Goal: Task Accomplishment & Management: Manage account settings

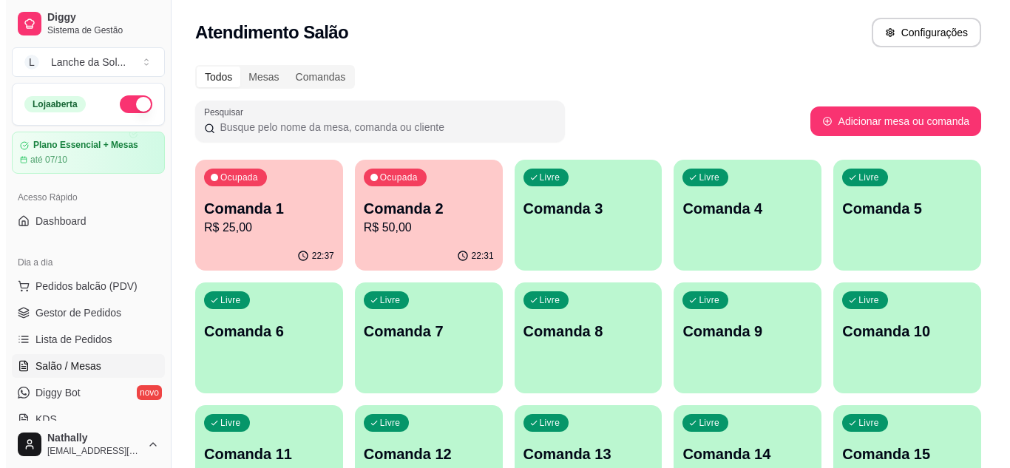
scroll to position [177, 0]
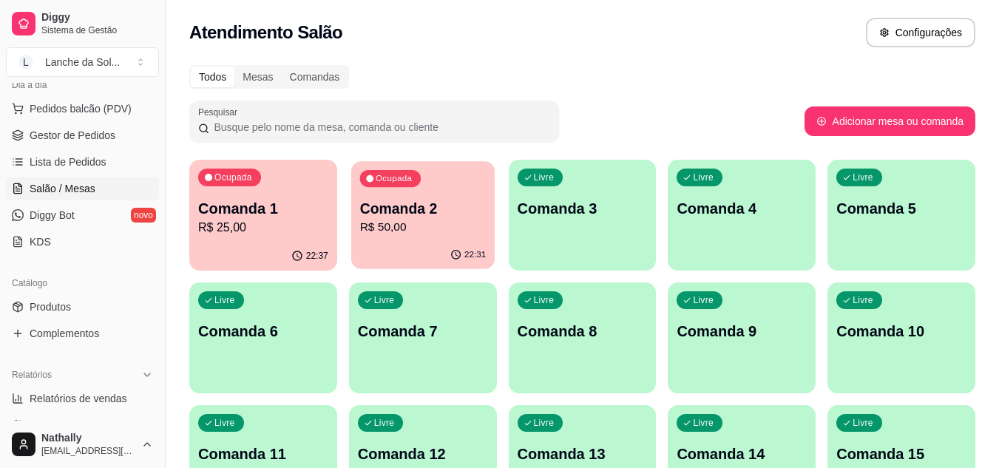
click at [455, 214] on p "Comanda 2" at bounding box center [422, 209] width 126 height 20
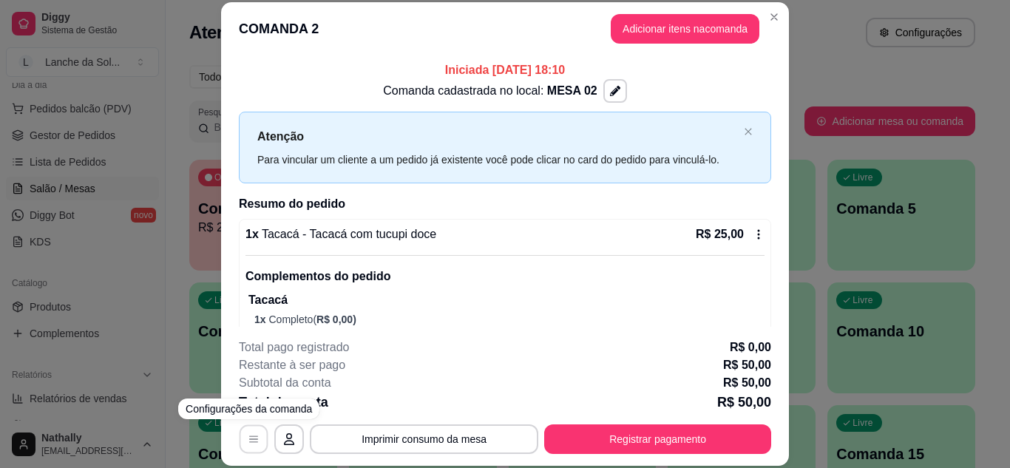
click at [248, 441] on icon "button" at bounding box center [254, 439] width 12 height 12
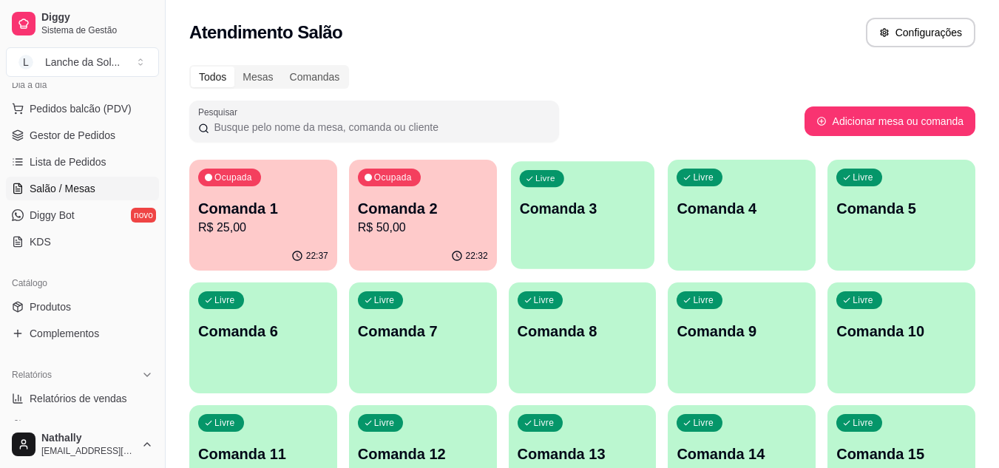
click at [557, 232] on div "Livre Comanda 3" at bounding box center [582, 206] width 143 height 90
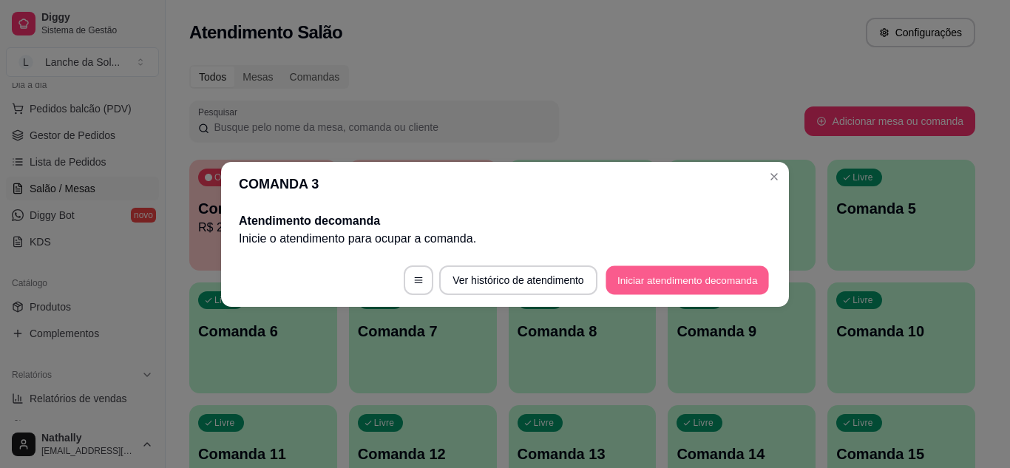
click at [631, 273] on button "Iniciar atendimento de comanda" at bounding box center [687, 279] width 163 height 29
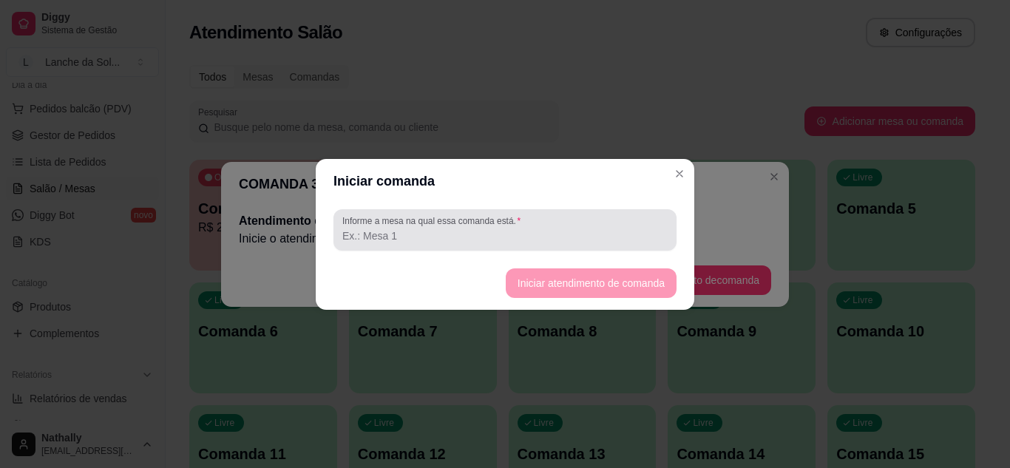
click at [423, 231] on input "Informe a mesa na qual essa comanda está." at bounding box center [504, 235] width 325 height 15
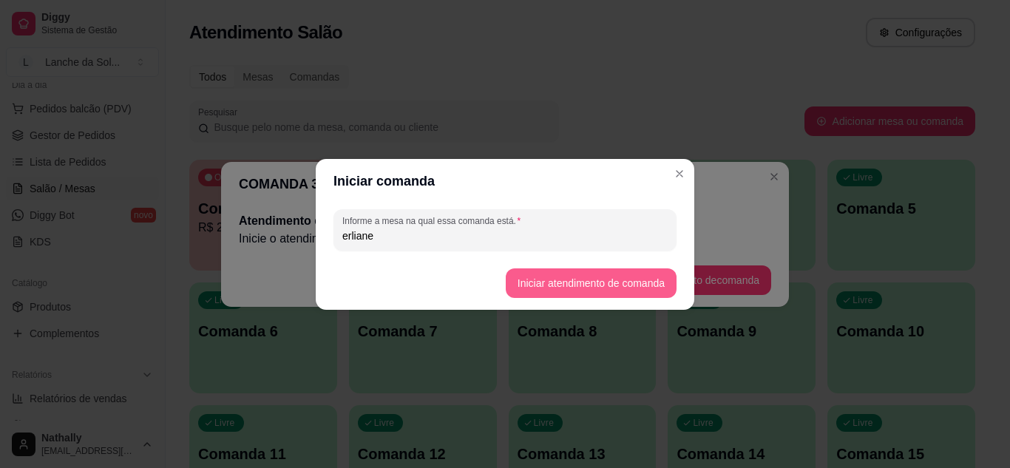
type input "erliane"
click at [568, 280] on button "Iniciar atendimento de comanda" at bounding box center [591, 282] width 166 height 29
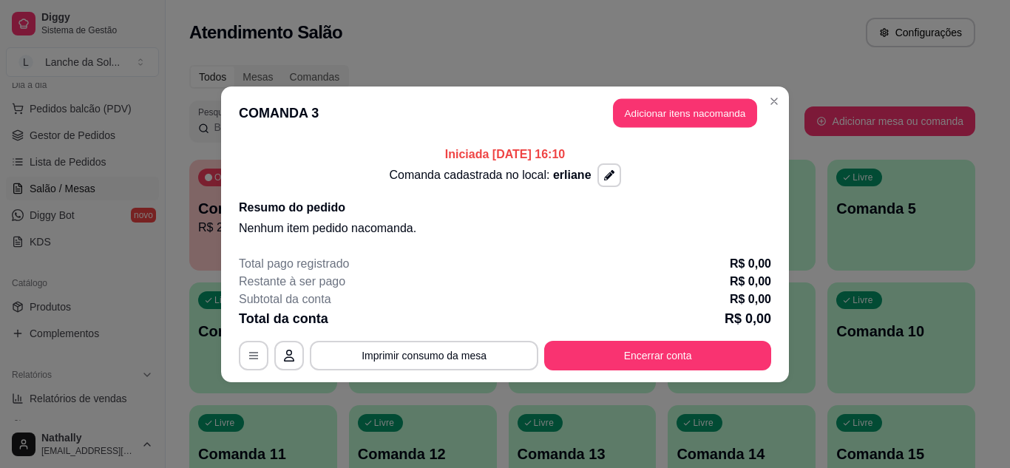
click at [705, 112] on button "Adicionar itens na comanda" at bounding box center [685, 112] width 144 height 29
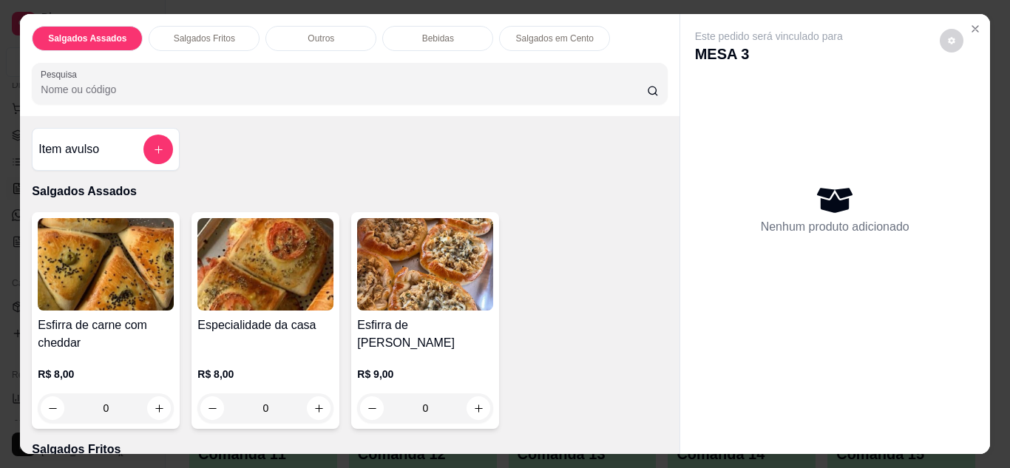
scroll to position [53, 0]
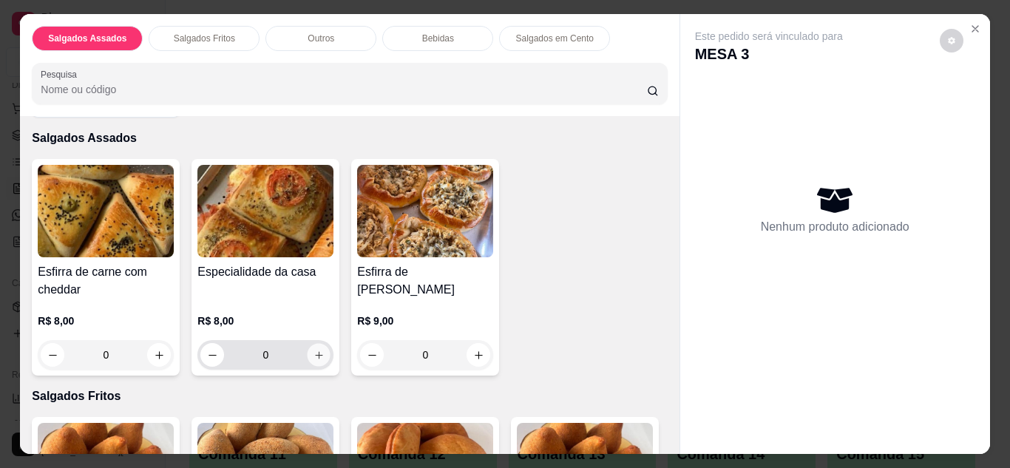
click at [322, 347] on button "increase-product-quantity" at bounding box center [319, 354] width 23 height 23
type input "1"
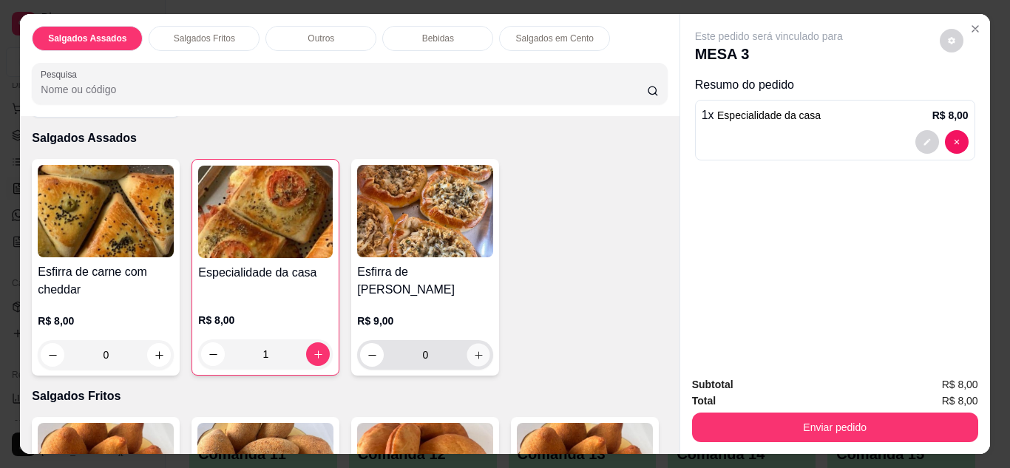
click at [473, 350] on icon "increase-product-quantity" at bounding box center [478, 355] width 11 height 11
type input "1"
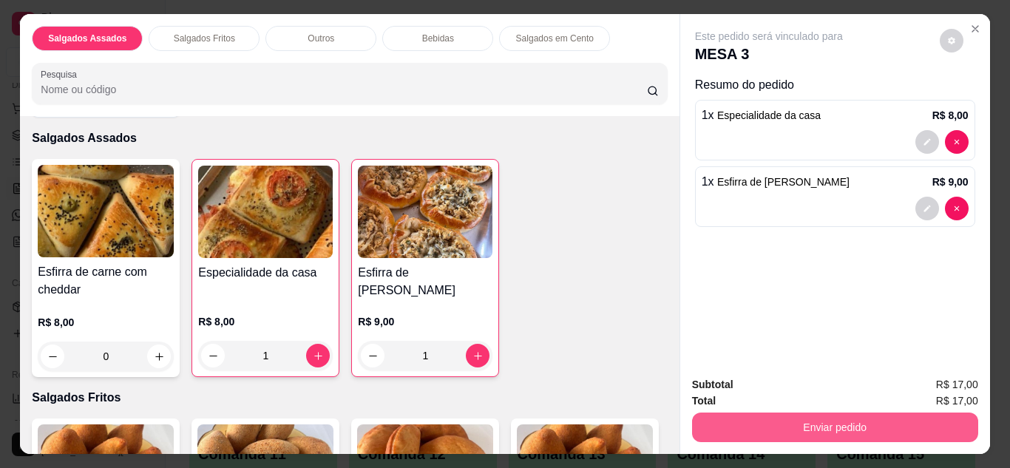
click at [813, 427] on button "Enviar pedido" at bounding box center [835, 428] width 286 height 30
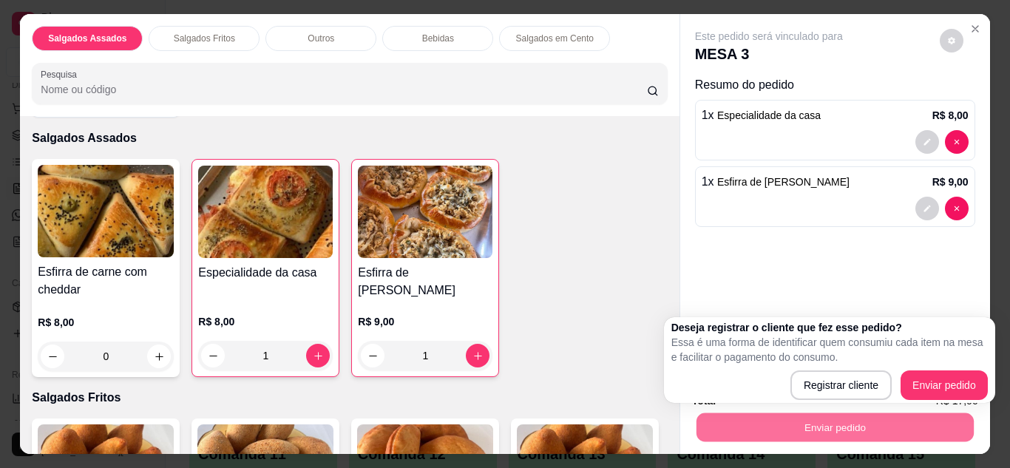
click at [929, 277] on body "Diggy Sistema de Gestão L Lanche da Sol ... Loja aberta Plano Essencial + Mesas…" at bounding box center [499, 234] width 999 height 468
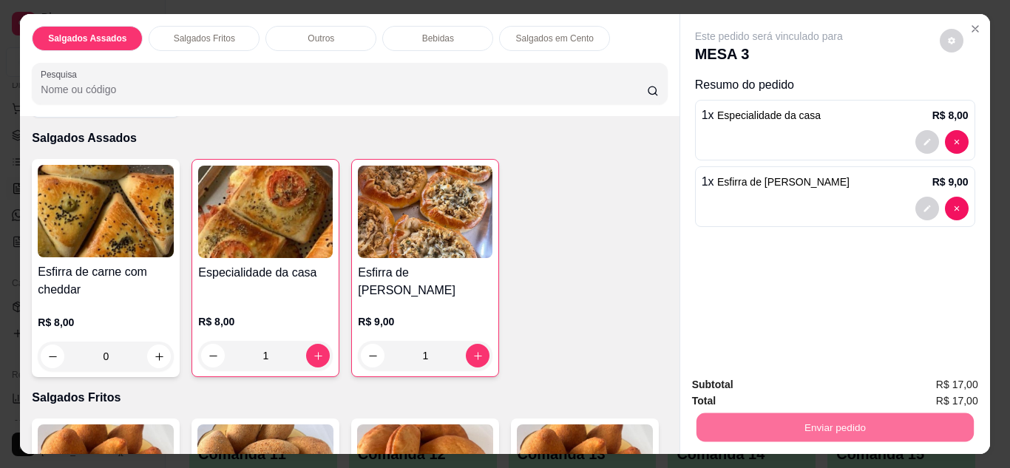
click at [943, 378] on button "Enviar pedido" at bounding box center [940, 386] width 84 height 28
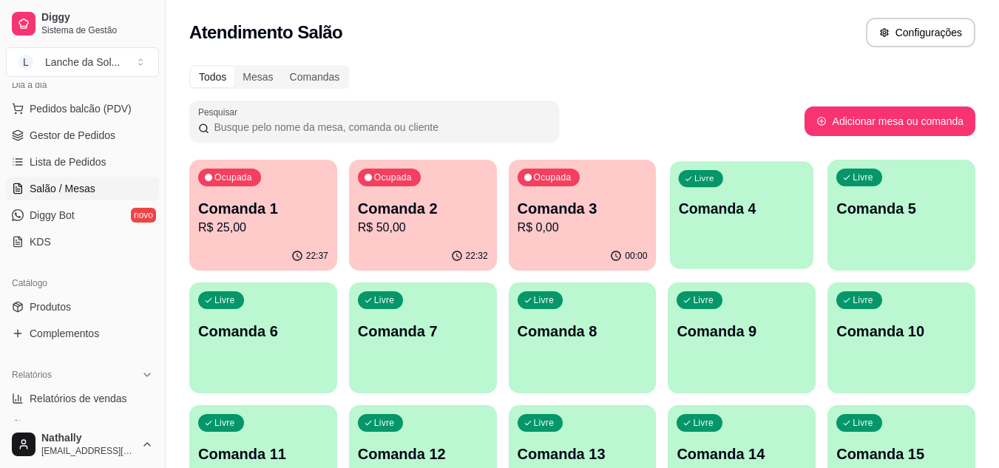
click at [750, 226] on div "Livre Comanda 4" at bounding box center [741, 206] width 143 height 90
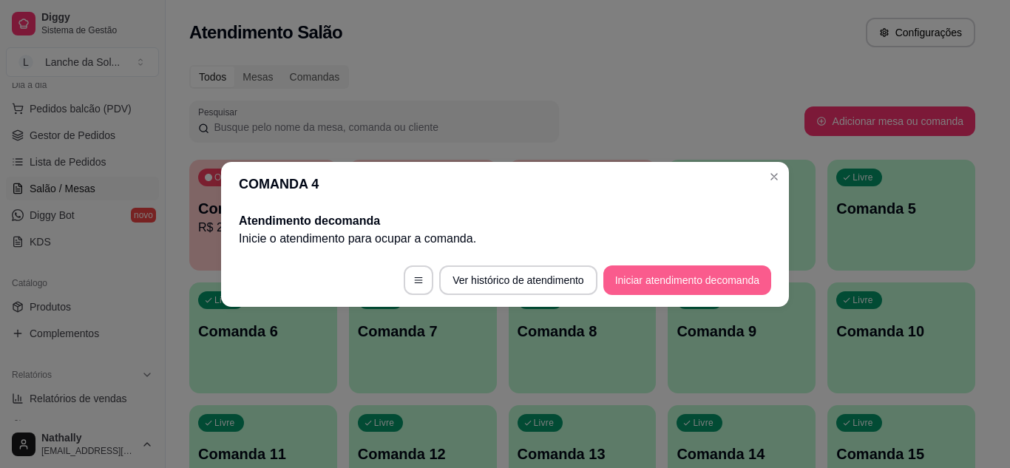
click at [671, 287] on button "Iniciar atendimento de comanda" at bounding box center [687, 280] width 168 height 30
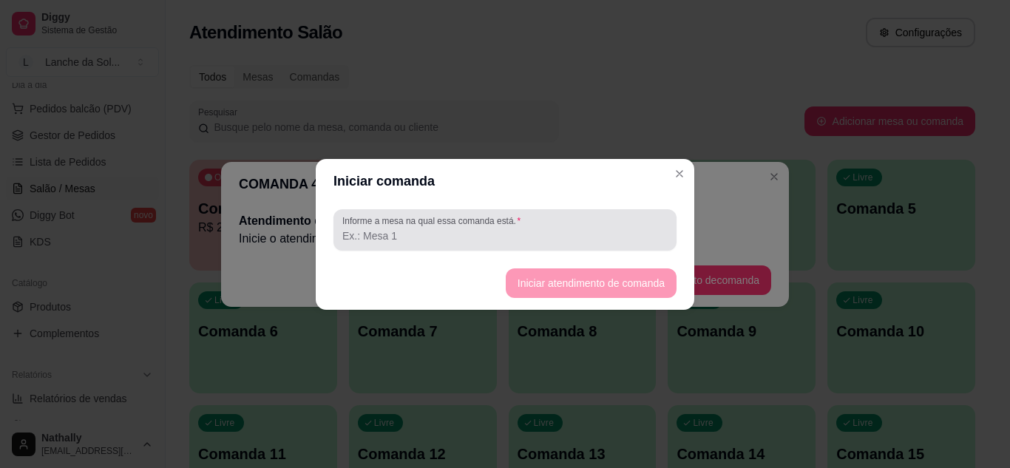
click at [612, 247] on div "Informe a mesa na qual essa comanda está." at bounding box center [504, 229] width 343 height 41
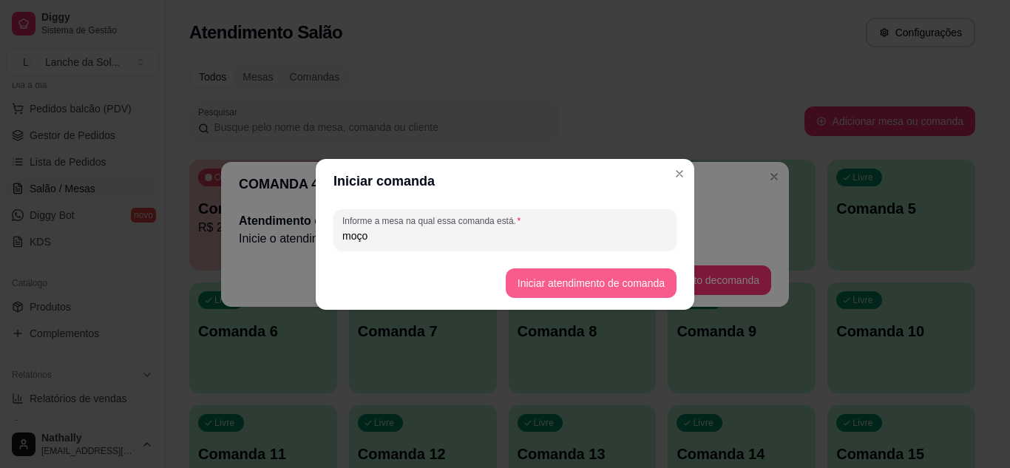
type input "moço"
click at [617, 271] on button "Iniciar atendimento de comanda" at bounding box center [591, 283] width 171 height 30
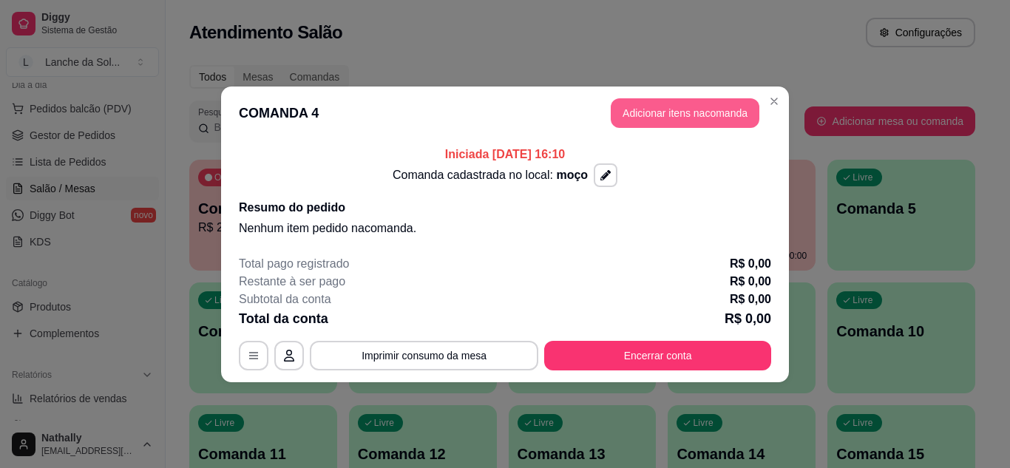
click at [691, 113] on button "Adicionar itens na comanda" at bounding box center [685, 113] width 149 height 30
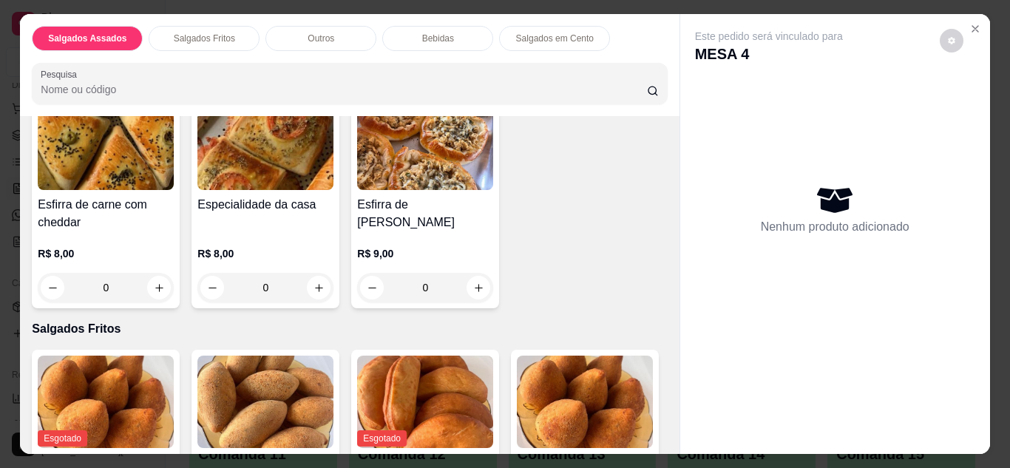
scroll to position [128, 0]
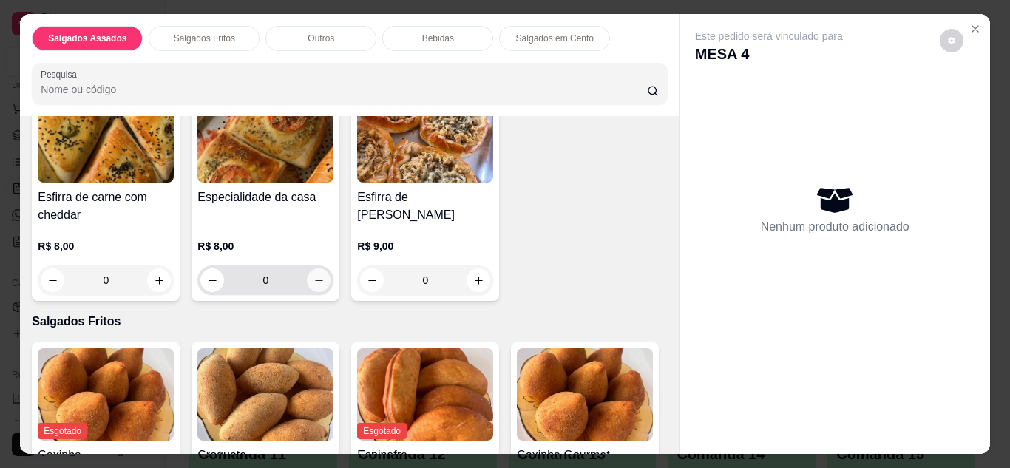
click at [313, 275] on icon "increase-product-quantity" at bounding box center [318, 280] width 11 height 11
type input "1"
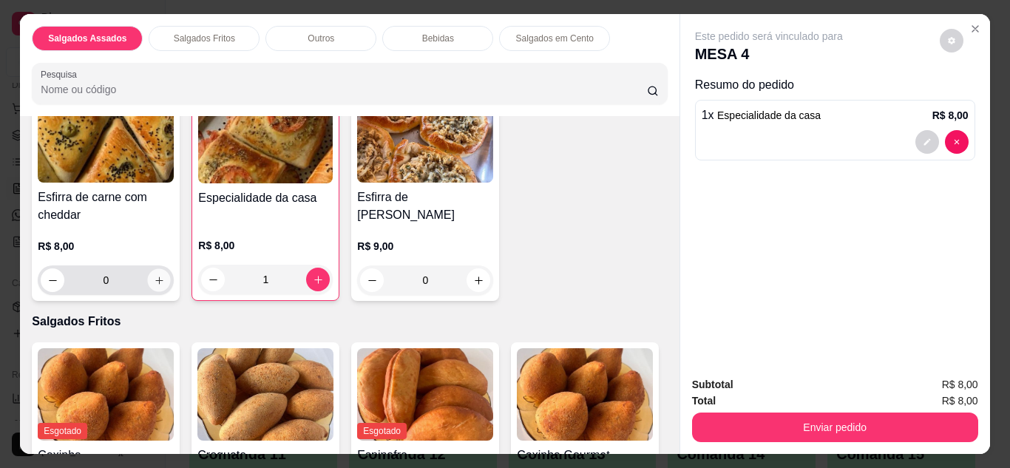
click at [148, 270] on button "increase-product-quantity" at bounding box center [159, 279] width 23 height 23
type input "1"
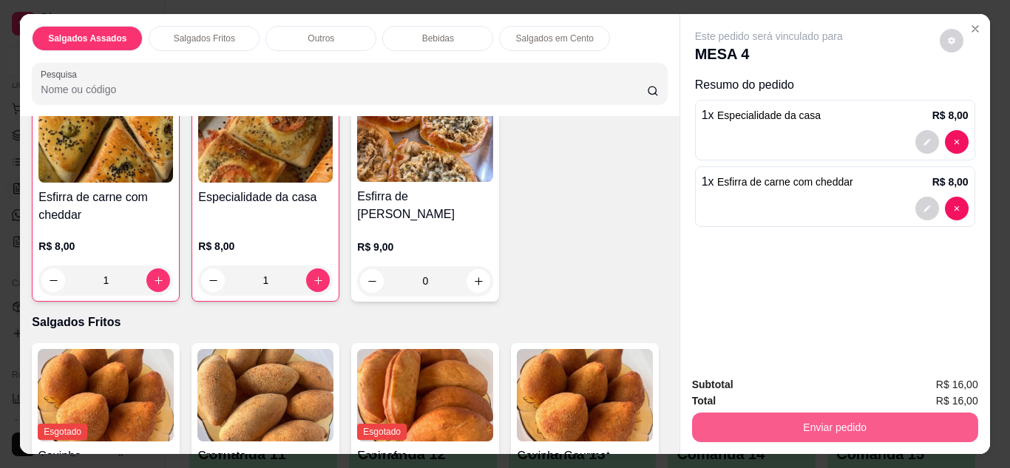
click at [876, 419] on button "Enviar pedido" at bounding box center [835, 428] width 286 height 30
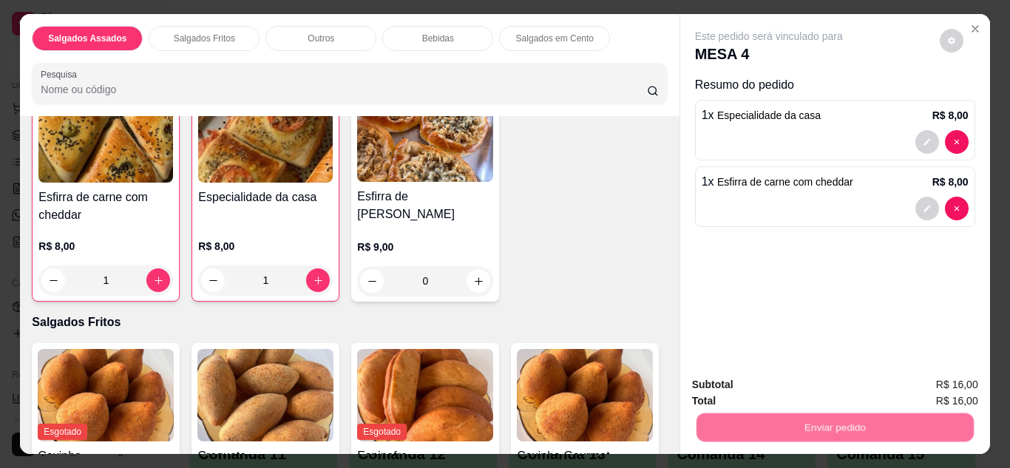
click at [862, 390] on button "Registrar cliente" at bounding box center [841, 385] width 98 height 28
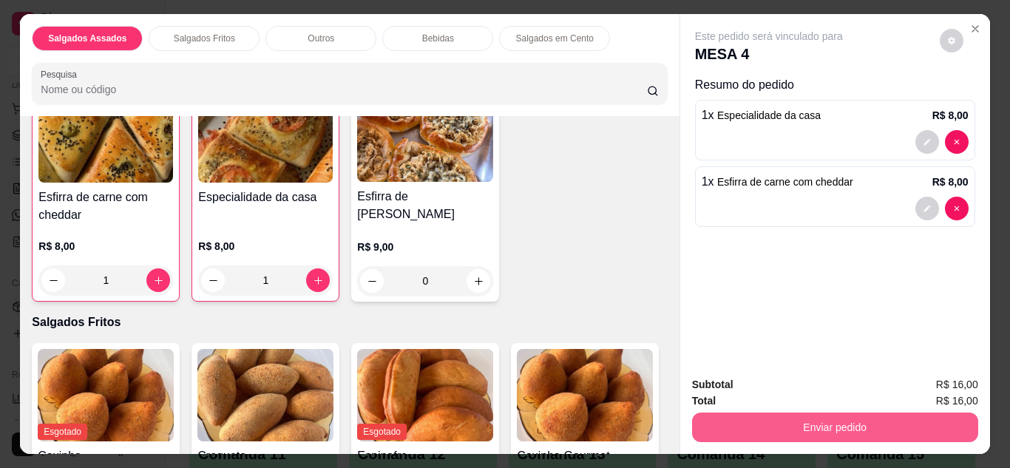
click at [880, 427] on button "Enviar pedido" at bounding box center [835, 428] width 286 height 30
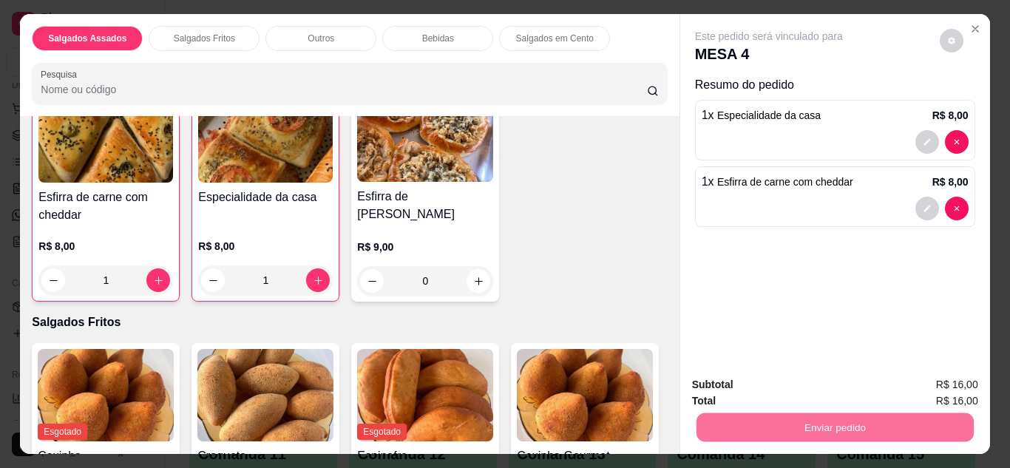
click at [937, 389] on button "Enviar pedido" at bounding box center [939, 384] width 81 height 27
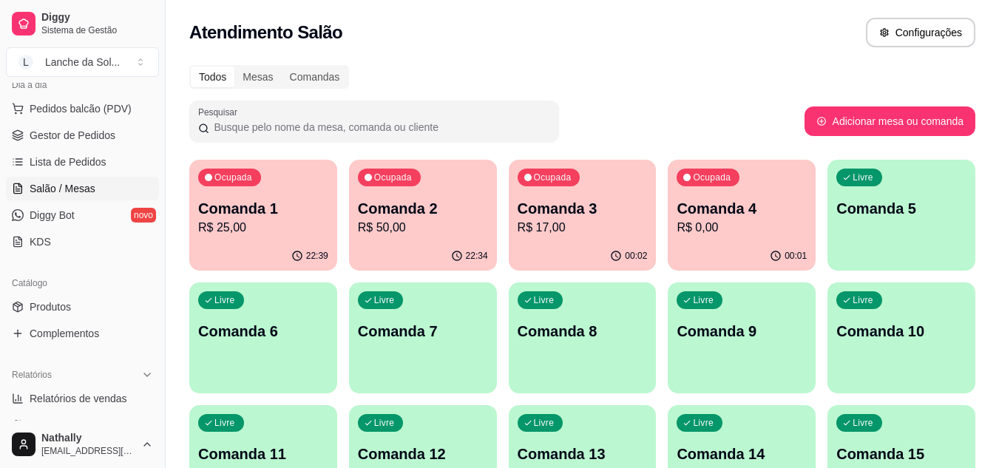
click at [106, 108] on span "Pedidos balcão (PDV)" at bounding box center [81, 108] width 102 height 15
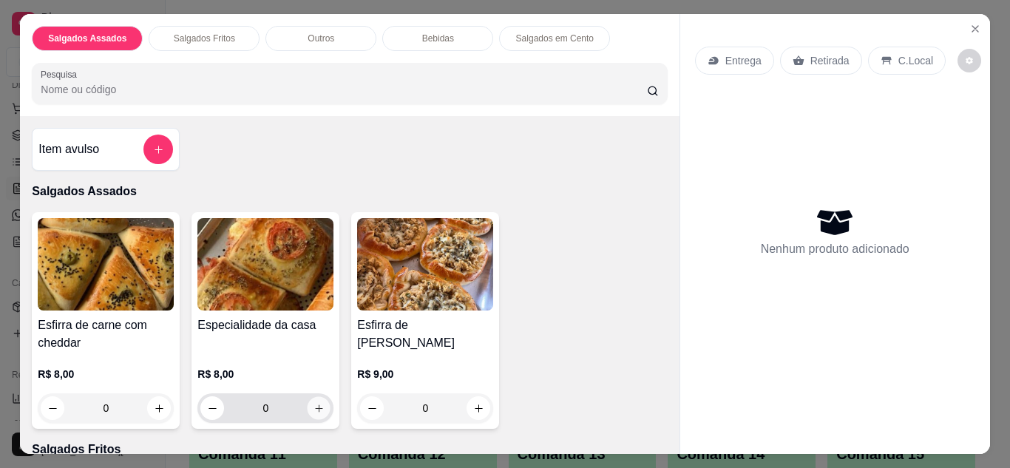
click at [316, 404] on icon "increase-product-quantity" at bounding box center [318, 408] width 11 height 11
type input "1"
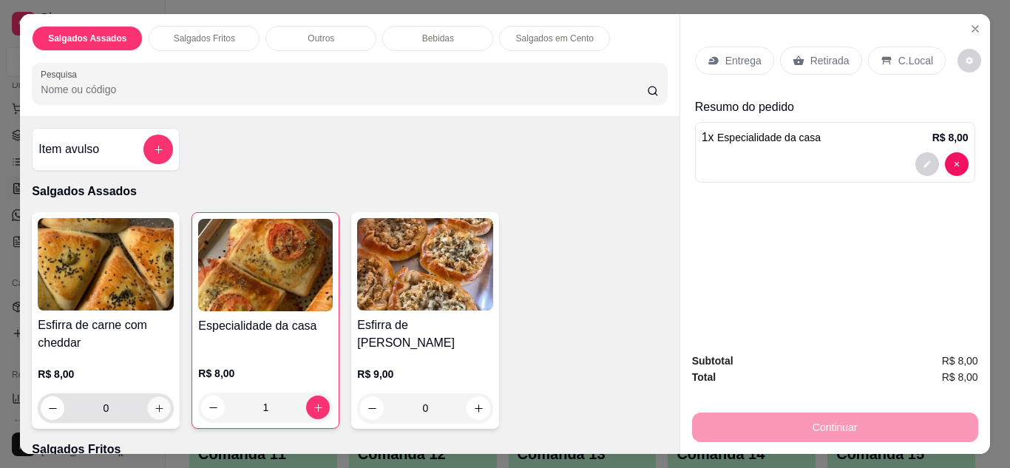
click at [151, 412] on button "increase-product-quantity" at bounding box center [159, 407] width 23 height 23
type input "1"
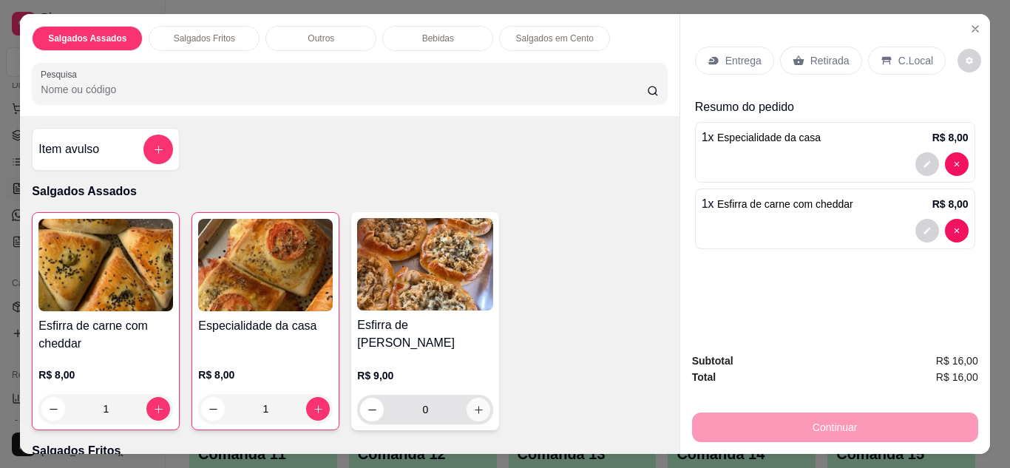
click at [473, 404] on icon "increase-product-quantity" at bounding box center [478, 409] width 11 height 11
type input "1"
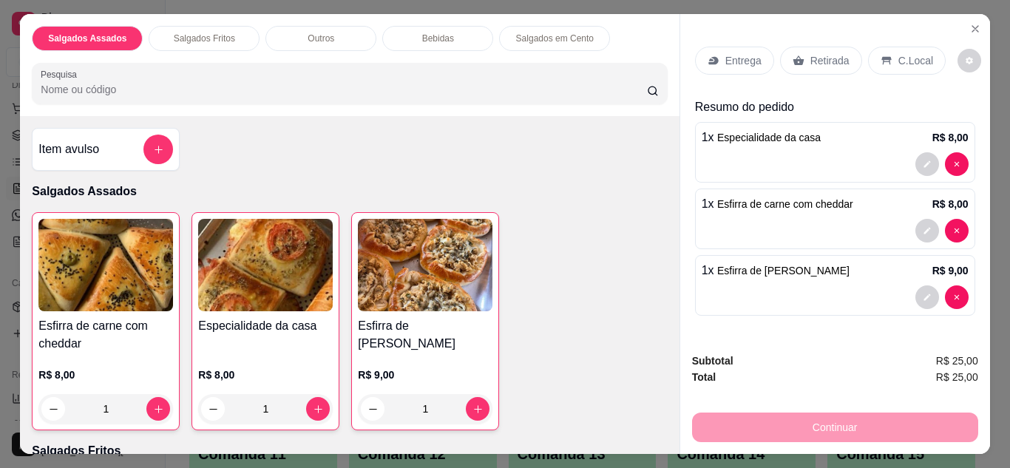
click at [888, 58] on div "C.Local" at bounding box center [907, 61] width 78 height 28
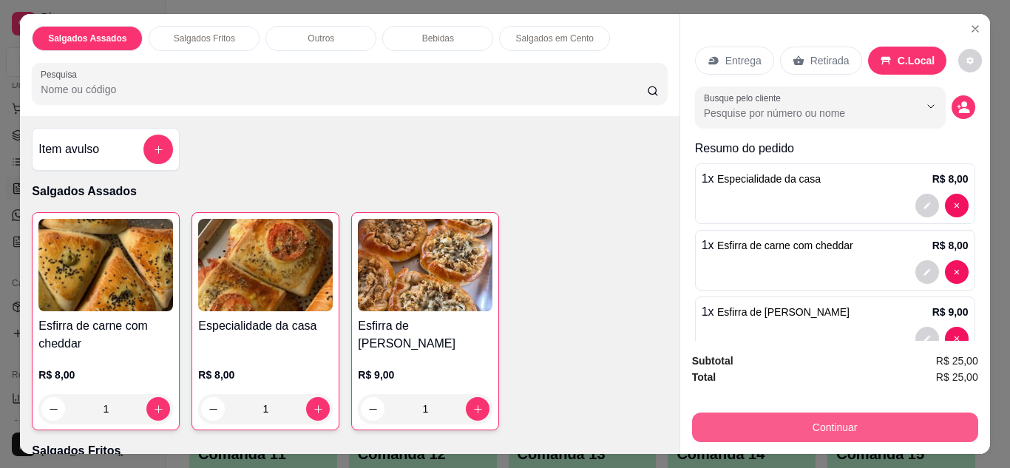
click at [837, 424] on button "Continuar" at bounding box center [835, 428] width 286 height 30
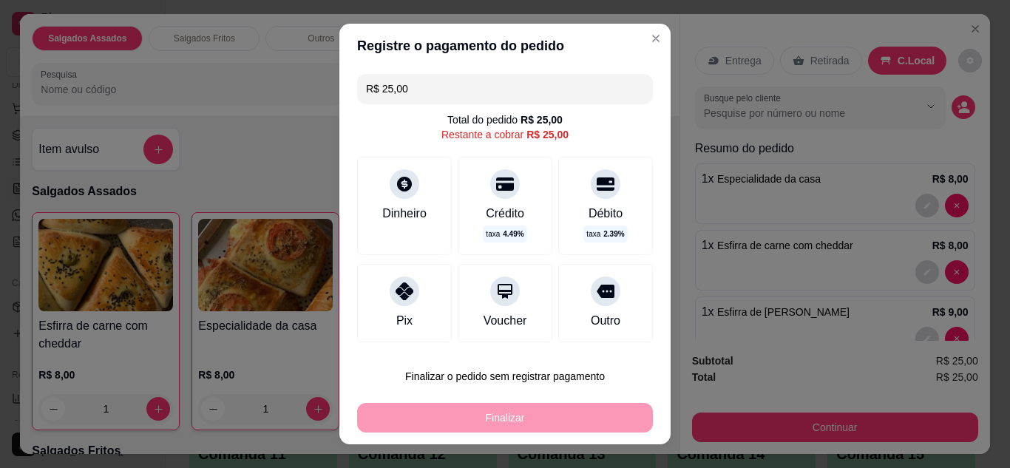
click at [396, 296] on icon at bounding box center [405, 291] width 18 height 18
type input "R$ 0,00"
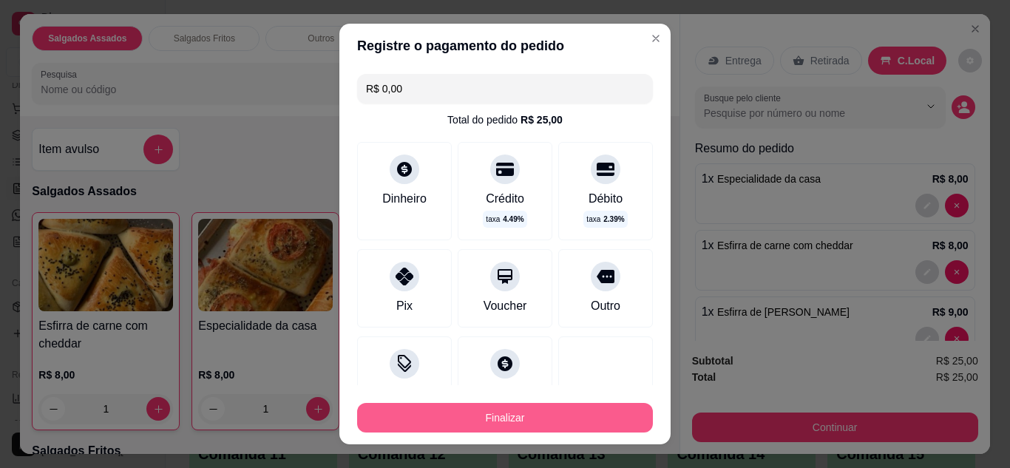
click at [507, 419] on button "Finalizar" at bounding box center [505, 418] width 296 height 30
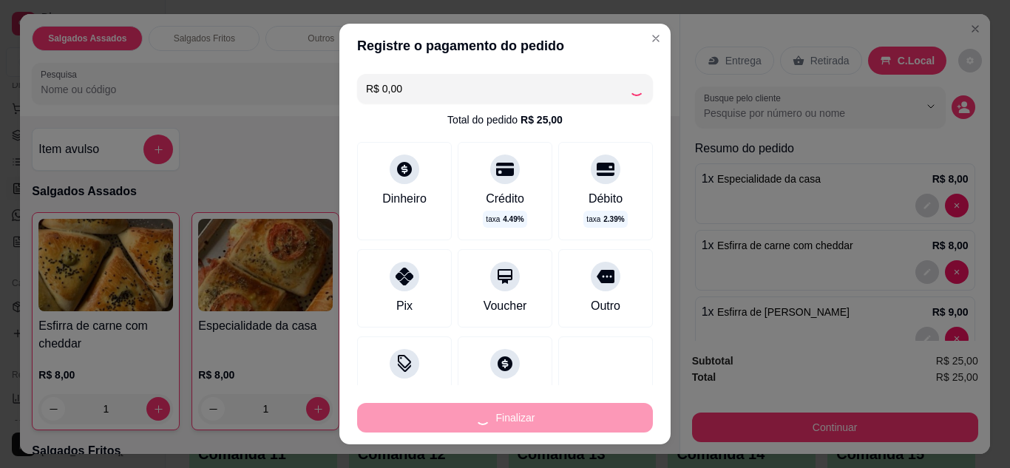
type input "0"
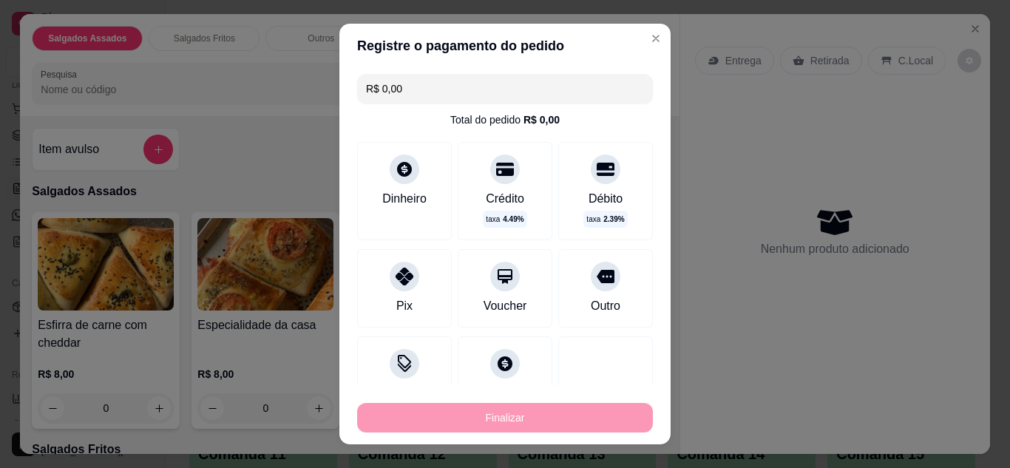
type input "-R$ 25,00"
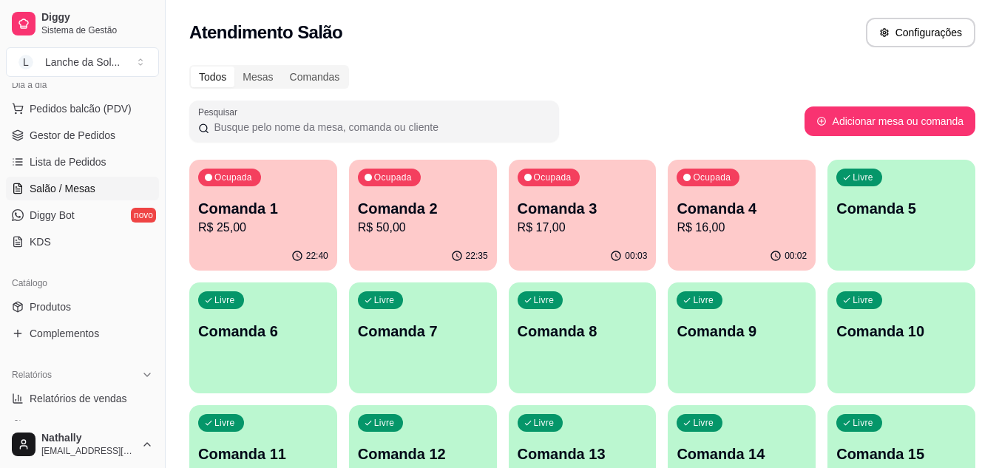
click at [113, 104] on span "Pedidos balcão (PDV)" at bounding box center [81, 108] width 102 height 15
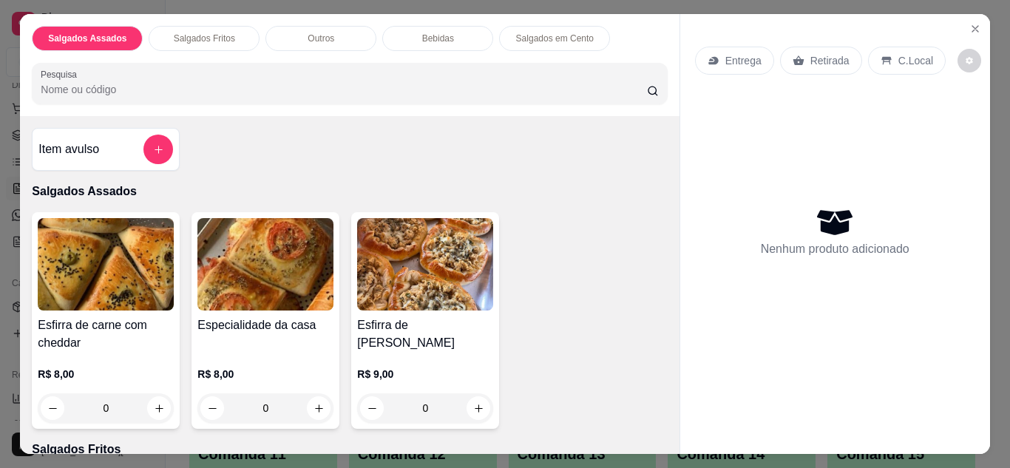
click at [971, 23] on icon "Close" at bounding box center [975, 29] width 12 height 12
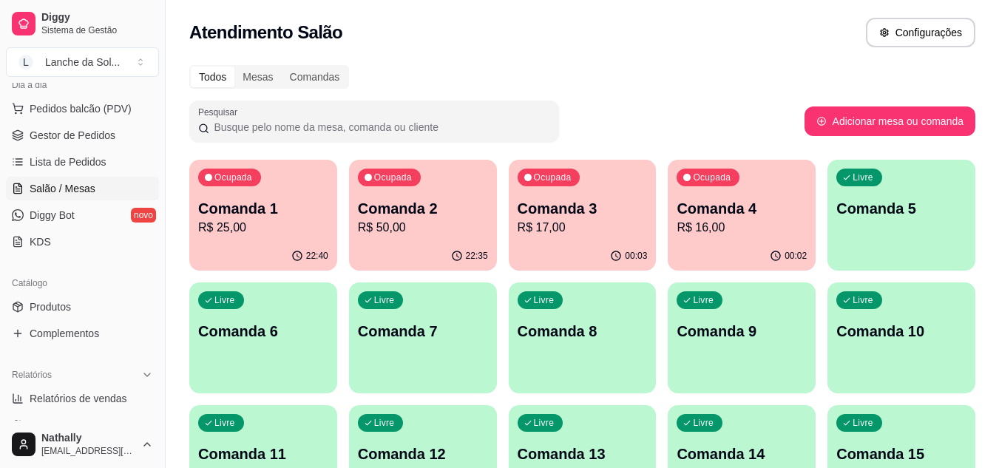
click at [101, 132] on span "Gestor de Pedidos" at bounding box center [73, 135] width 86 height 15
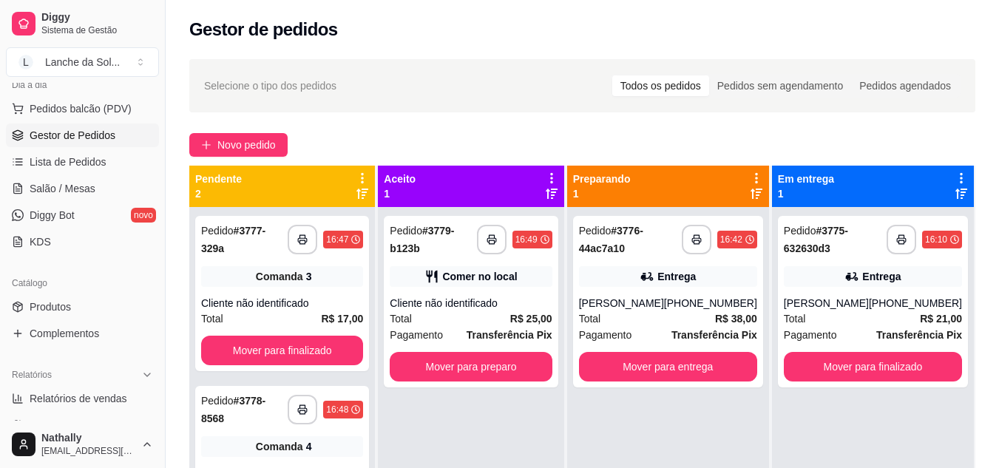
click at [727, 263] on div "**********" at bounding box center [668, 302] width 190 height 172
click at [115, 191] on link "Salão / Mesas" at bounding box center [82, 189] width 153 height 24
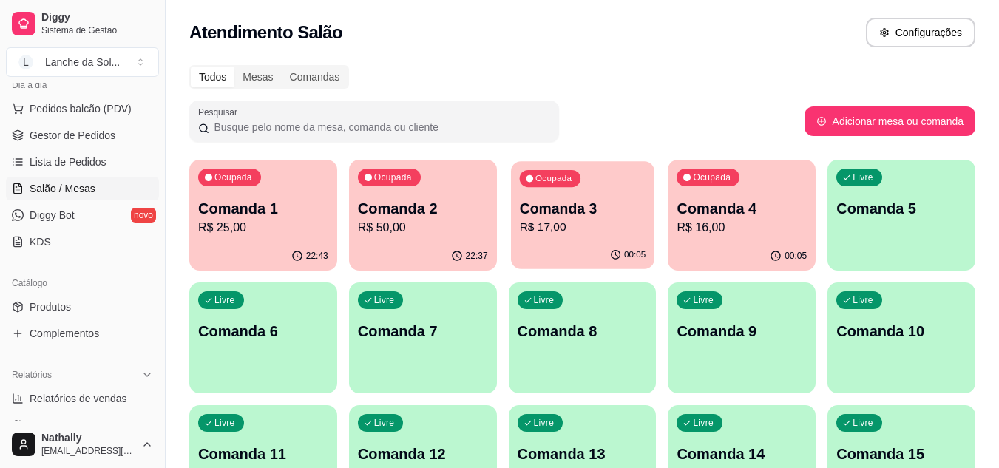
click at [583, 240] on div "Ocupada Comanda 3 R$ 17,00" at bounding box center [582, 201] width 143 height 80
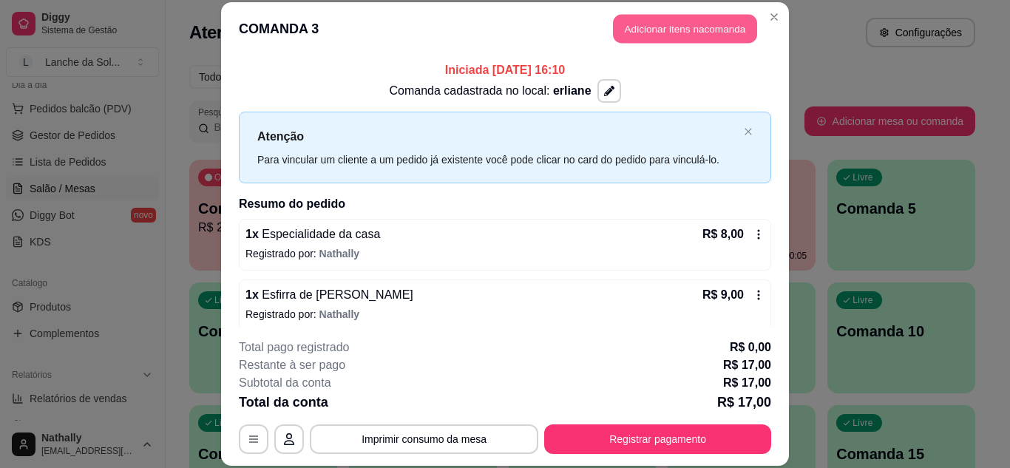
click at [725, 30] on button "Adicionar itens na comanda" at bounding box center [685, 29] width 144 height 29
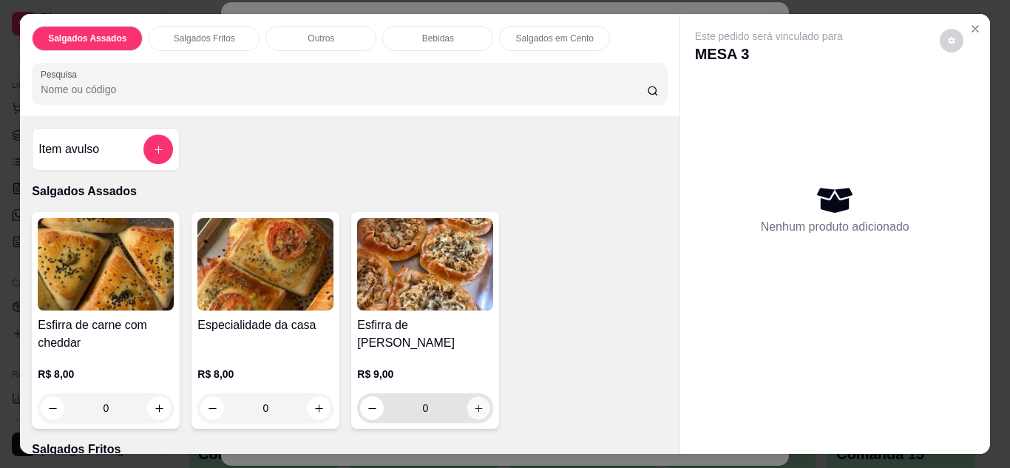
click at [473, 403] on icon "increase-product-quantity" at bounding box center [478, 408] width 11 height 11
type input "1"
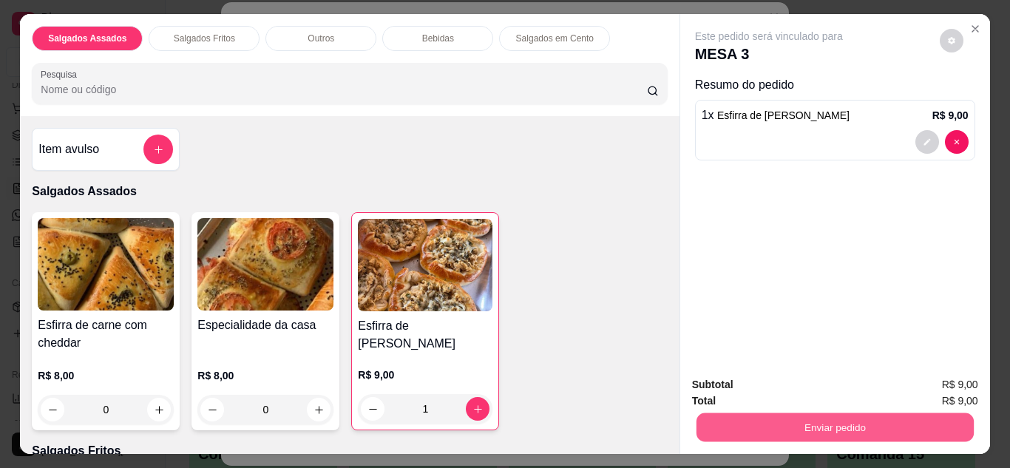
click at [852, 414] on button "Enviar pedido" at bounding box center [834, 427] width 277 height 29
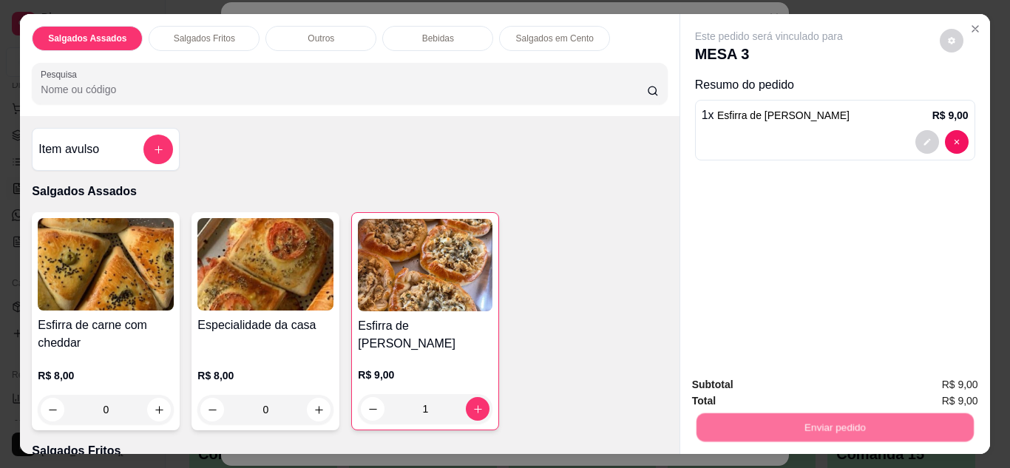
click at [926, 384] on button "Enviar pedido" at bounding box center [939, 385] width 81 height 27
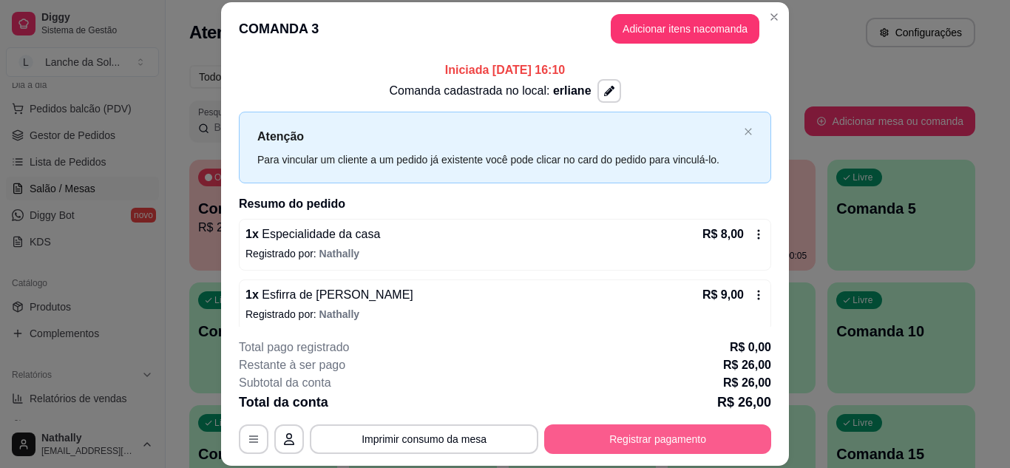
click at [617, 439] on button "Registrar pagamento" at bounding box center [657, 439] width 227 height 30
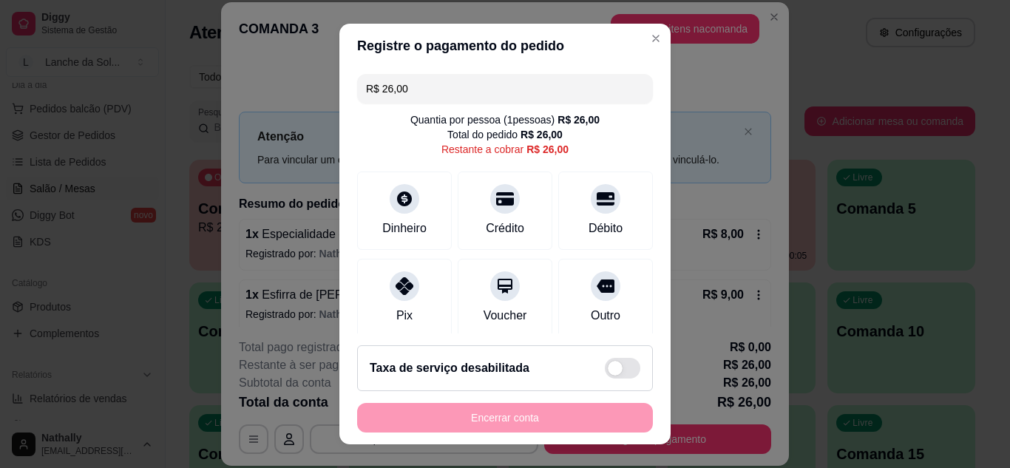
click at [390, 271] on div at bounding box center [405, 286] width 30 height 30
type input "R$ 0,00"
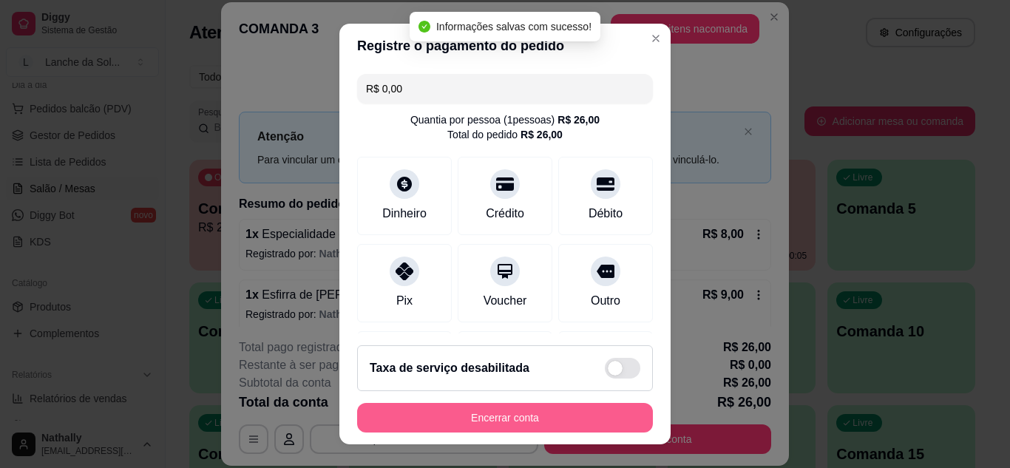
click at [525, 413] on button "Encerrar conta" at bounding box center [505, 418] width 296 height 30
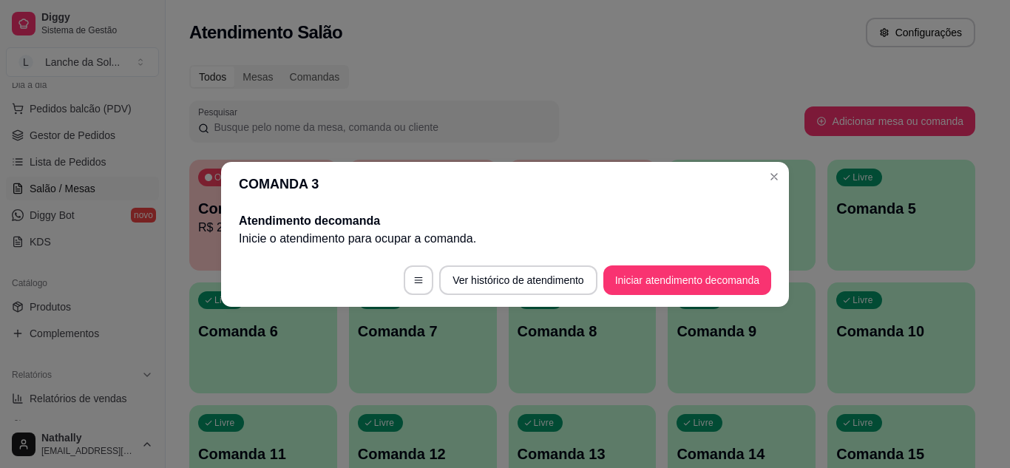
click at [725, 102] on div "Pesquisar" at bounding box center [496, 121] width 615 height 41
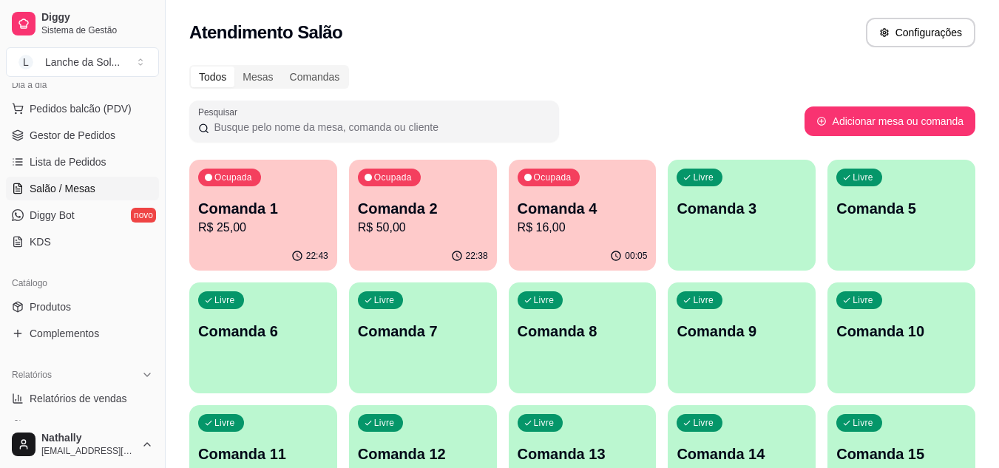
click at [560, 217] on p "Comanda 4" at bounding box center [583, 208] width 130 height 21
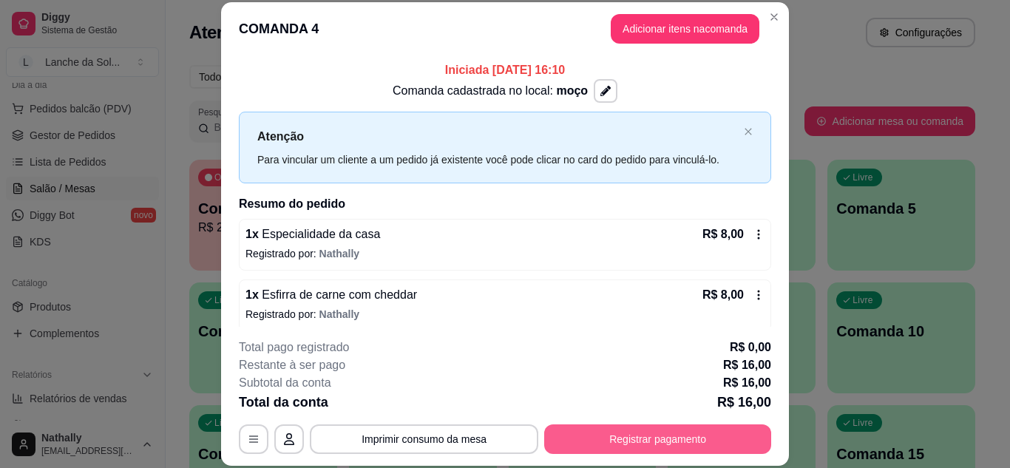
click at [674, 433] on button "Registrar pagamento" at bounding box center [657, 439] width 227 height 30
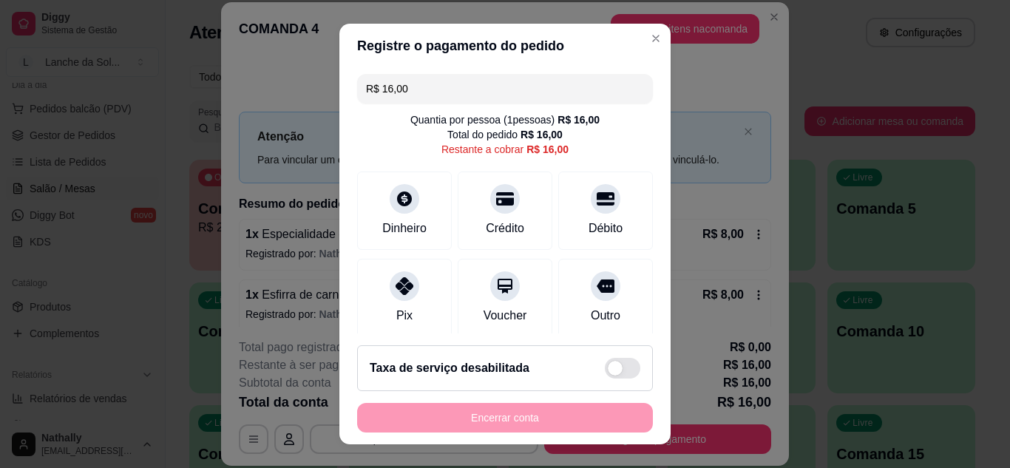
click at [405, 288] on icon at bounding box center [405, 286] width 18 height 18
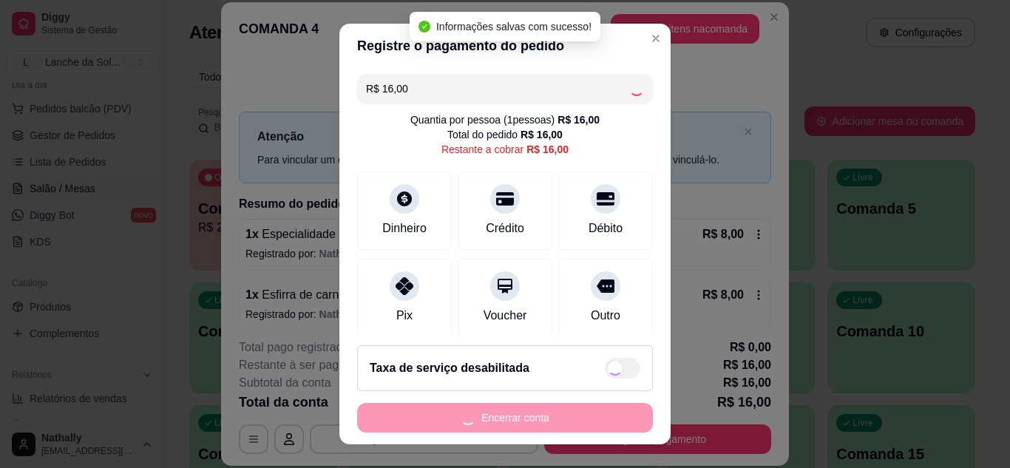
type input "R$ 0,00"
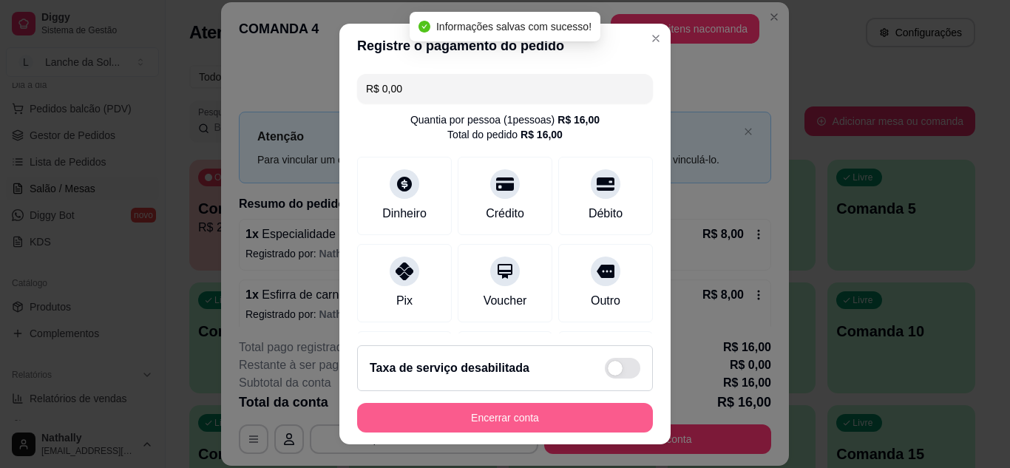
click at [570, 422] on button "Encerrar conta" at bounding box center [505, 418] width 296 height 30
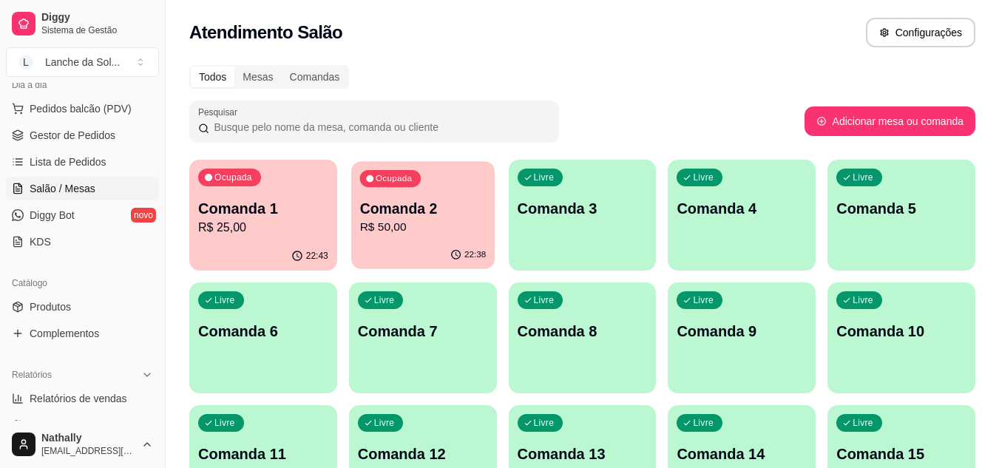
click at [446, 225] on p "R$ 50,00" at bounding box center [422, 227] width 126 height 17
click at [70, 106] on span "Pedidos balcão (PDV)" at bounding box center [81, 108] width 102 height 15
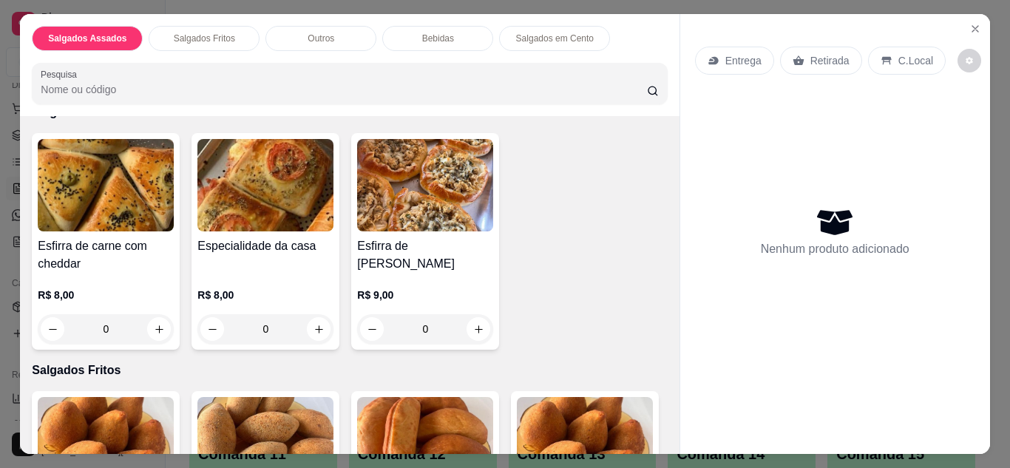
scroll to position [30, 0]
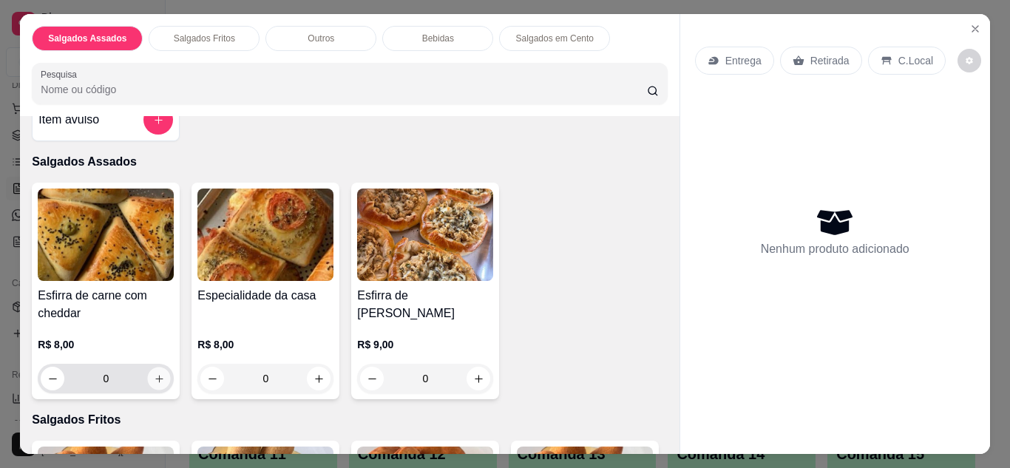
click at [155, 373] on icon "increase-product-quantity" at bounding box center [159, 378] width 11 height 11
type input "1"
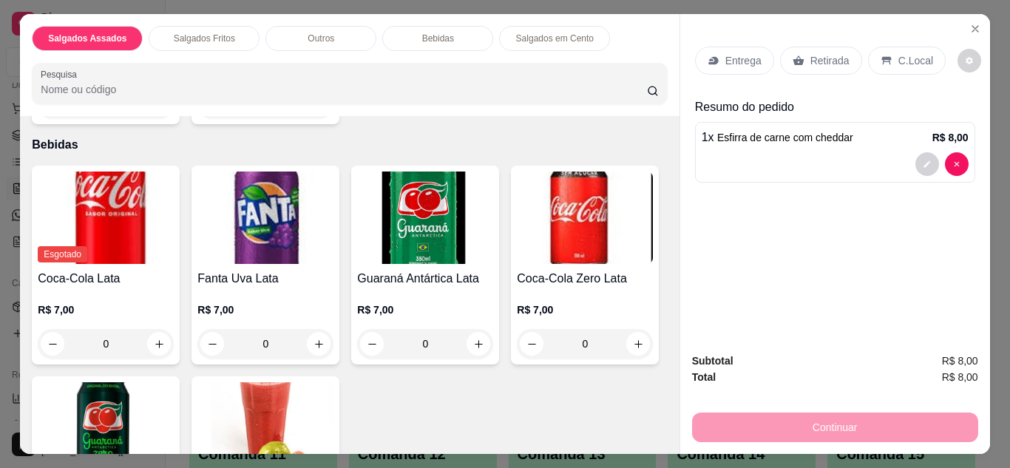
scroll to position [1094, 0]
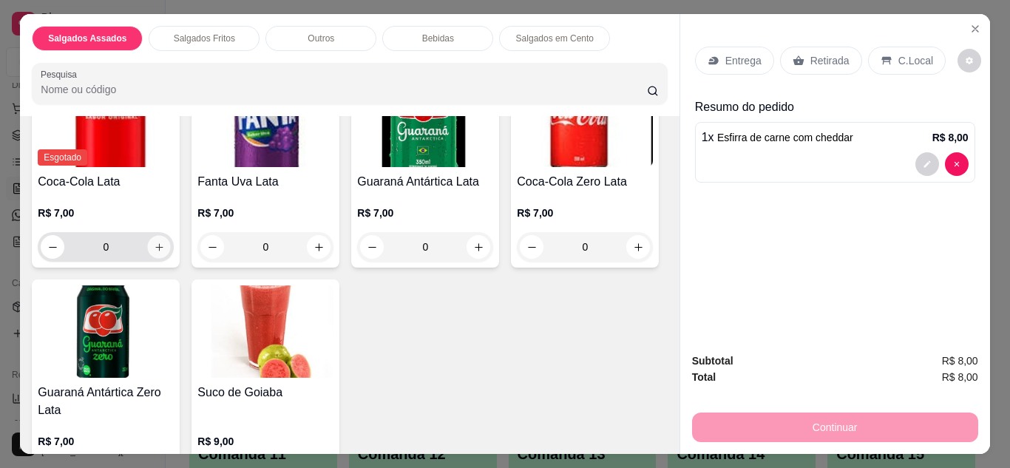
click at [154, 243] on icon "increase-product-quantity" at bounding box center [159, 247] width 11 height 11
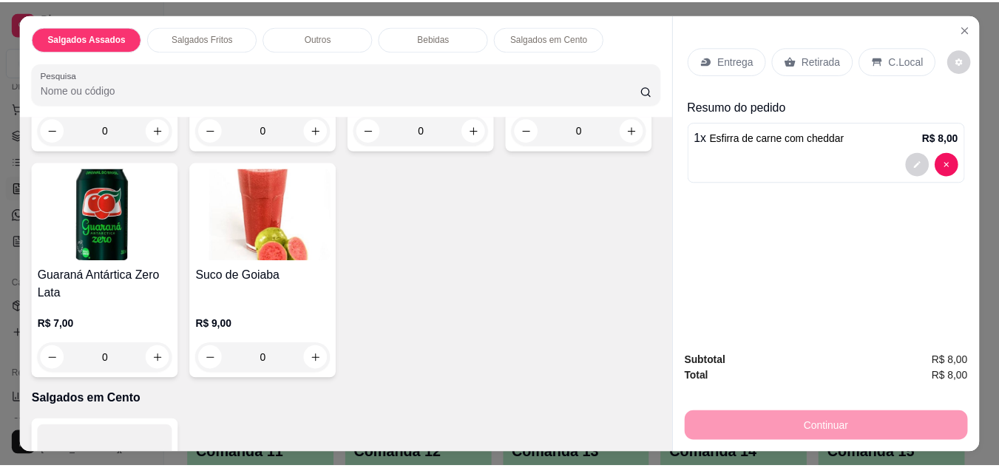
scroll to position [1352, 0]
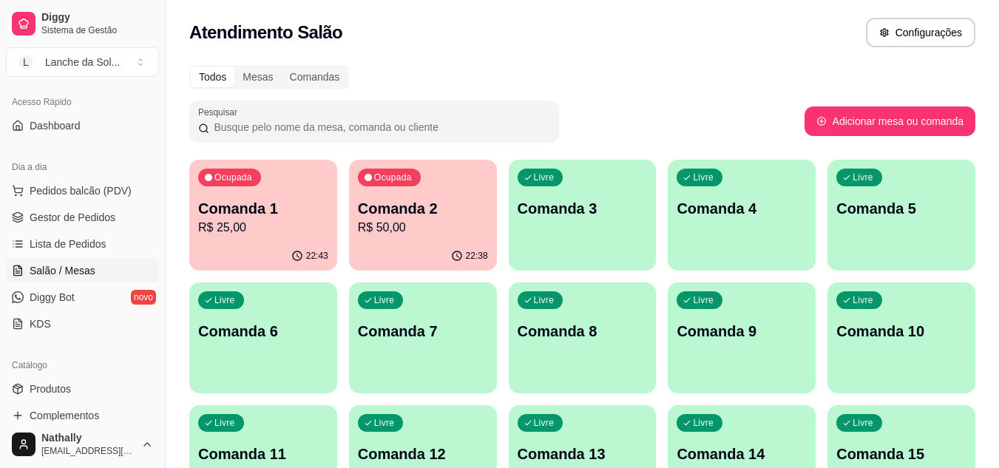
scroll to position [89, 0]
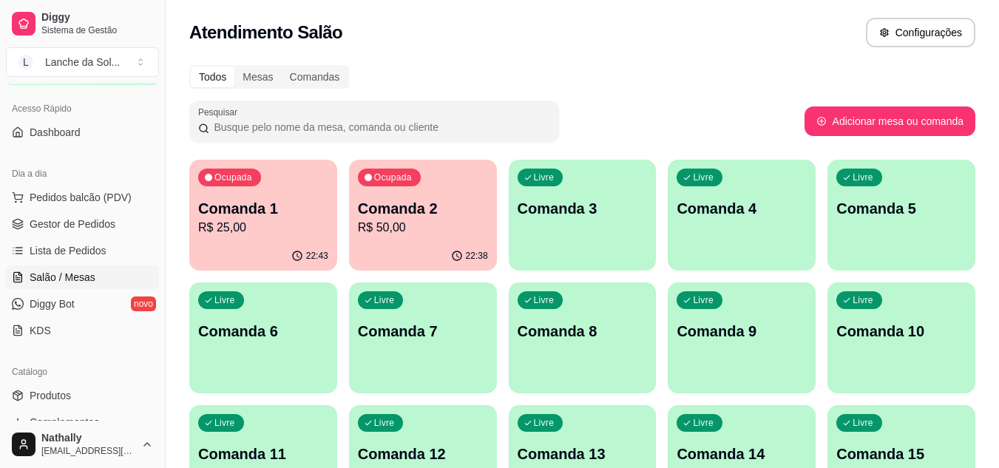
click at [547, 224] on div "Livre Comanda 3" at bounding box center [583, 206] width 148 height 93
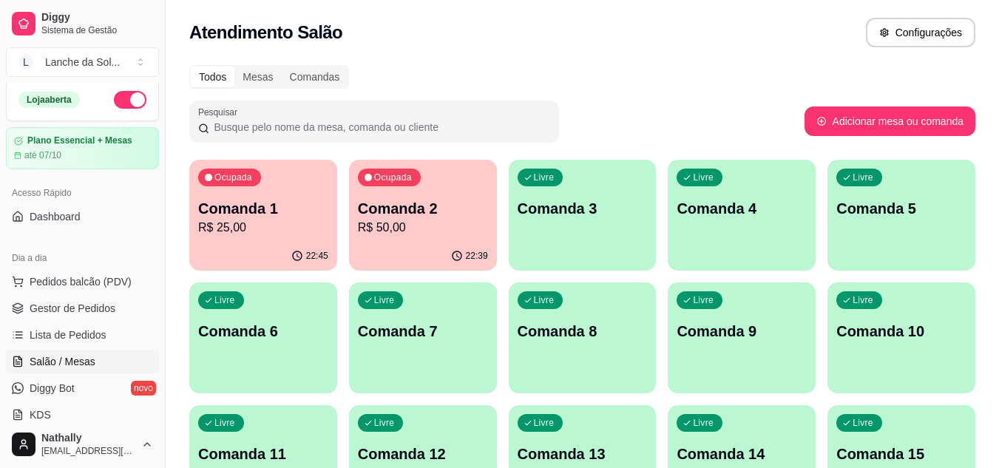
scroll to position [157, 0]
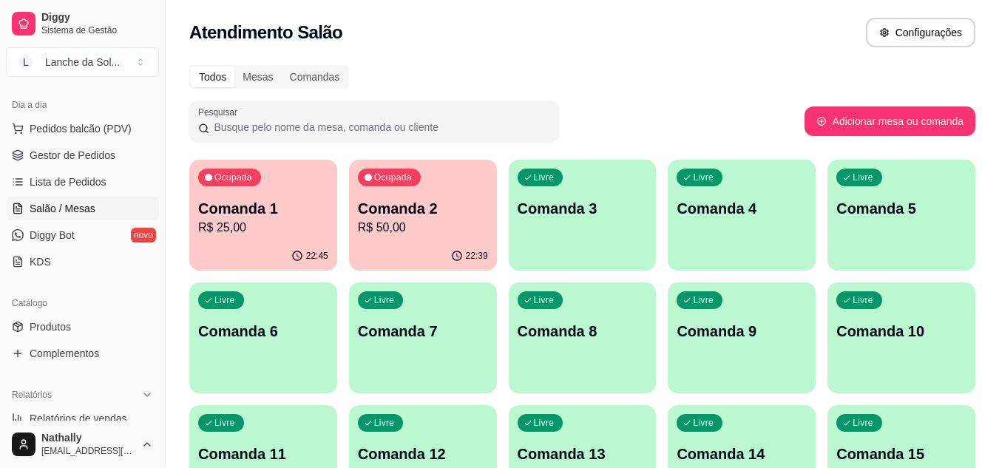
click at [33, 326] on span "Produtos" at bounding box center [50, 326] width 41 height 15
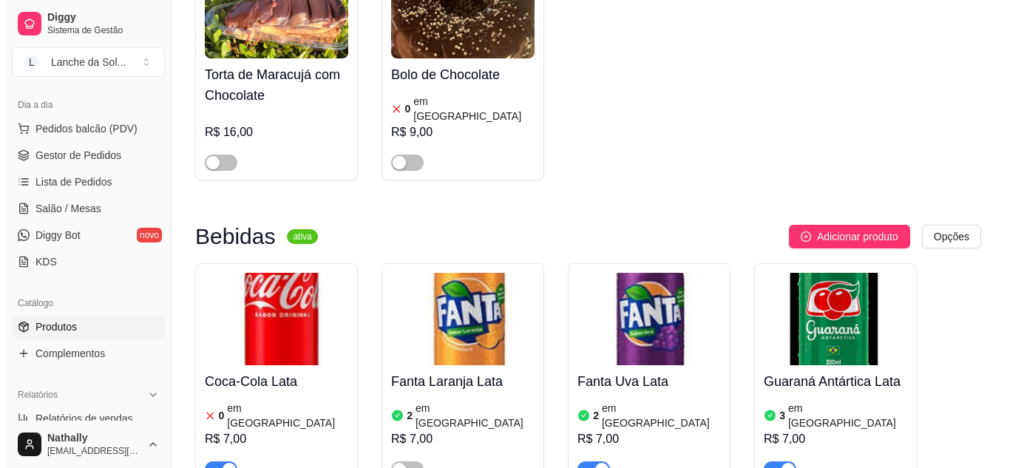
scroll to position [3326, 0]
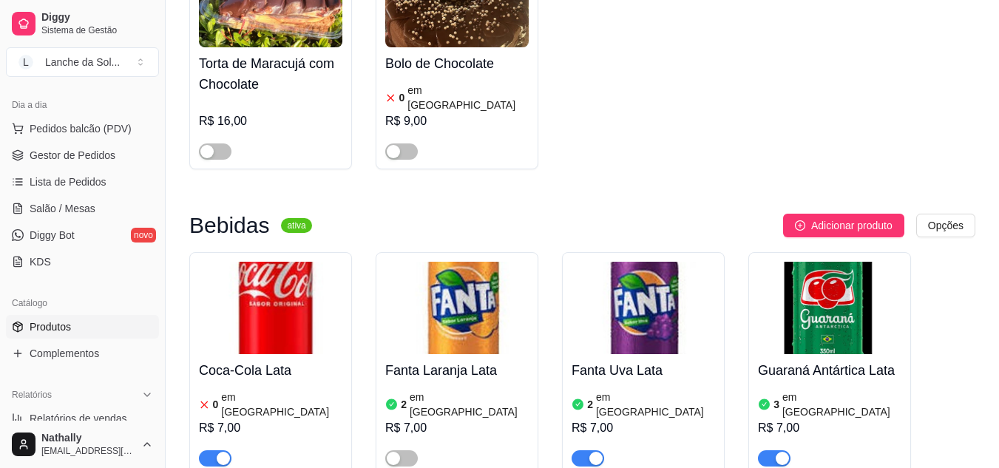
click at [397, 452] on div "button" at bounding box center [393, 458] width 13 height 13
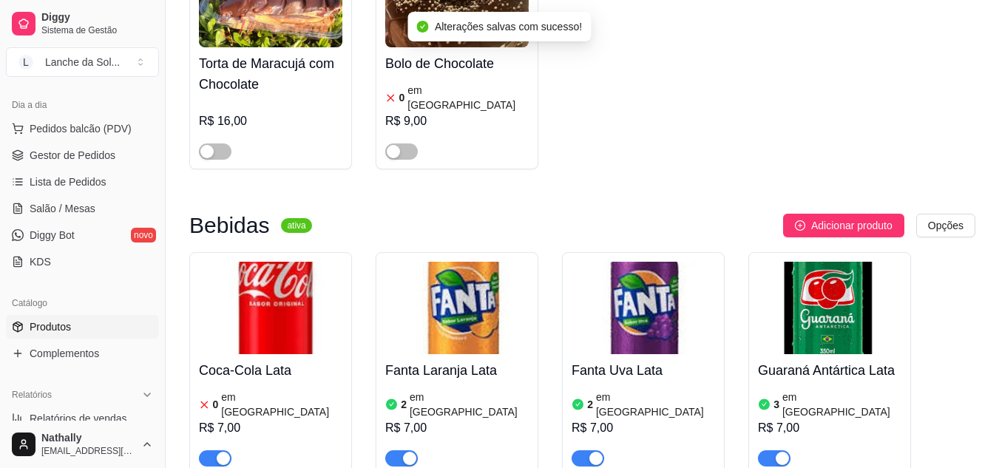
click at [83, 134] on span "Pedidos balcão (PDV)" at bounding box center [81, 128] width 102 height 15
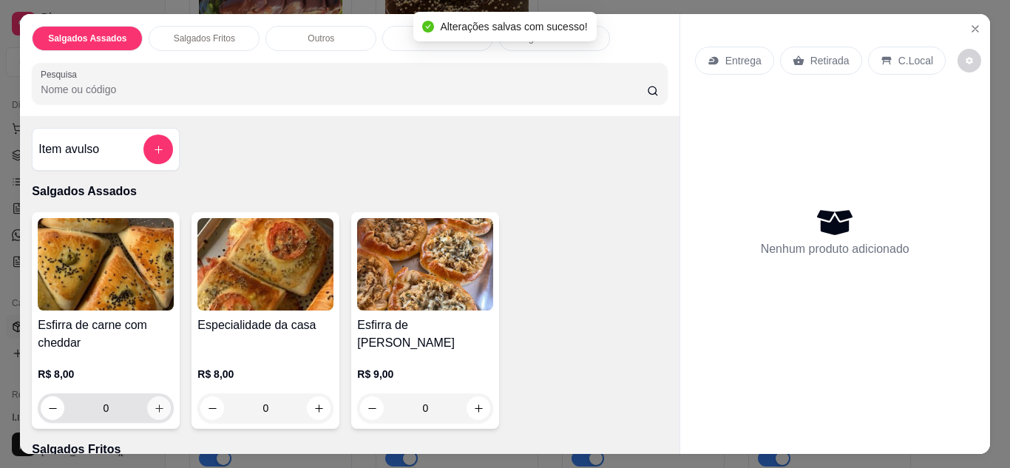
click at [154, 404] on icon "increase-product-quantity" at bounding box center [159, 408] width 11 height 11
type input "1"
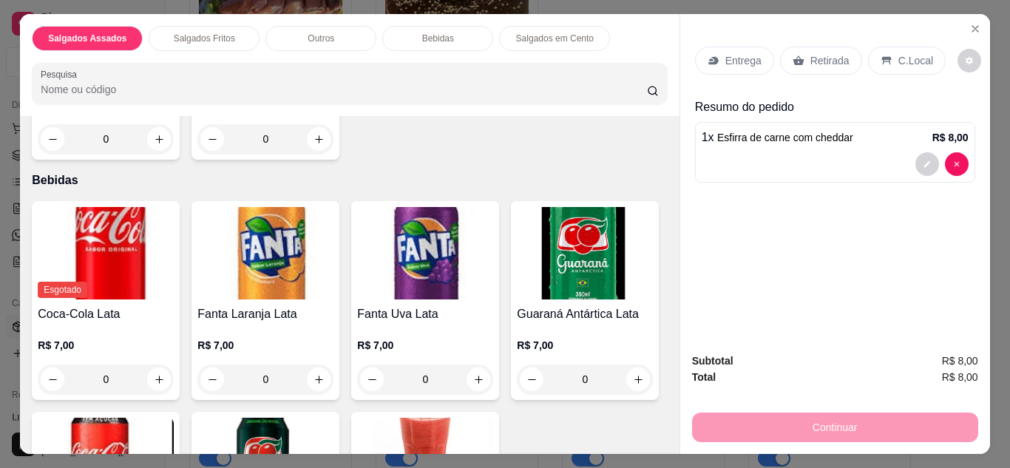
scroll to position [994, 0]
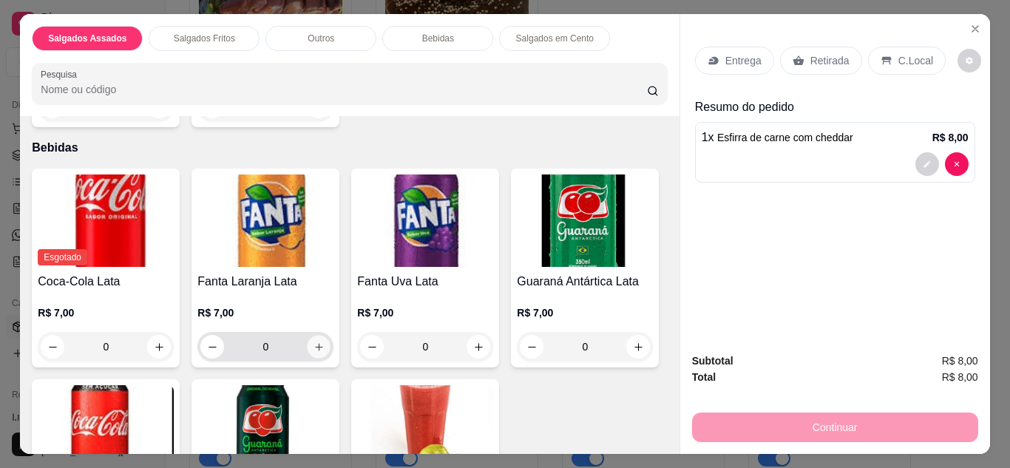
click at [313, 342] on icon "increase-product-quantity" at bounding box center [318, 347] width 11 height 11
type input "1"
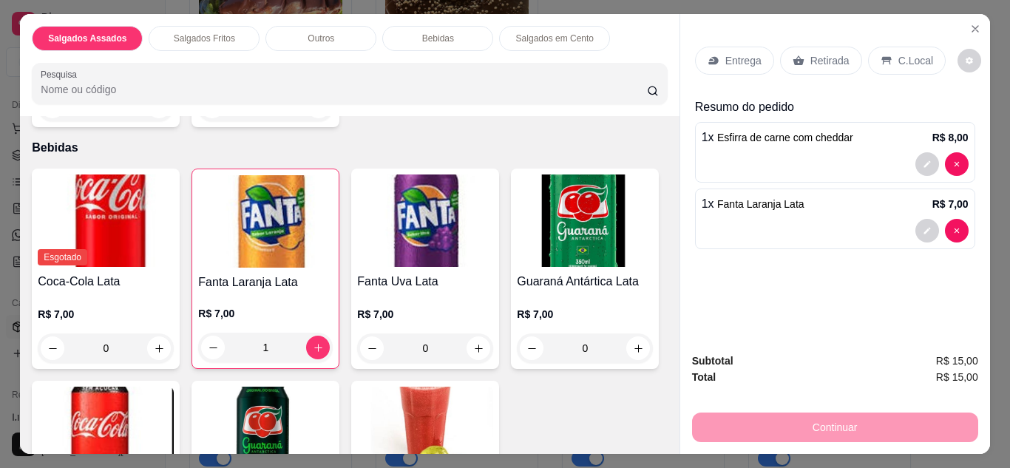
click at [898, 56] on p "C.Local" at bounding box center [915, 60] width 35 height 15
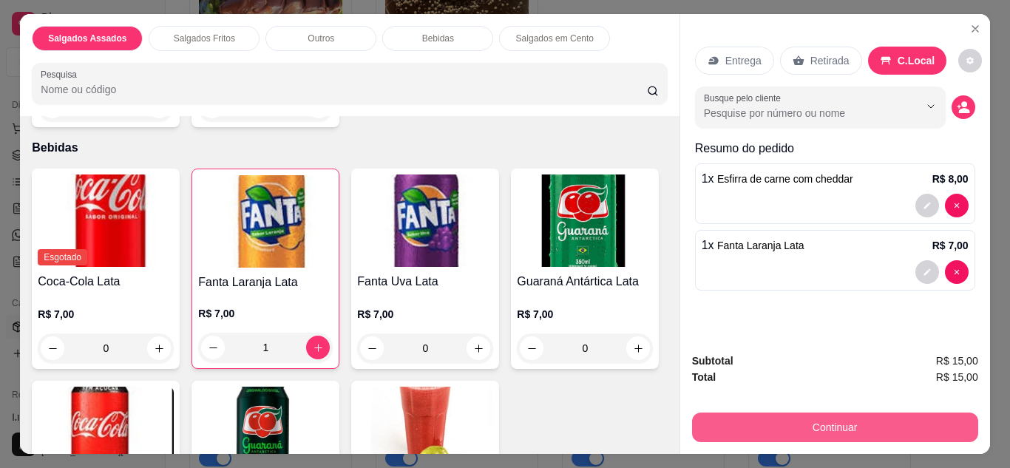
click at [813, 424] on button "Continuar" at bounding box center [835, 428] width 286 height 30
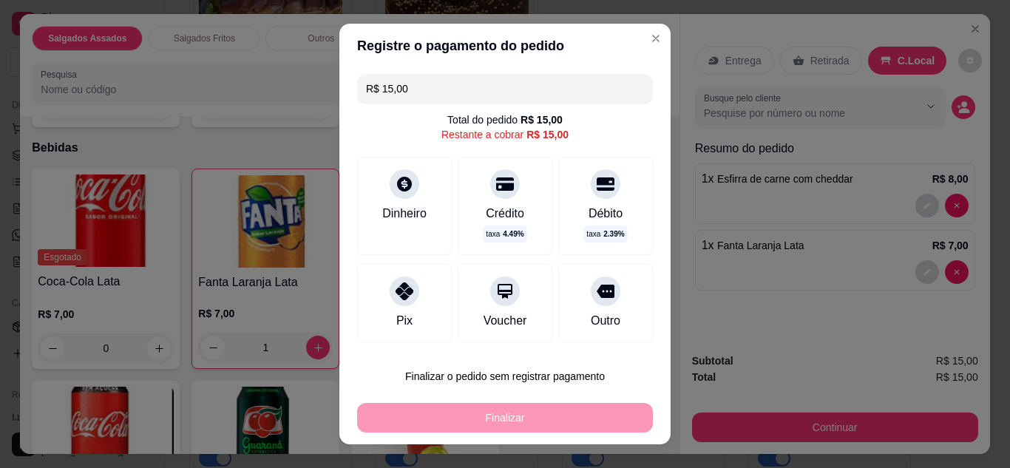
click at [417, 304] on div "Pix" at bounding box center [404, 303] width 95 height 78
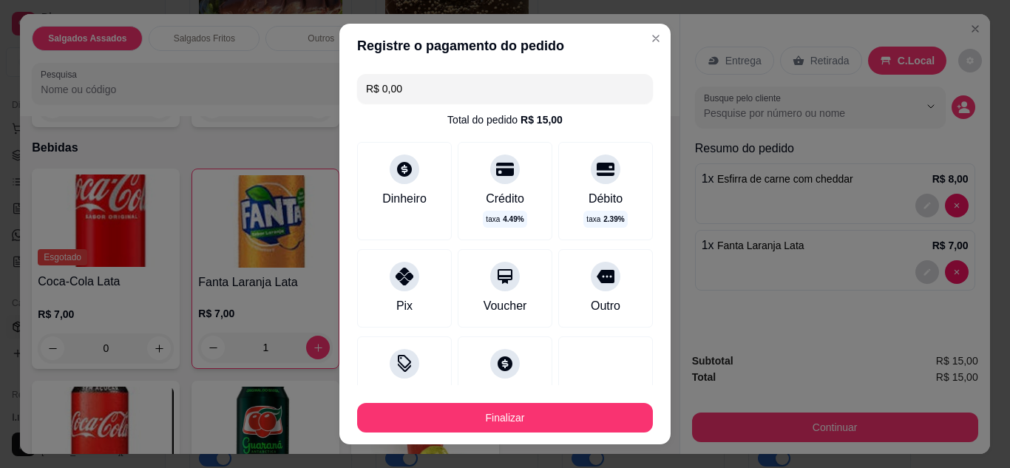
type input "R$ 0,00"
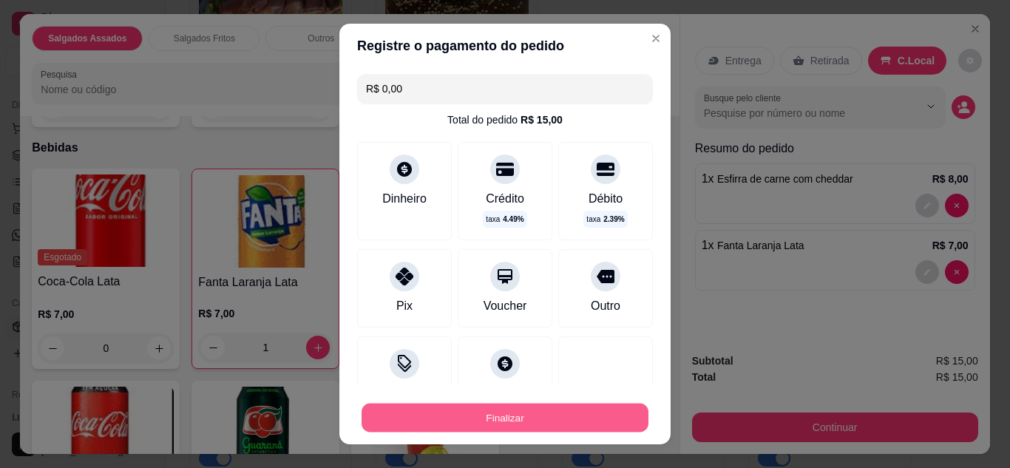
click at [507, 415] on button "Finalizar" at bounding box center [505, 418] width 287 height 29
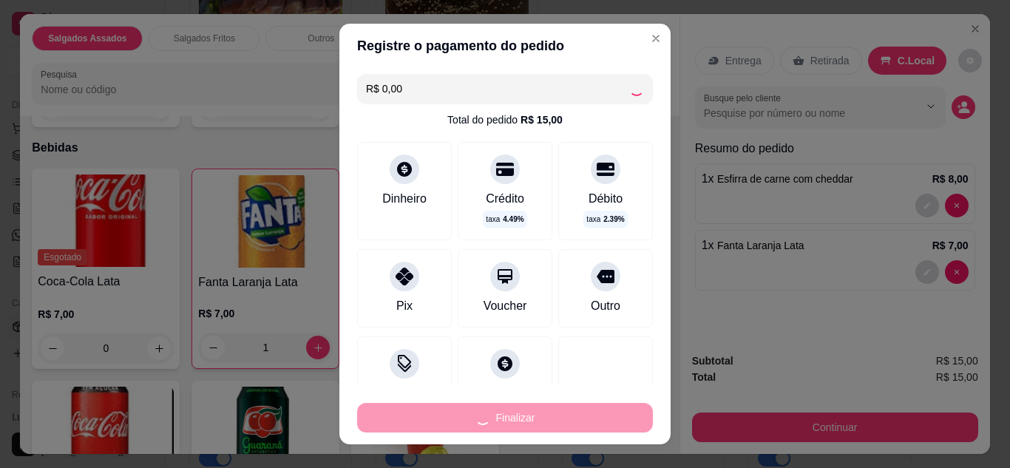
type input "0"
type input "-R$ 15,00"
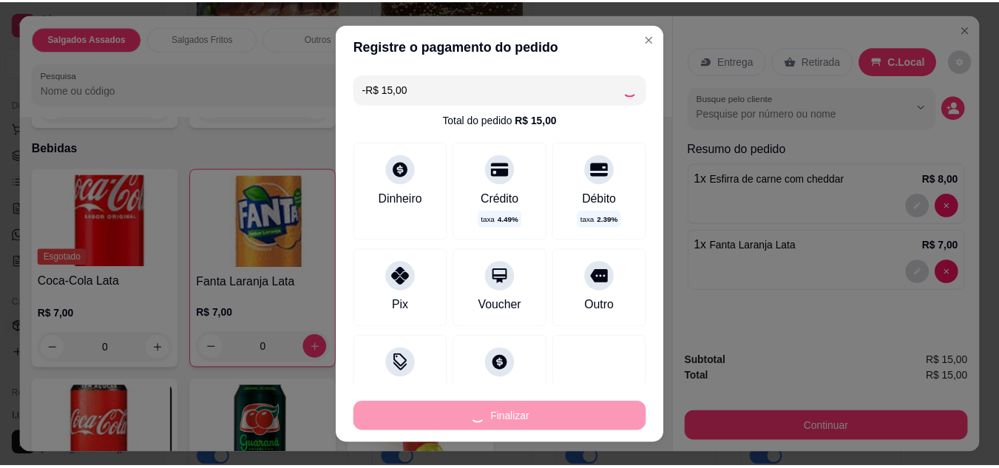
scroll to position [993, 0]
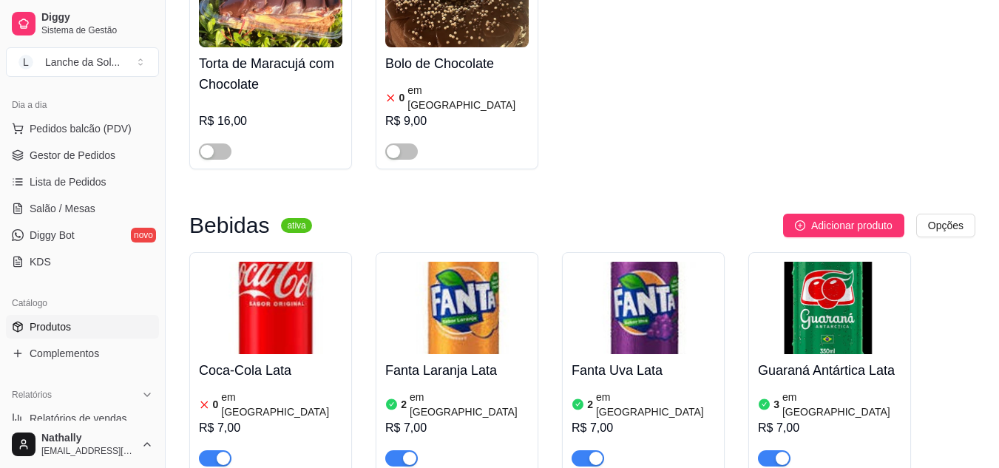
click at [53, 164] on link "Gestor de Pedidos" at bounding box center [82, 155] width 153 height 24
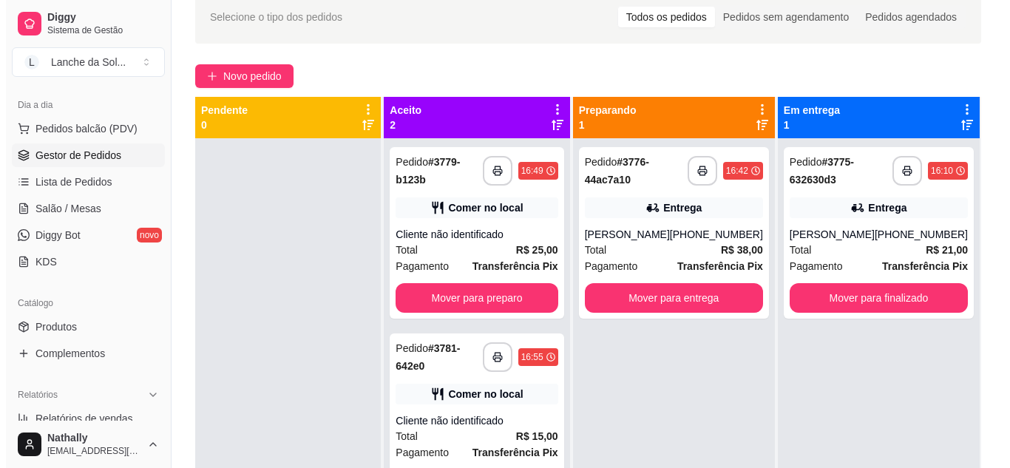
scroll to position [83, 0]
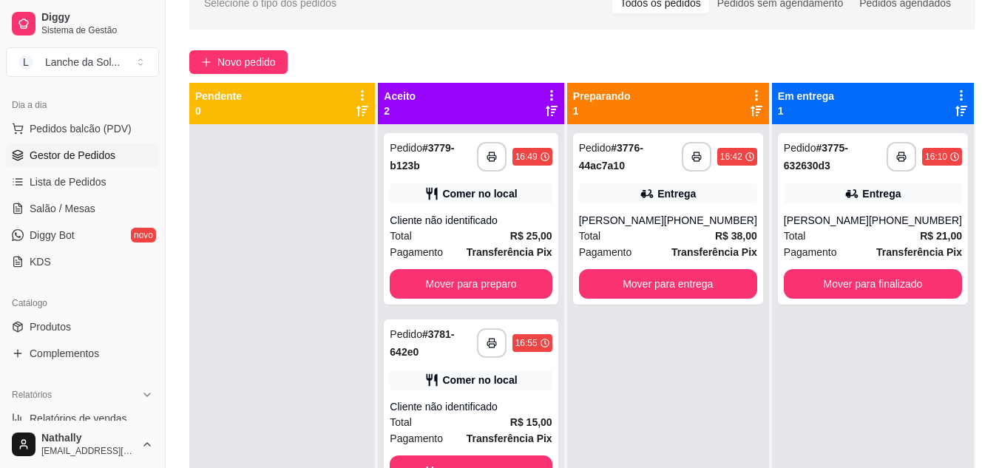
click at [501, 237] on div "Total R$ 25,00" at bounding box center [471, 236] width 162 height 16
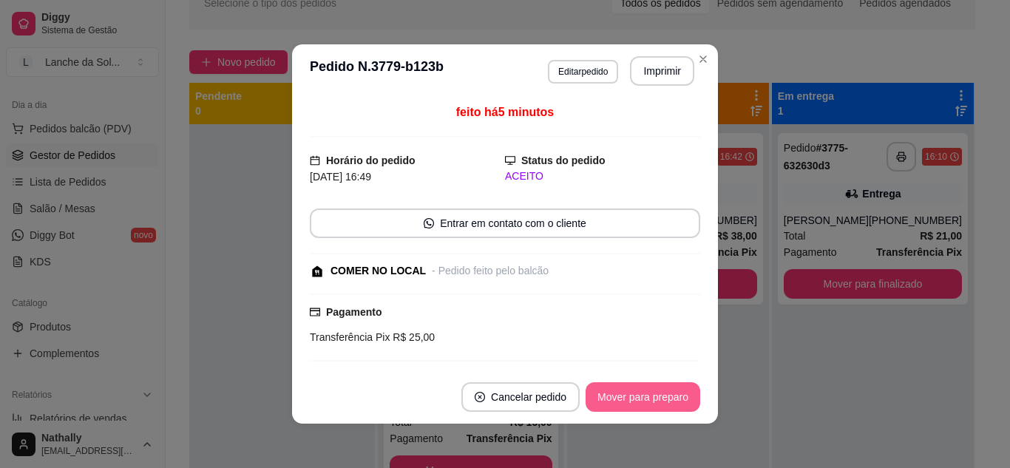
click at [657, 401] on button "Mover para preparo" at bounding box center [643, 397] width 115 height 30
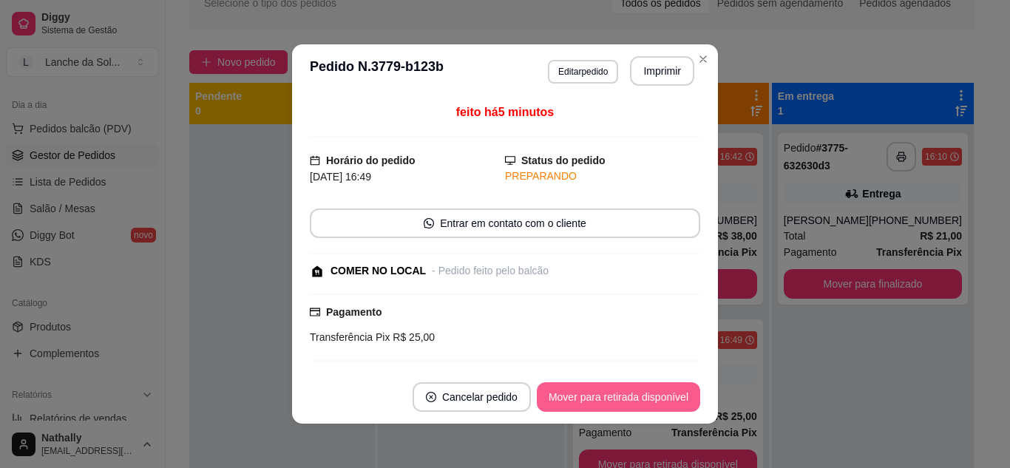
click at [657, 401] on button "Mover para retirada disponível" at bounding box center [618, 397] width 163 height 30
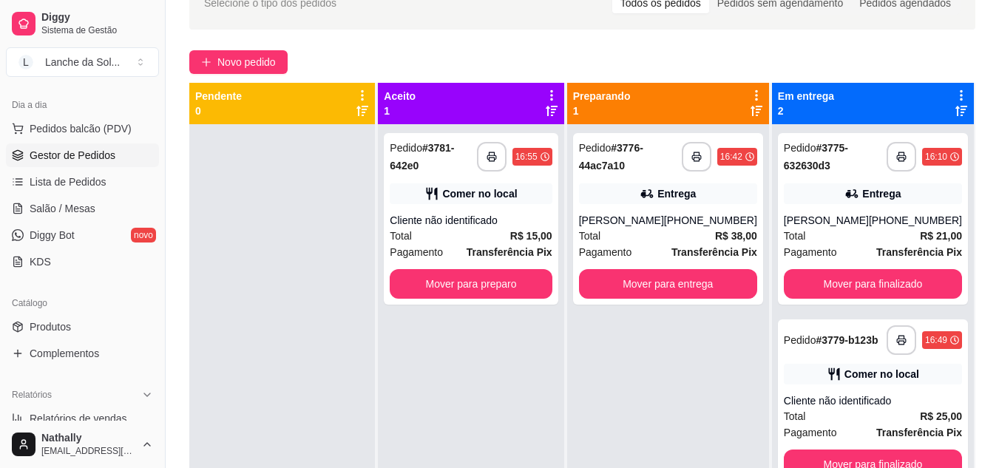
click at [529, 224] on div "Cliente não identificado" at bounding box center [471, 220] width 162 height 15
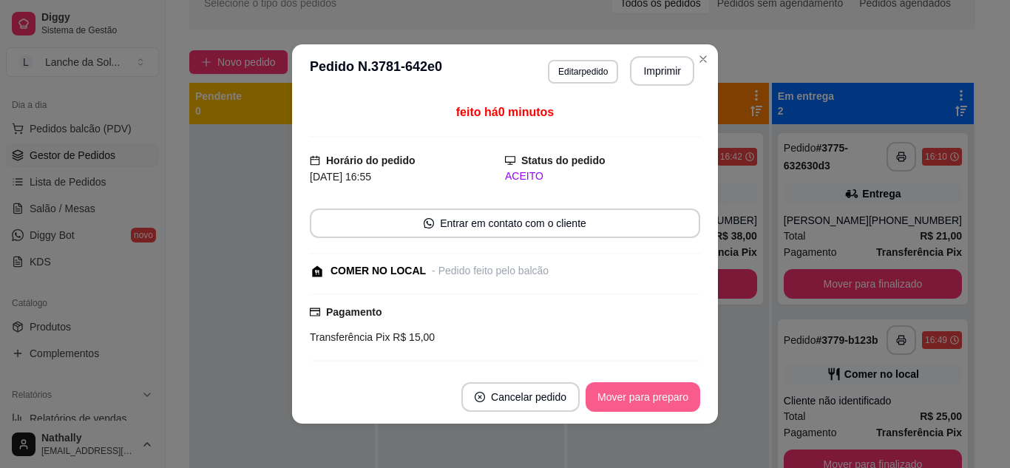
click at [600, 409] on button "Mover para preparo" at bounding box center [643, 397] width 115 height 30
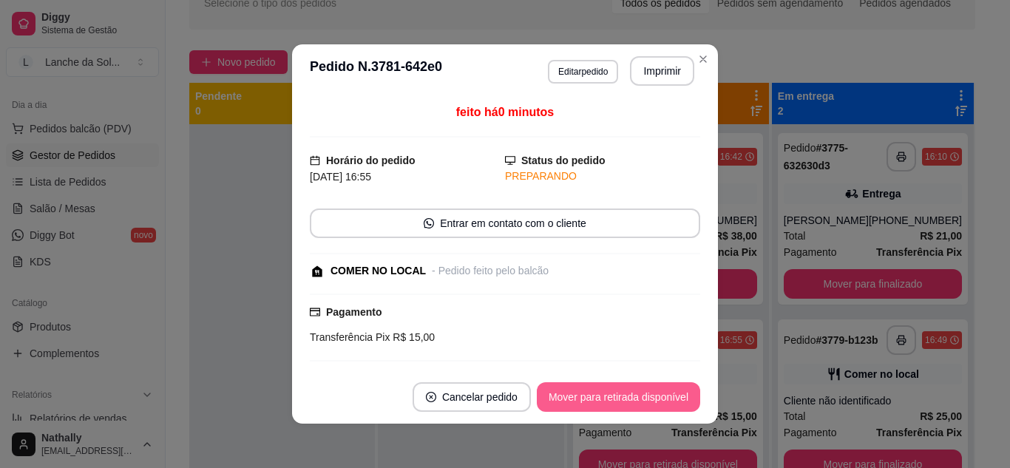
click at [603, 401] on button "Mover para retirada disponível" at bounding box center [618, 397] width 163 height 30
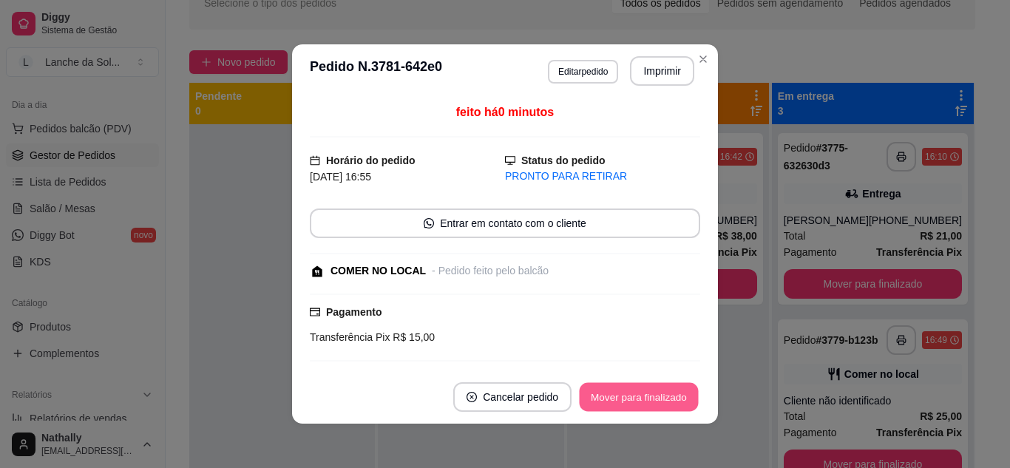
click at [603, 401] on button "Mover para finalizado" at bounding box center [639, 397] width 119 height 29
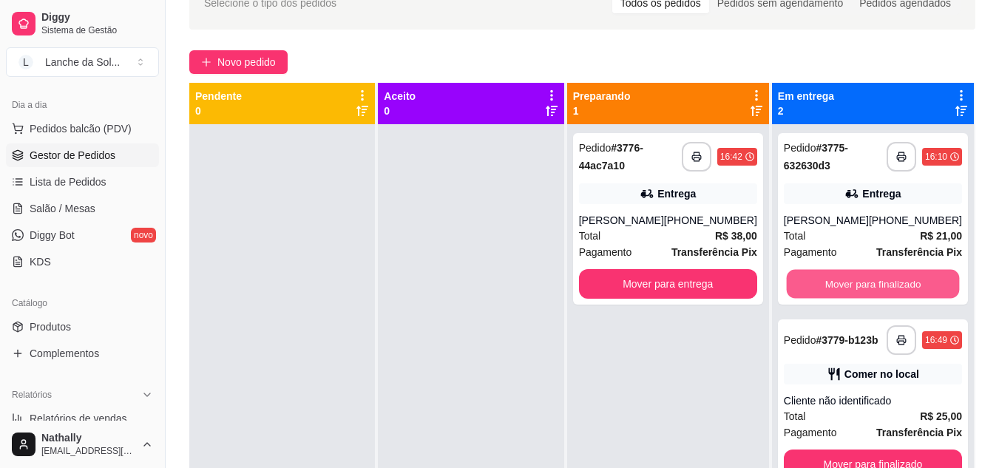
click at [887, 281] on button "Mover para finalizado" at bounding box center [872, 284] width 173 height 29
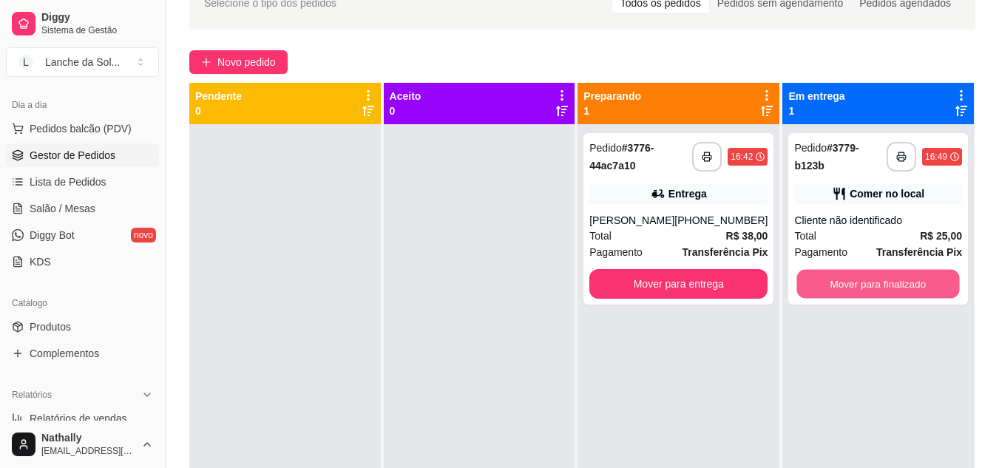
click at [887, 281] on button "Mover para finalizado" at bounding box center [878, 284] width 163 height 29
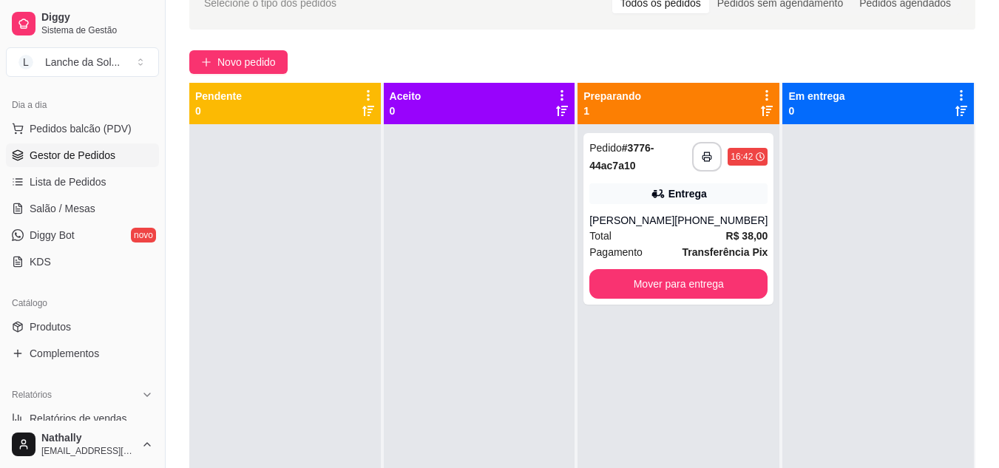
click at [729, 230] on strong "R$ 38,00" at bounding box center [747, 236] width 42 height 12
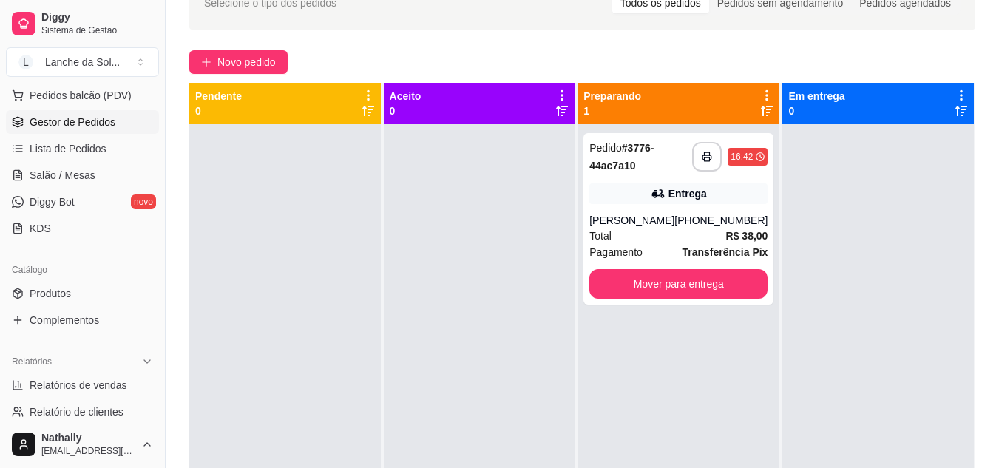
scroll to position [193, 0]
click at [73, 375] on link "Relatórios de vendas" at bounding box center [82, 383] width 153 height 24
select select "ALL"
select select "0"
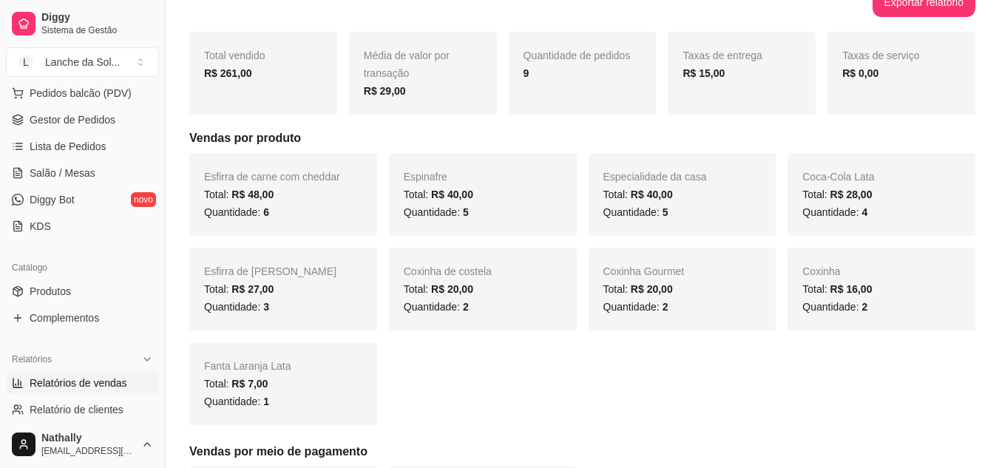
scroll to position [186, 0]
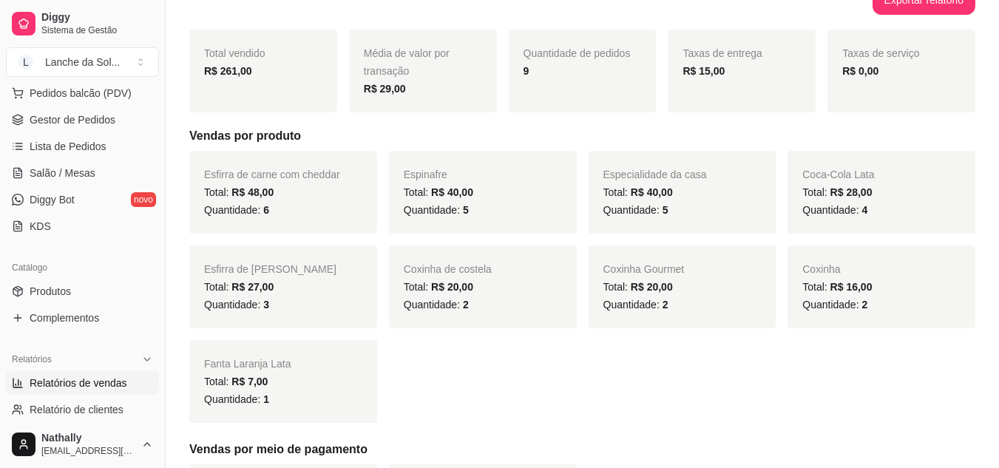
click at [73, 284] on link "Produtos" at bounding box center [82, 291] width 153 height 24
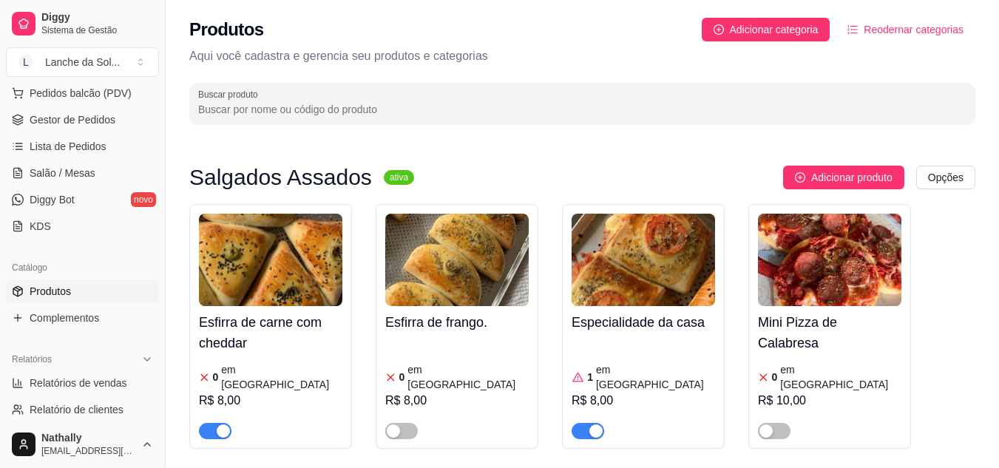
click at [274, 356] on div "Esfirra de carne com cheddar 0 em estoque R$ 8,00" at bounding box center [270, 372] width 143 height 133
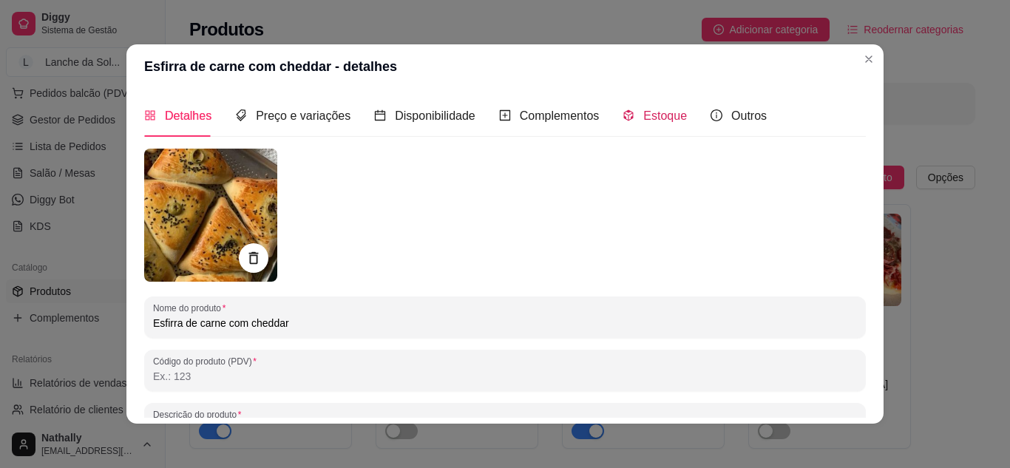
click at [626, 106] on div "Estoque" at bounding box center [655, 115] width 64 height 18
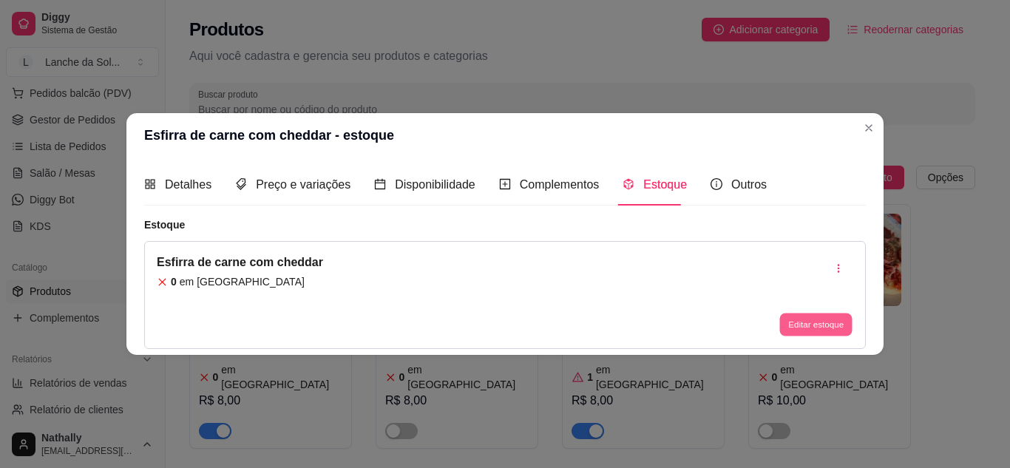
click at [818, 319] on button "Editar estoque" at bounding box center [815, 324] width 72 height 23
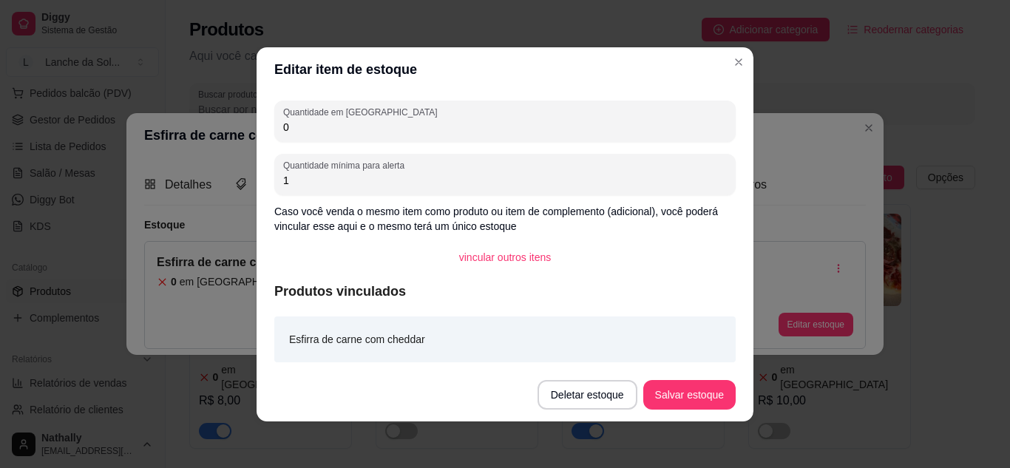
click at [339, 123] on input "0" at bounding box center [505, 127] width 444 height 15
type input "0"
type input "2"
click at [684, 398] on button "Salvar estoque" at bounding box center [689, 395] width 92 height 30
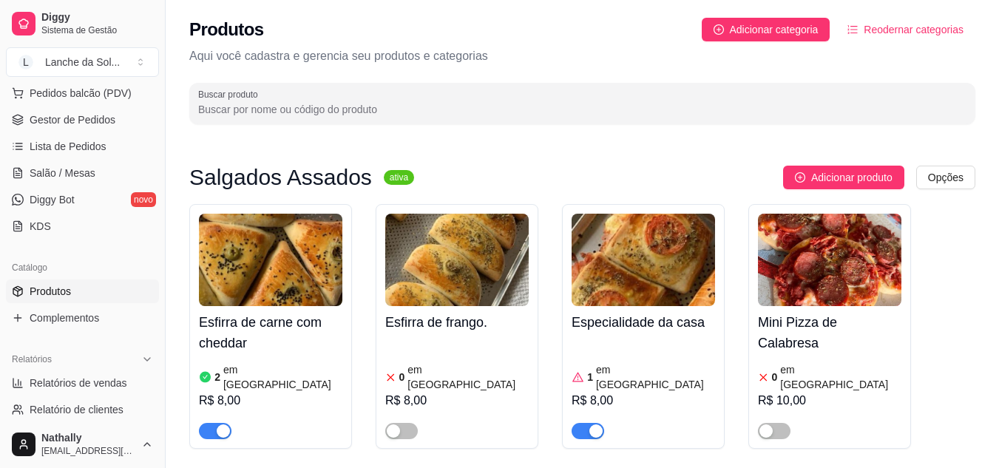
click at [94, 122] on span "Gestor de Pedidos" at bounding box center [73, 119] width 86 height 15
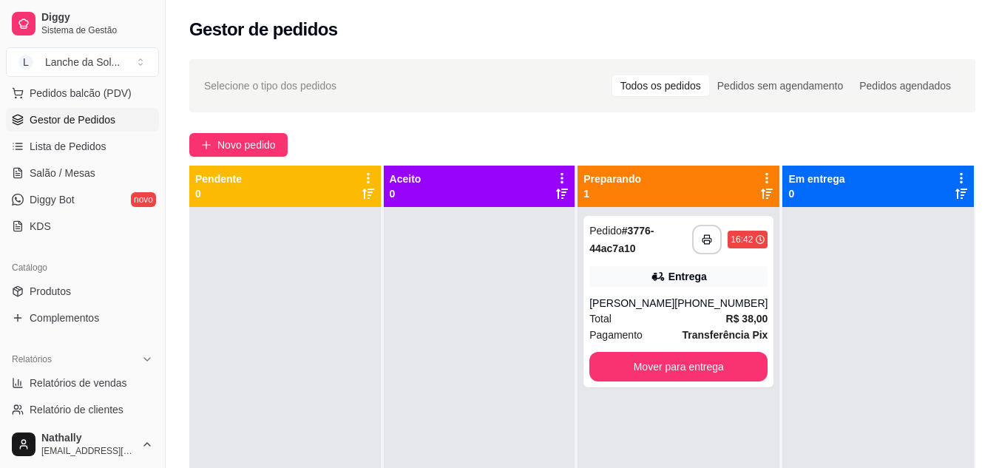
click at [668, 332] on div "Pagamento Transferência Pix" at bounding box center [678, 335] width 178 height 16
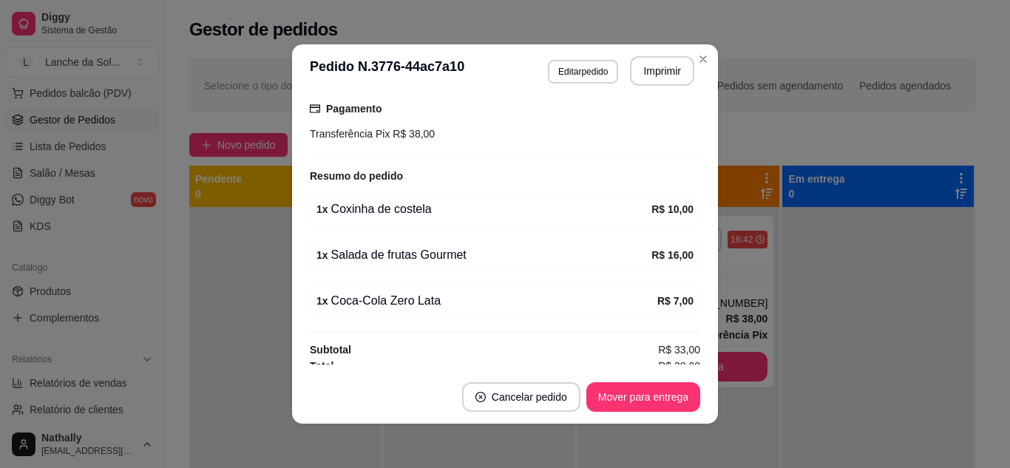
scroll to position [405, 0]
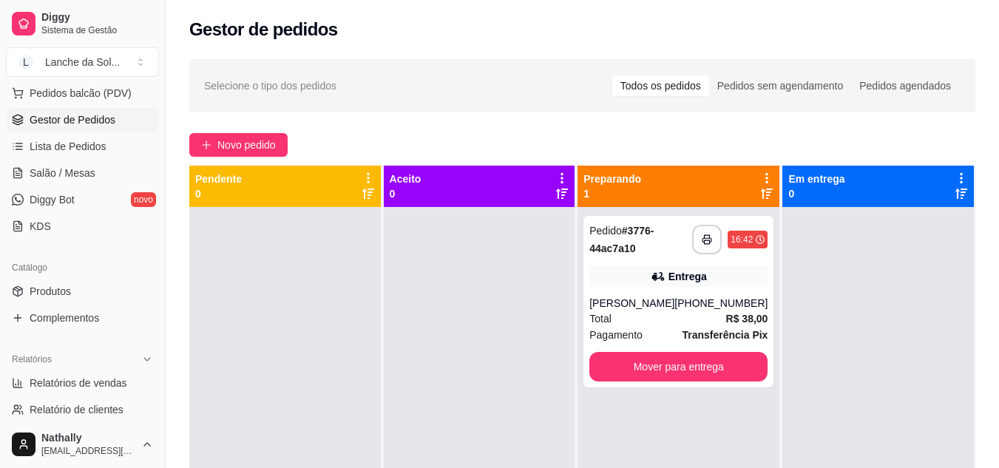
click at [99, 169] on link "Salão / Mesas" at bounding box center [82, 173] width 153 height 24
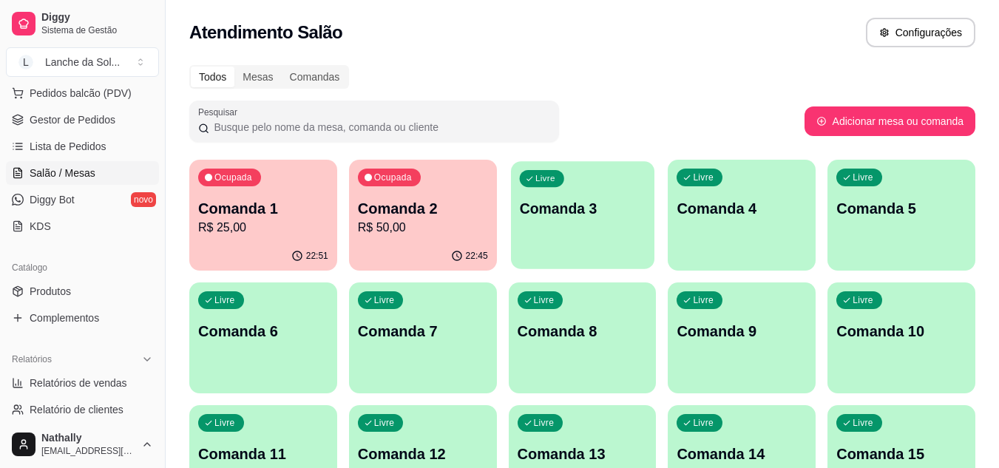
click at [540, 224] on div "Livre Comanda 3" at bounding box center [582, 206] width 143 height 90
click at [417, 219] on p "R$ 50,00" at bounding box center [422, 227] width 126 height 17
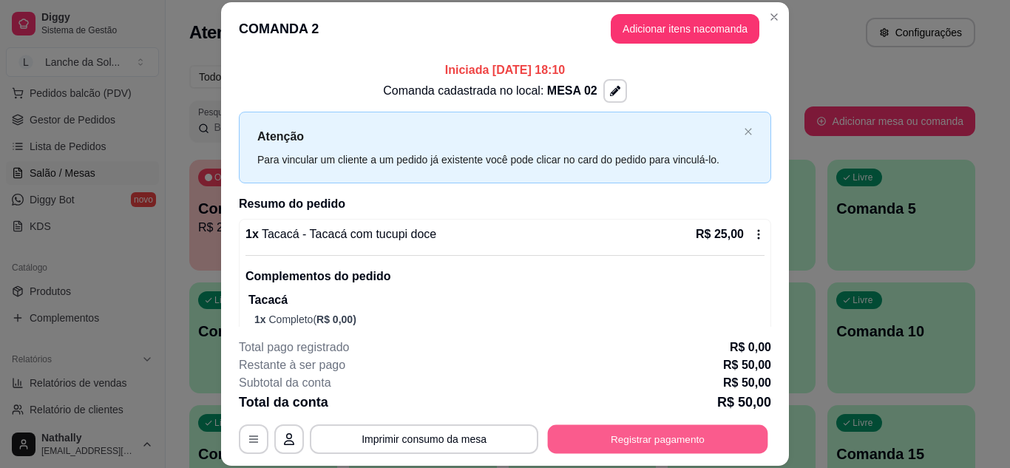
click at [637, 438] on button "Registrar pagamento" at bounding box center [658, 438] width 220 height 29
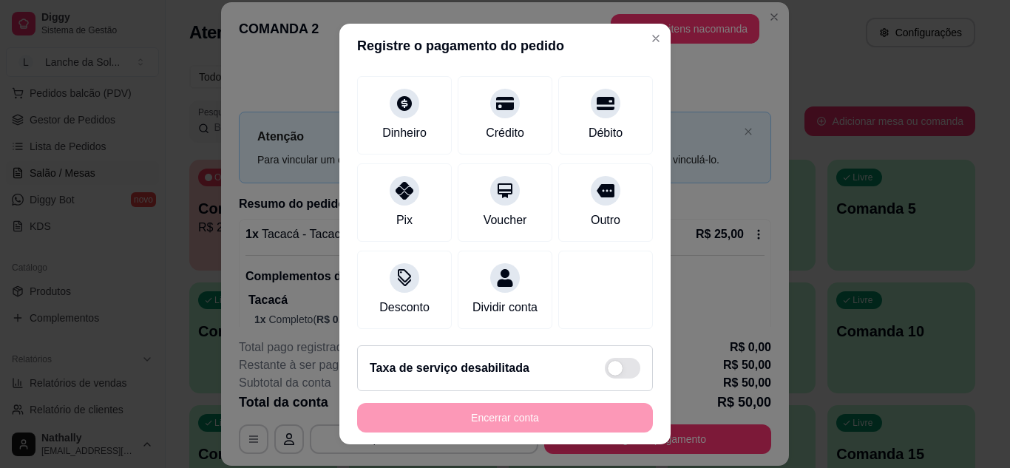
scroll to position [114, 0]
click at [489, 273] on div "Dividir conta" at bounding box center [505, 289] width 95 height 78
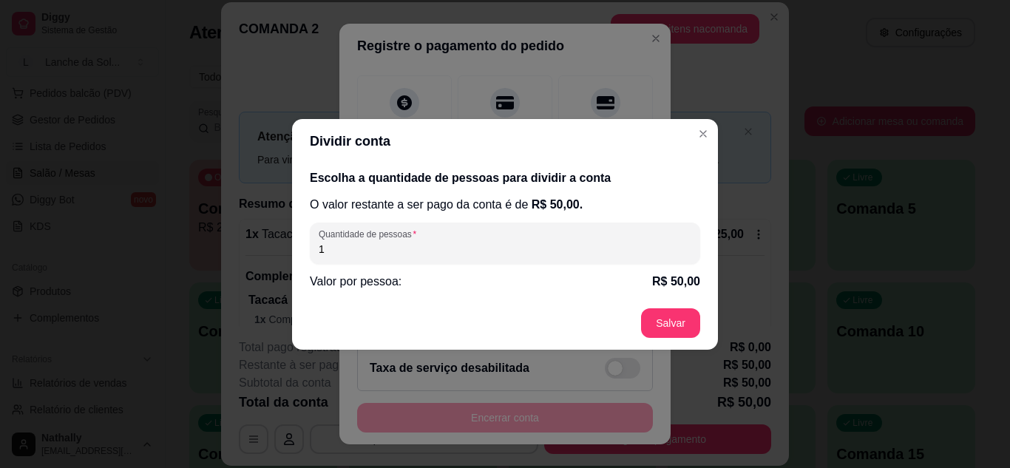
click at [482, 255] on input "1" at bounding box center [505, 249] width 373 height 15
type input "2"
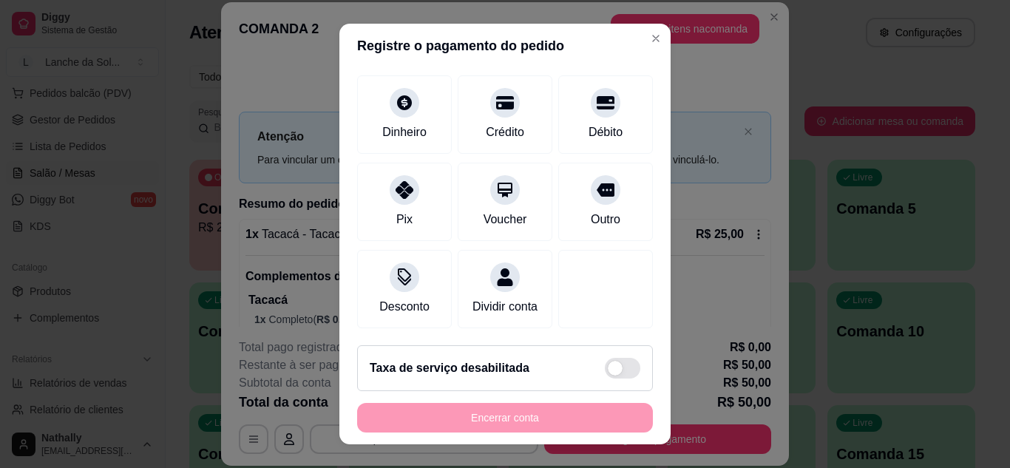
click at [405, 206] on div "Pix" at bounding box center [404, 202] width 95 height 78
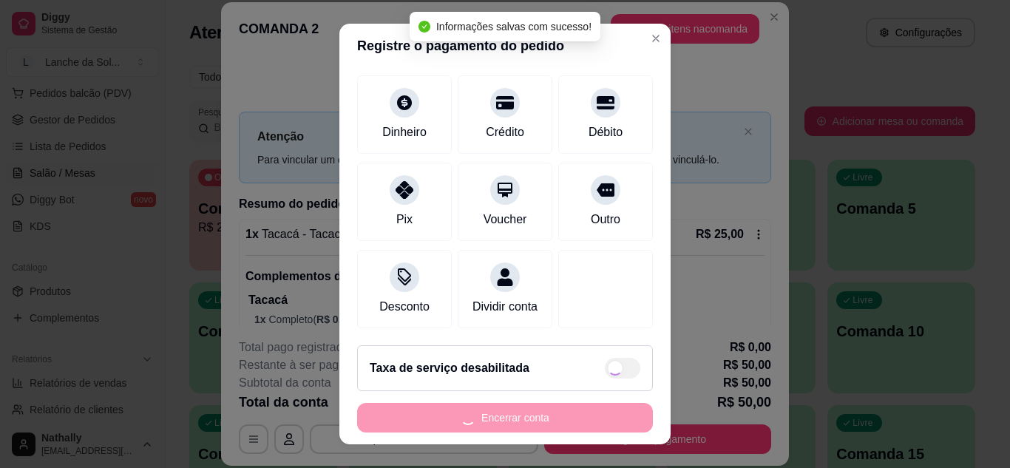
type input "R$ 0,00"
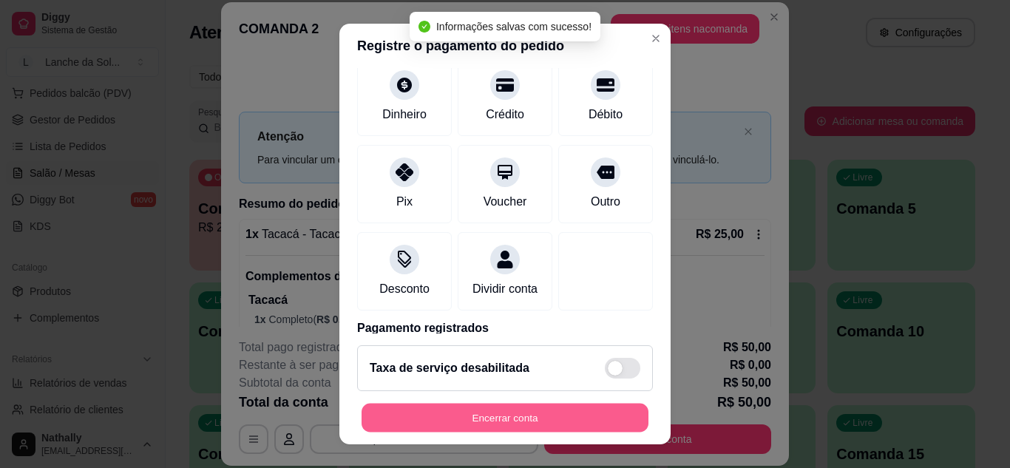
click at [477, 414] on button "Encerrar conta" at bounding box center [505, 418] width 287 height 29
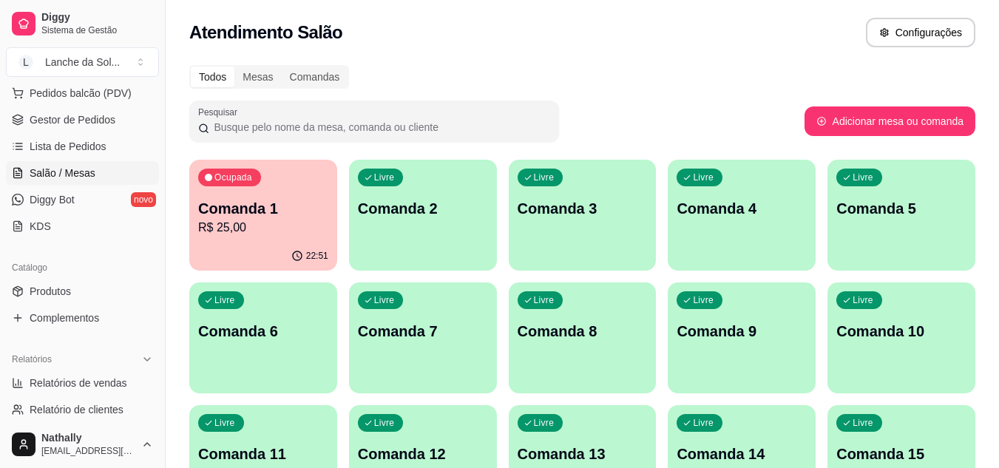
click at [93, 121] on span "Gestor de Pedidos" at bounding box center [73, 119] width 86 height 15
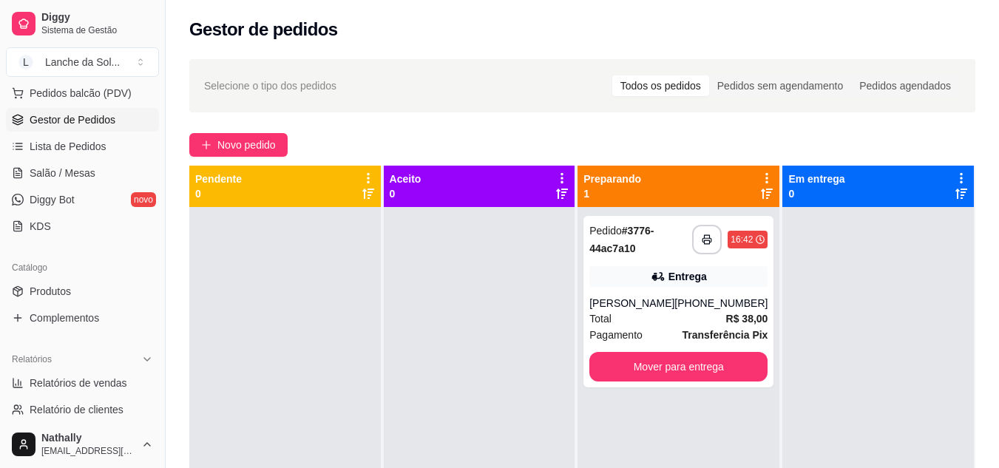
click at [642, 313] on div "Total R$ 38,00" at bounding box center [678, 319] width 178 height 16
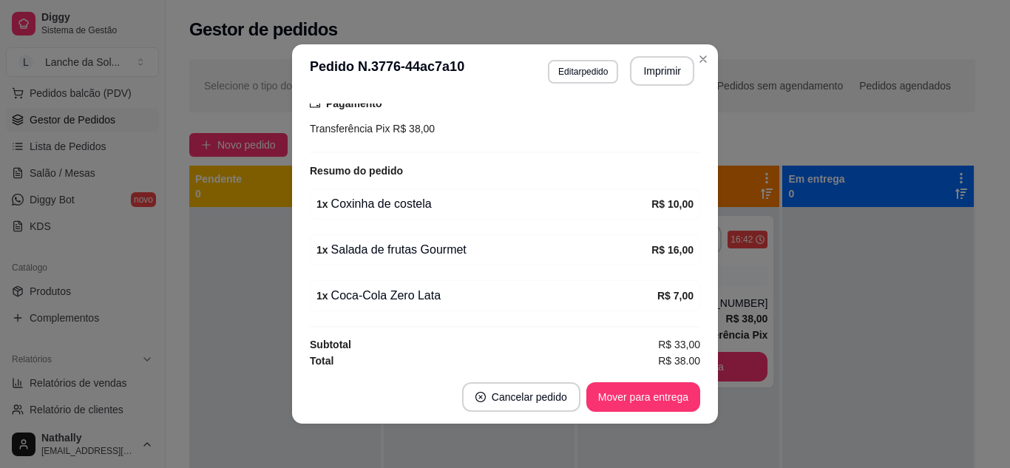
scroll to position [405, 0]
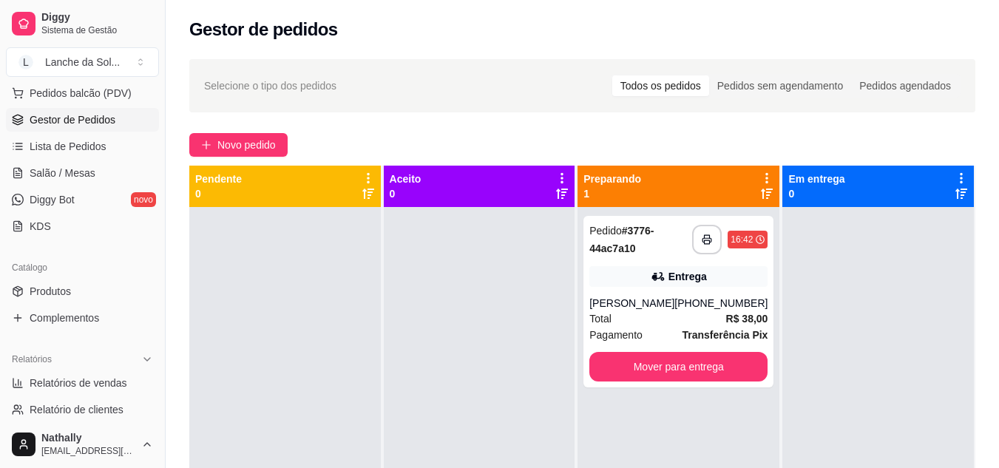
click at [55, 173] on span "Salão / Mesas" at bounding box center [63, 173] width 66 height 15
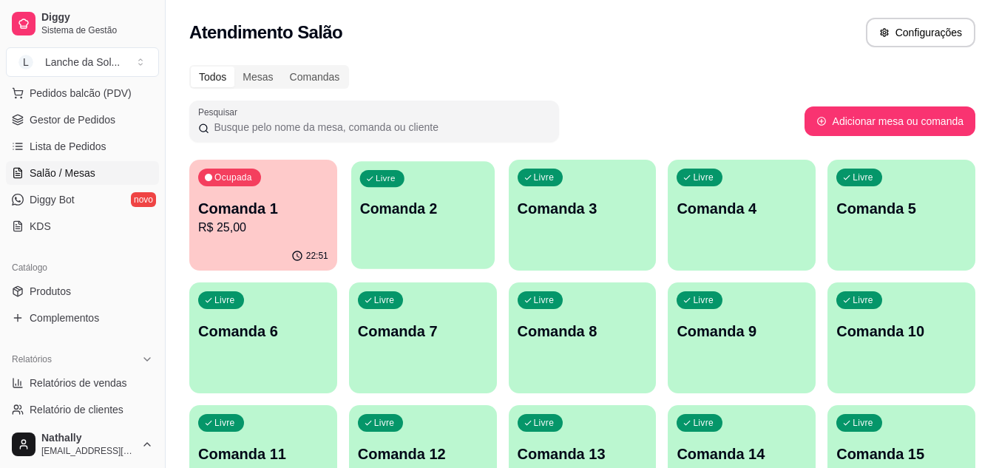
click at [393, 196] on div "Livre Comanda 2" at bounding box center [422, 206] width 143 height 90
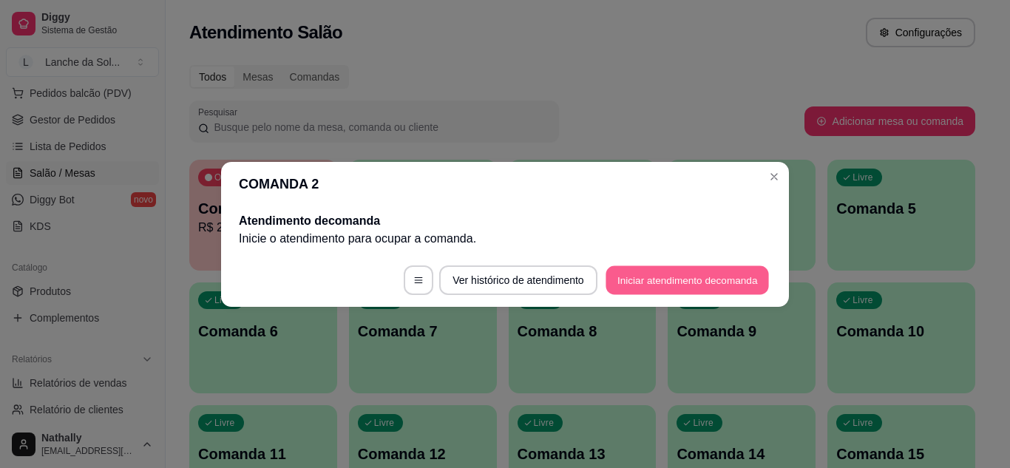
click at [607, 285] on button "Iniciar atendimento de comanda" at bounding box center [687, 279] width 163 height 29
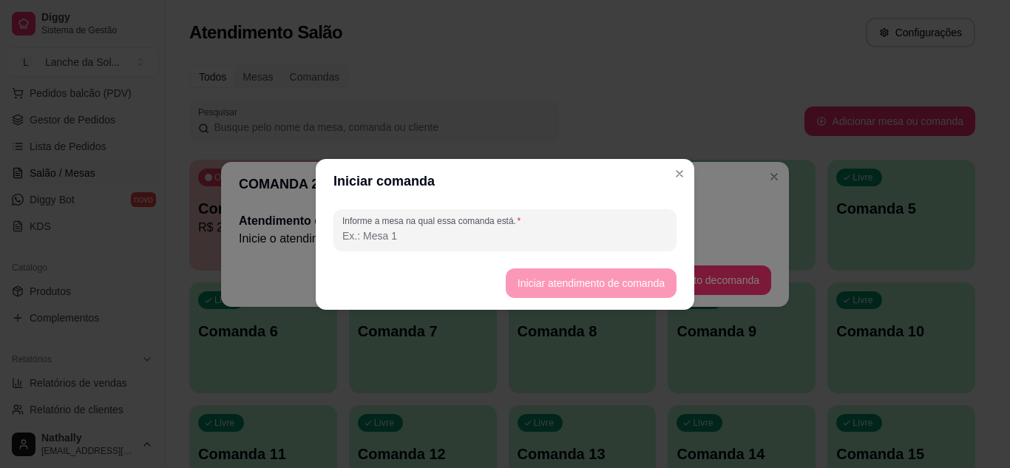
click at [562, 231] on input "Informe a mesa na qual essa comanda está." at bounding box center [504, 235] width 325 height 15
type input "IGO"
click at [505, 285] on footer "Iniciar atendimento de comanda" at bounding box center [505, 283] width 379 height 53
click at [533, 290] on button "Iniciar atendimento de comanda" at bounding box center [591, 282] width 166 height 29
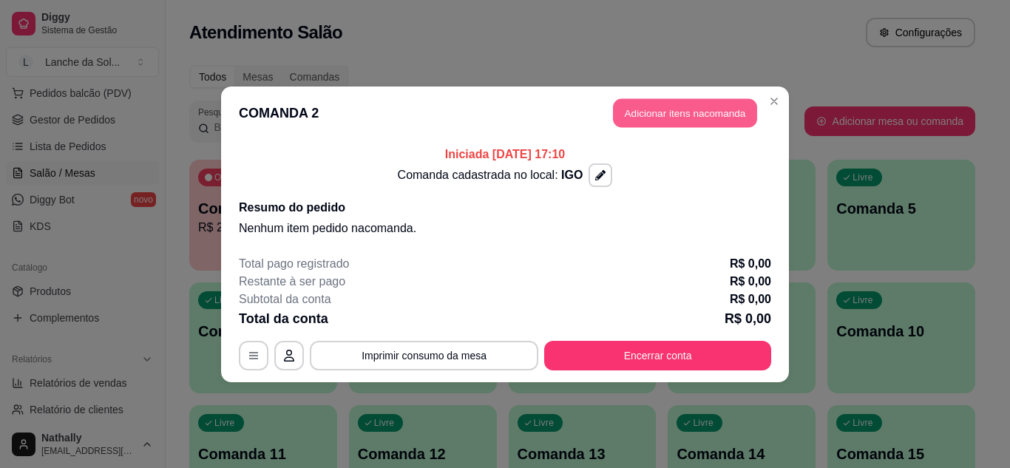
click at [674, 123] on button "Adicionar itens na comanda" at bounding box center [685, 112] width 144 height 29
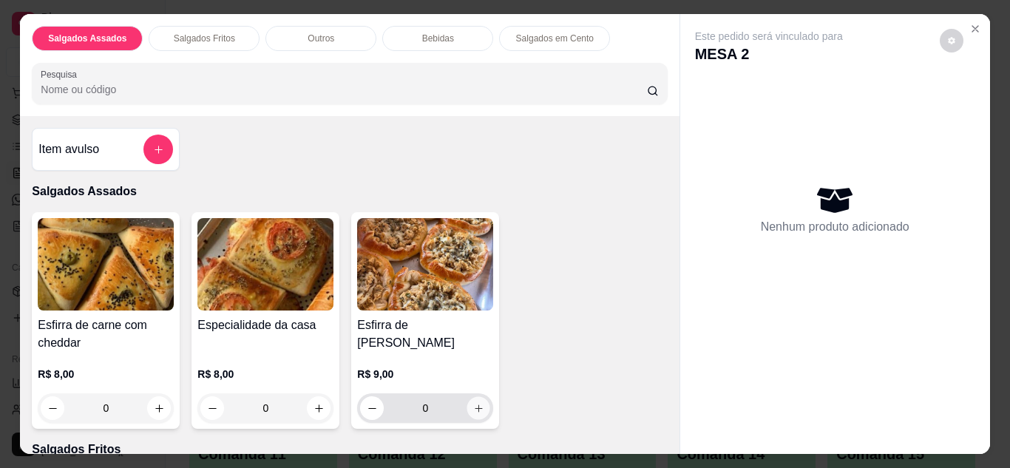
click at [478, 403] on icon "increase-product-quantity" at bounding box center [478, 408] width 11 height 11
type input "1"
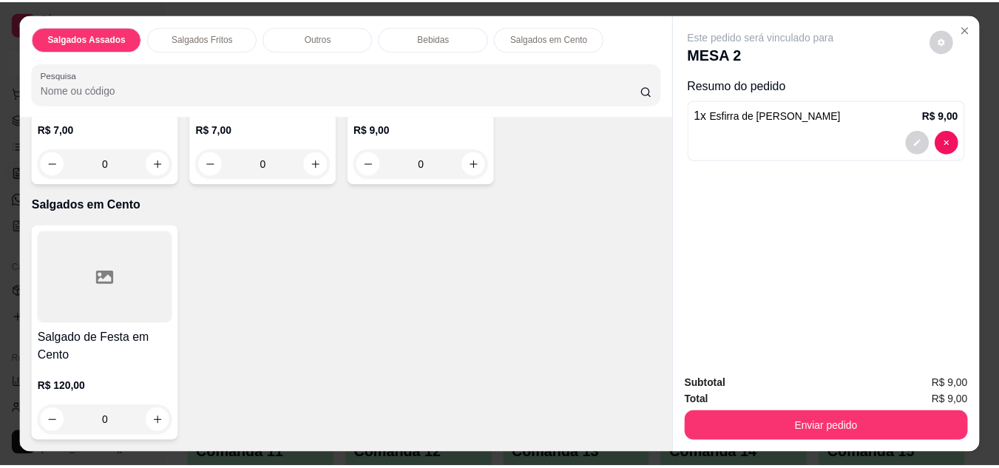
scroll to position [1538, 0]
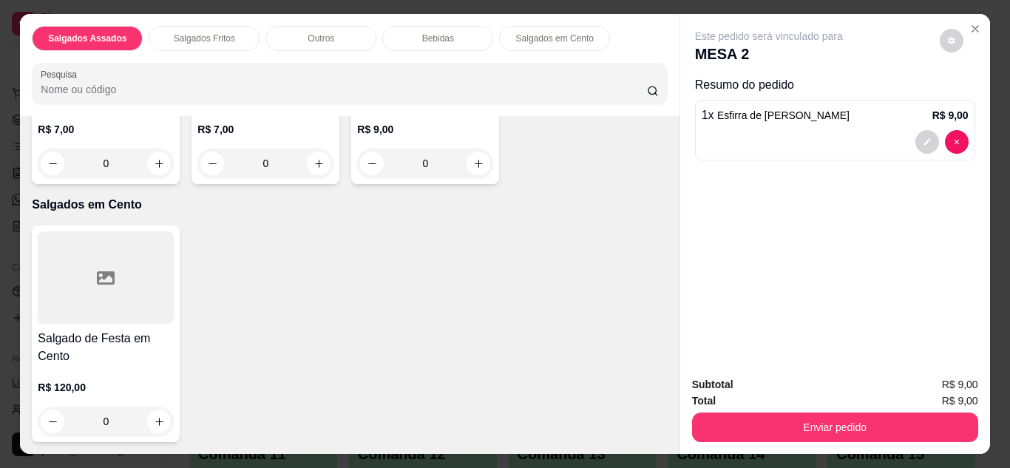
click at [969, 23] on icon "Close" at bounding box center [975, 29] width 12 height 12
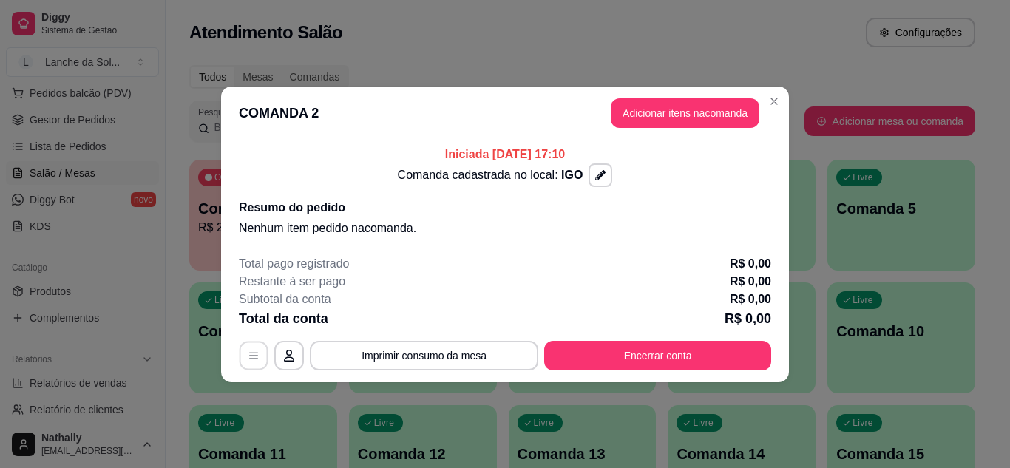
click at [243, 362] on button "button" at bounding box center [254, 355] width 29 height 29
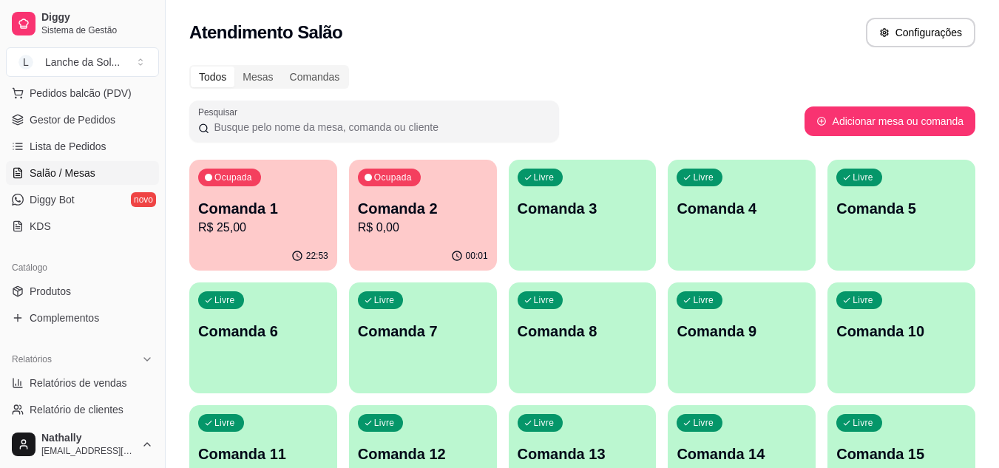
click at [107, 287] on link "Produtos" at bounding box center [82, 291] width 153 height 24
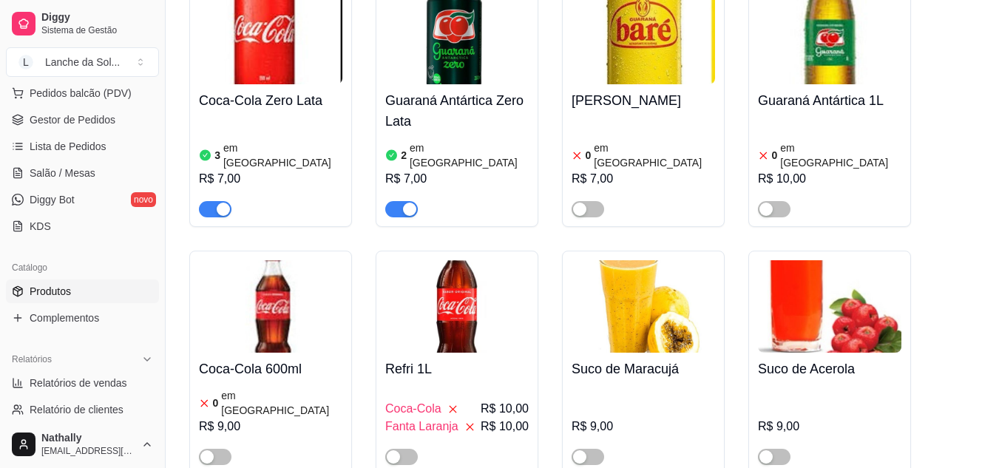
scroll to position [3864, 0]
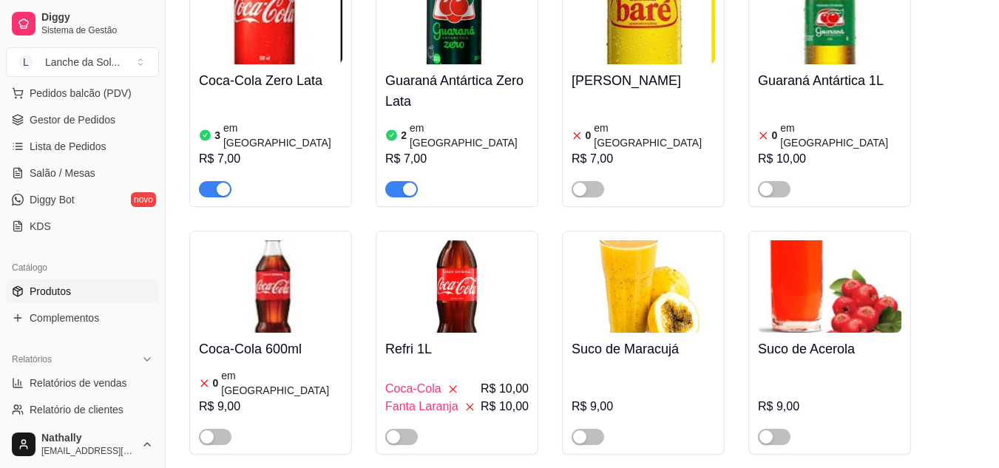
click at [597, 429] on span "button" at bounding box center [587, 437] width 33 height 16
click at [779, 429] on span "button" at bounding box center [774, 437] width 33 height 16
click at [91, 126] on span "Gestor de Pedidos" at bounding box center [73, 119] width 86 height 15
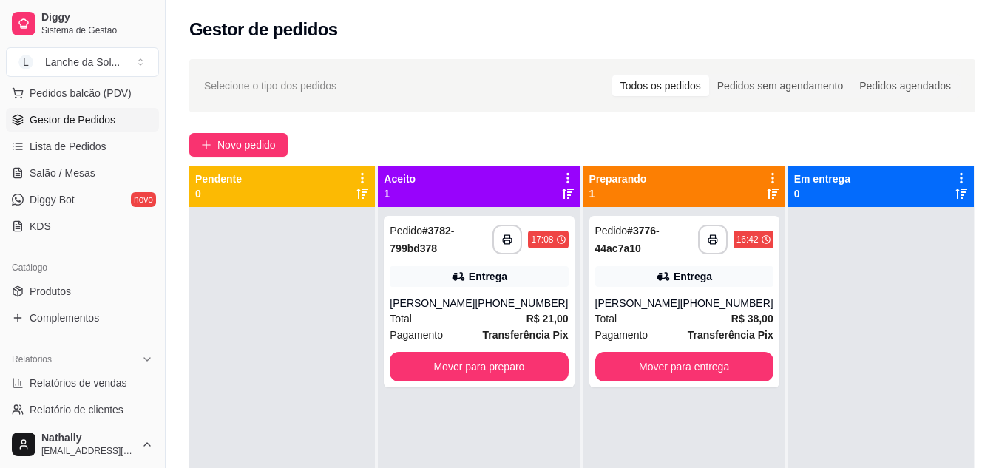
click at [655, 319] on div "Total R$ 38,00" at bounding box center [684, 319] width 178 height 16
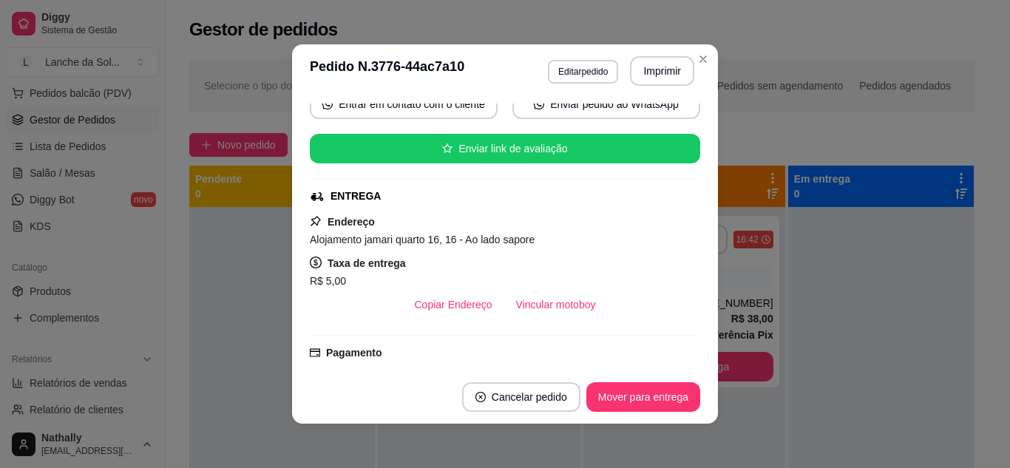
scroll to position [148, 0]
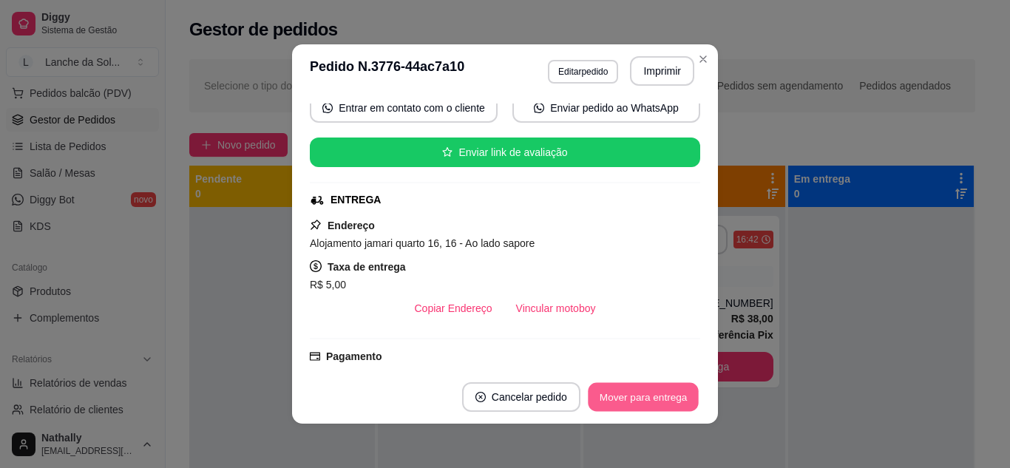
click at [649, 399] on button "Mover para entrega" at bounding box center [643, 397] width 111 height 29
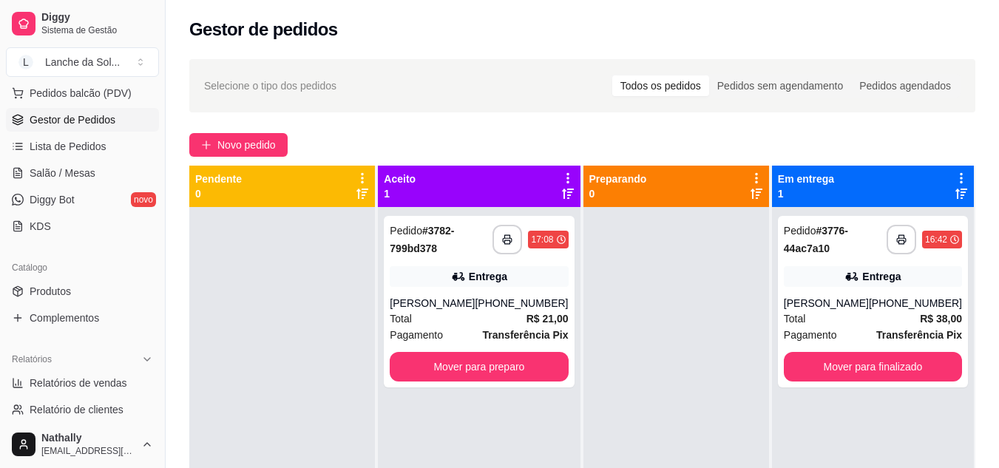
click at [510, 313] on div "Total R$ 21,00" at bounding box center [479, 319] width 178 height 16
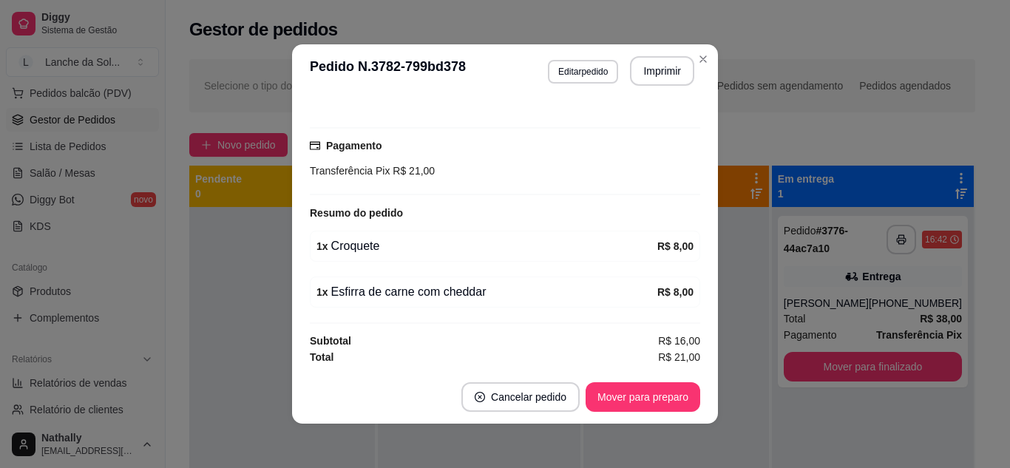
scroll to position [359, 0]
click at [662, 387] on button "Mover para preparo" at bounding box center [643, 397] width 115 height 30
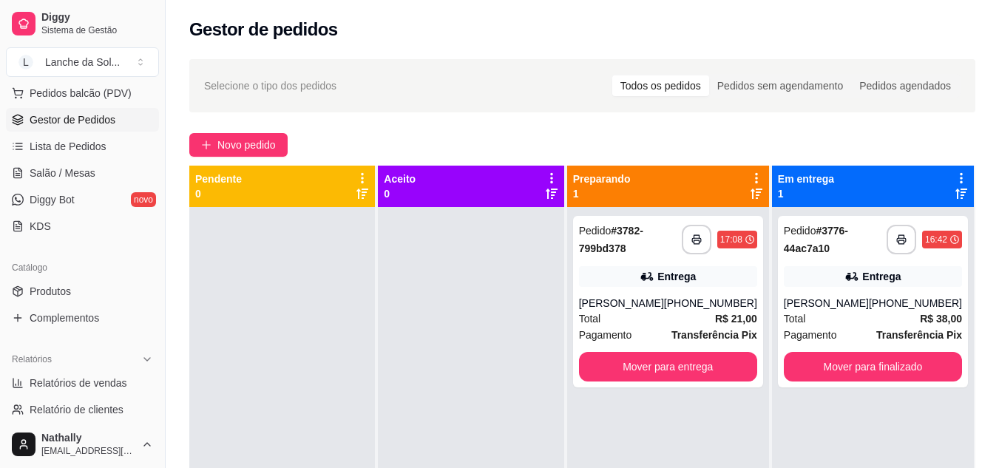
click at [58, 173] on span "Salão / Mesas" at bounding box center [63, 173] width 66 height 15
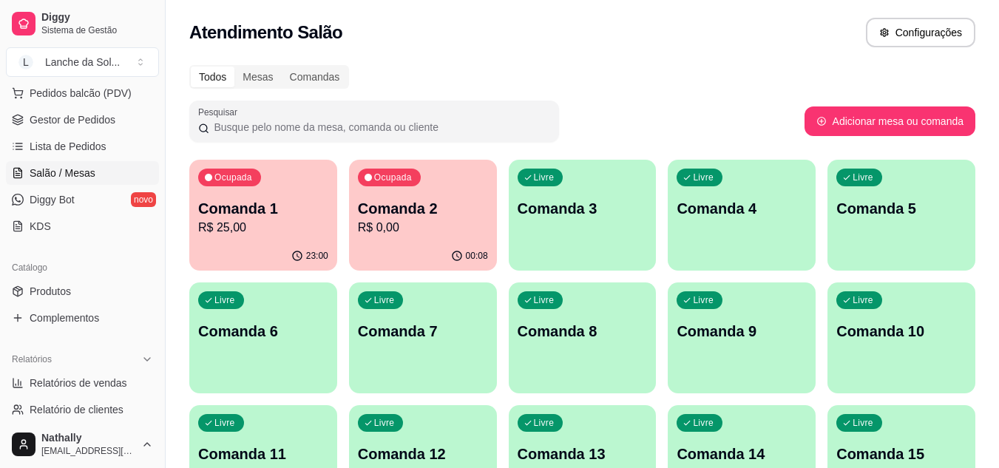
click at [424, 240] on div "Ocupada Comanda 2 R$ 0,00" at bounding box center [423, 201] width 148 height 82
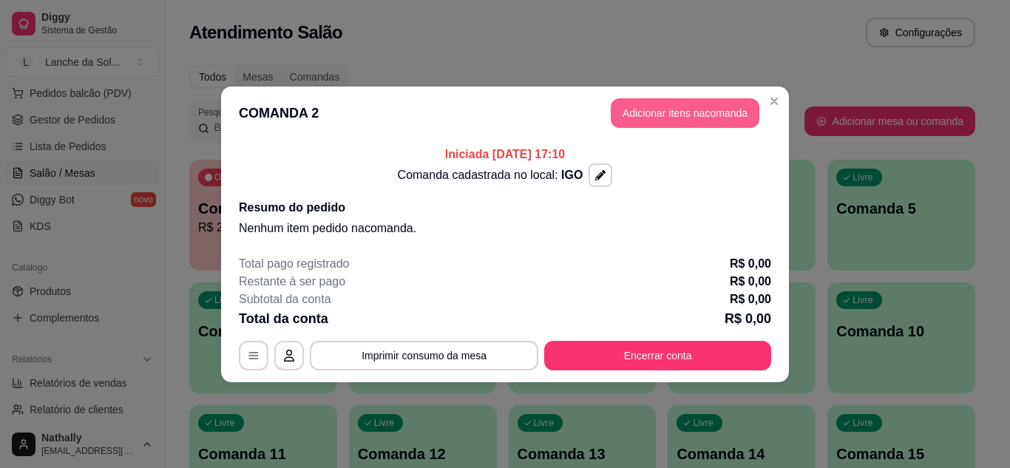
click at [649, 106] on button "Adicionar itens na comanda" at bounding box center [685, 113] width 149 height 30
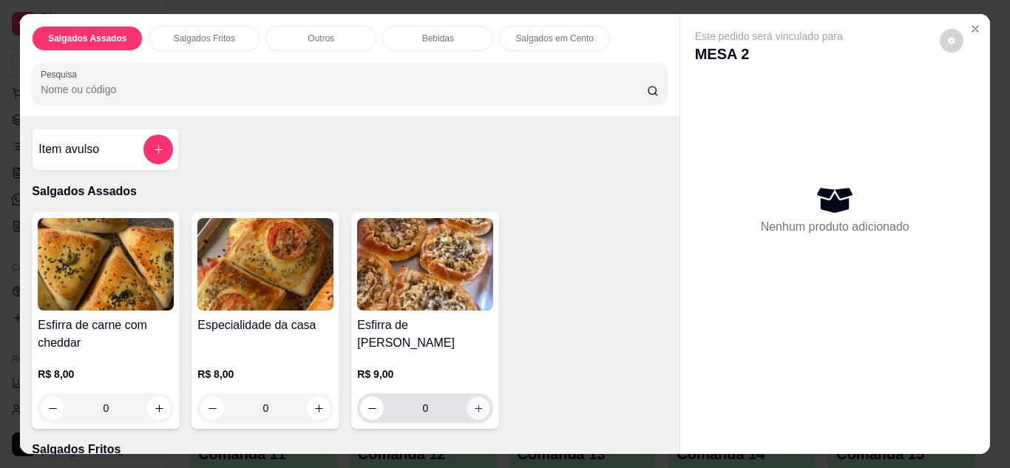
click at [473, 403] on icon "increase-product-quantity" at bounding box center [478, 408] width 11 height 11
type input "1"
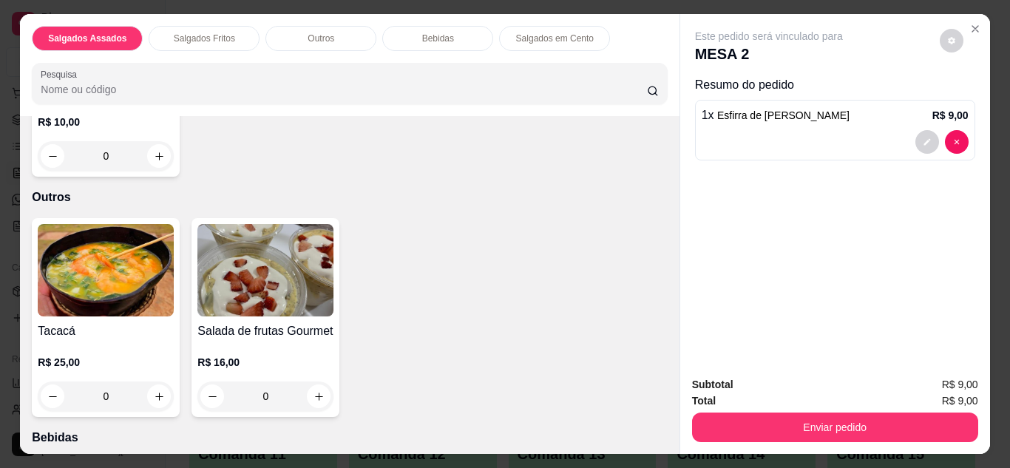
scroll to position [798, 0]
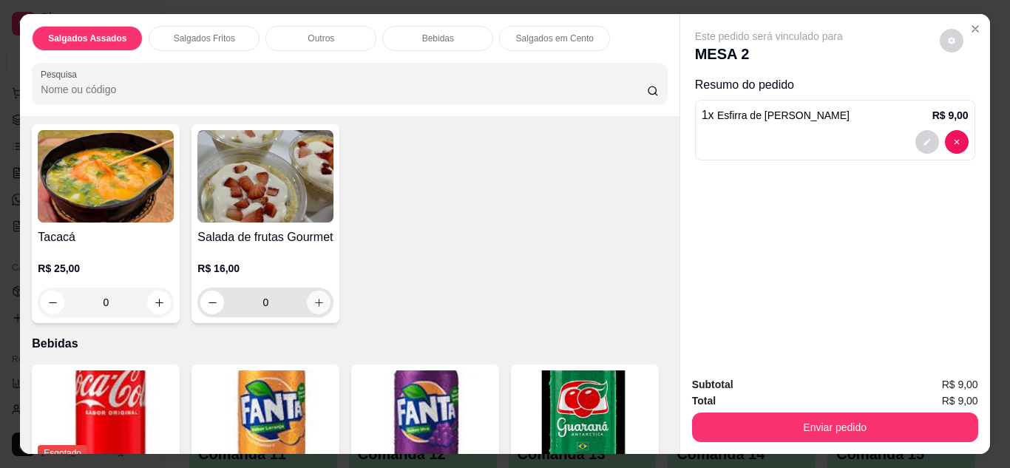
click at [314, 297] on icon "increase-product-quantity" at bounding box center [318, 302] width 11 height 11
type input "1"
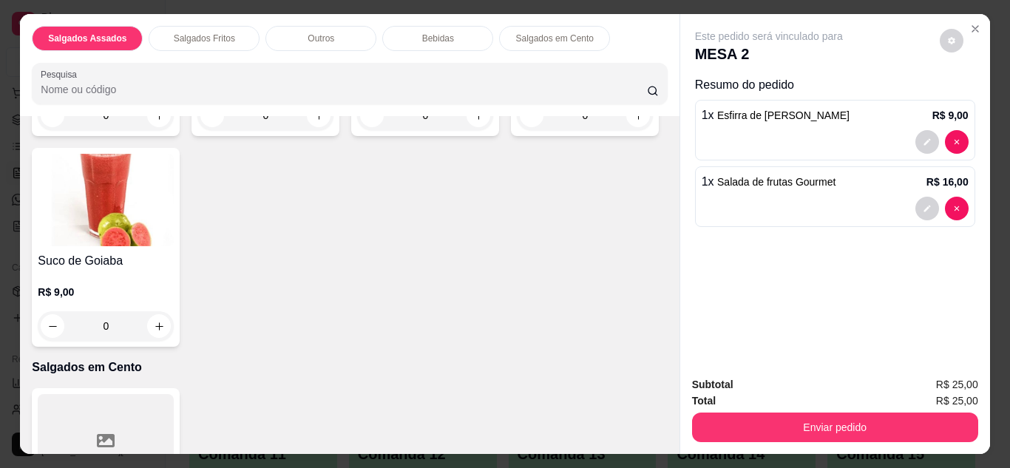
scroll to position [1479, 0]
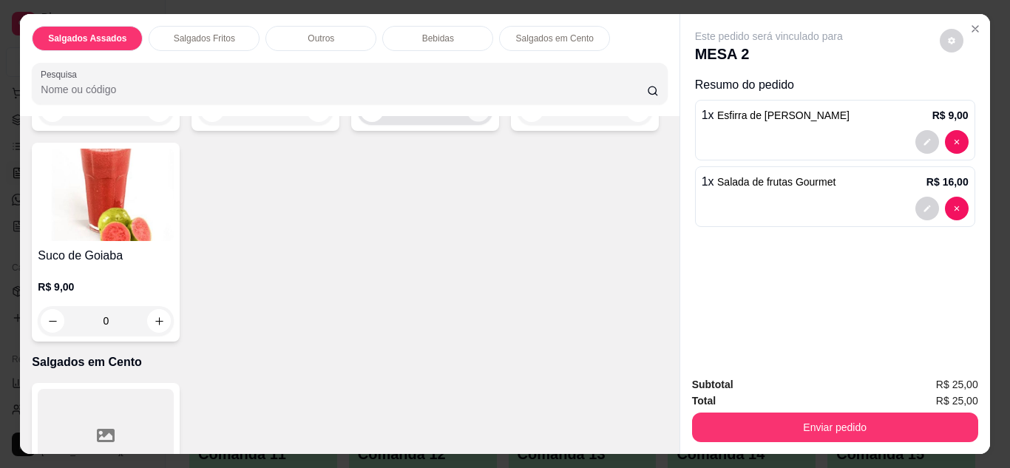
click at [475, 114] on icon "increase-product-quantity" at bounding box center [478, 109] width 7 height 7
type input "1"
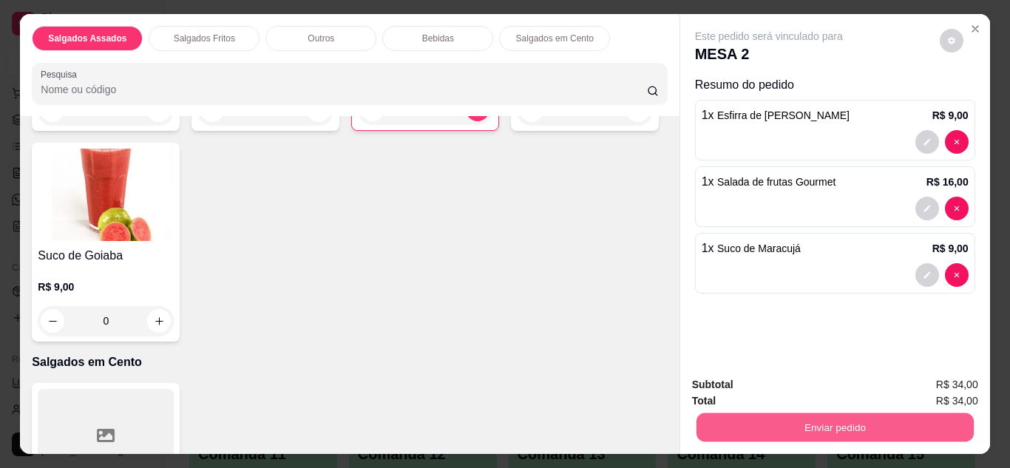
click at [761, 433] on button "Enviar pedido" at bounding box center [834, 427] width 277 height 29
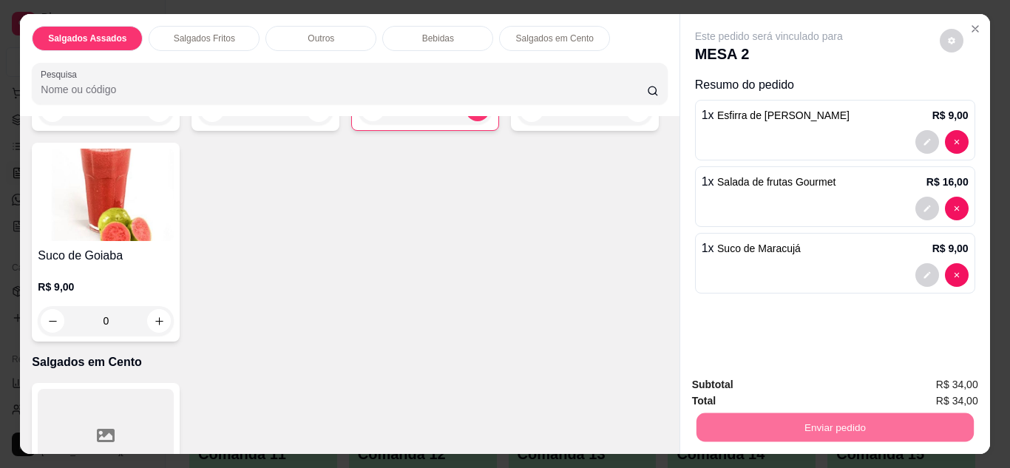
click at [935, 388] on button "Enviar pedido" at bounding box center [939, 385] width 81 height 27
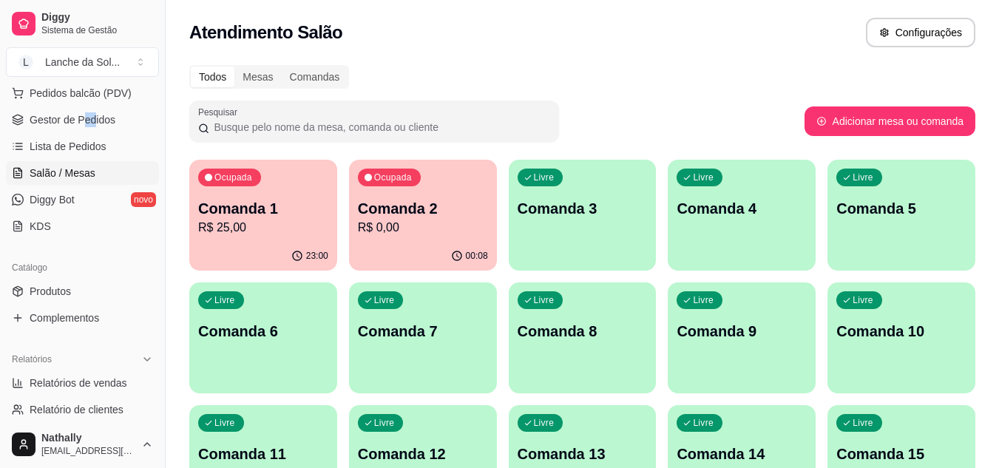
drag, startPoint x: 83, startPoint y: 107, endPoint x: 92, endPoint y: 123, distance: 18.9
click at [92, 123] on ul "Pedidos balcão (PDV) Gestor de Pedidos Lista de Pedidos Salão / Mesas Diggy Bot…" at bounding box center [82, 159] width 153 height 157
click at [92, 123] on span "Gestor de Pedidos" at bounding box center [73, 119] width 86 height 15
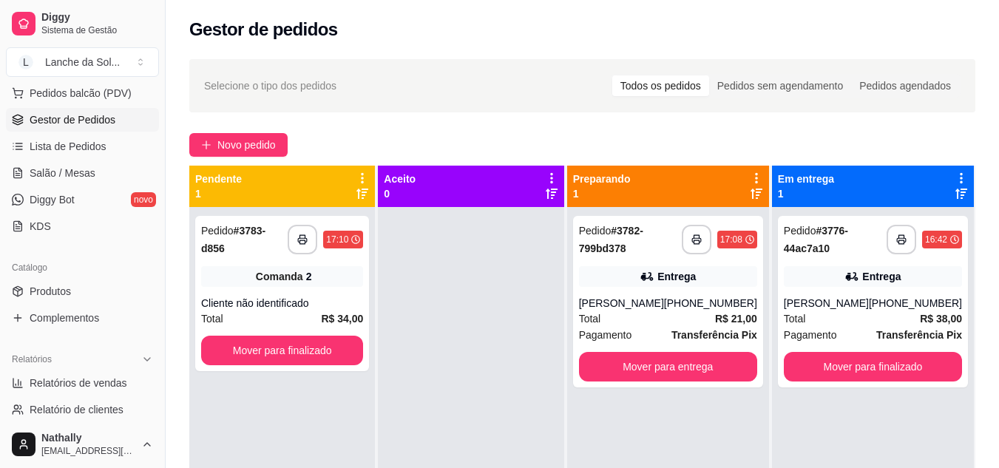
click at [930, 276] on div "Entrega" at bounding box center [873, 276] width 178 height 21
click at [732, 257] on div "**********" at bounding box center [668, 239] width 178 height 35
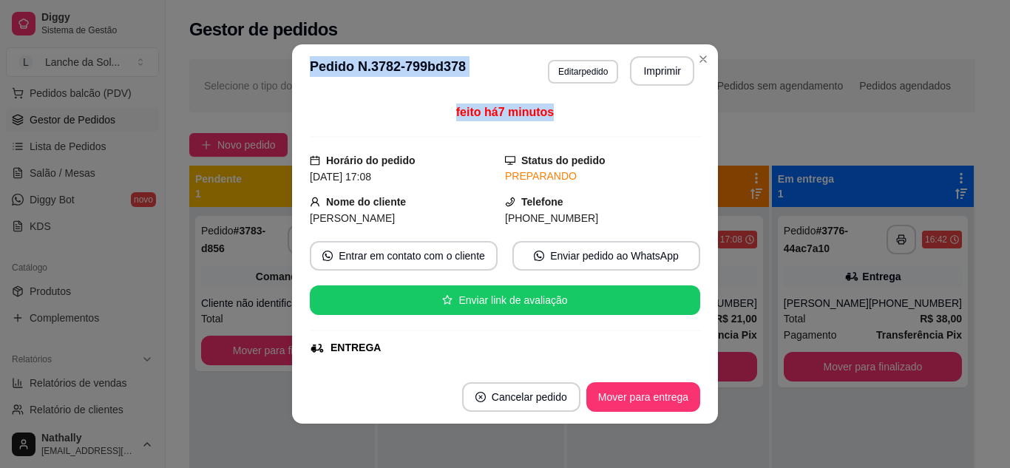
drag, startPoint x: 696, startPoint y: 136, endPoint x: 702, endPoint y: 62, distance: 74.2
click at [702, 62] on section "**********" at bounding box center [505, 233] width 426 height 379
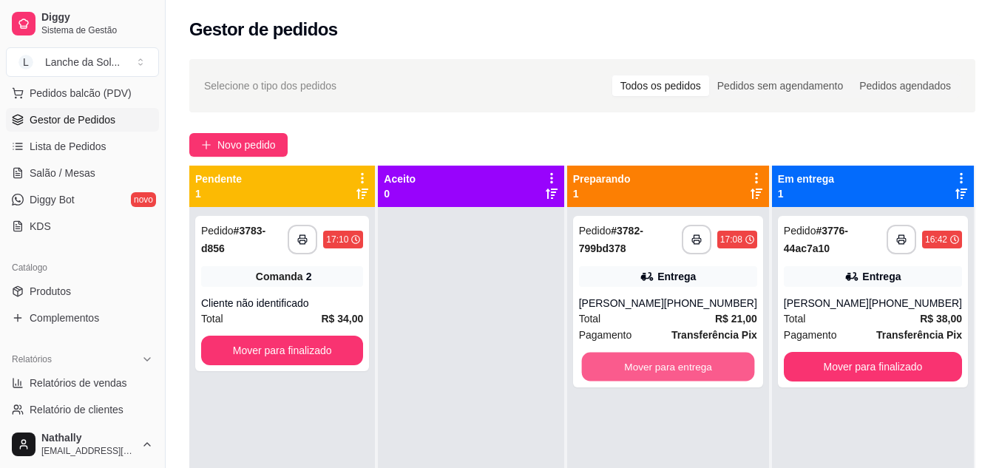
click at [677, 364] on button "Mover para entrega" at bounding box center [667, 367] width 173 height 29
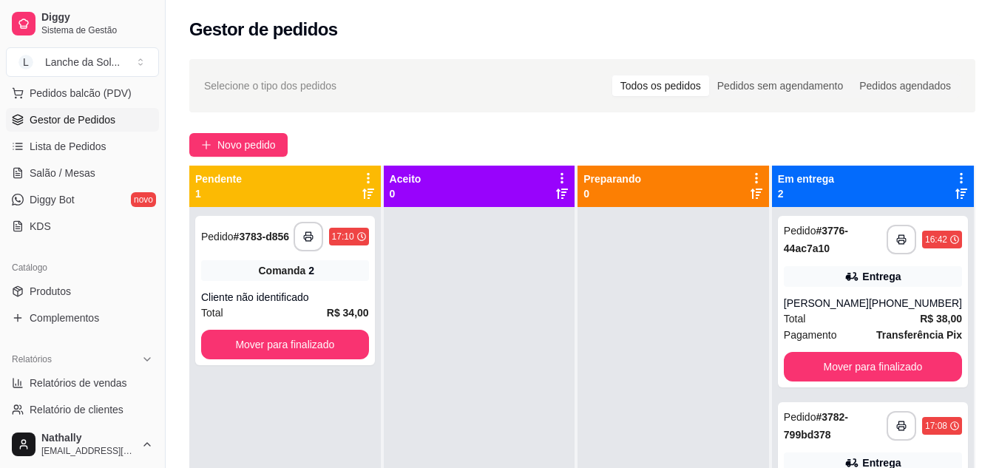
click at [922, 267] on div "Entrega" at bounding box center [873, 276] width 178 height 21
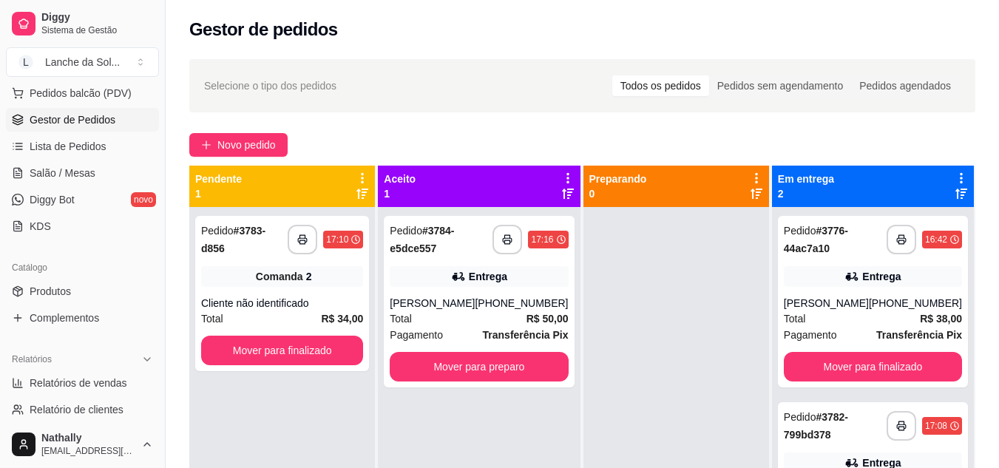
click at [530, 325] on strong "R$ 50,00" at bounding box center [547, 319] width 42 height 12
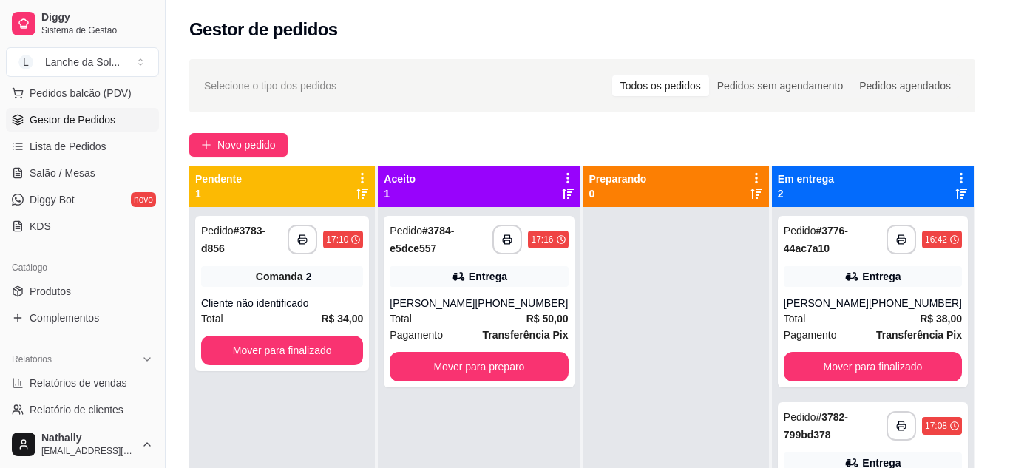
click at [530, 325] on div "feito há 0 minutos Horário do pedido [DATE] 17:16 Status do pedido ACEITO Nome …" at bounding box center [505, 234] width 390 height 261
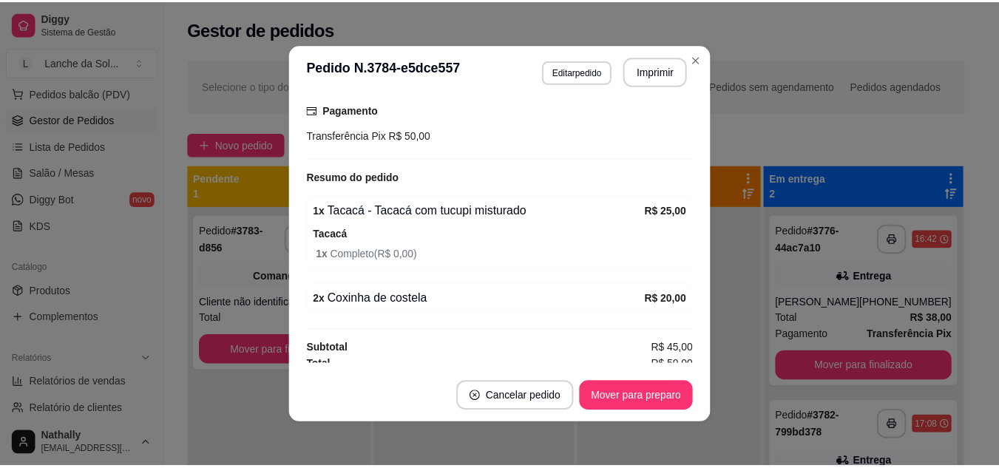
scroll to position [402, 0]
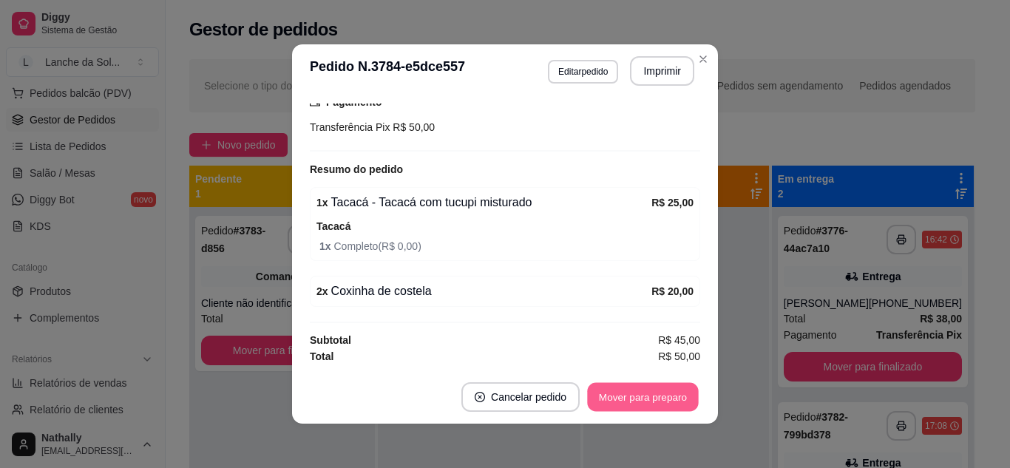
click at [665, 396] on button "Mover para preparo" at bounding box center [642, 397] width 111 height 29
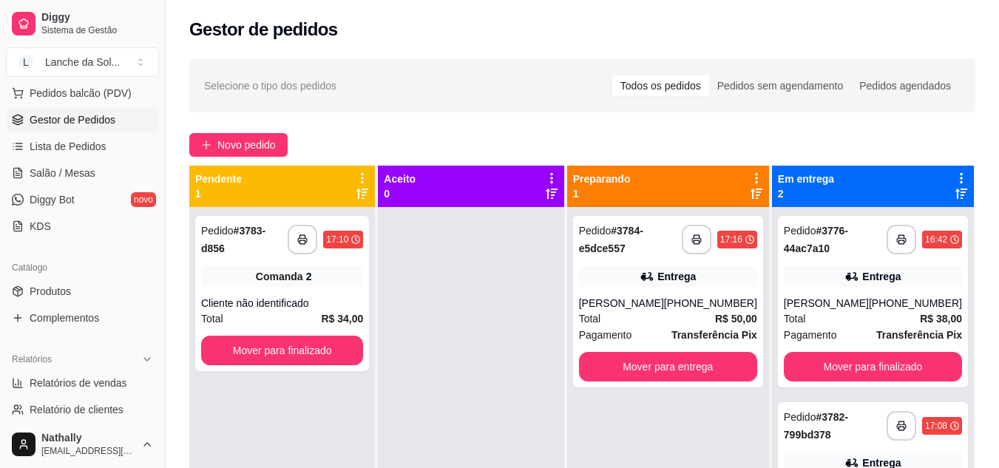
click at [41, 180] on link "Salão / Mesas" at bounding box center [82, 173] width 153 height 24
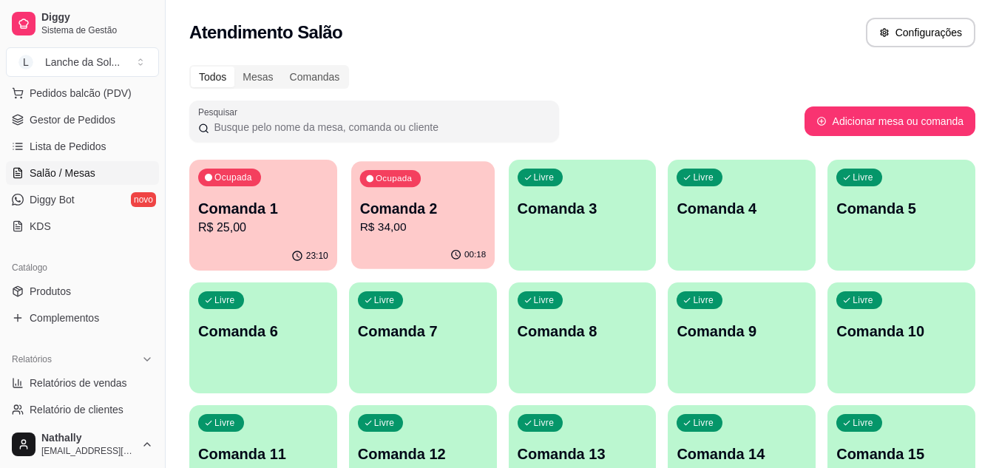
click at [421, 255] on div "00:18" at bounding box center [422, 255] width 143 height 28
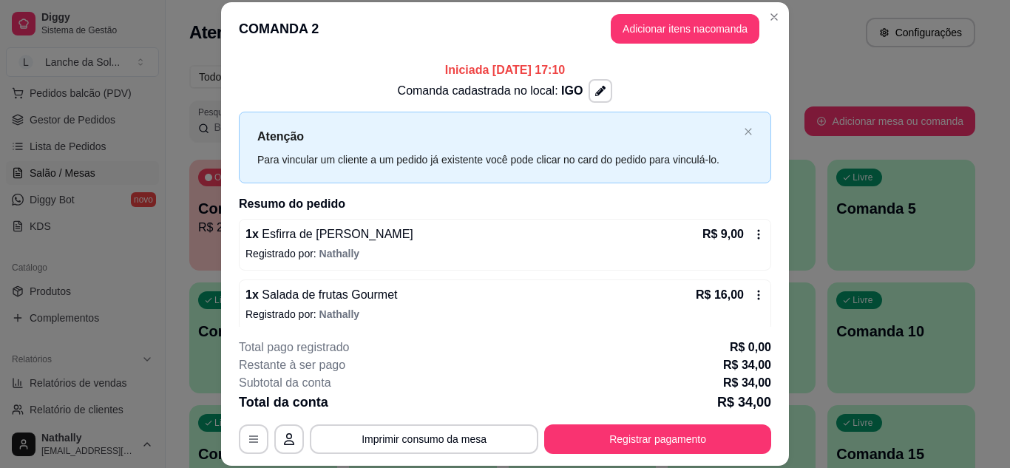
click at [753, 296] on icon at bounding box center [759, 295] width 12 height 12
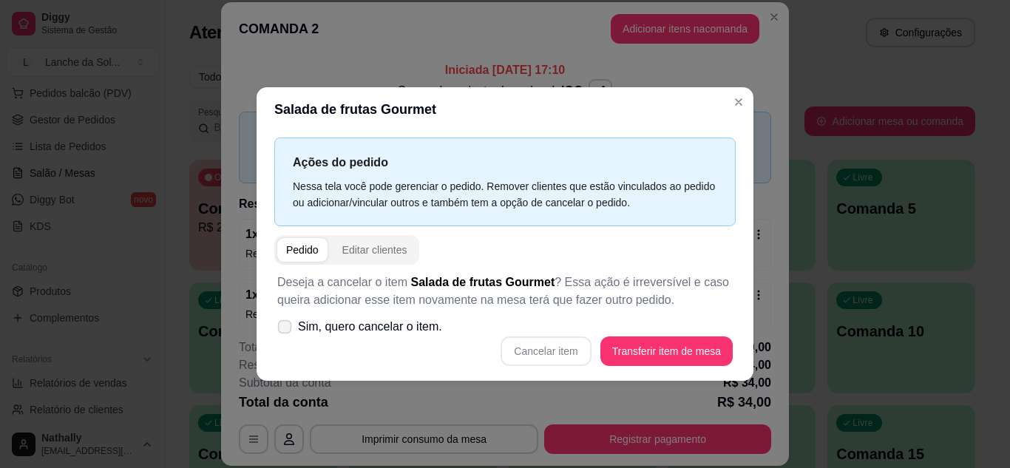
click at [276, 321] on label "Sim, quero cancelar o item." at bounding box center [359, 327] width 177 height 30
click at [277, 329] on input "Sim, quero cancelar o item." at bounding box center [282, 334] width 10 height 10
checkbox input "true"
click at [539, 346] on button "Cancelar item" at bounding box center [546, 350] width 88 height 29
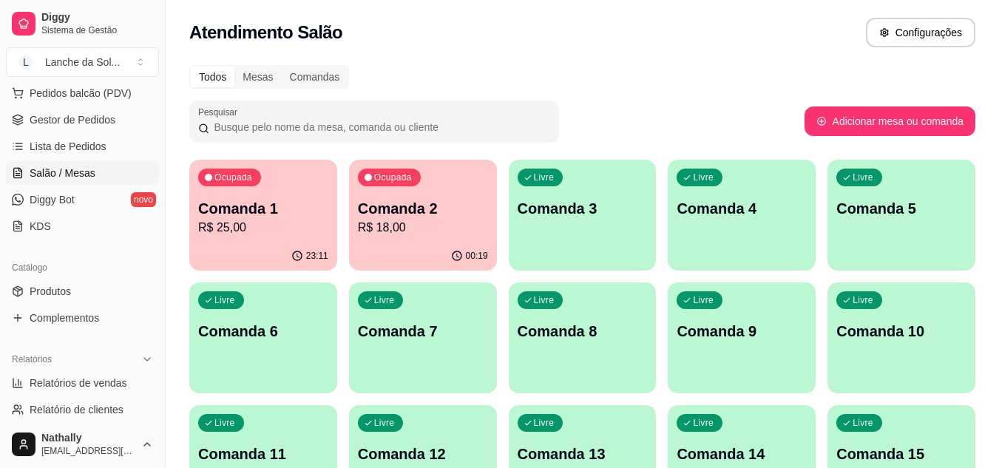
click at [93, 287] on link "Produtos" at bounding box center [82, 291] width 153 height 24
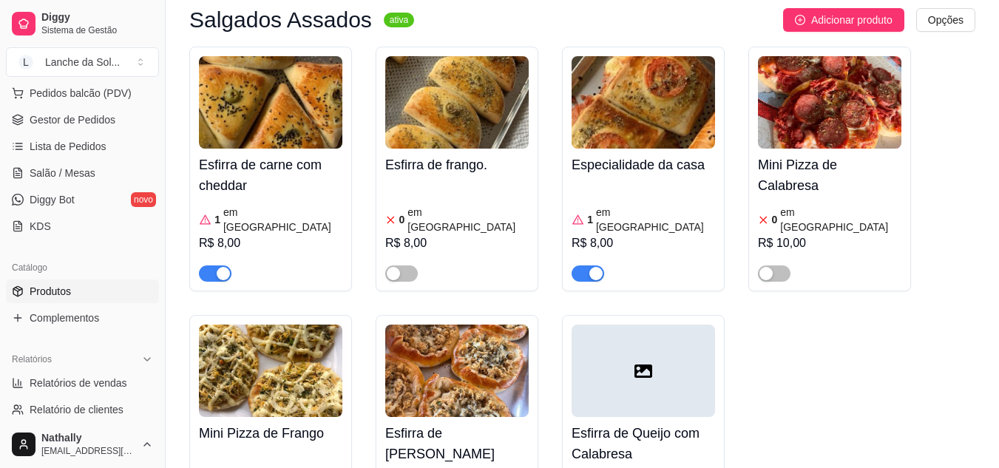
scroll to position [197, 0]
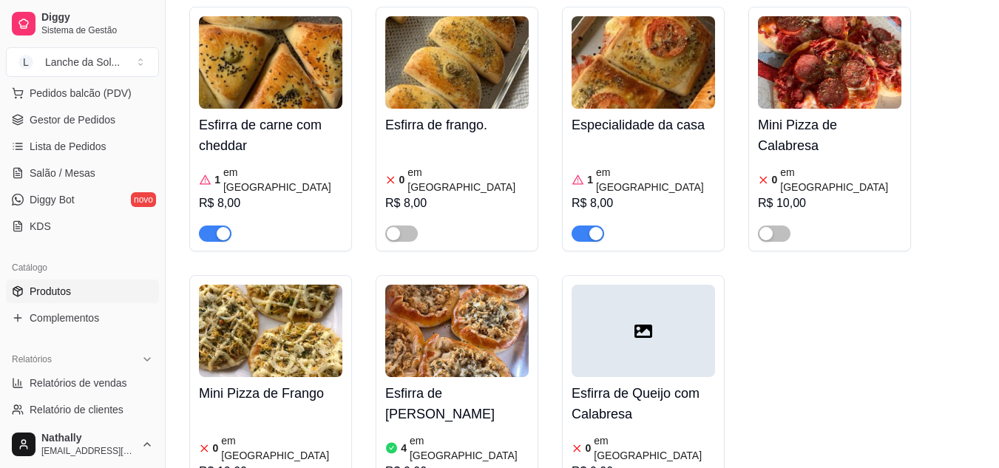
click at [495, 358] on img at bounding box center [456, 331] width 143 height 92
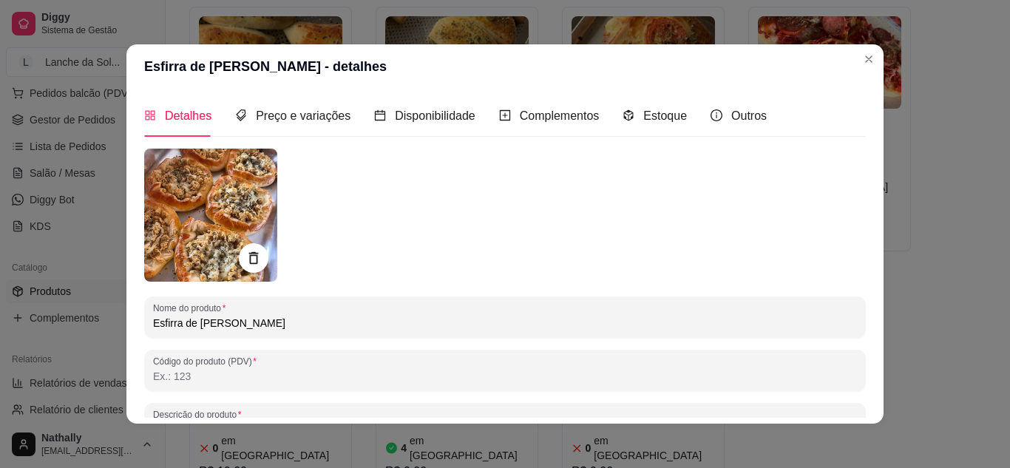
click at [642, 101] on div "Estoque" at bounding box center [655, 116] width 64 height 42
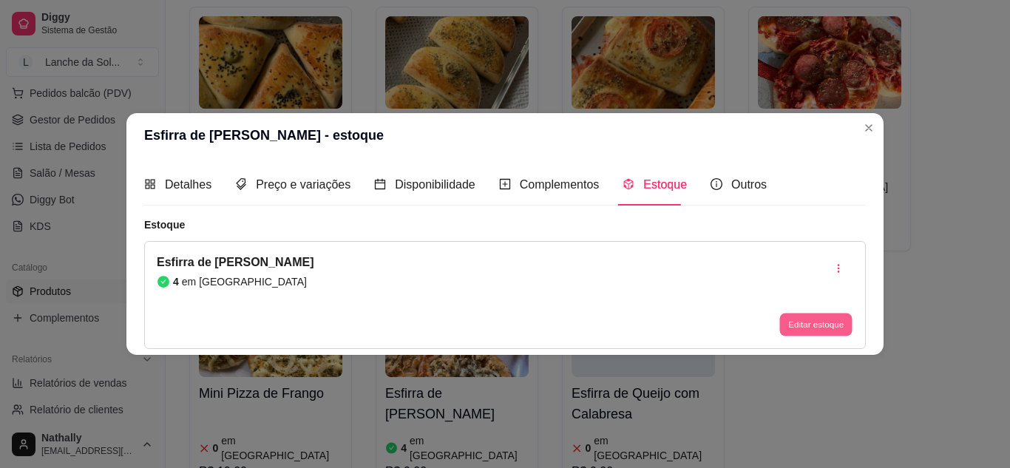
click at [806, 322] on button "Editar estoque" at bounding box center [815, 324] width 72 height 23
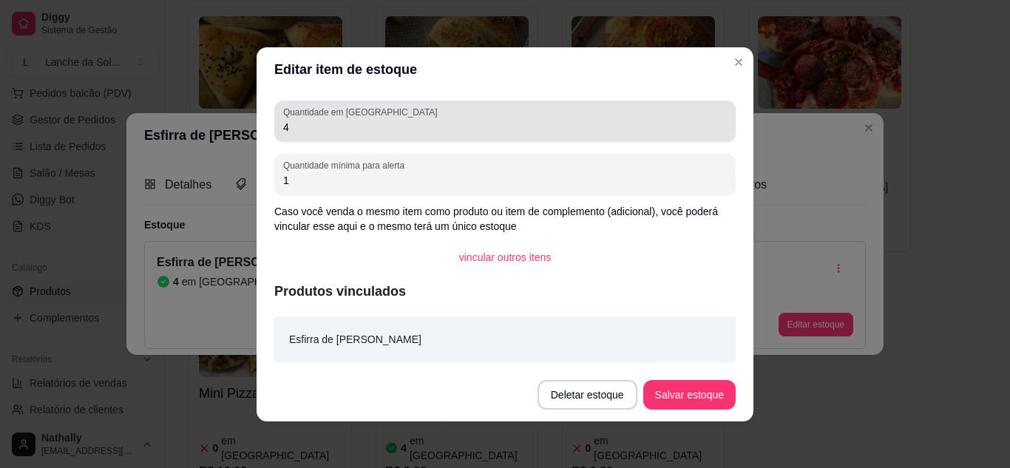
click at [657, 137] on div "Quantidade em estoque 4" at bounding box center [504, 121] width 461 height 41
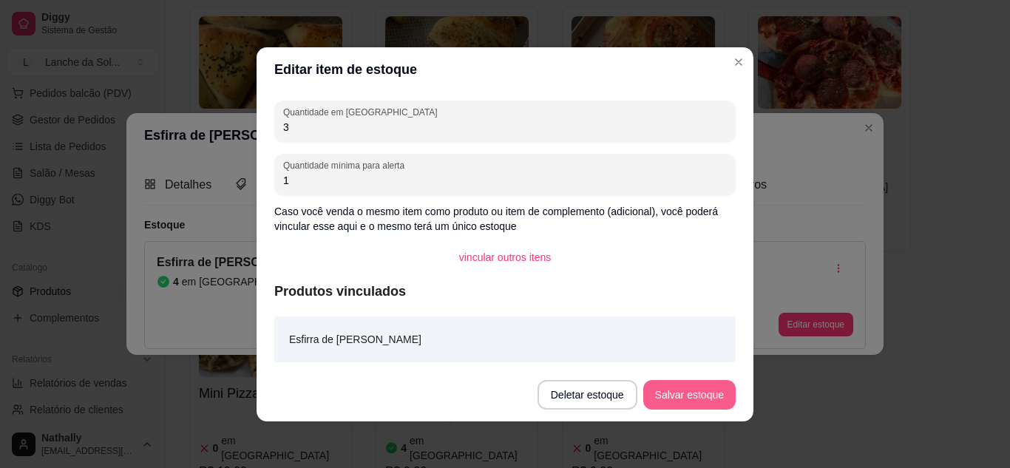
type input "3"
click at [663, 403] on button "Salvar estoque" at bounding box center [689, 394] width 90 height 29
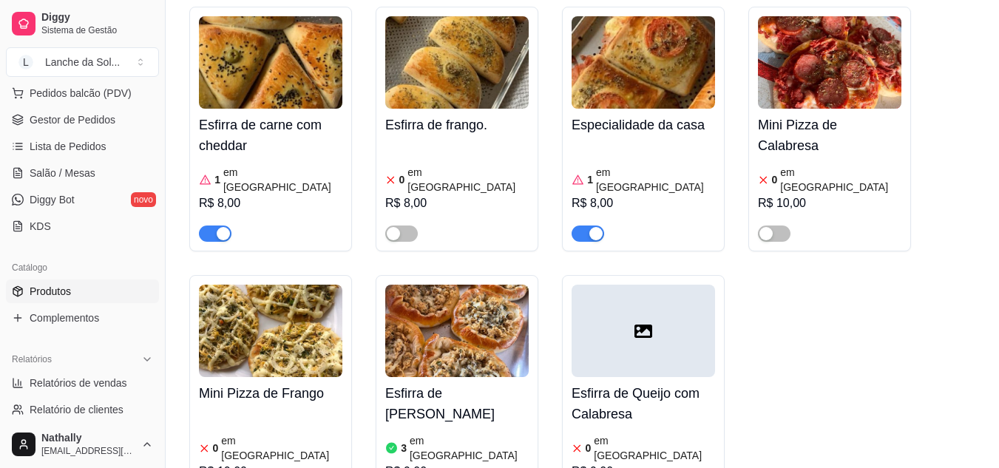
click at [36, 114] on span "Gestor de Pedidos" at bounding box center [73, 119] width 86 height 15
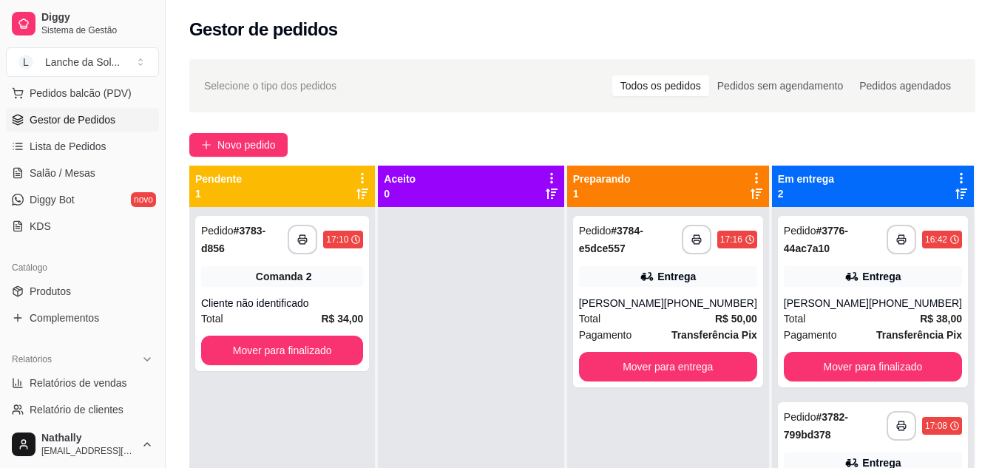
click at [641, 320] on div "Total R$ 50,00" at bounding box center [668, 319] width 178 height 16
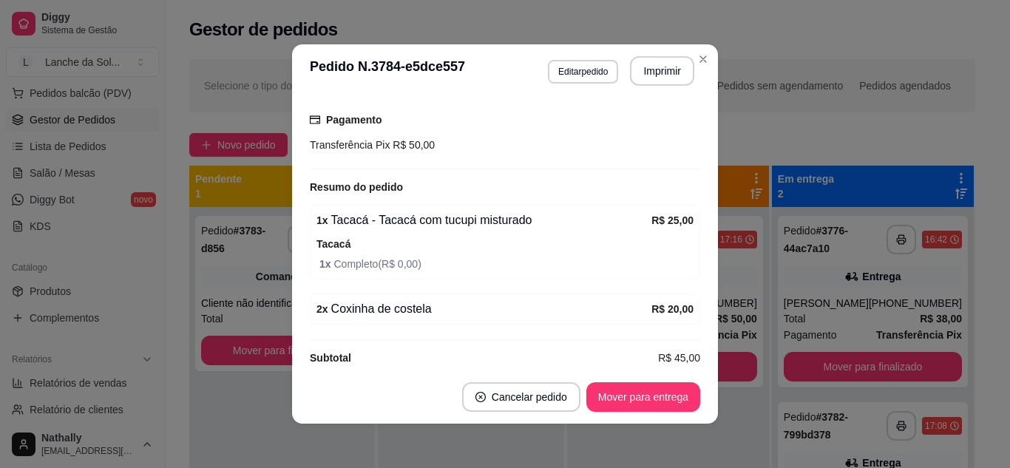
scroll to position [402, 0]
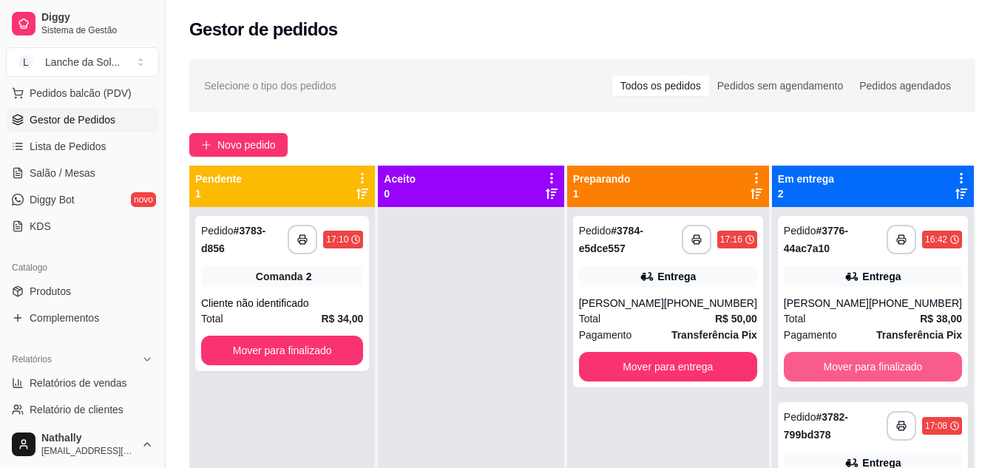
click at [940, 361] on button "Mover para finalizado" at bounding box center [873, 367] width 178 height 30
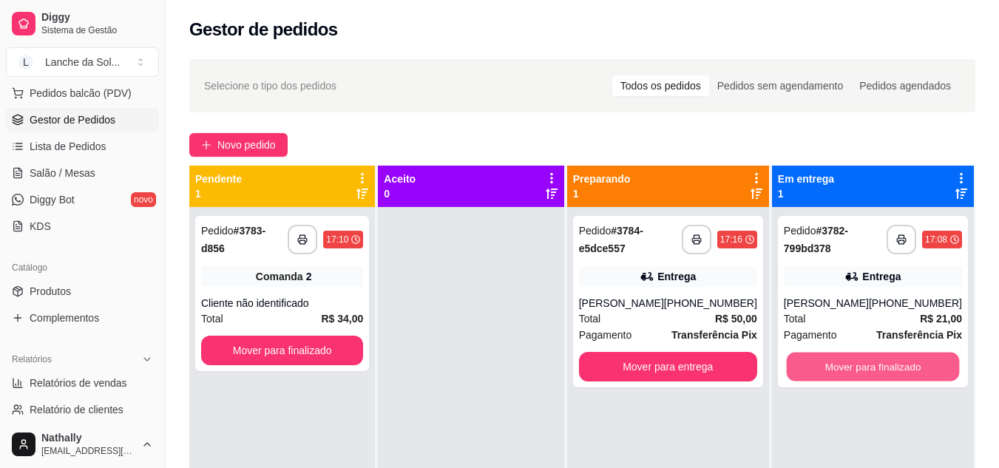
click at [940, 361] on button "Mover para finalizado" at bounding box center [872, 367] width 173 height 29
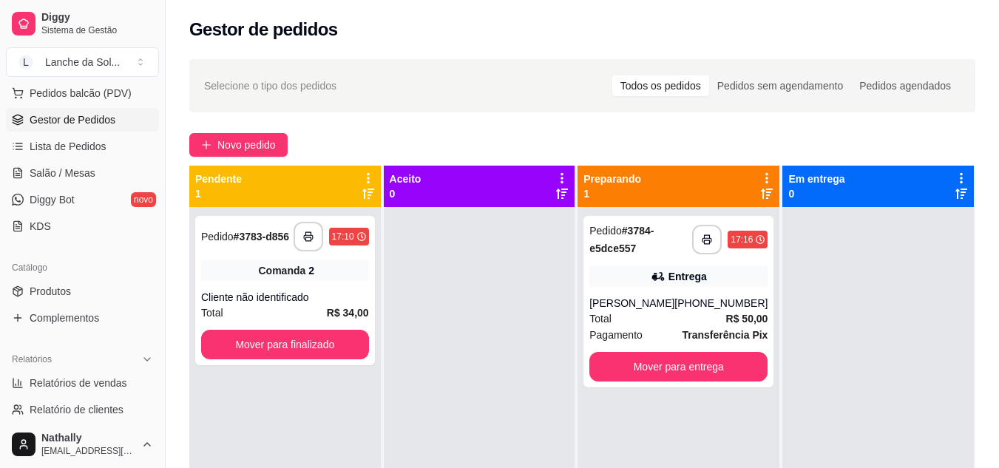
click at [77, 170] on span "Salão / Mesas" at bounding box center [63, 173] width 66 height 15
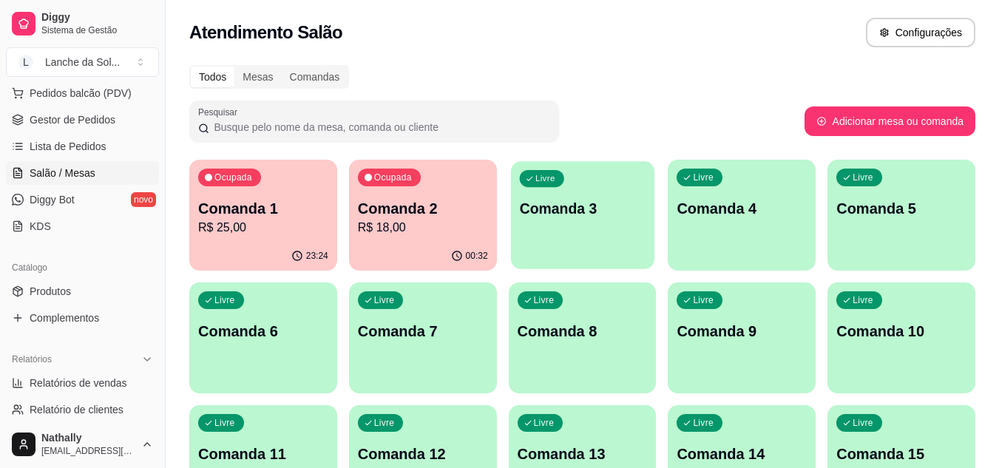
click at [561, 184] on div "Livre Comanda 3" at bounding box center [582, 206] width 143 height 90
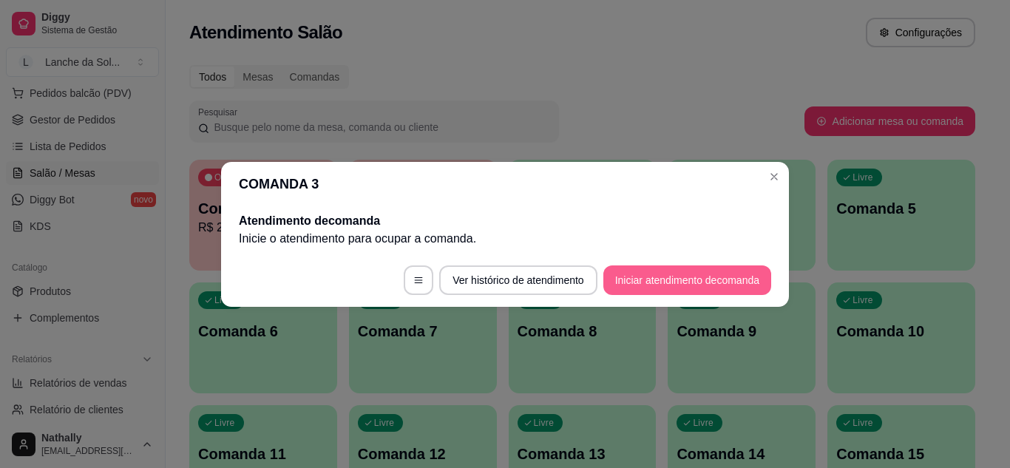
click at [648, 283] on button "Iniciar atendimento de comanda" at bounding box center [687, 280] width 168 height 30
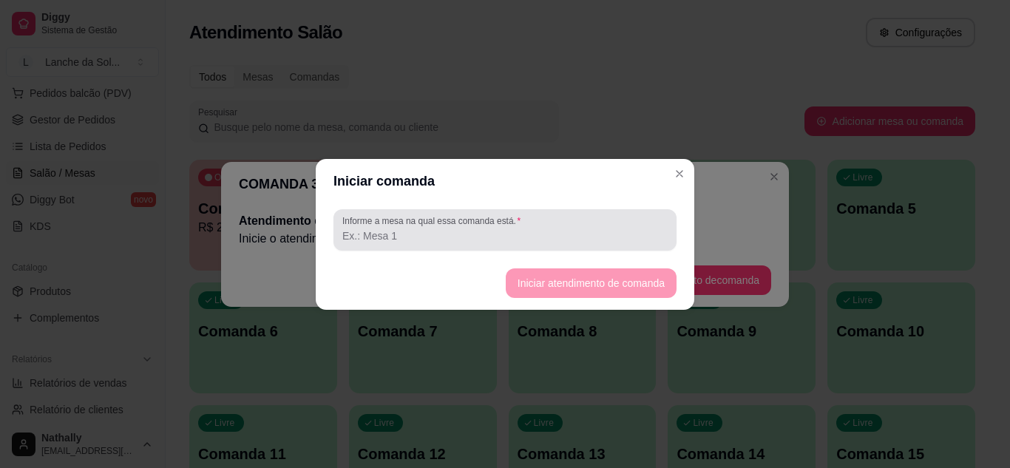
click at [578, 226] on div at bounding box center [504, 230] width 325 height 30
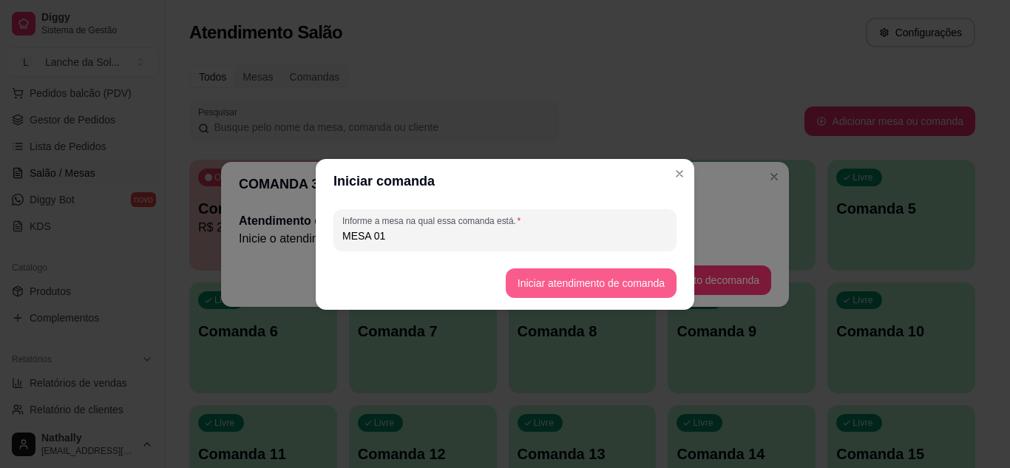
type input "MESA 01"
click at [557, 275] on button "Iniciar atendimento de comanda" at bounding box center [591, 282] width 166 height 29
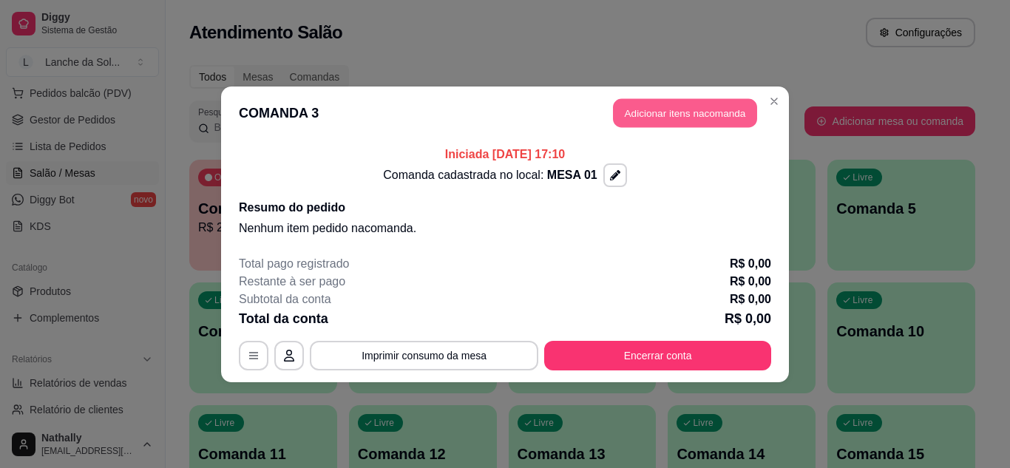
click at [642, 112] on button "Adicionar itens na comanda" at bounding box center [685, 112] width 144 height 29
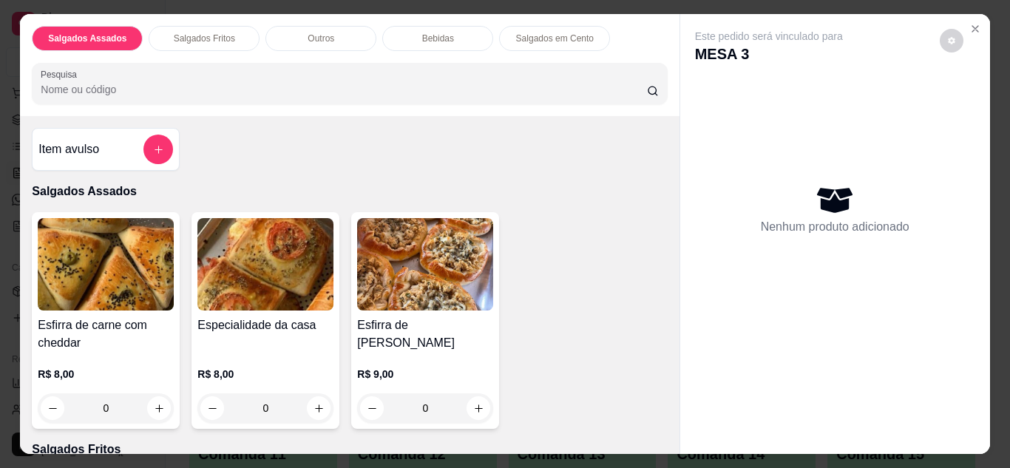
click at [642, 116] on div "Item avulso Salgados Assados Esfirra de carne com cheddar R$ 8,00 0 Especialida…" at bounding box center [349, 285] width 659 height 338
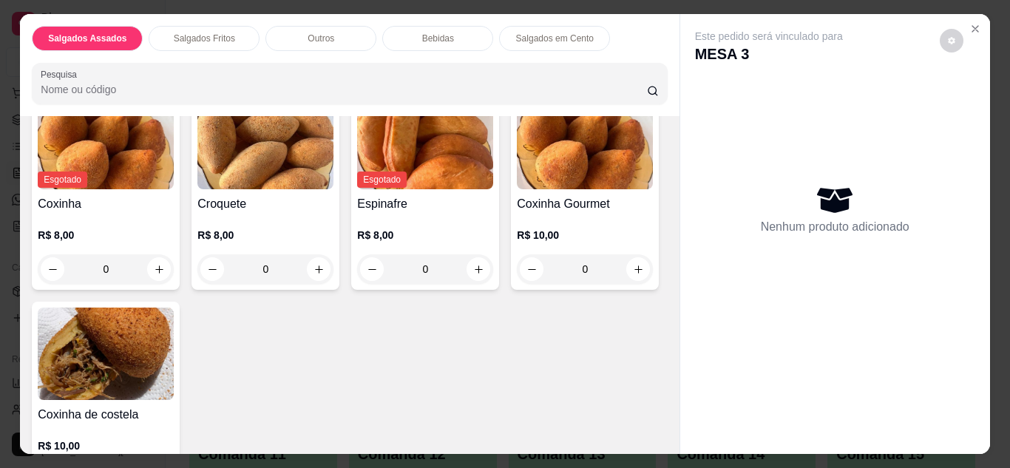
scroll to position [384, 0]
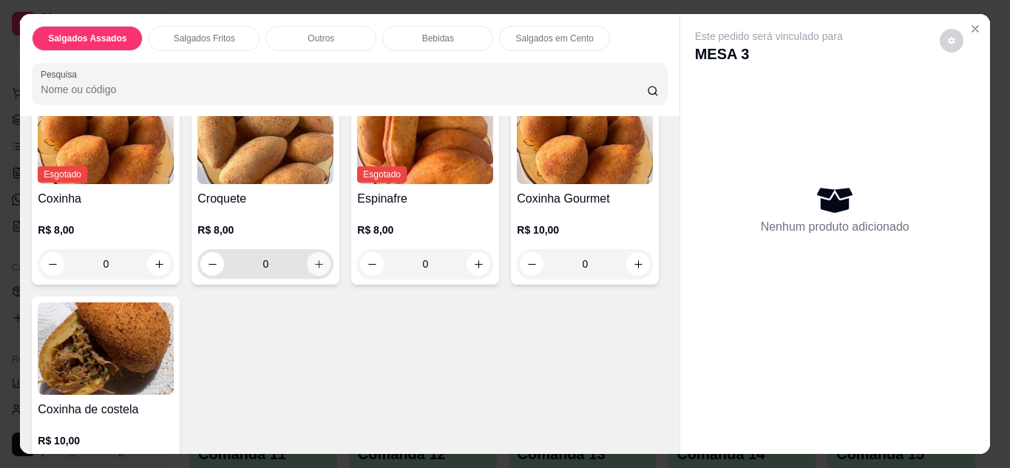
click at [313, 259] on icon "increase-product-quantity" at bounding box center [318, 264] width 11 height 11
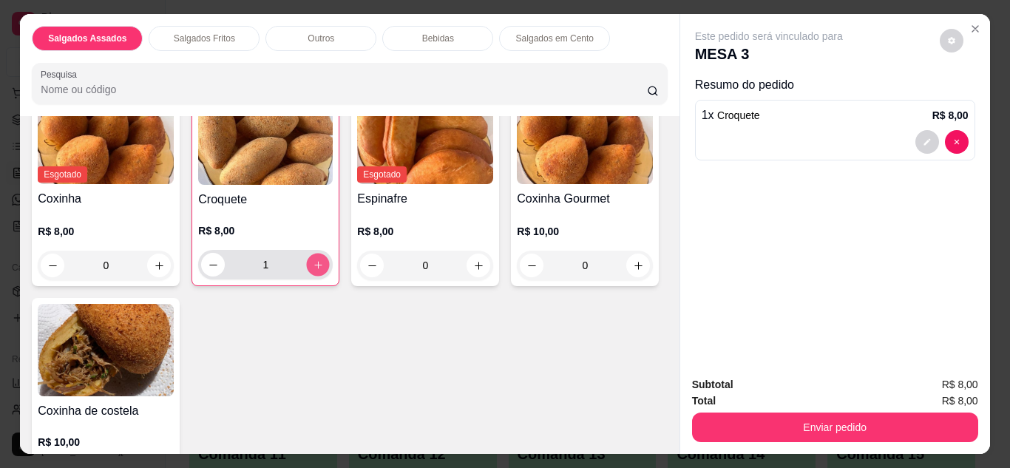
click at [313, 260] on icon "increase-product-quantity" at bounding box center [318, 265] width 11 height 11
type input "2"
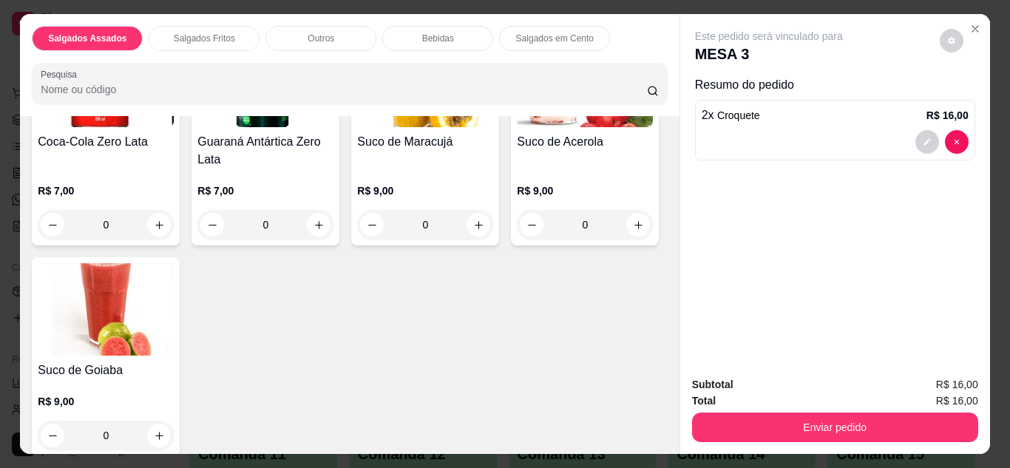
scroll to position [1360, 0]
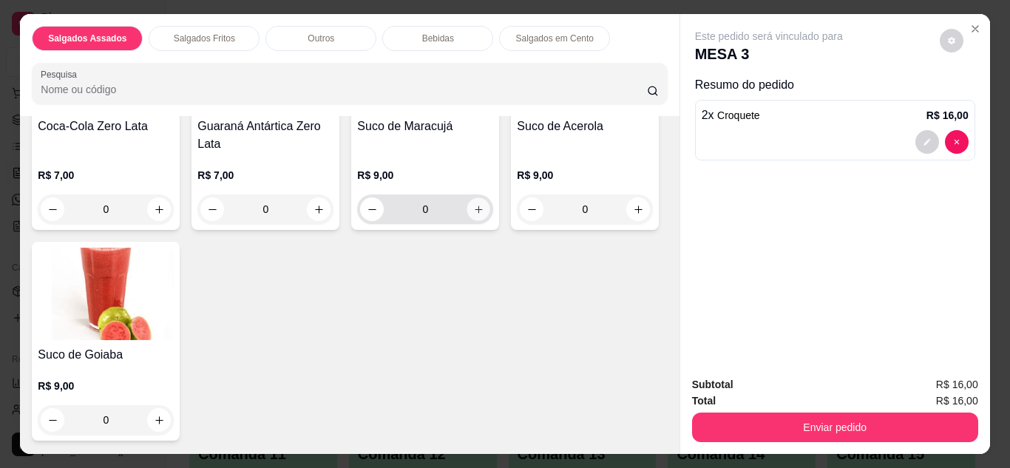
click at [467, 220] on button "increase-product-quantity" at bounding box center [478, 208] width 23 height 23
type input "1"
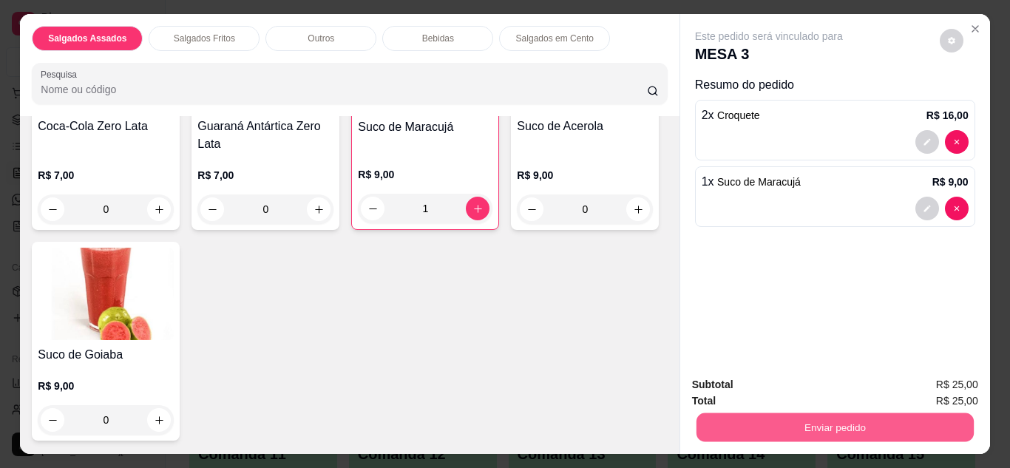
click at [700, 427] on button "Enviar pedido" at bounding box center [834, 427] width 277 height 29
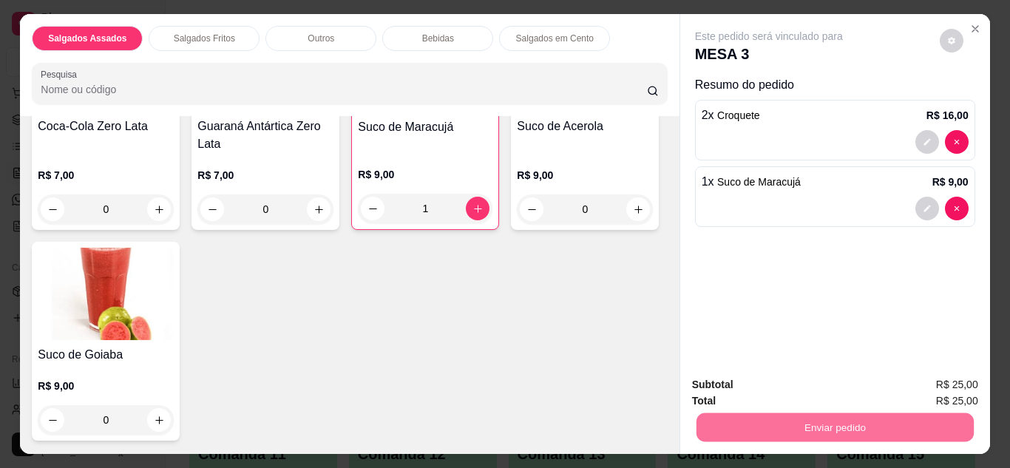
click at [934, 388] on button "Enviar pedido" at bounding box center [939, 385] width 81 height 27
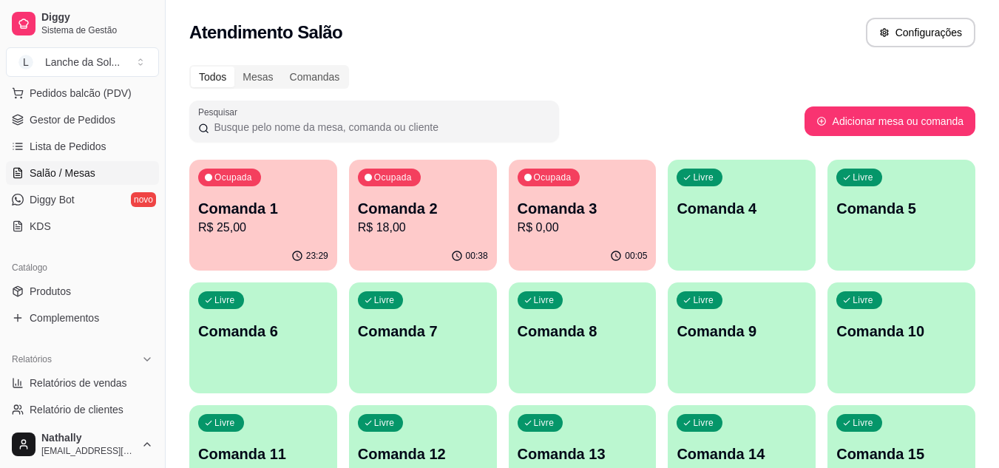
click at [109, 97] on span "Pedidos balcão (PDV)" at bounding box center [81, 93] width 102 height 15
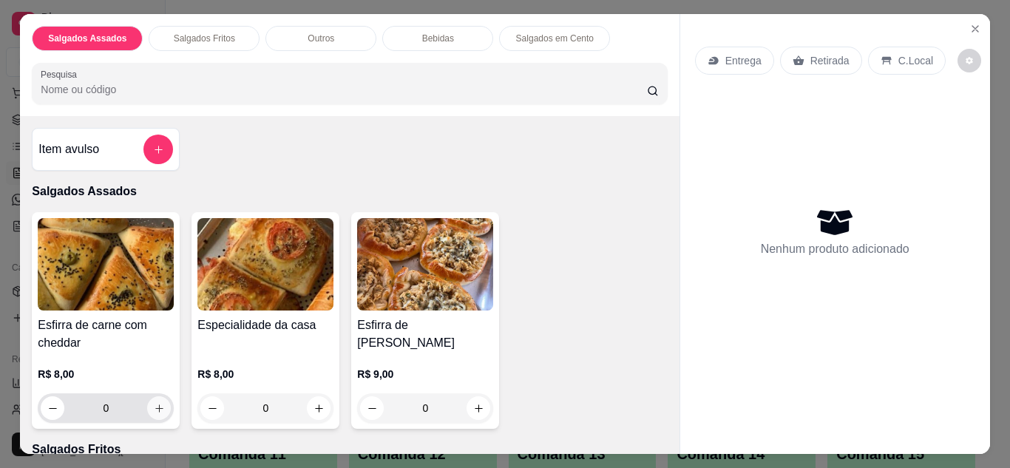
click at [156, 409] on button "increase-product-quantity" at bounding box center [159, 408] width 24 height 24
type input "1"
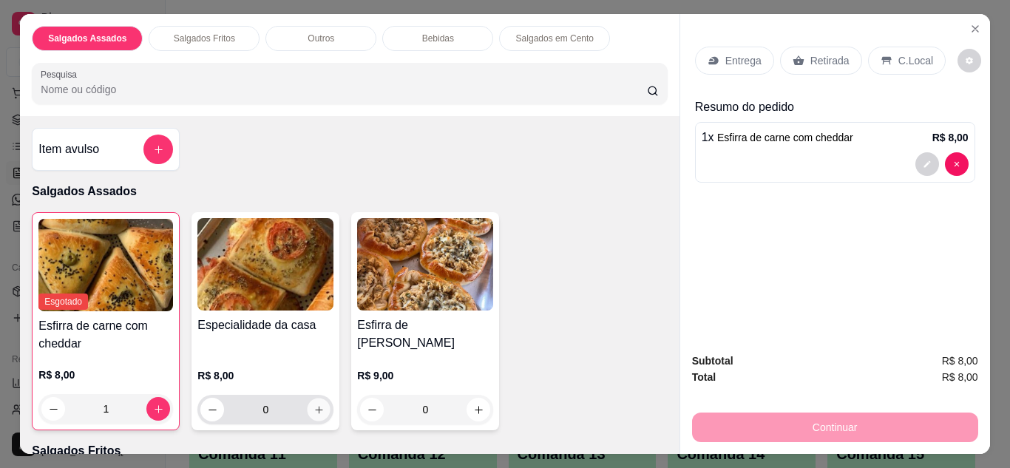
click at [313, 408] on icon "increase-product-quantity" at bounding box center [318, 409] width 11 height 11
type input "1"
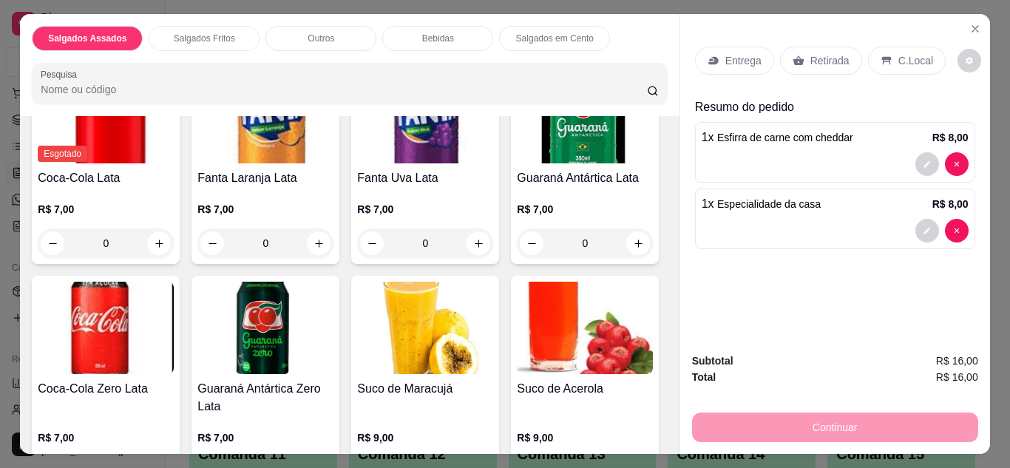
scroll to position [1124, 0]
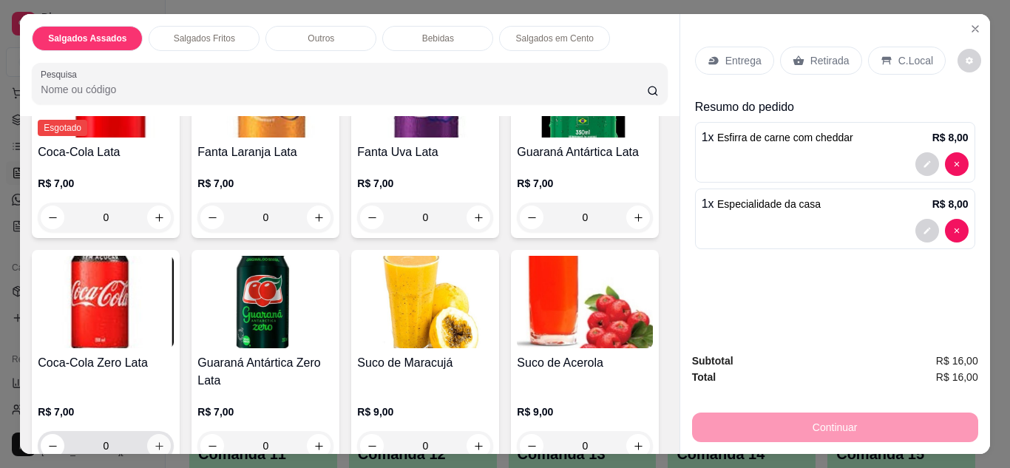
click at [171, 445] on button "increase-product-quantity" at bounding box center [159, 446] width 24 height 24
type input "1"
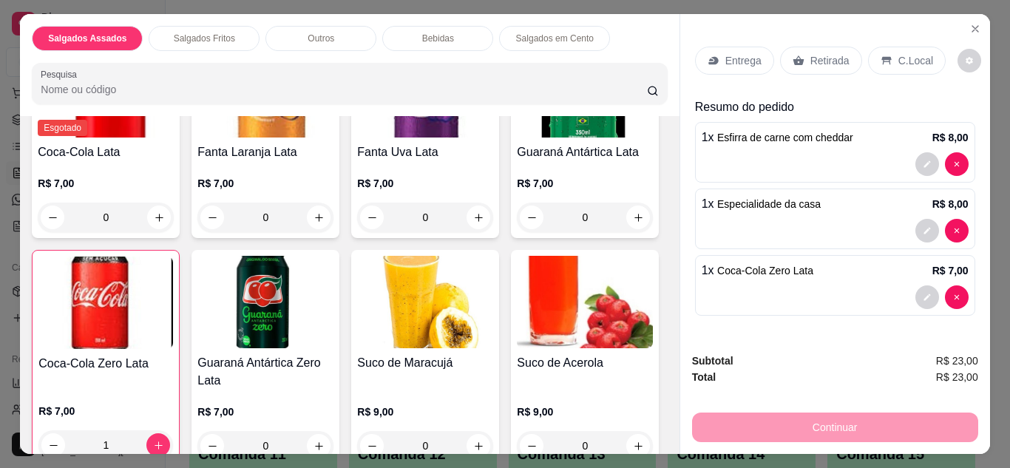
click at [827, 59] on p "Retirada" at bounding box center [829, 60] width 39 height 15
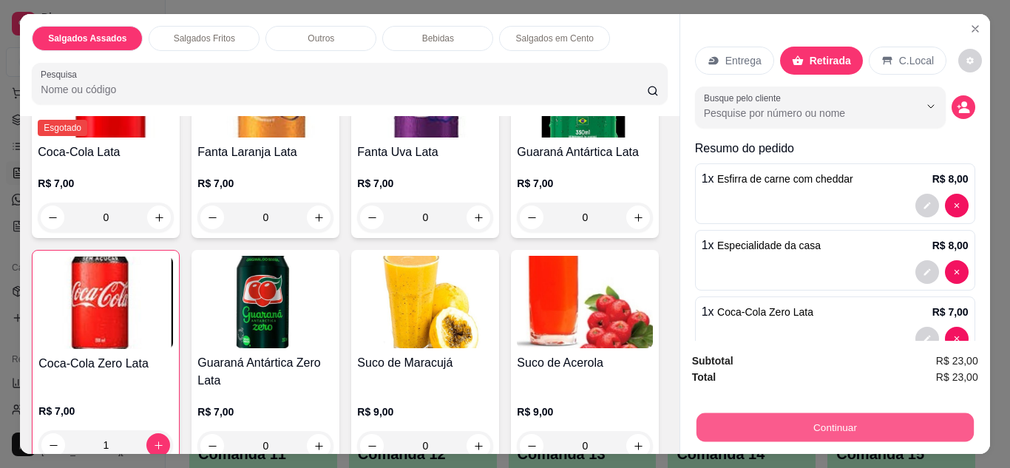
click at [717, 424] on button "Continuar" at bounding box center [834, 427] width 277 height 29
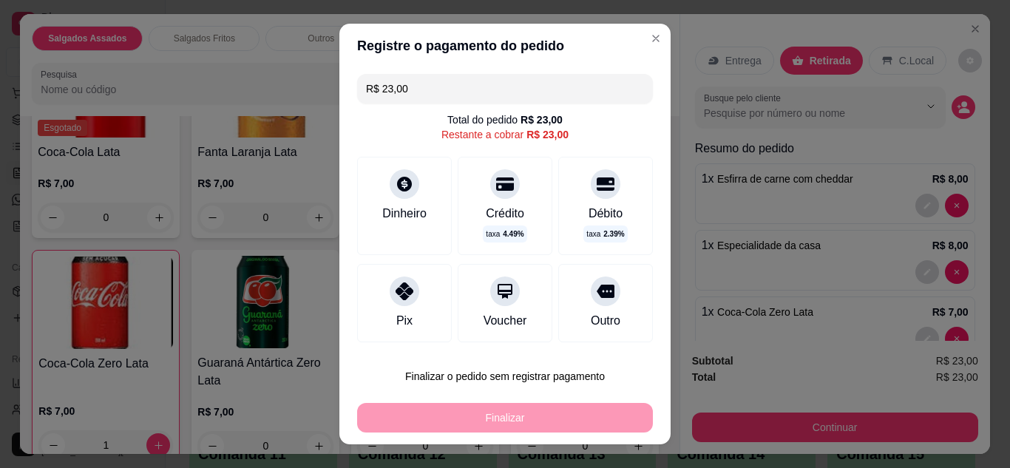
click at [398, 303] on div at bounding box center [405, 292] width 30 height 30
type input "R$ 0,00"
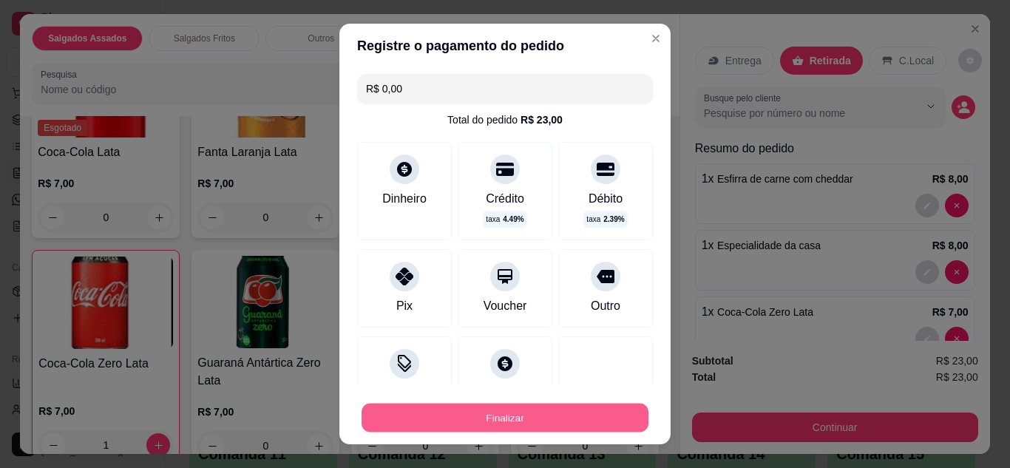
click at [442, 430] on button "Finalizar" at bounding box center [505, 418] width 287 height 29
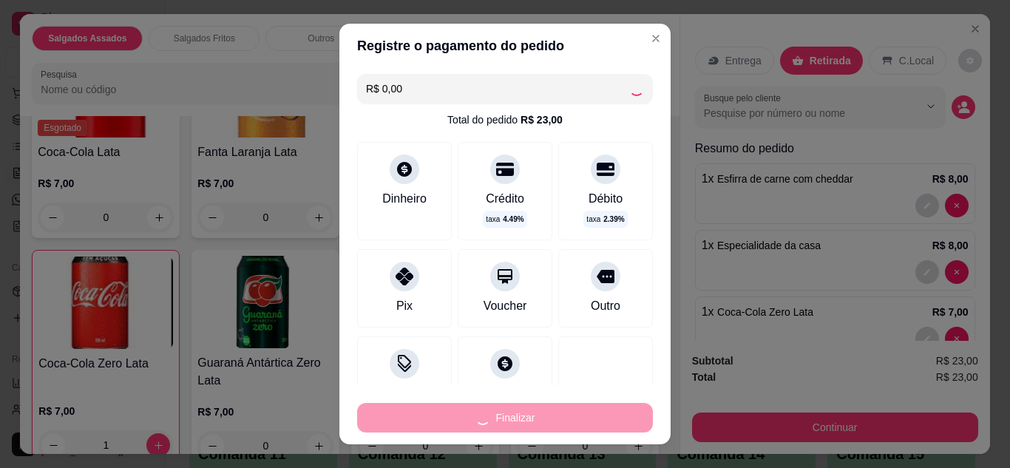
type input "0"
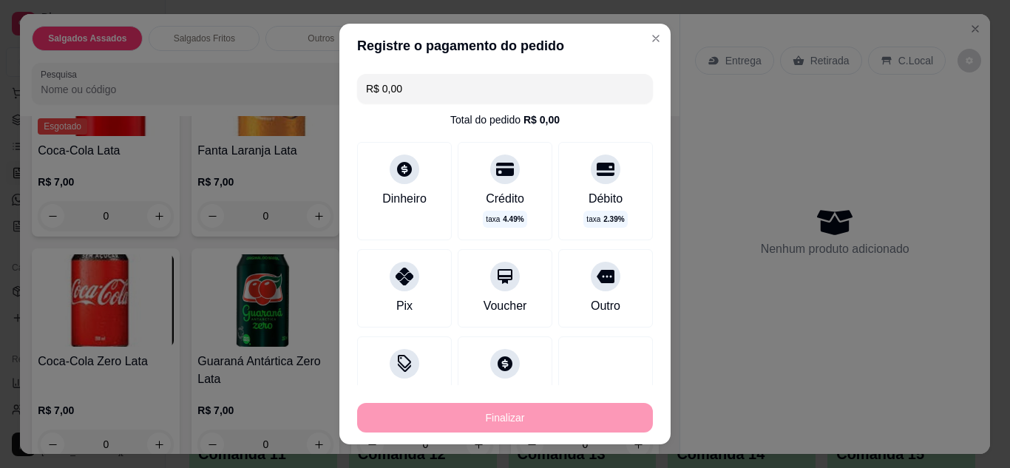
type input "-R$ 23,00"
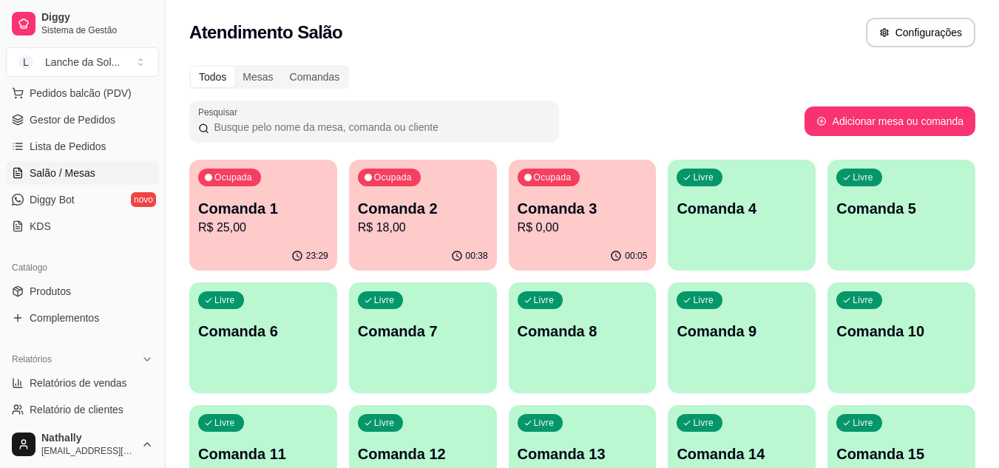
click at [62, 123] on span "Gestor de Pedidos" at bounding box center [73, 119] width 86 height 15
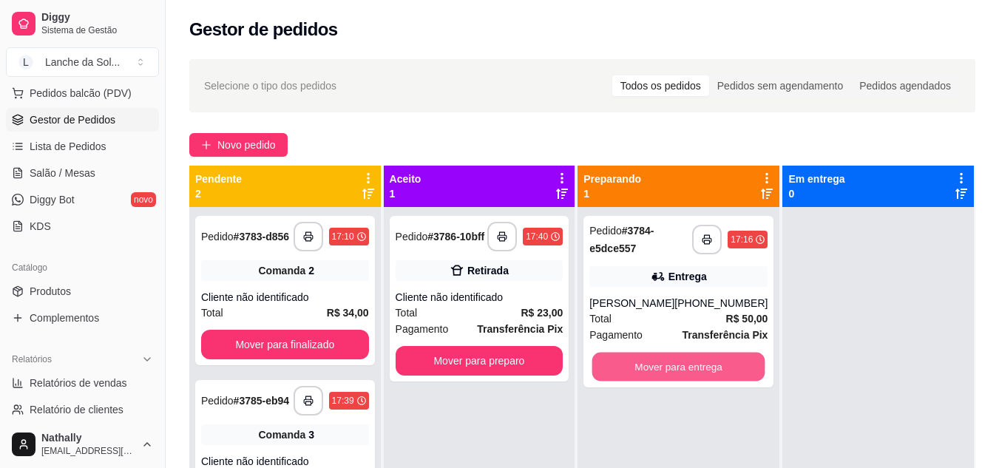
click at [675, 368] on button "Mover para entrega" at bounding box center [678, 367] width 173 height 29
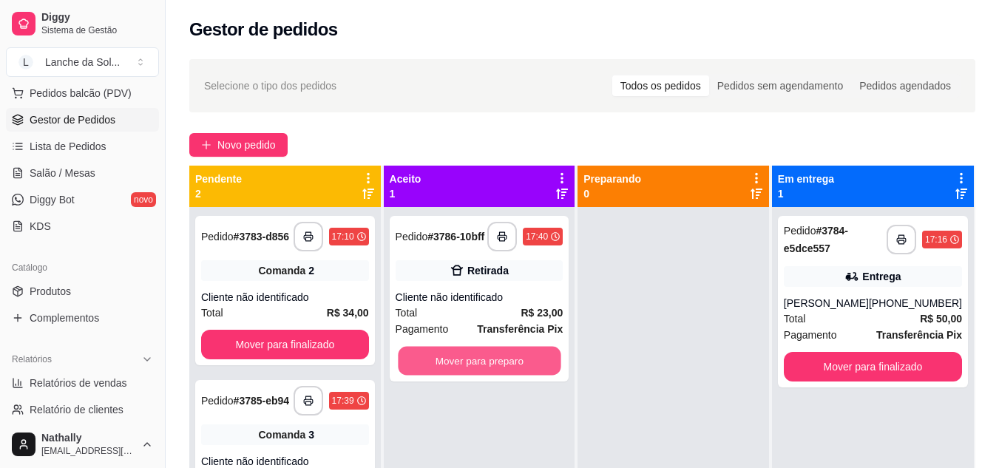
click at [541, 361] on button "Mover para preparo" at bounding box center [479, 361] width 163 height 29
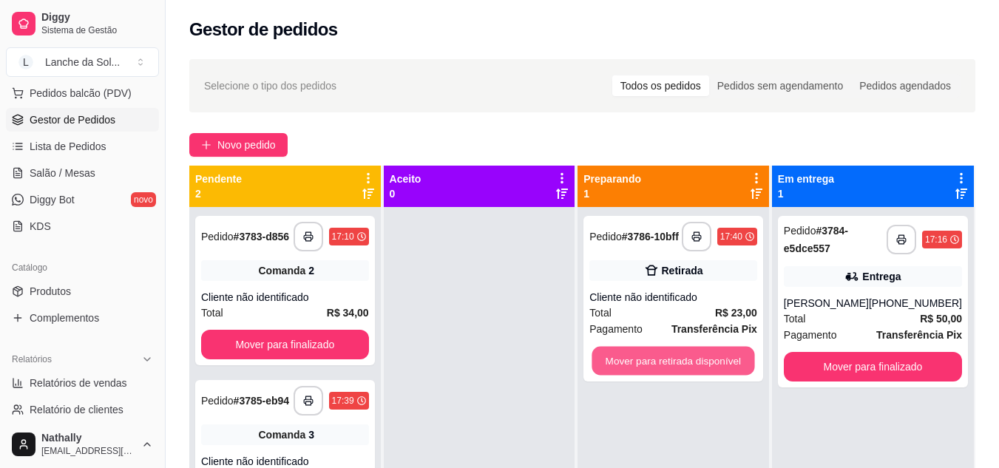
click at [667, 361] on button "Mover para retirada disponível" at bounding box center [673, 361] width 163 height 29
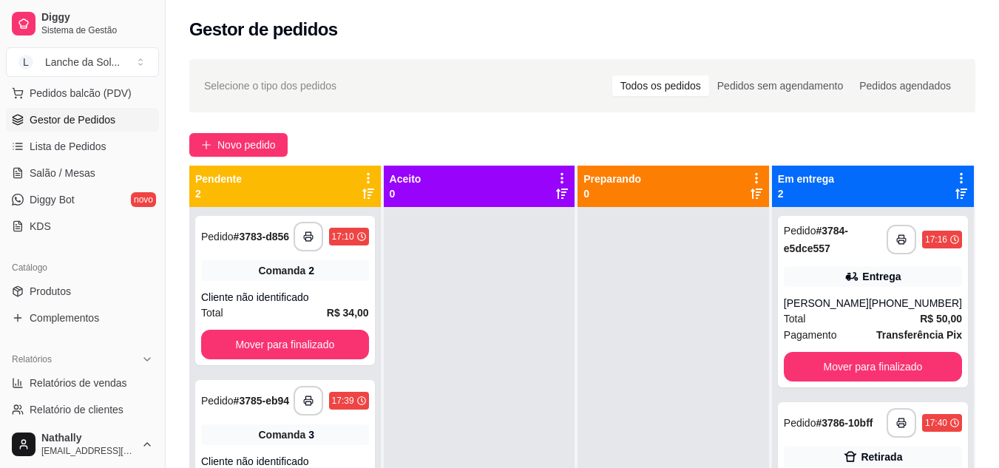
click at [819, 413] on div "**********" at bounding box center [873, 423] width 178 height 30
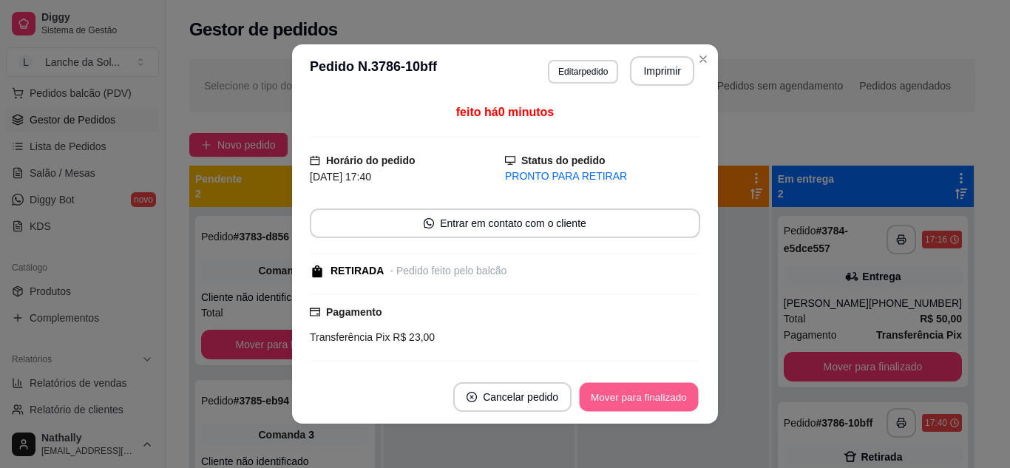
click at [675, 398] on button "Mover para finalizado" at bounding box center [639, 397] width 119 height 29
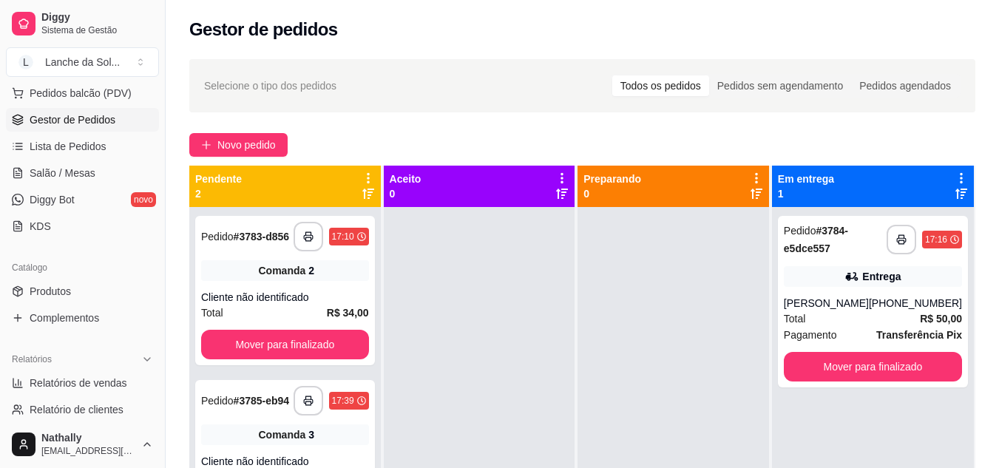
click at [95, 174] on link "Salão / Mesas" at bounding box center [82, 173] width 153 height 24
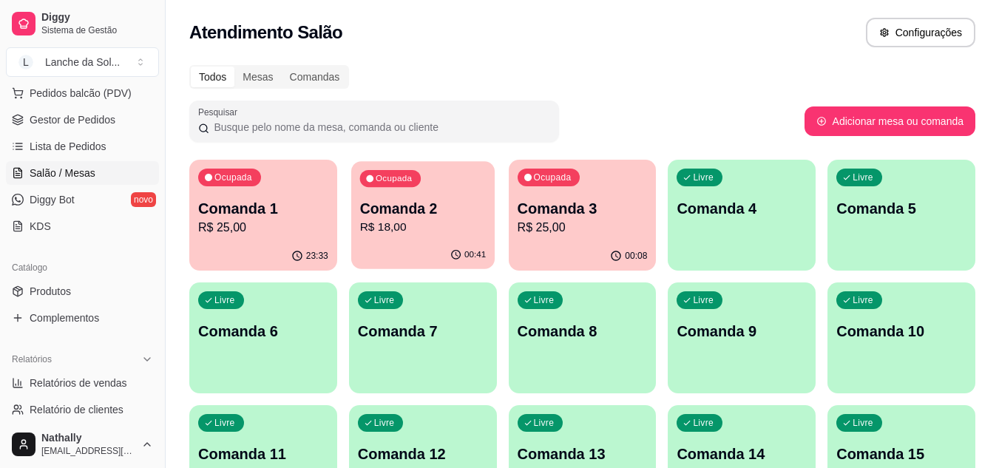
click at [410, 240] on div "Ocupada Comanda 2 R$ 18,00" at bounding box center [422, 201] width 143 height 80
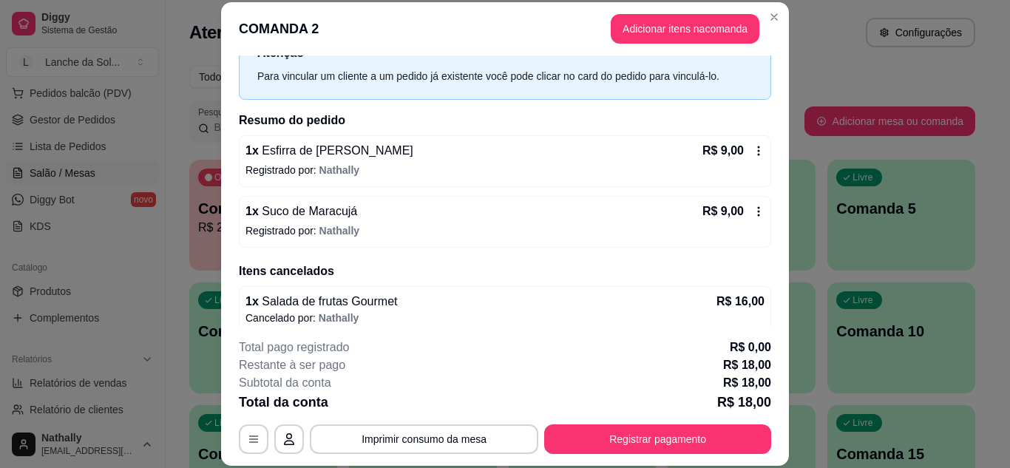
scroll to position [95, 0]
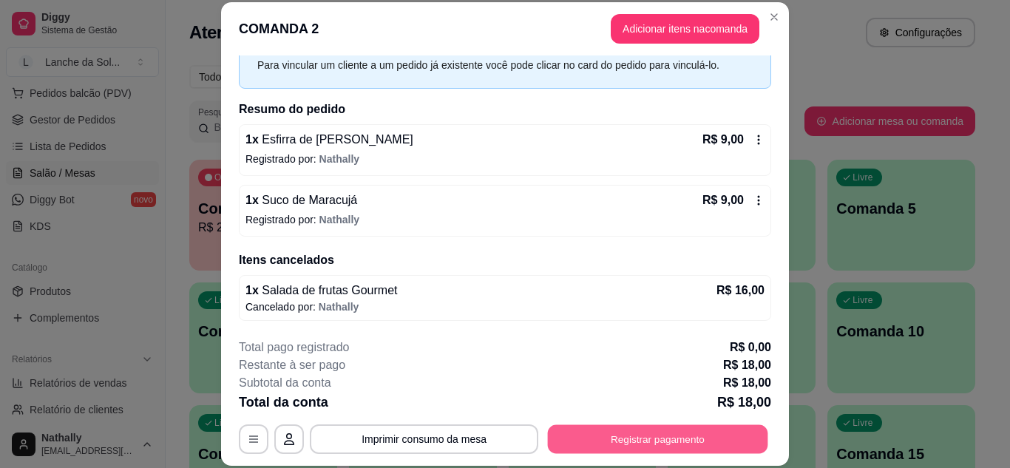
click at [687, 440] on button "Registrar pagamento" at bounding box center [658, 438] width 220 height 29
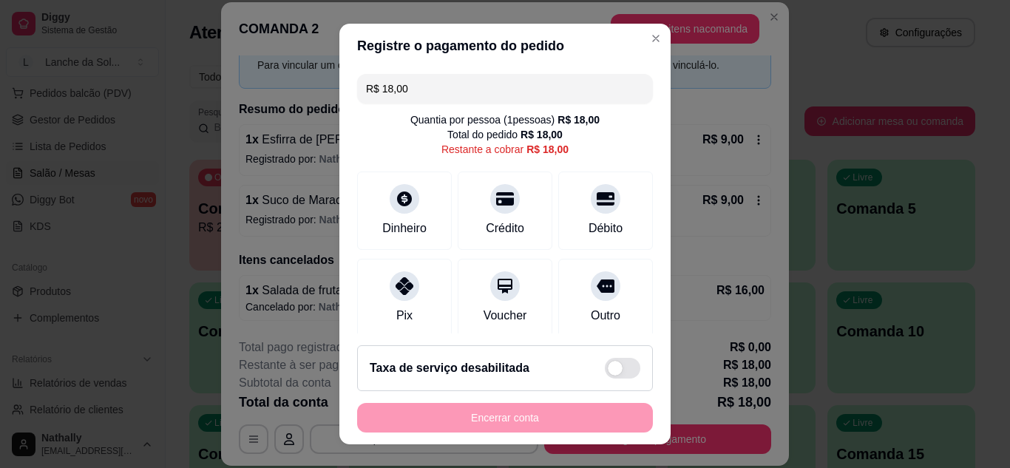
click at [396, 291] on icon at bounding box center [405, 286] width 18 height 18
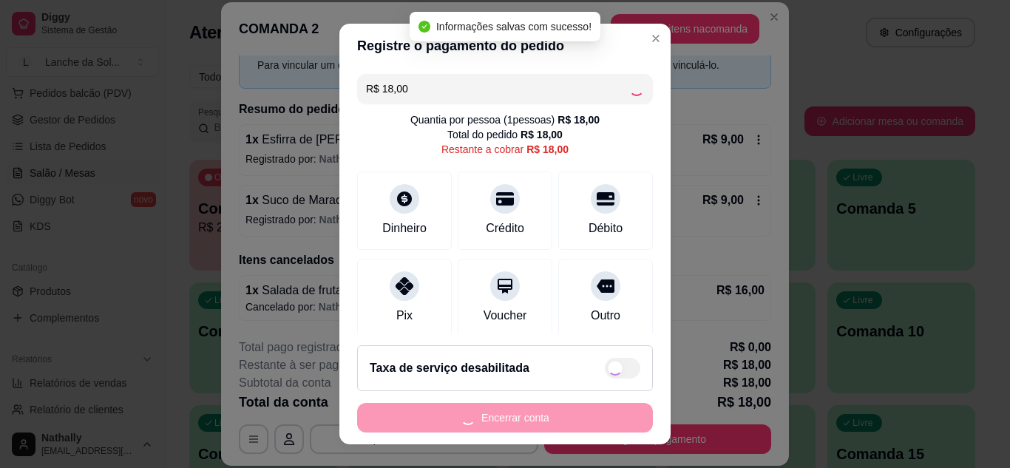
type input "R$ 0,00"
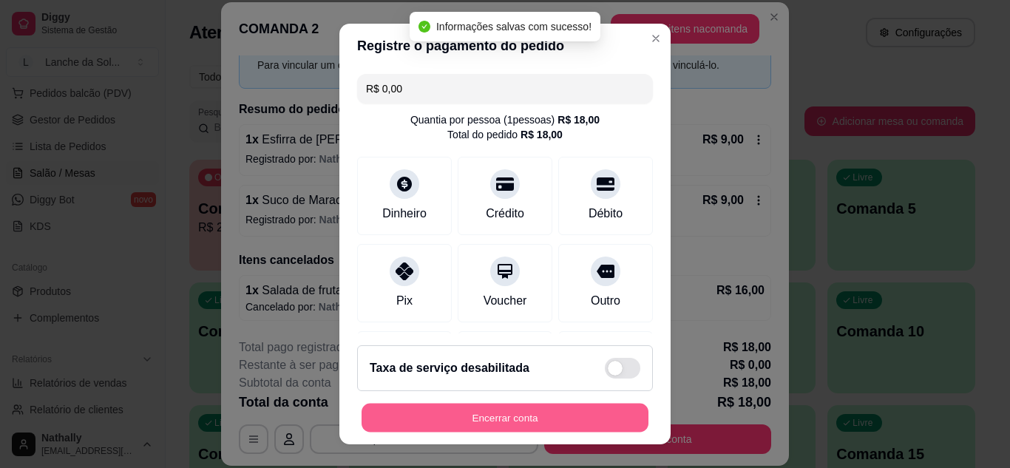
click at [469, 412] on button "Encerrar conta" at bounding box center [505, 418] width 287 height 29
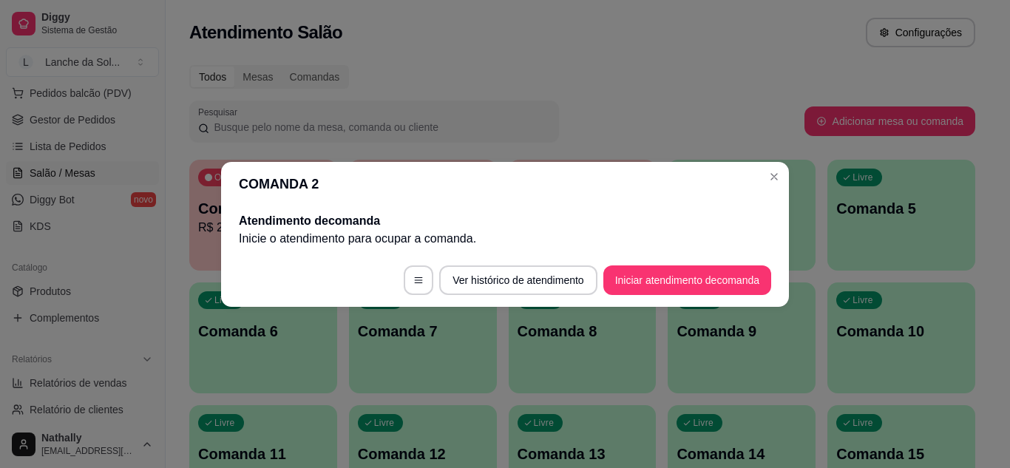
scroll to position [0, 0]
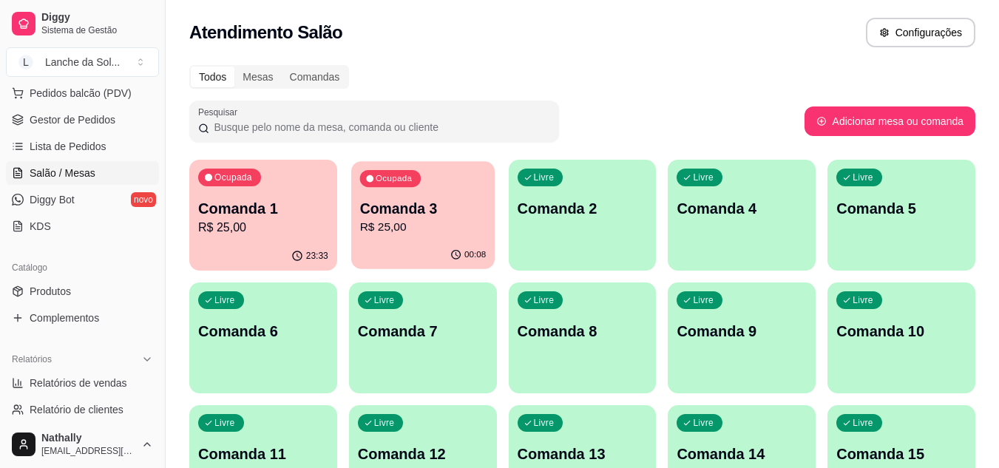
click at [478, 220] on p "R$ 25,00" at bounding box center [422, 227] width 126 height 17
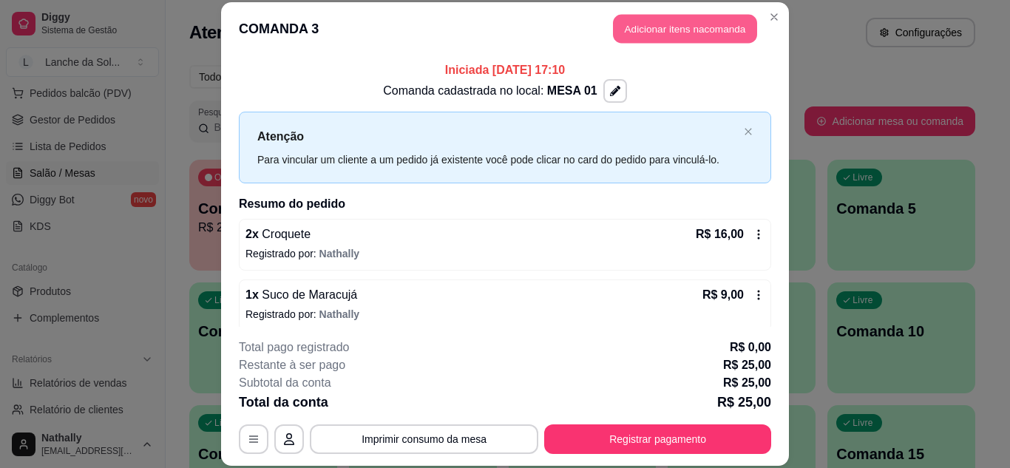
click at [620, 32] on button "Adicionar itens na comanda" at bounding box center [685, 29] width 144 height 29
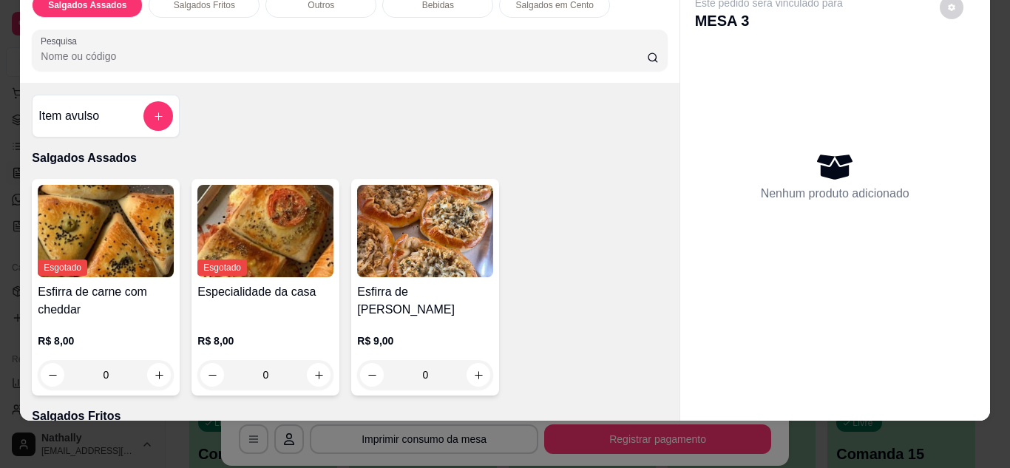
scroll to position [39, 0]
drag, startPoint x: 665, startPoint y: 454, endPoint x: 665, endPoint y: 401, distance: 52.5
click at [665, 401] on div "Salgados Assados Salgados Fritos Outros Bebidas Salgados em Cento Pesquisa Item…" at bounding box center [505, 234] width 1010 height 468
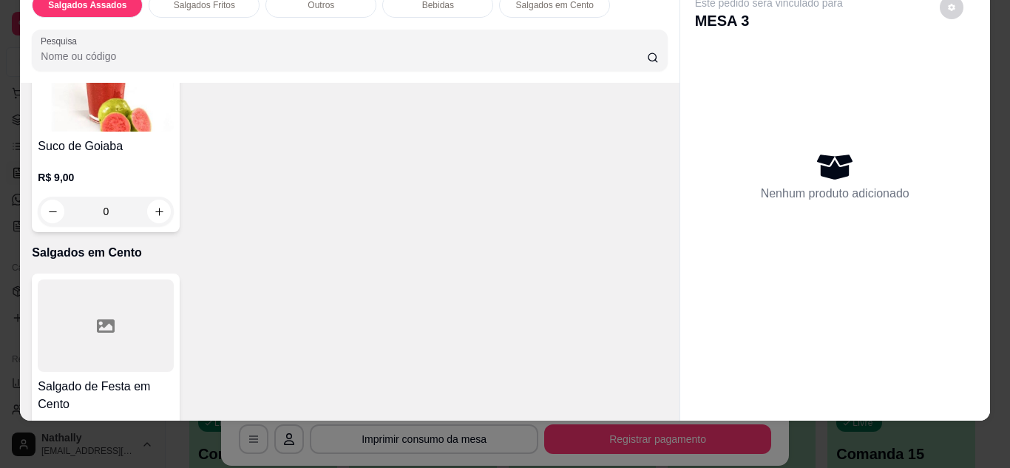
scroll to position [1538, 0]
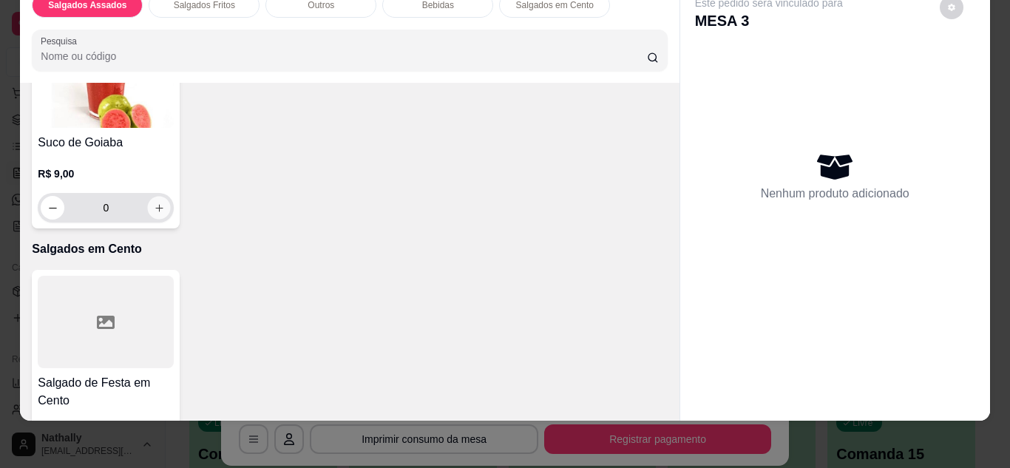
click at [163, 204] on icon "increase-product-quantity" at bounding box center [158, 207] width 7 height 7
type input "1"
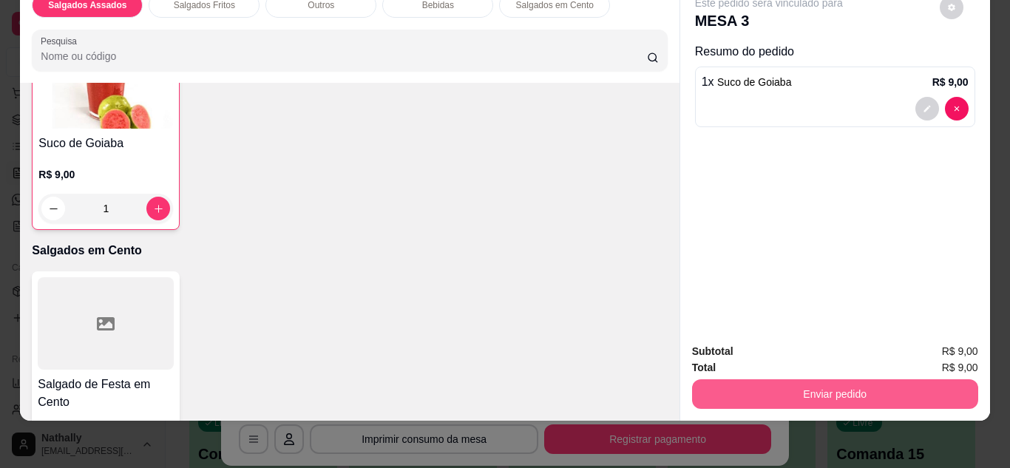
click at [844, 384] on button "Enviar pedido" at bounding box center [835, 394] width 286 height 30
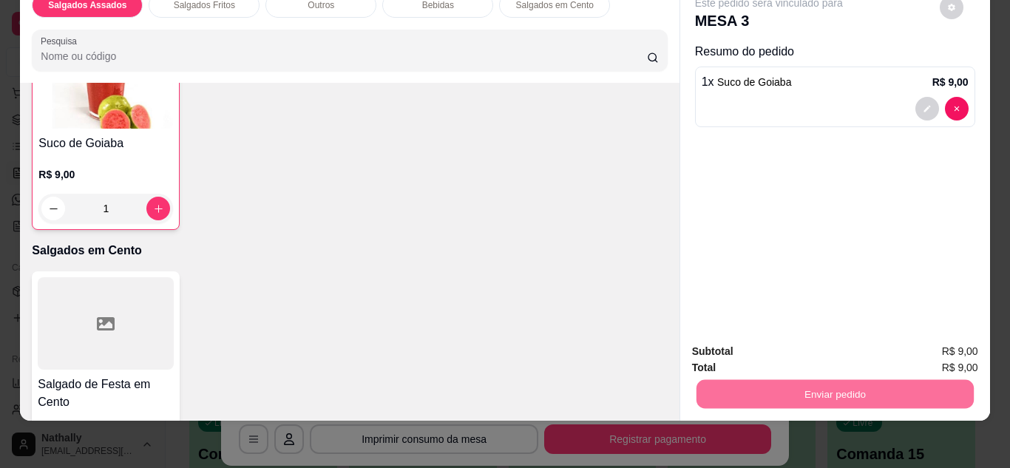
click at [940, 341] on button "Enviar pedido" at bounding box center [939, 346] width 81 height 27
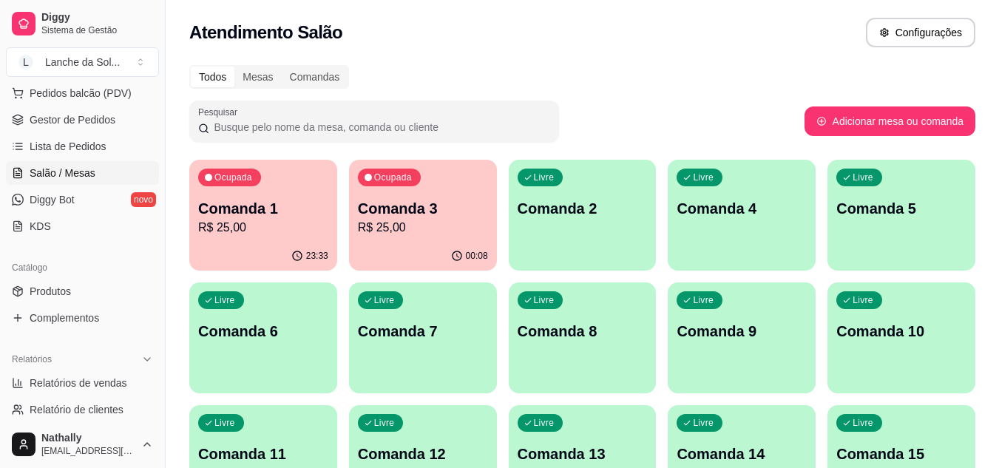
click at [115, 114] on link "Gestor de Pedidos" at bounding box center [82, 120] width 153 height 24
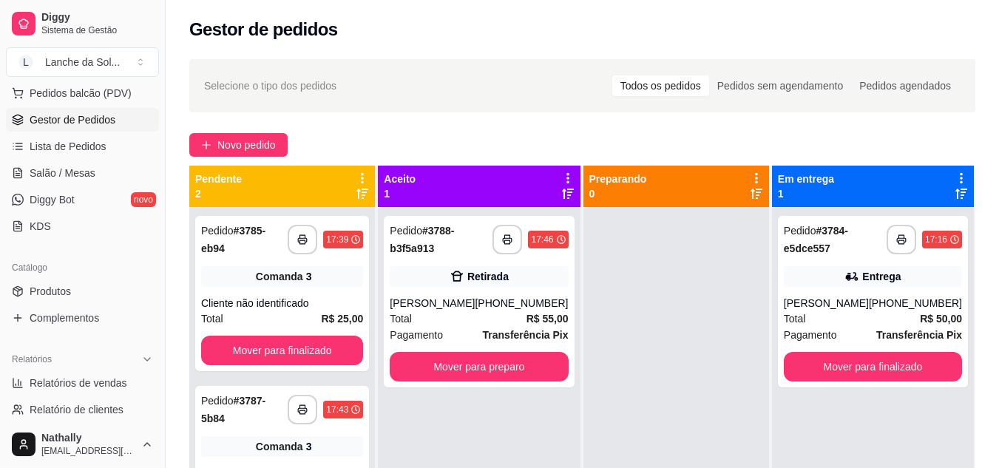
click at [484, 316] on div "Total R$ 55,00" at bounding box center [479, 319] width 178 height 16
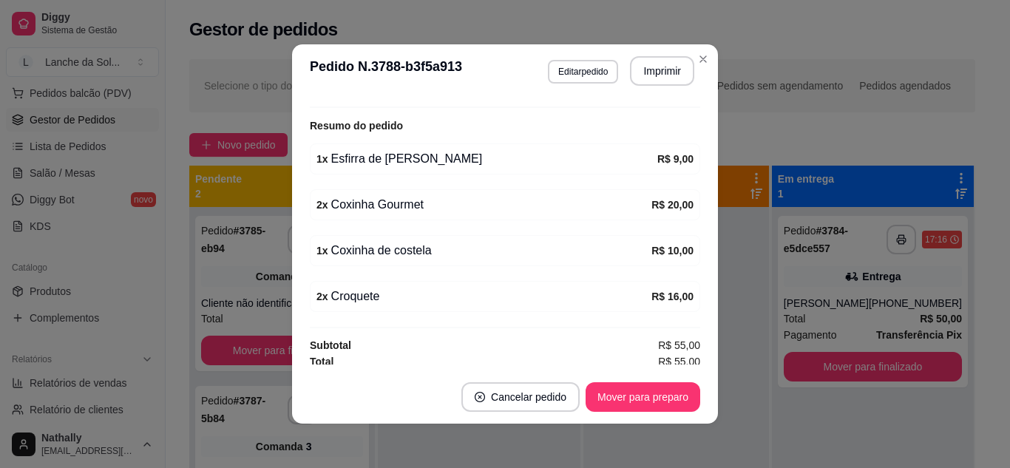
scroll to position [336, 0]
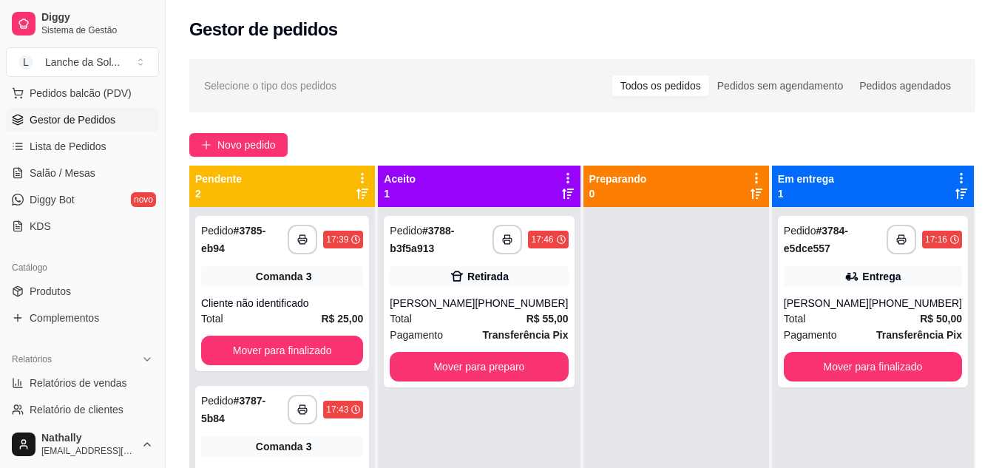
click at [109, 180] on link "Salão / Mesas" at bounding box center [82, 173] width 153 height 24
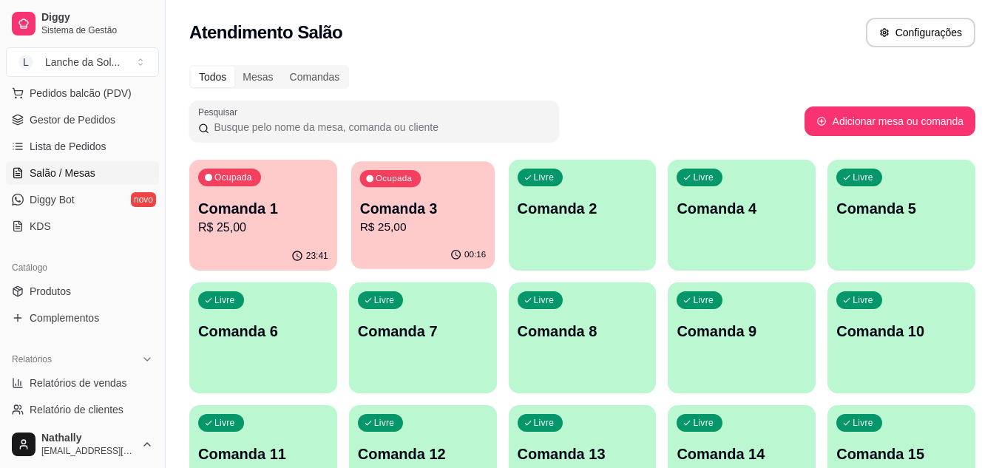
click at [373, 225] on p "R$ 25,00" at bounding box center [422, 227] width 126 height 17
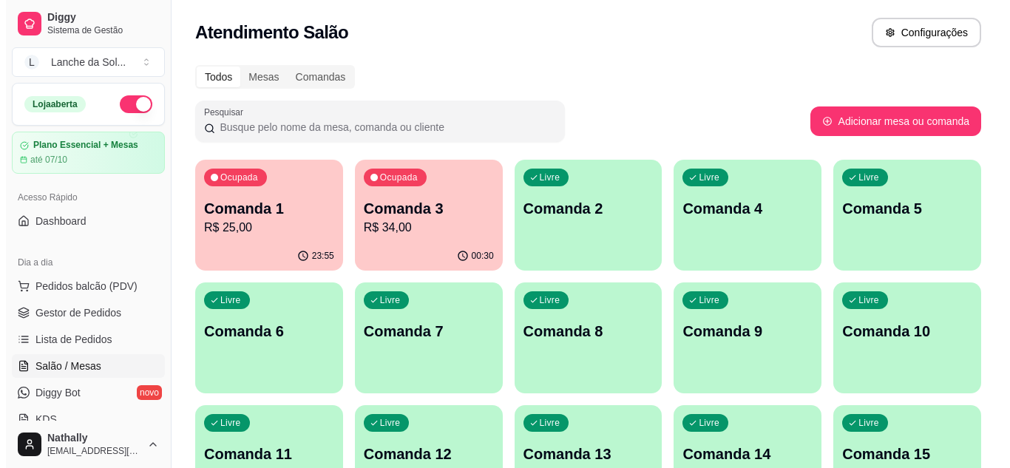
scroll to position [98, 0]
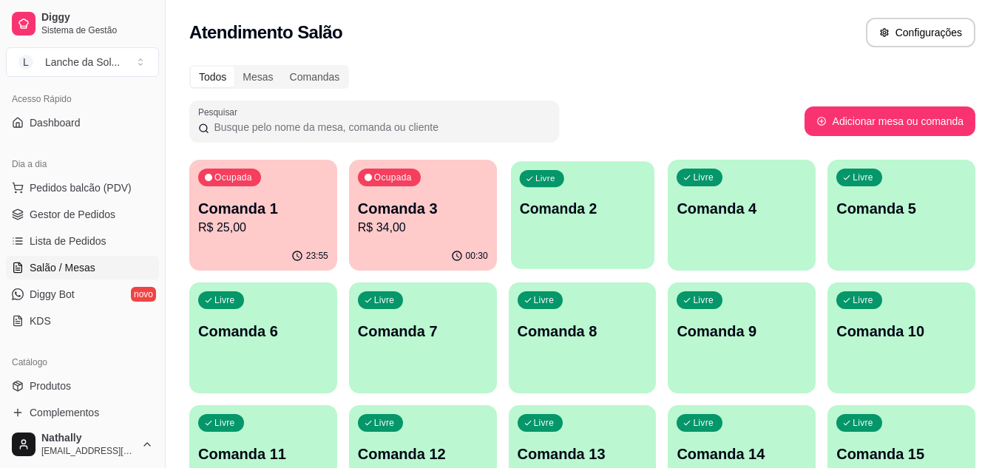
click at [575, 213] on p "Comanda 2" at bounding box center [582, 209] width 126 height 20
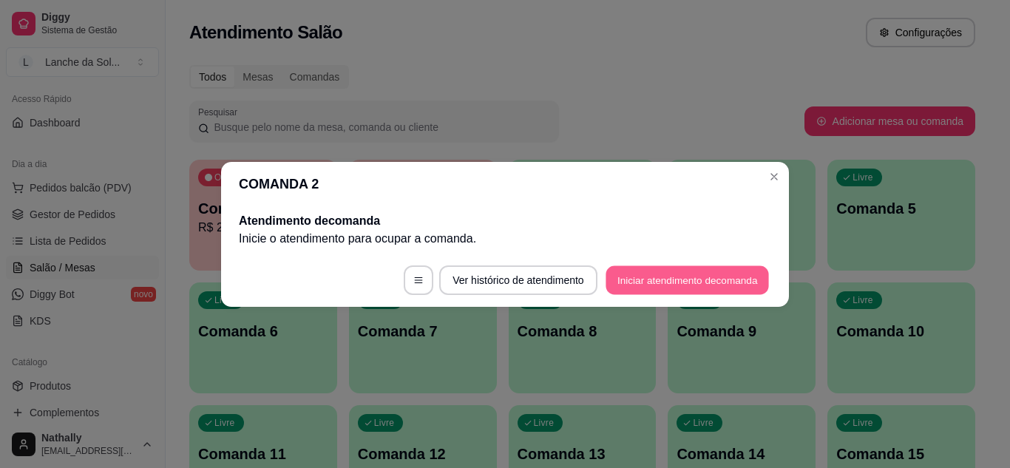
click at [608, 277] on button "Iniciar atendimento de comanda" at bounding box center [687, 279] width 163 height 29
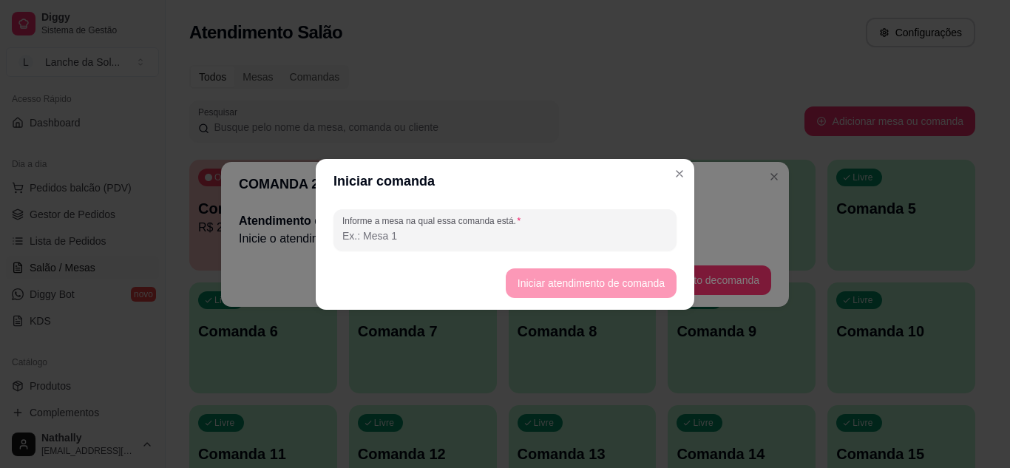
click at [569, 234] on input "Informe a mesa na qual essa comanda está." at bounding box center [504, 235] width 325 height 15
type input "MESA 02"
click at [527, 280] on button "Iniciar atendimento de comanda" at bounding box center [591, 282] width 166 height 29
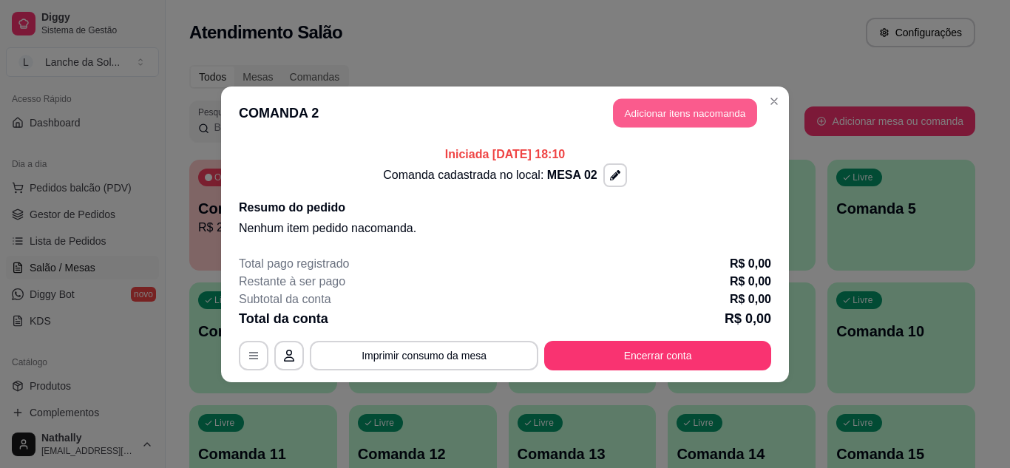
click at [636, 121] on button "Adicionar itens na comanda" at bounding box center [685, 112] width 144 height 29
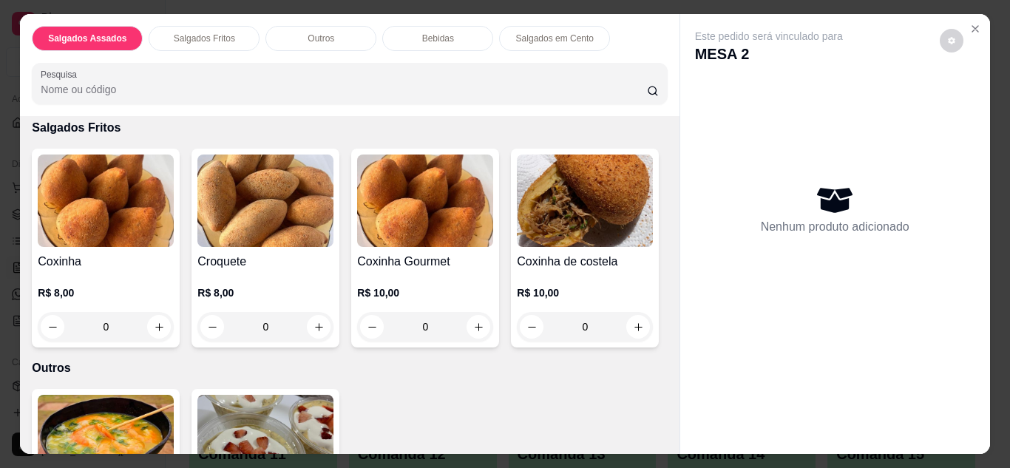
scroll to position [325, 0]
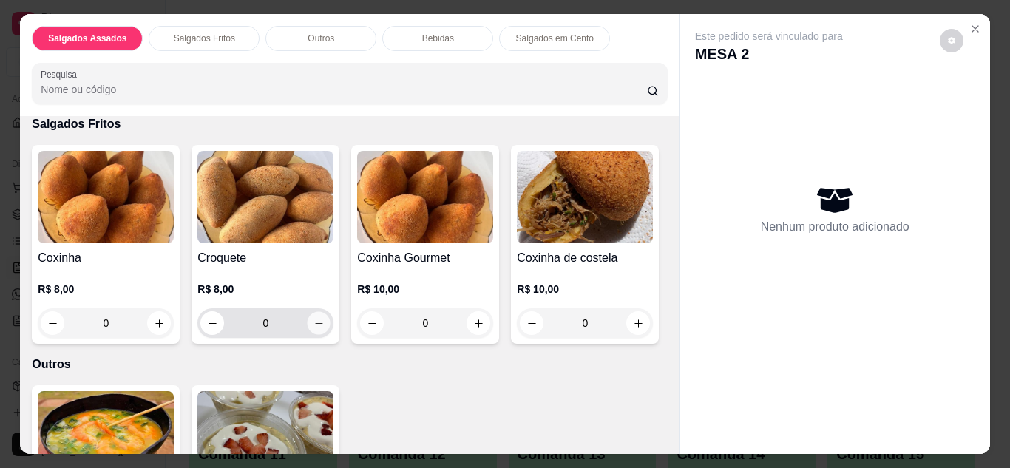
click at [308, 311] on button "increase-product-quantity" at bounding box center [319, 322] width 23 height 23
type input "1"
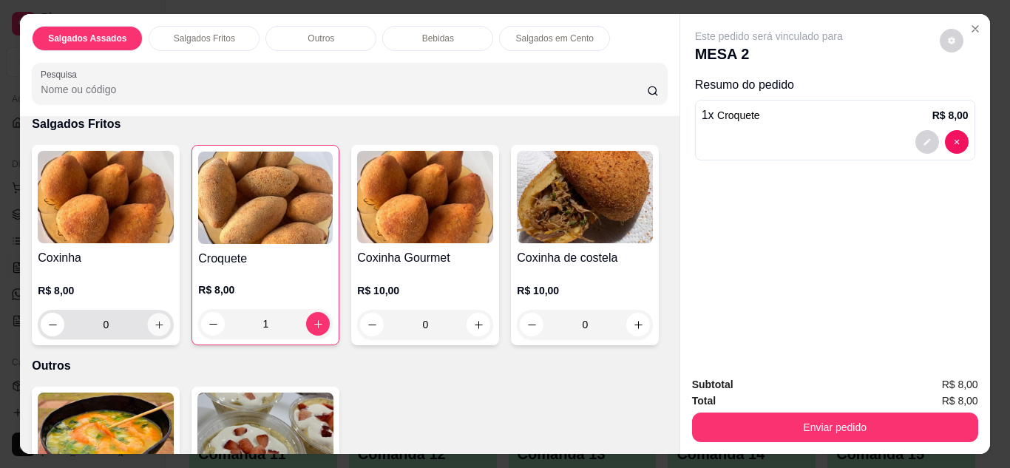
click at [157, 319] on icon "increase-product-quantity" at bounding box center [159, 324] width 11 height 11
type input "1"
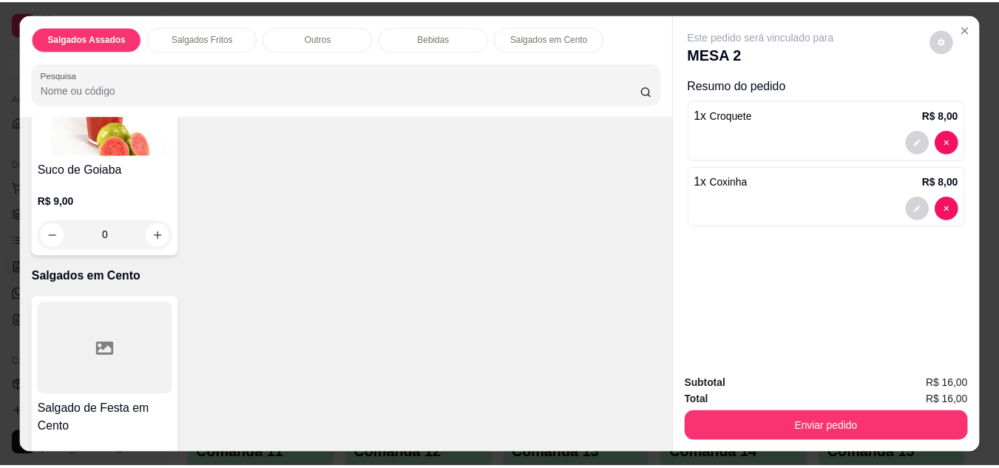
scroll to position [1360, 0]
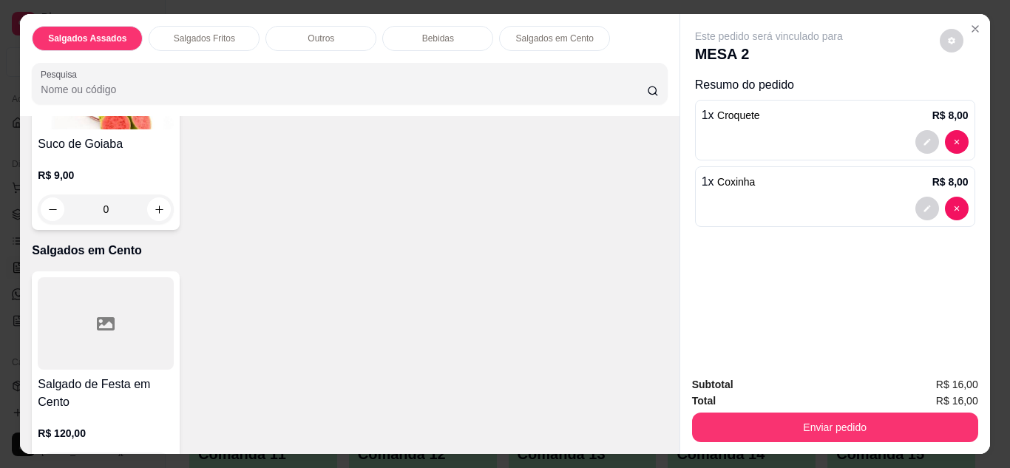
type input "1"
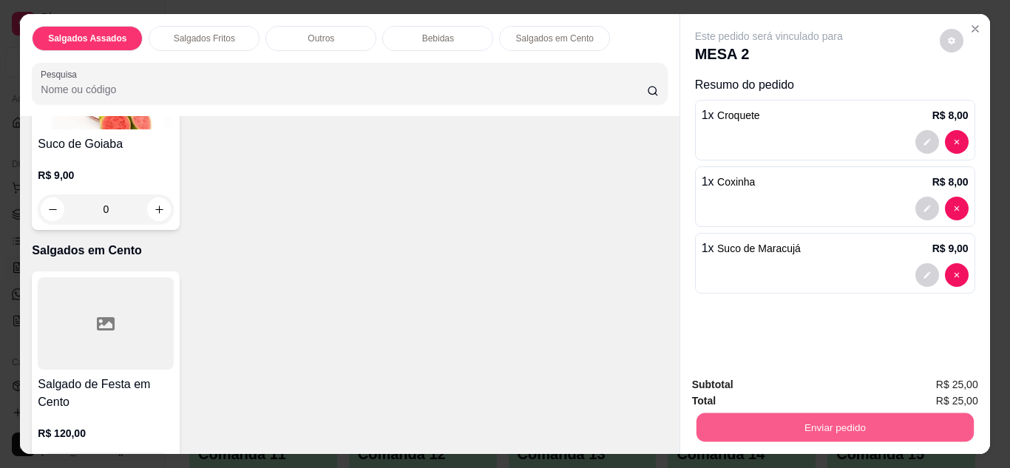
click at [705, 424] on button "Enviar pedido" at bounding box center [834, 427] width 277 height 29
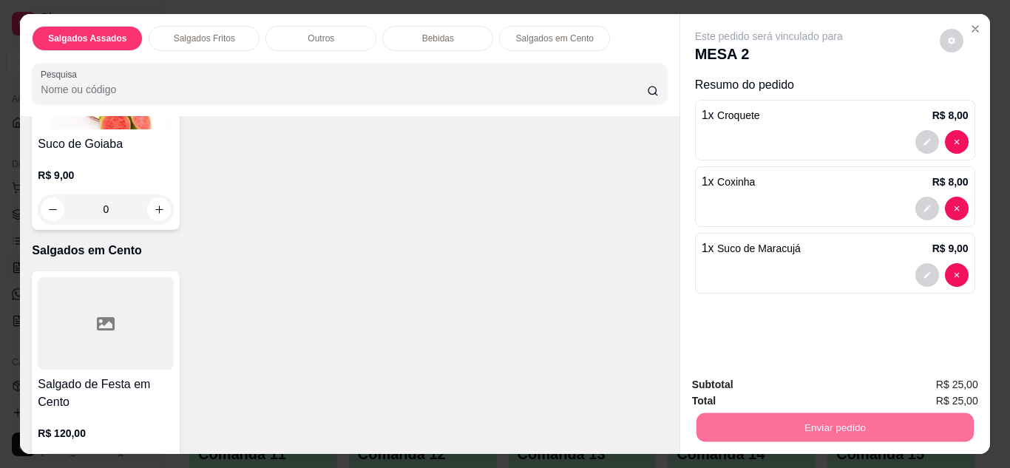
click at [923, 396] on button "Enviar pedido" at bounding box center [939, 385] width 81 height 27
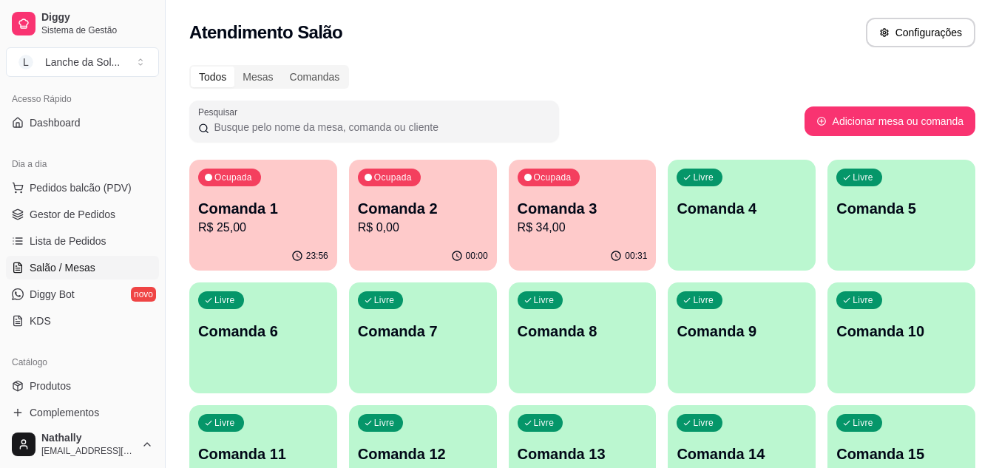
click at [115, 374] on link "Produtos" at bounding box center [82, 386] width 153 height 24
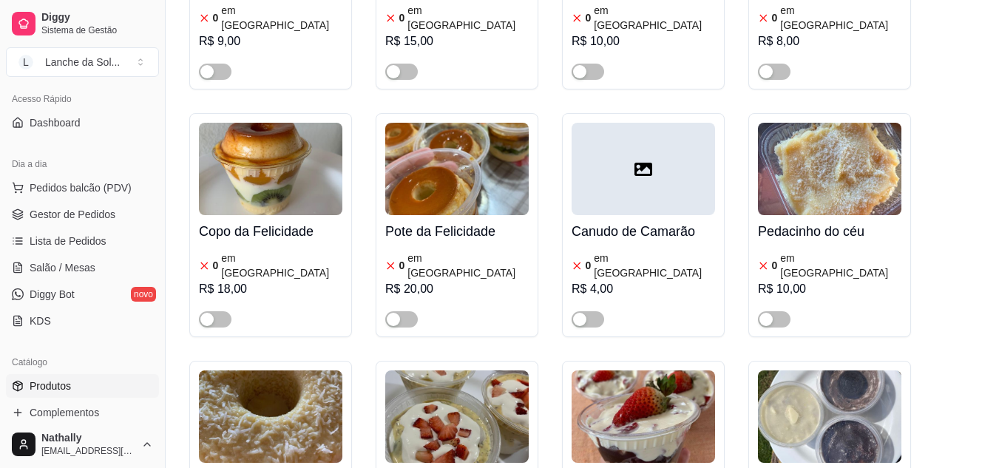
scroll to position [2444, 0]
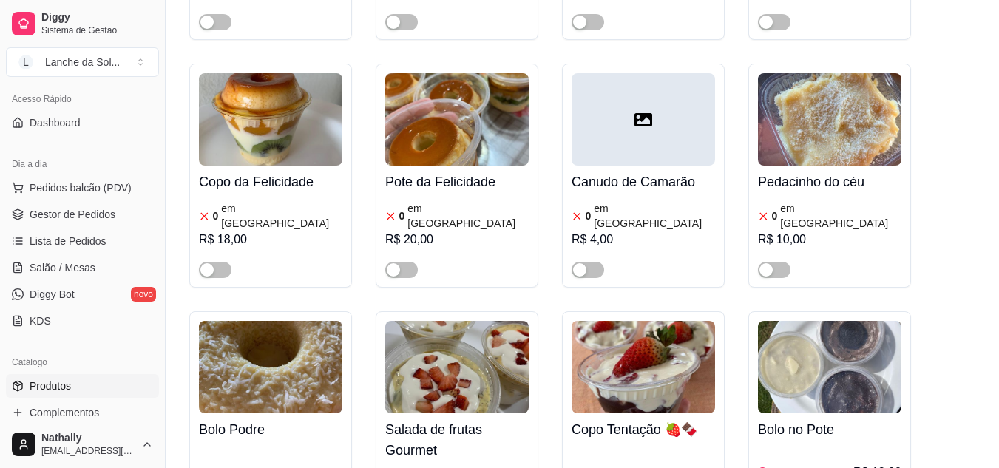
click at [104, 210] on span "Gestor de Pedidos" at bounding box center [73, 214] width 86 height 15
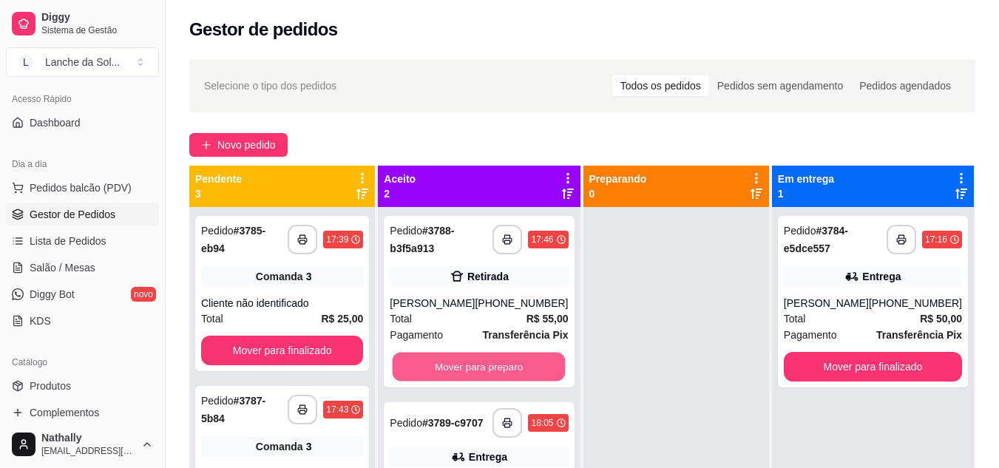
click at [520, 366] on button "Mover para preparo" at bounding box center [479, 367] width 173 height 29
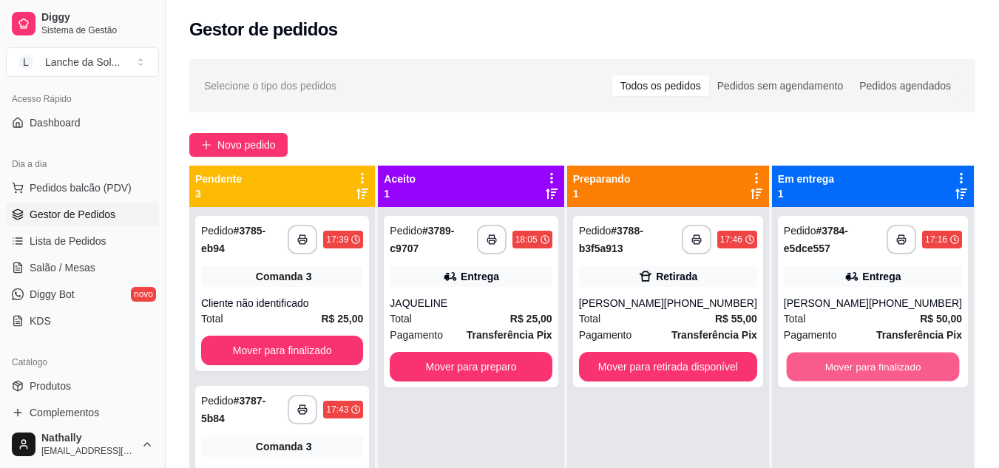
click at [838, 368] on button "Mover para finalizado" at bounding box center [872, 367] width 173 height 29
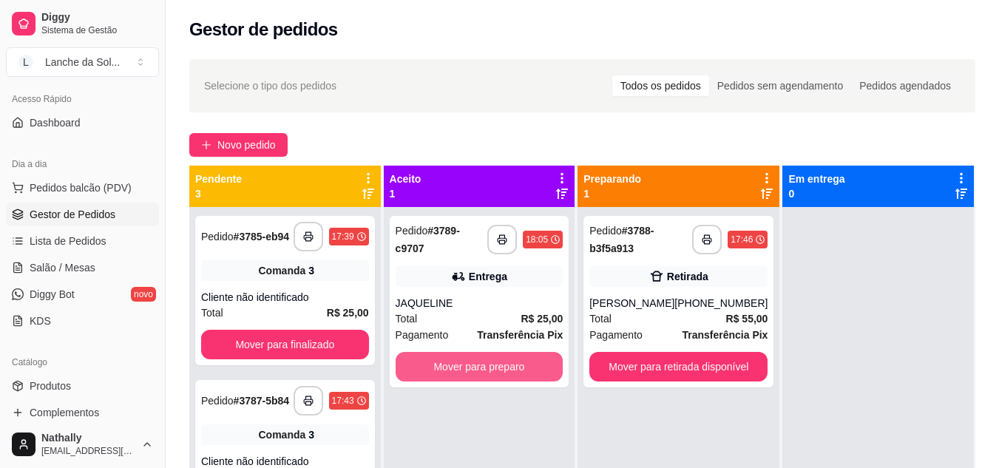
click at [512, 359] on button "Mover para preparo" at bounding box center [480, 367] width 168 height 30
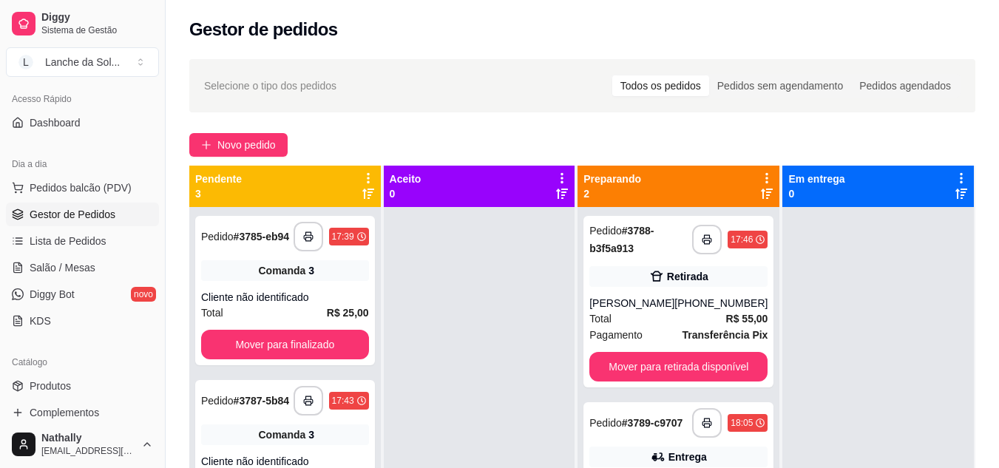
click at [84, 181] on span "Pedidos balcão (PDV)" at bounding box center [81, 187] width 102 height 15
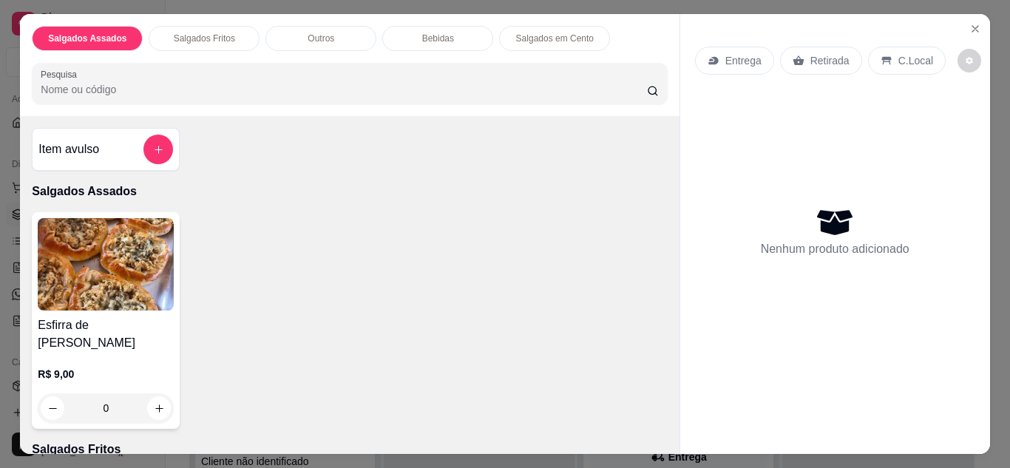
click at [668, 444] on div "Salgados Assados Salgados Fritos Outros Bebidas Salgados em Cento Pesquisa Item…" at bounding box center [505, 234] width 1010 height 468
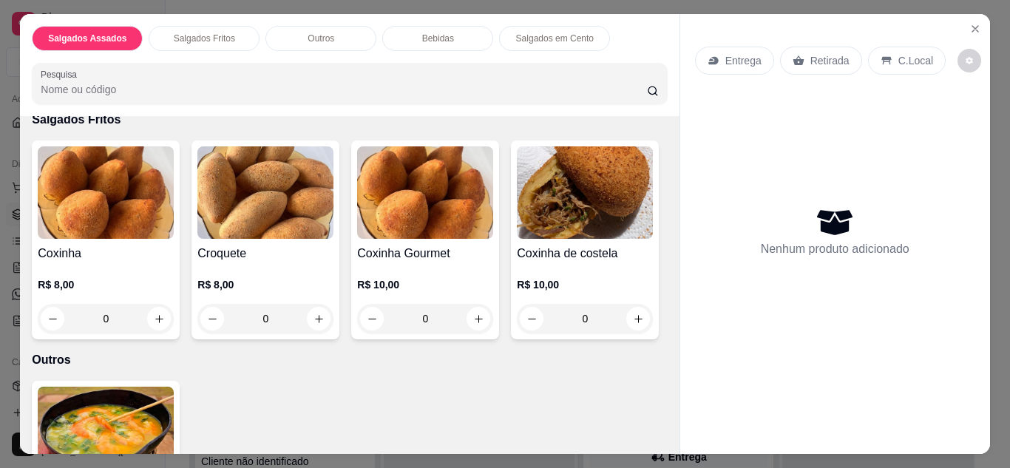
scroll to position [355, 0]
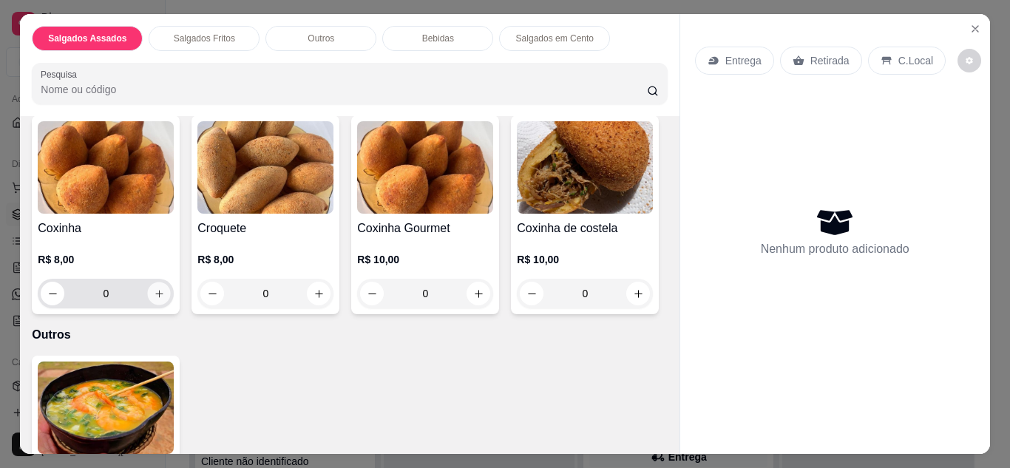
click at [154, 288] on icon "increase-product-quantity" at bounding box center [159, 293] width 11 height 11
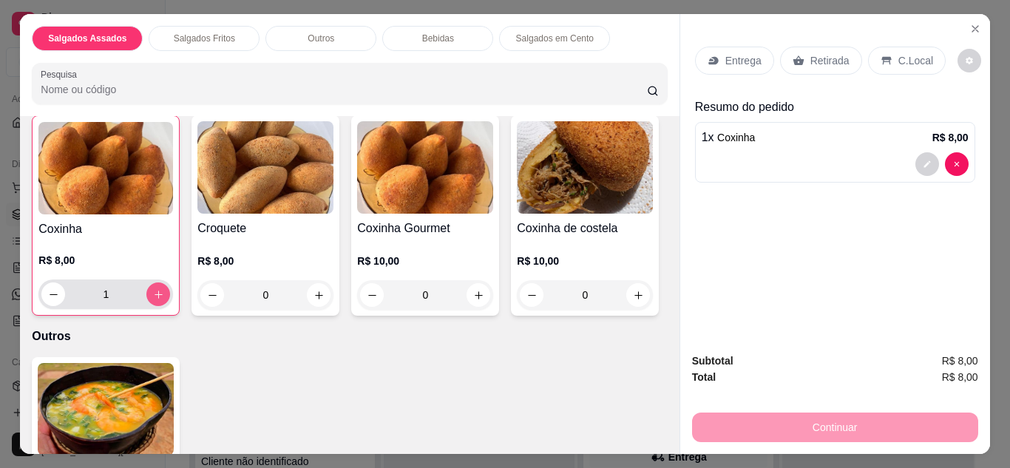
scroll to position [356, 0]
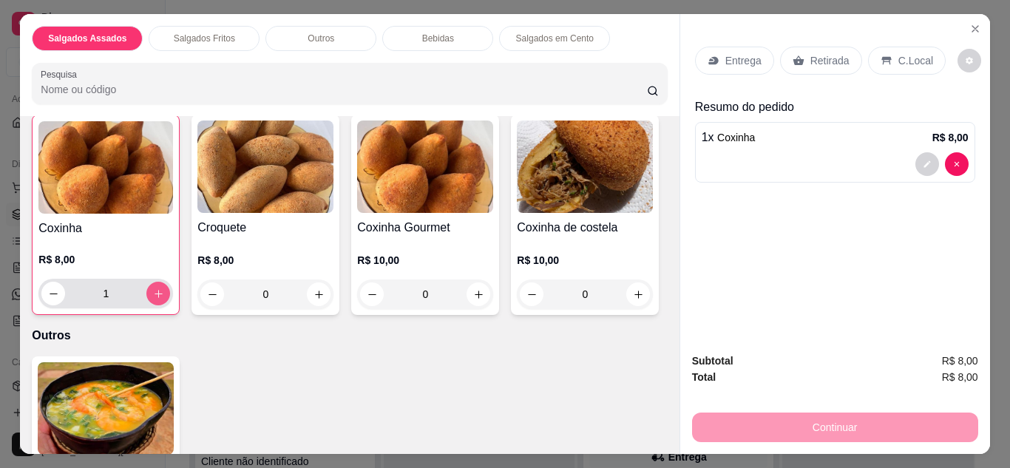
click at [153, 288] on icon "increase-product-quantity" at bounding box center [158, 293] width 11 height 11
type input "2"
click at [833, 58] on p "Retirada" at bounding box center [829, 60] width 39 height 15
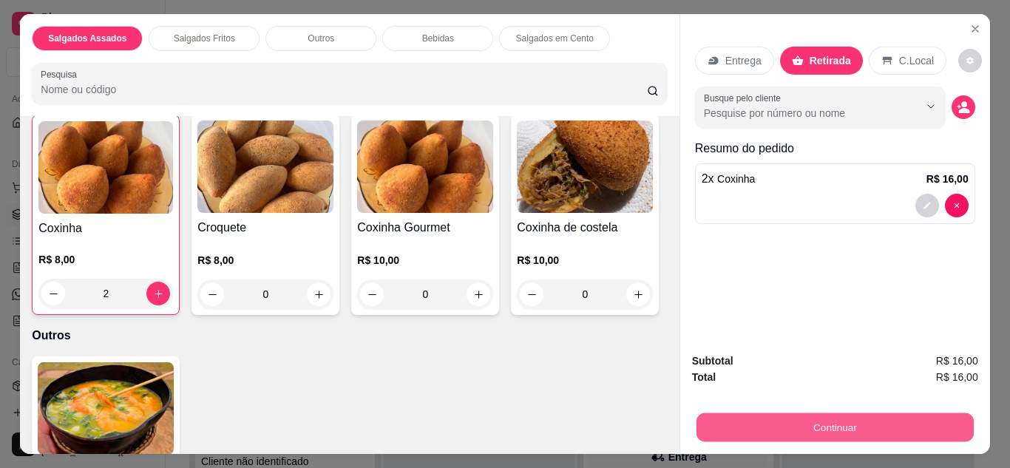
click at [821, 413] on button "Continuar" at bounding box center [834, 427] width 277 height 29
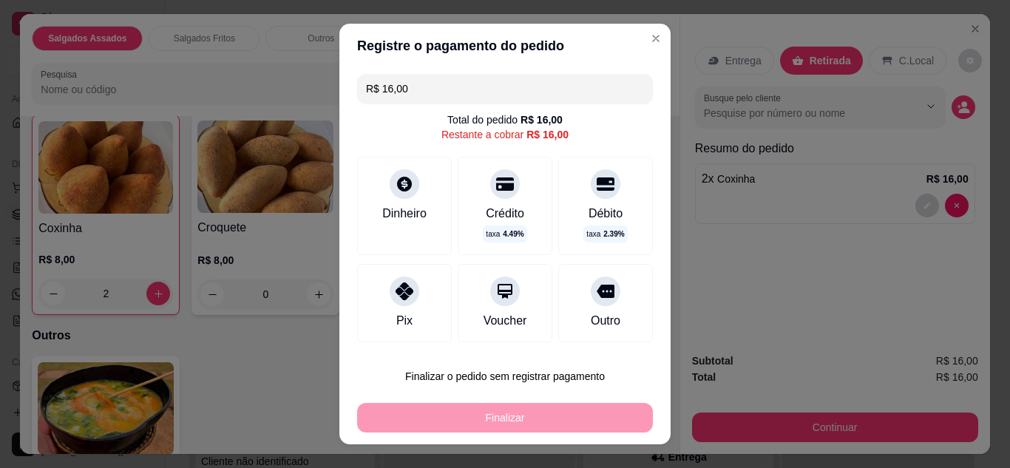
click at [396, 313] on div "Pix" at bounding box center [404, 321] width 16 height 18
type input "R$ 0,00"
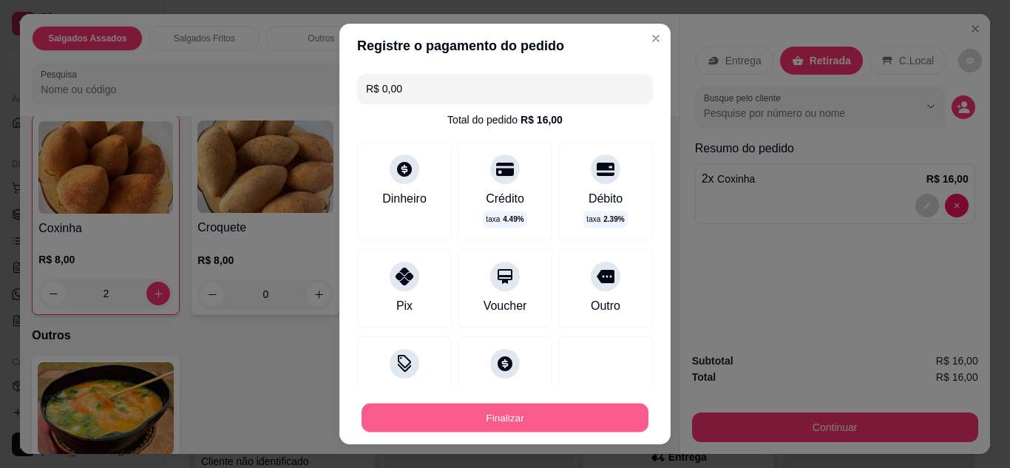
click at [496, 416] on button "Finalizar" at bounding box center [505, 418] width 287 height 29
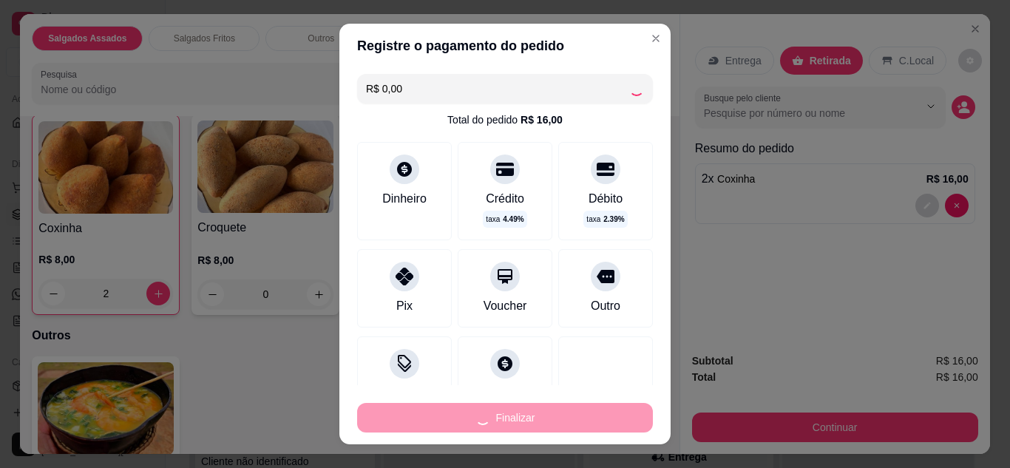
type input "0"
type input "-R$ 16,00"
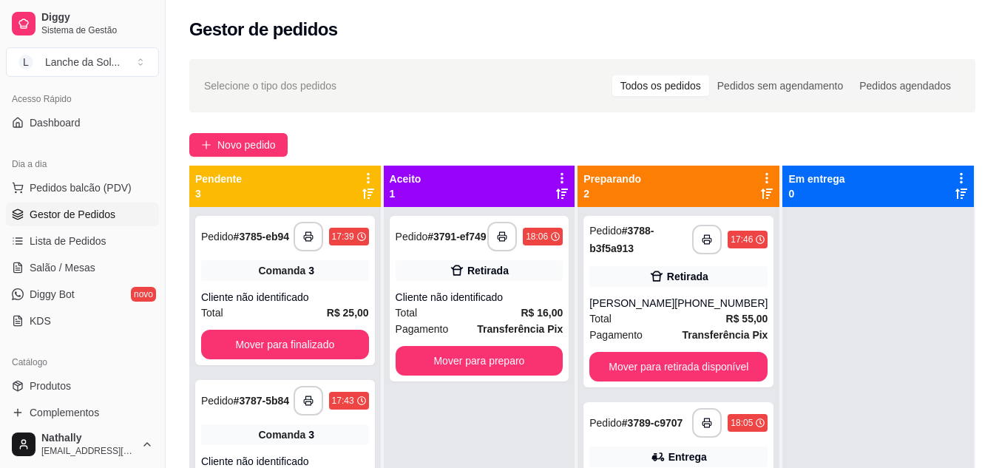
click at [747, 349] on div "**********" at bounding box center [678, 302] width 190 height 172
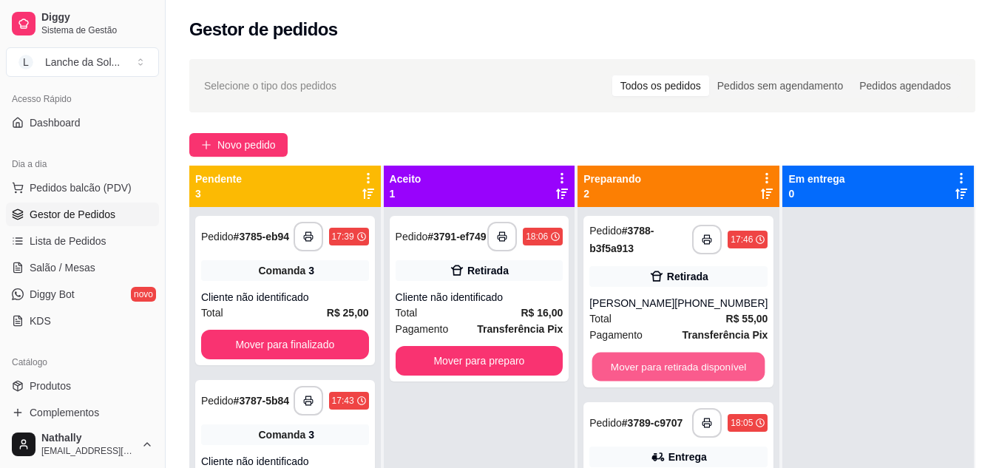
click at [747, 367] on button "Mover para retirada disponível" at bounding box center [678, 367] width 173 height 29
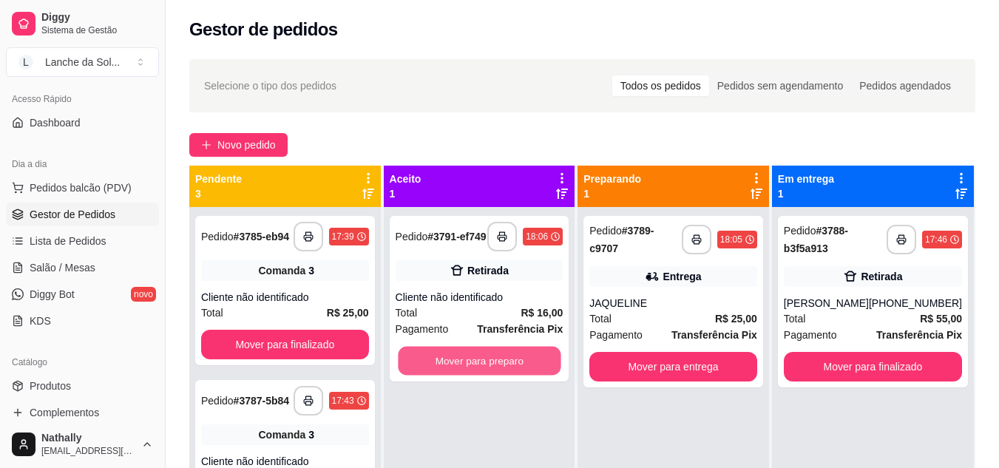
click at [484, 373] on button "Mover para preparo" at bounding box center [479, 361] width 163 height 29
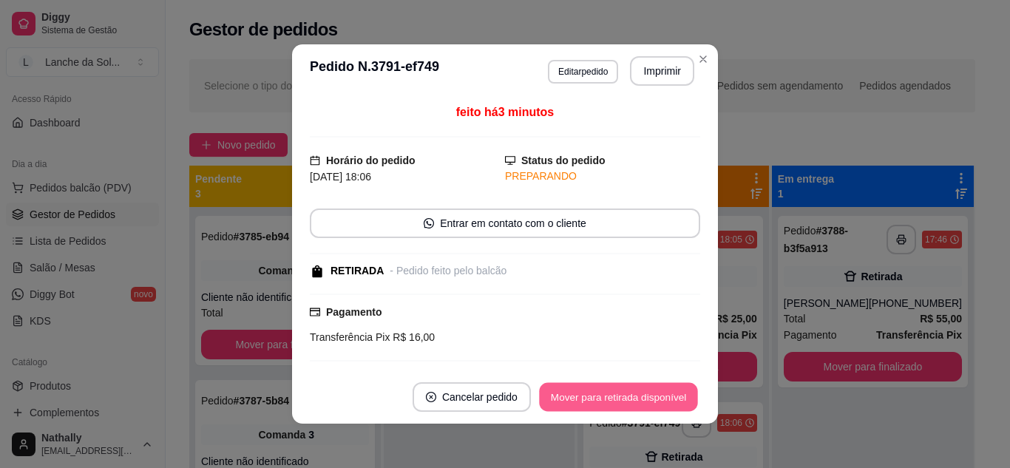
click at [644, 392] on button "Mover para retirada disponível" at bounding box center [618, 397] width 158 height 29
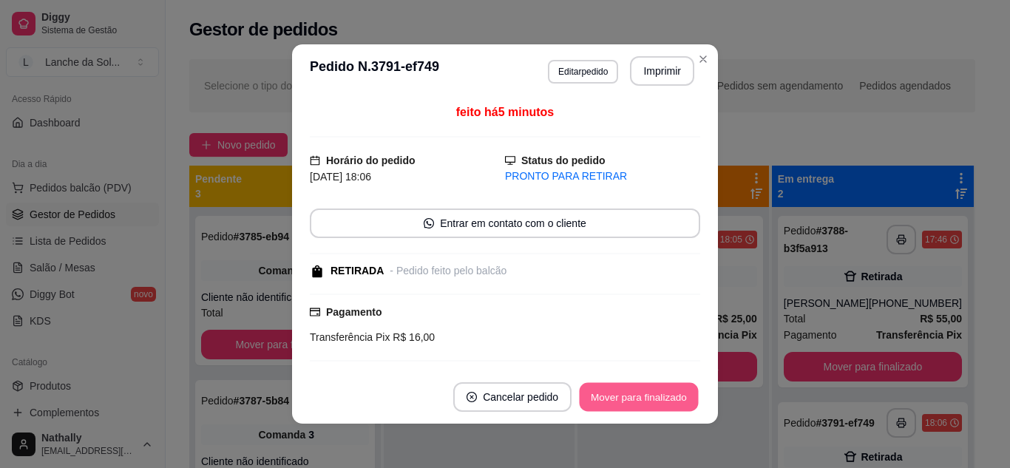
click at [663, 395] on button "Mover para finalizado" at bounding box center [639, 397] width 119 height 29
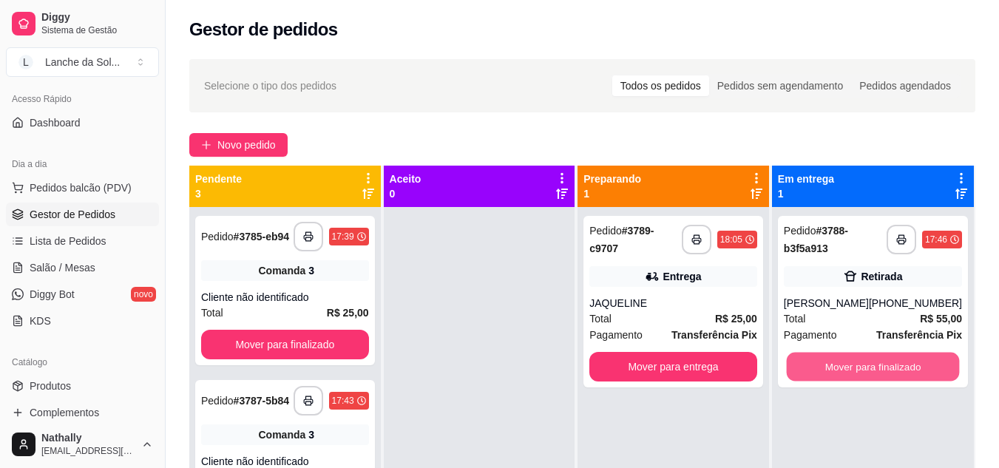
click at [855, 362] on button "Mover para finalizado" at bounding box center [872, 367] width 173 height 29
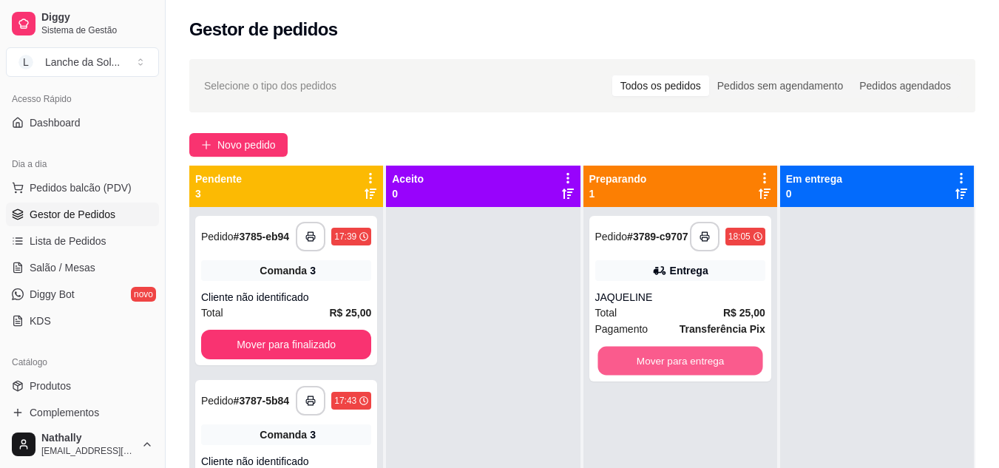
click at [612, 364] on button "Mover para entrega" at bounding box center [679, 361] width 165 height 29
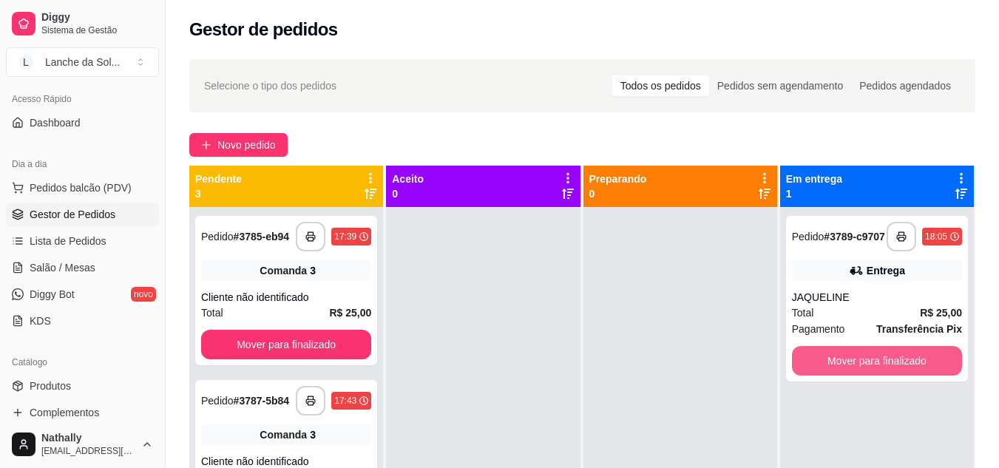
click at [815, 363] on button "Mover para finalizado" at bounding box center [877, 361] width 170 height 30
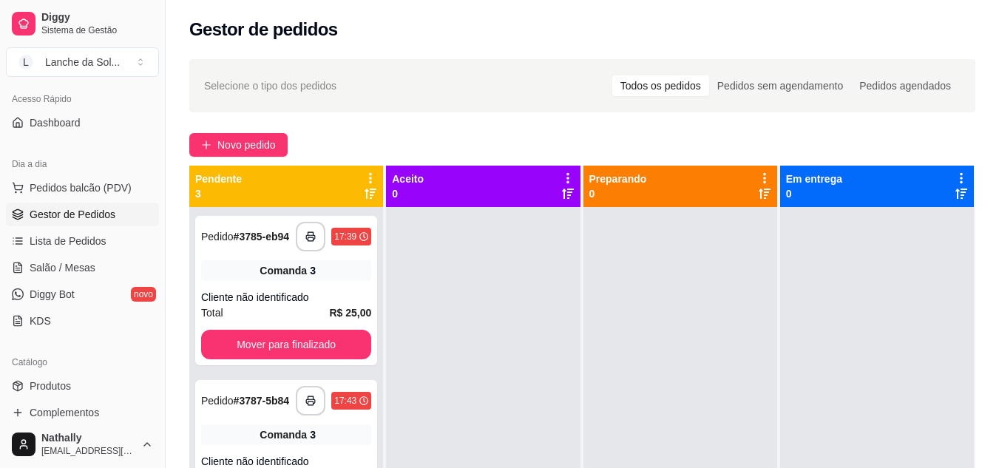
click at [65, 263] on span "Salão / Mesas" at bounding box center [63, 267] width 66 height 15
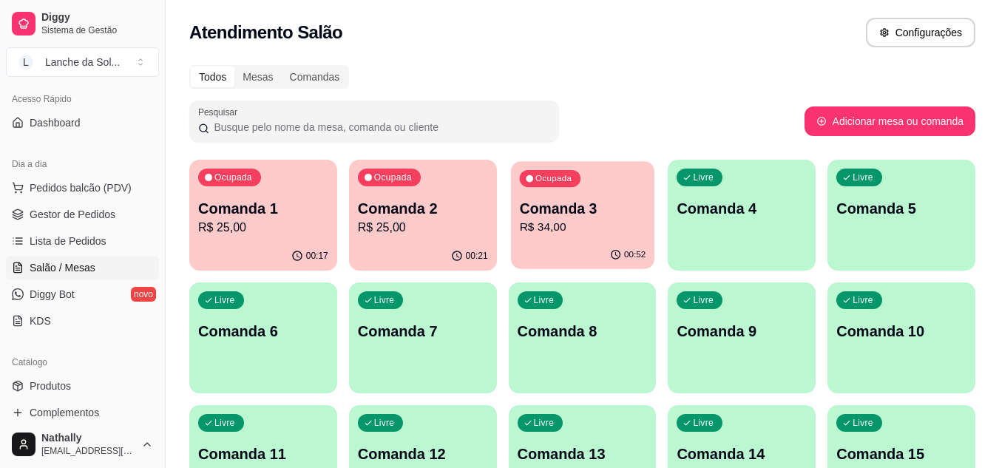
click at [573, 230] on p "R$ 34,00" at bounding box center [582, 227] width 126 height 17
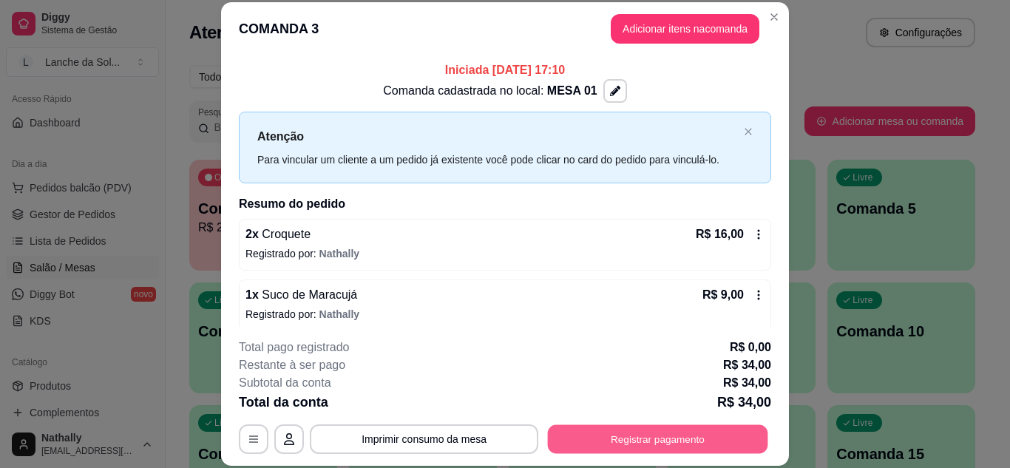
click at [630, 450] on button "Registrar pagamento" at bounding box center [658, 438] width 220 height 29
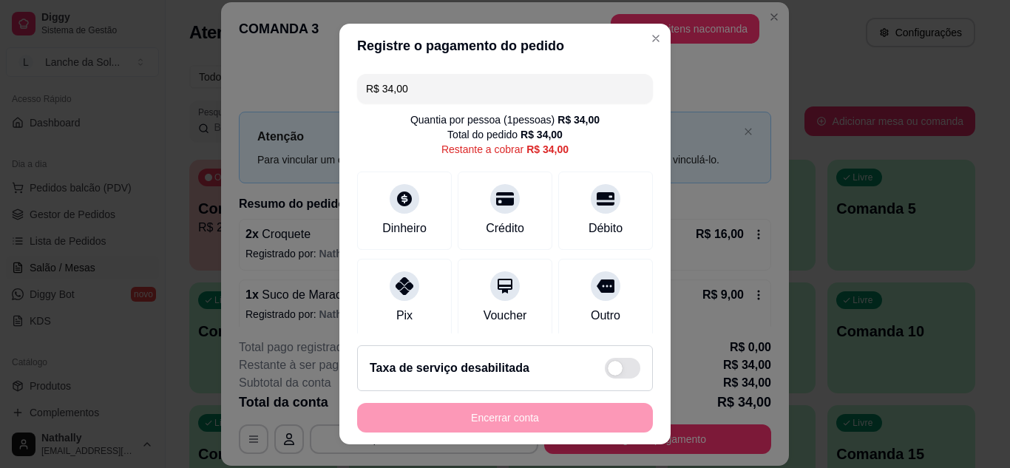
click at [359, 280] on div "Pix" at bounding box center [404, 298] width 95 height 78
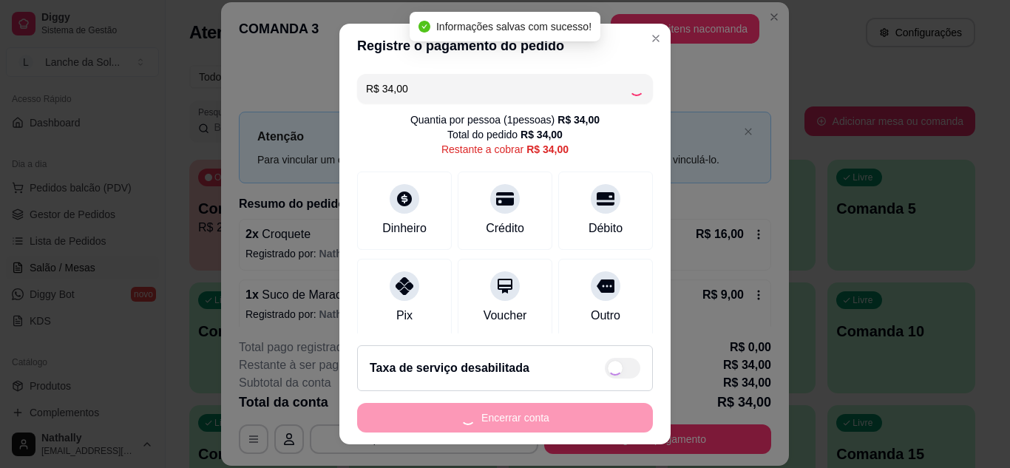
type input "R$ 0,00"
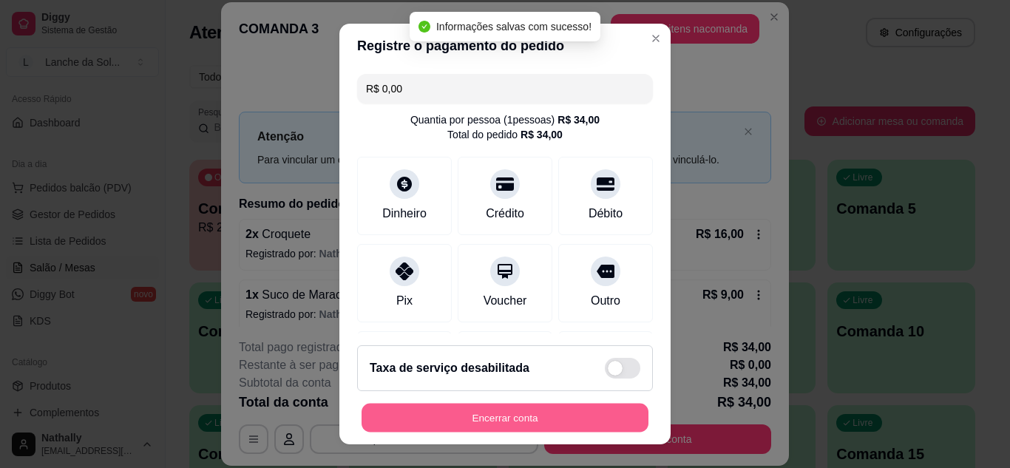
click at [453, 422] on button "Encerrar conta" at bounding box center [505, 418] width 287 height 29
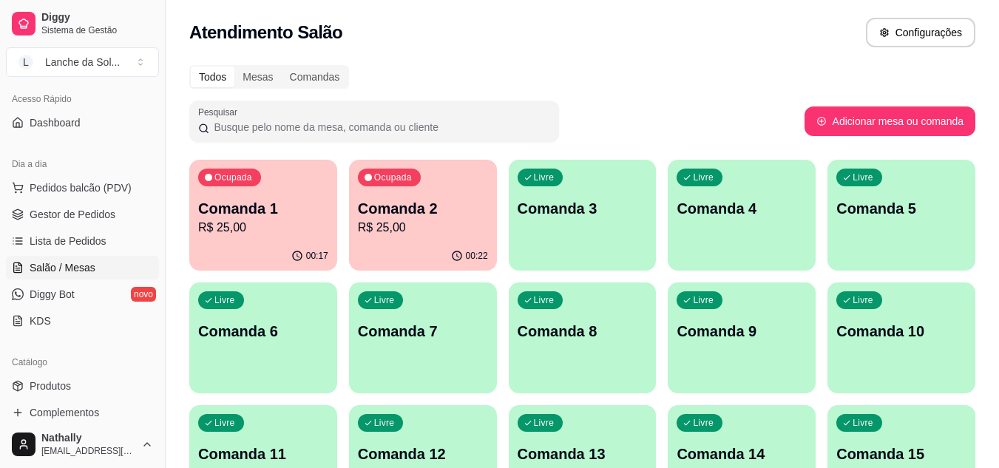
click at [112, 214] on span "Gestor de Pedidos" at bounding box center [73, 214] width 86 height 15
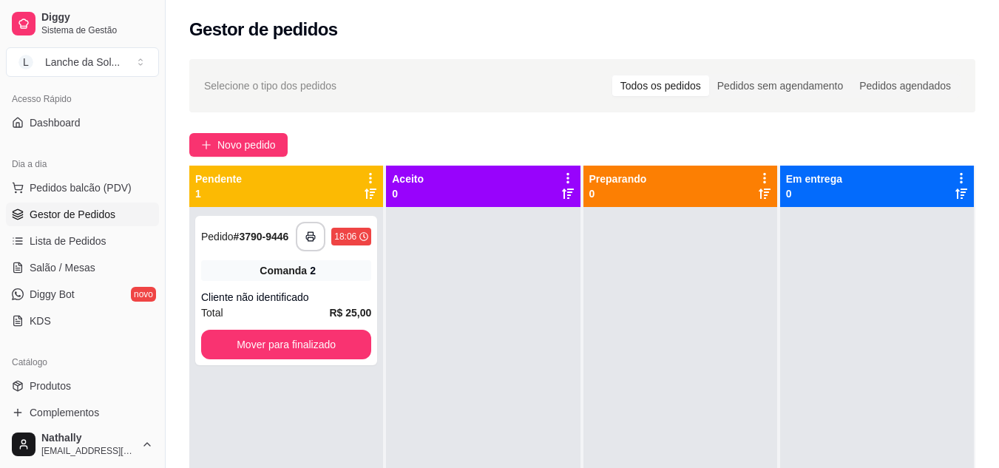
click at [98, 274] on link "Salão / Mesas" at bounding box center [82, 268] width 153 height 24
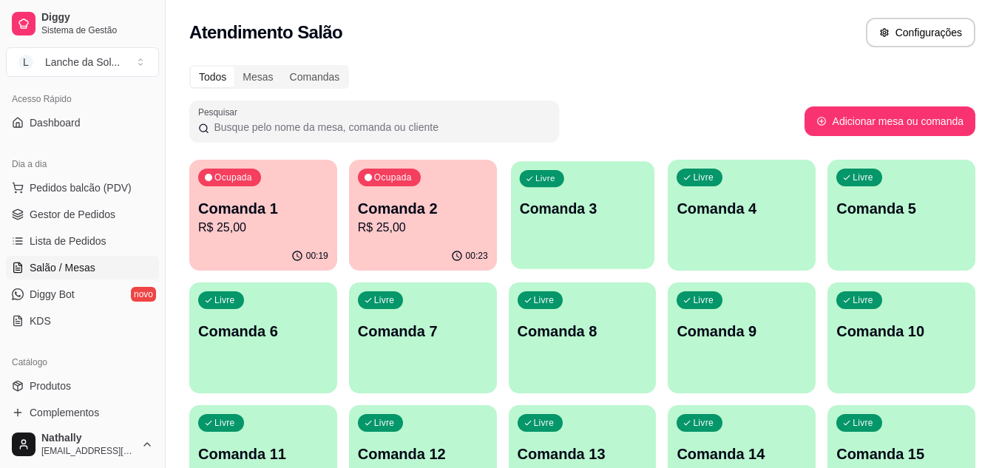
click at [624, 208] on p "Comanda 3" at bounding box center [582, 209] width 126 height 20
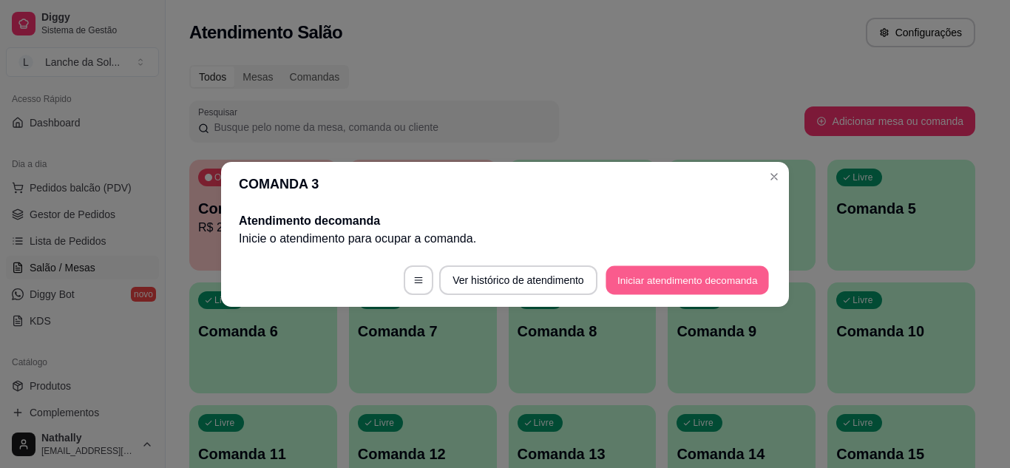
click at [636, 283] on button "Iniciar atendimento de comanda" at bounding box center [687, 279] width 163 height 29
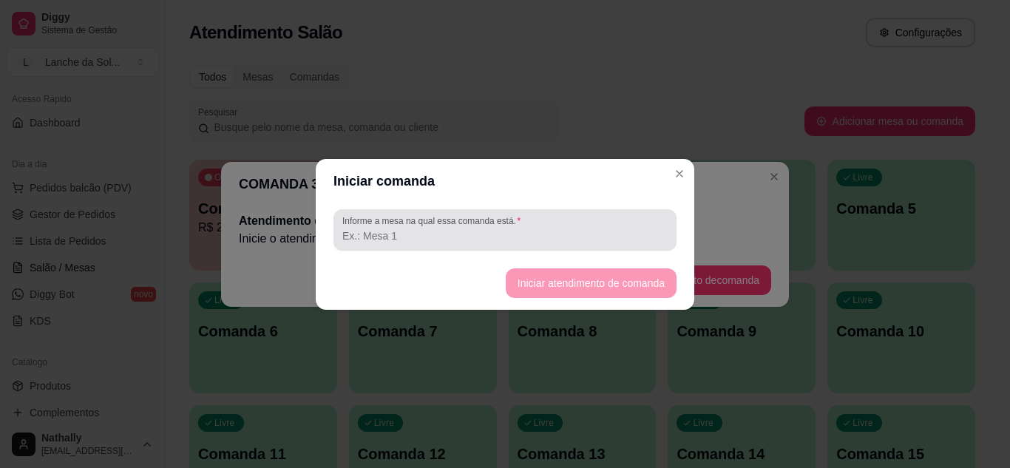
click at [586, 244] on div at bounding box center [504, 230] width 325 height 30
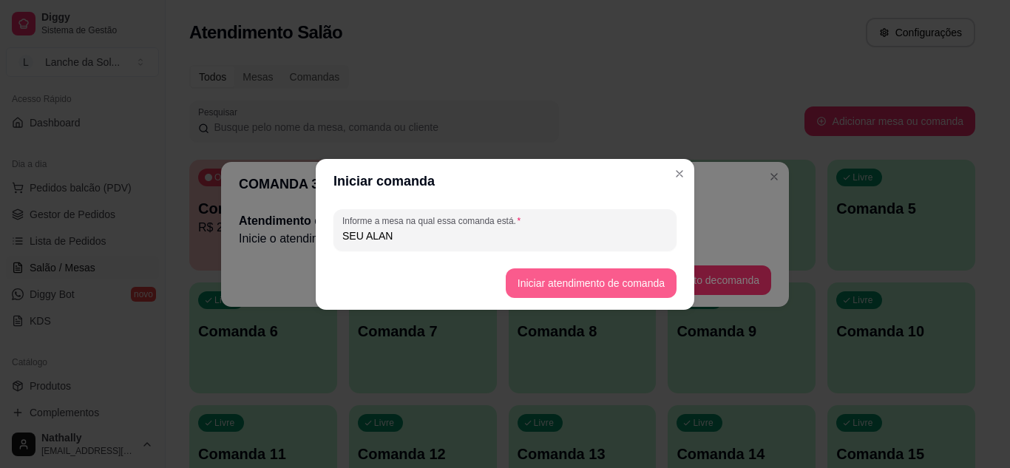
type input "SEU ALAN"
click at [525, 282] on button "Iniciar atendimento de comanda" at bounding box center [591, 283] width 171 height 30
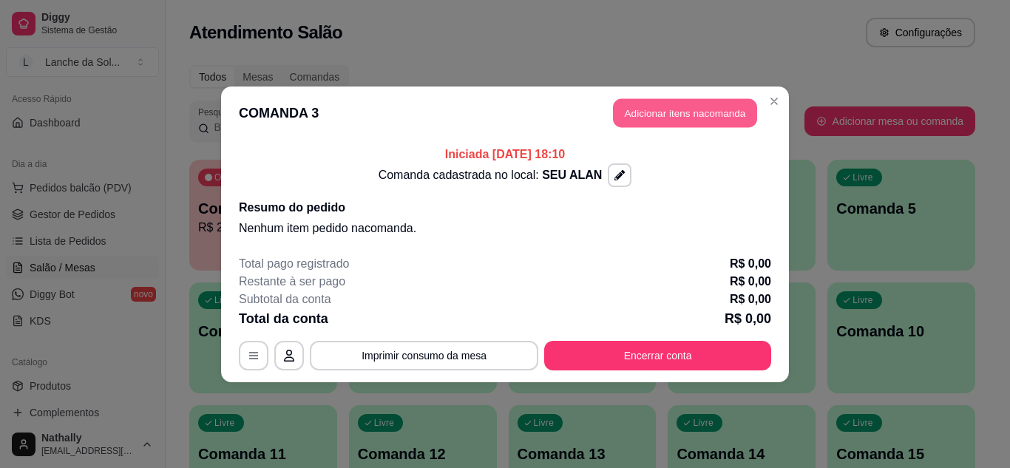
click at [647, 127] on button "Adicionar itens na comanda" at bounding box center [685, 112] width 144 height 29
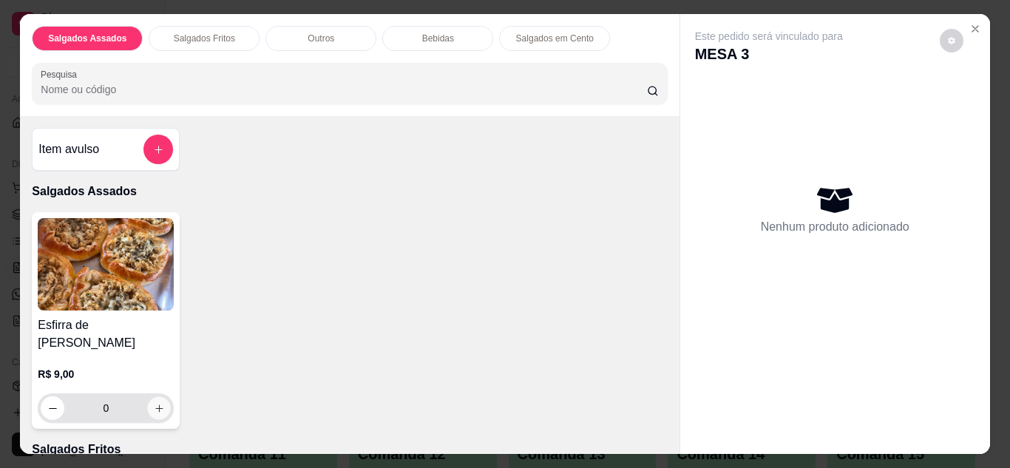
click at [155, 403] on icon "increase-product-quantity" at bounding box center [159, 408] width 11 height 11
type input "1"
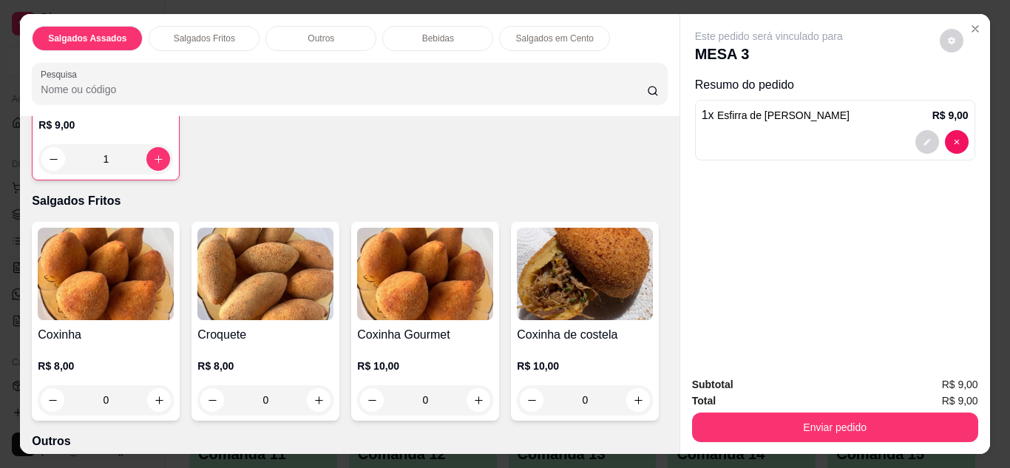
scroll to position [296, 0]
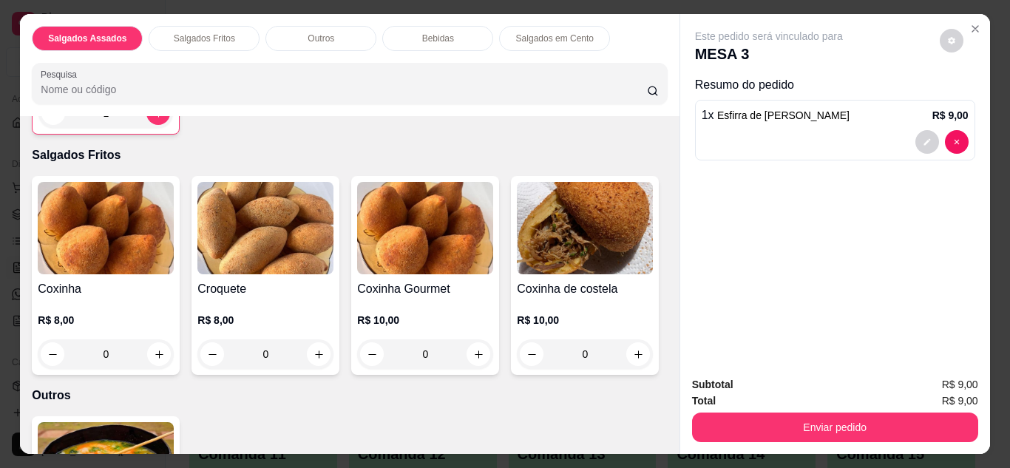
click at [517, 274] on img at bounding box center [585, 228] width 136 height 92
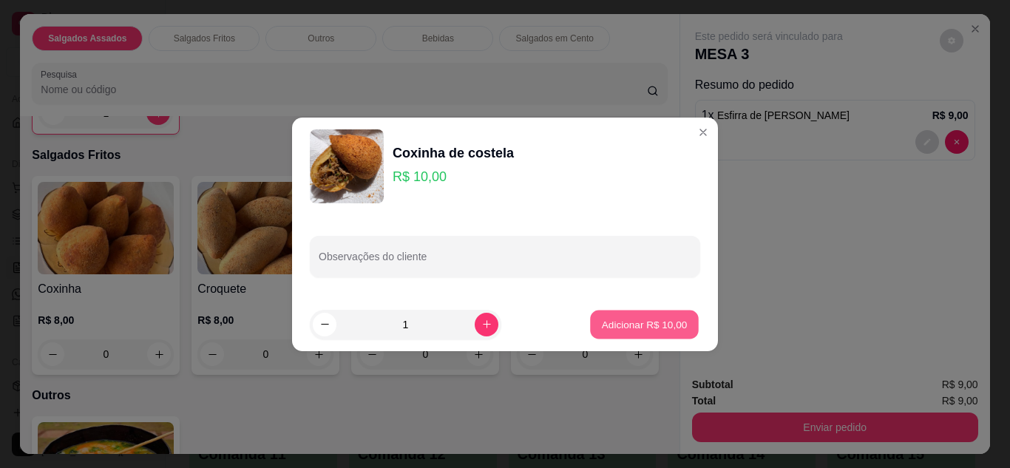
click at [654, 312] on button "Adicionar R$ 10,00" at bounding box center [644, 324] width 109 height 29
type input "1"
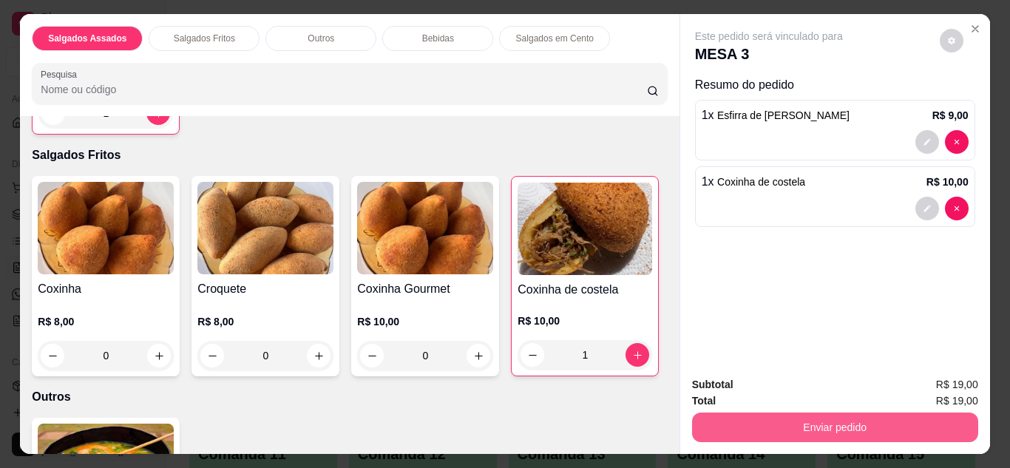
click at [711, 413] on button "Enviar pedido" at bounding box center [835, 428] width 286 height 30
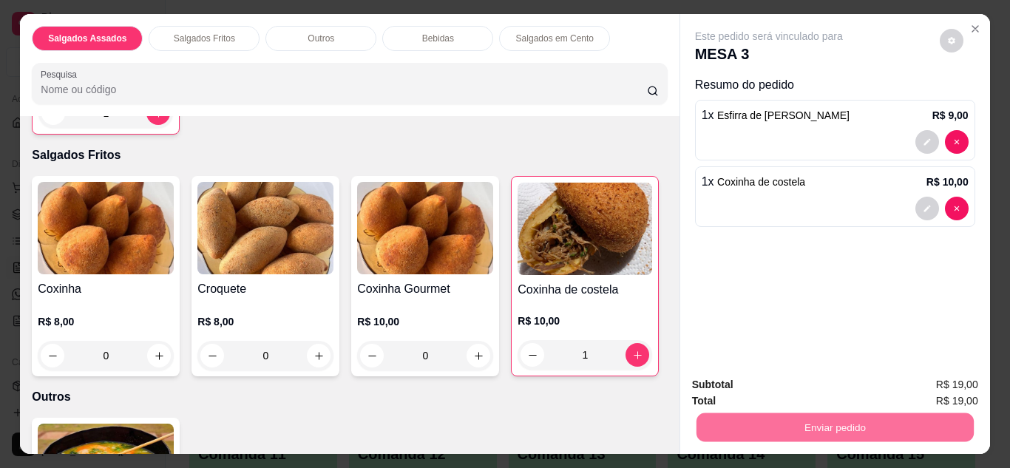
click at [957, 385] on button "Enviar pedido" at bounding box center [939, 385] width 81 height 27
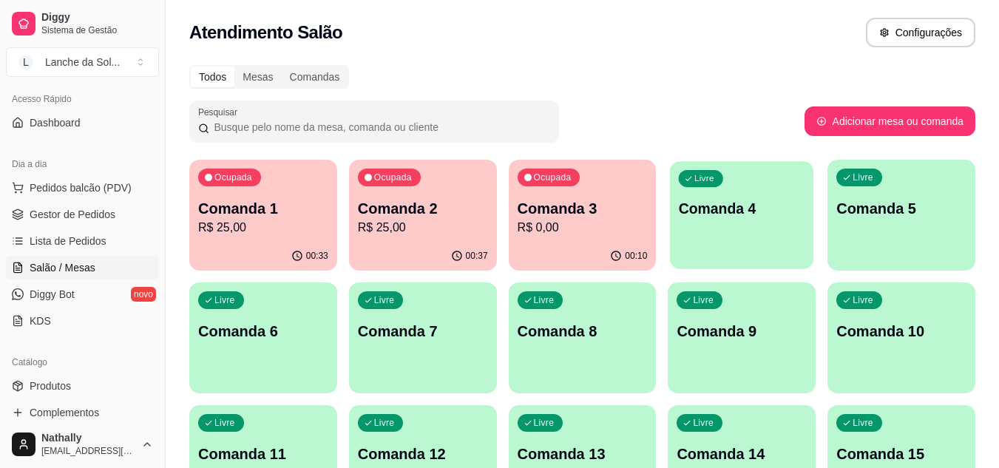
click at [694, 255] on div "button" at bounding box center [741, 259] width 143 height 17
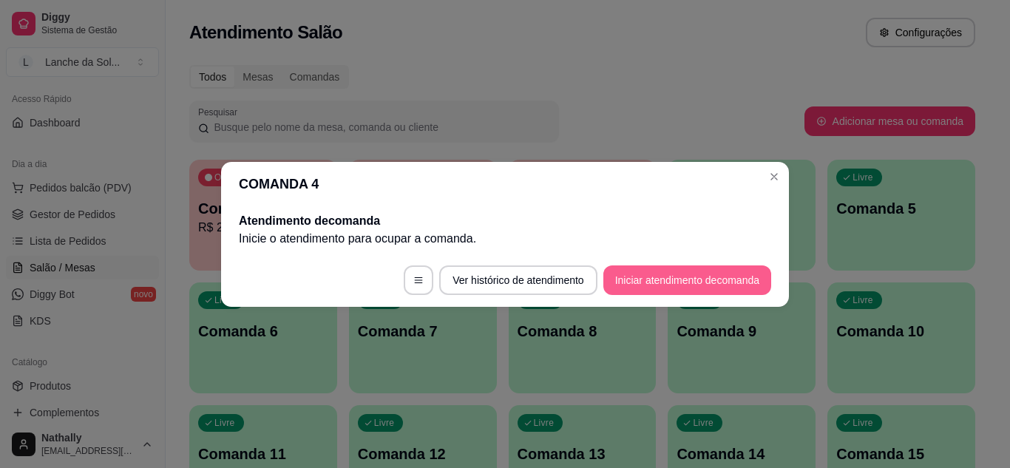
click at [629, 279] on button "Iniciar atendimento de comanda" at bounding box center [687, 280] width 168 height 30
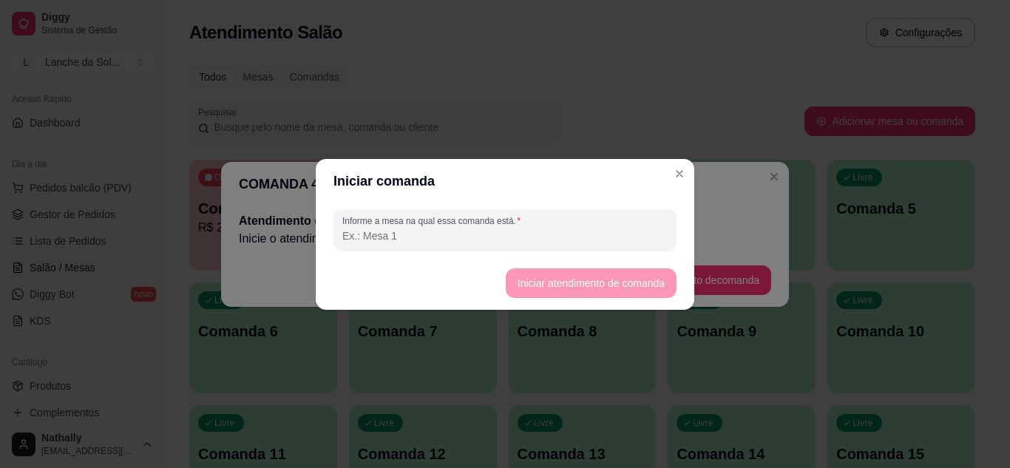
click at [562, 232] on input "Informe a mesa na qual essa comanda está." at bounding box center [504, 235] width 325 height 15
type input "MESA 03"
click at [530, 280] on button "Iniciar atendimento de comanda" at bounding box center [591, 282] width 166 height 29
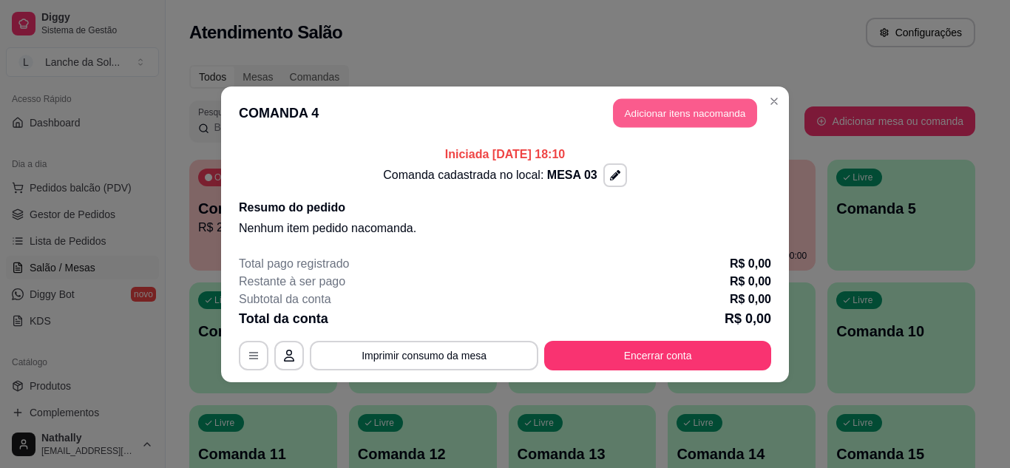
click at [620, 114] on button "Adicionar itens na comanda" at bounding box center [685, 112] width 144 height 29
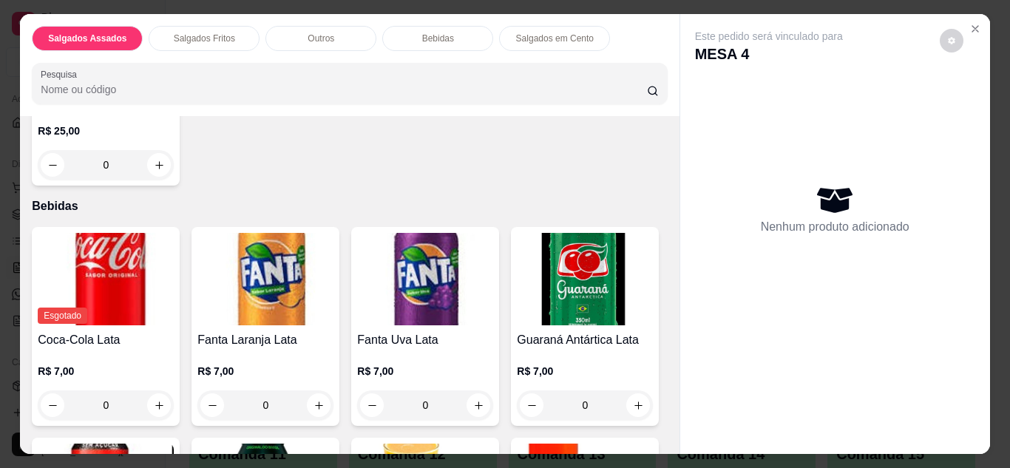
scroll to position [739, 0]
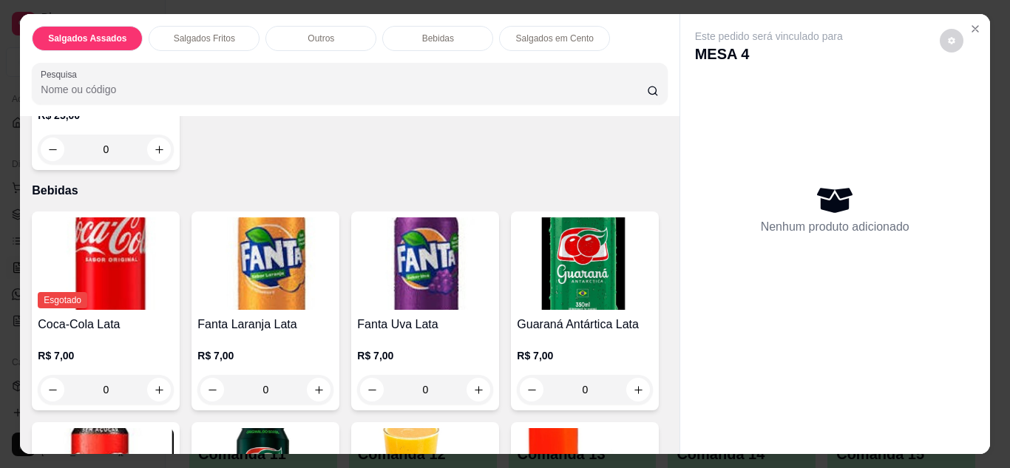
click at [149, 164] on div "0" at bounding box center [106, 150] width 136 height 30
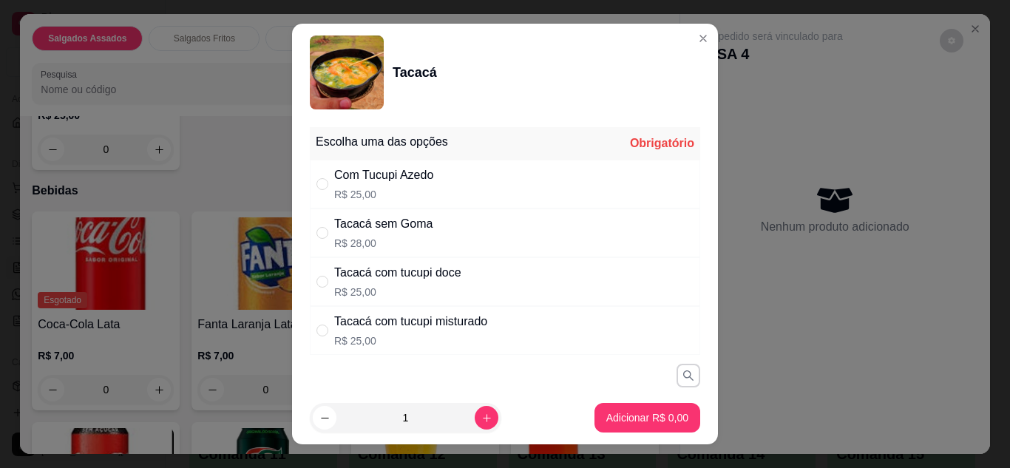
click at [558, 345] on div "Tacacá com tucupi misturado R$ 25,00" at bounding box center [505, 330] width 390 height 49
radio input "true"
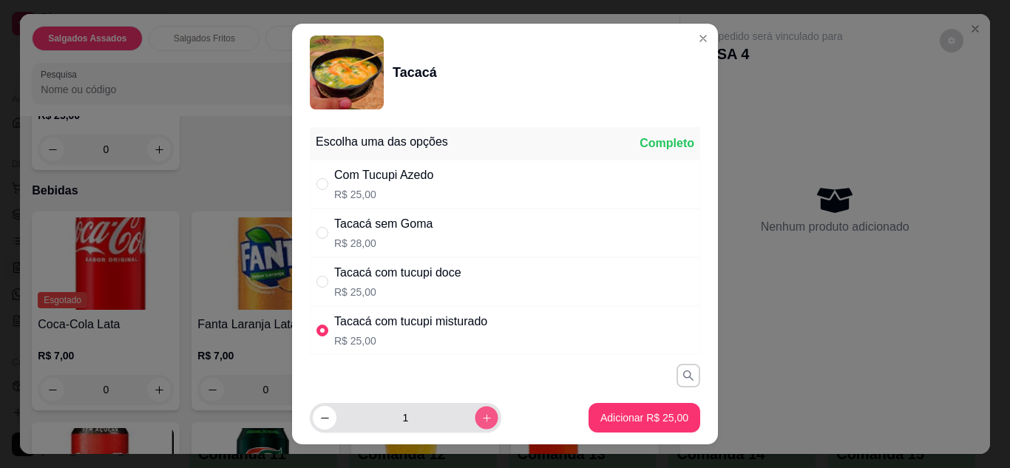
click at [478, 416] on button "increase-product-quantity" at bounding box center [486, 418] width 23 height 23
type input "2"
click at [429, 183] on div "Com Tucupi Azedo" at bounding box center [383, 175] width 99 height 18
radio input "true"
radio input "false"
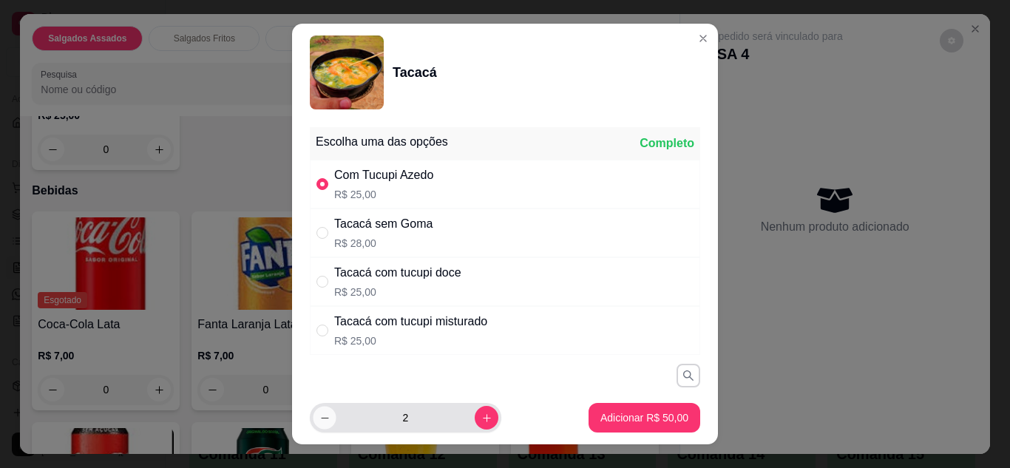
click at [319, 419] on icon "decrease-product-quantity" at bounding box center [324, 418] width 11 height 11
type input "1"
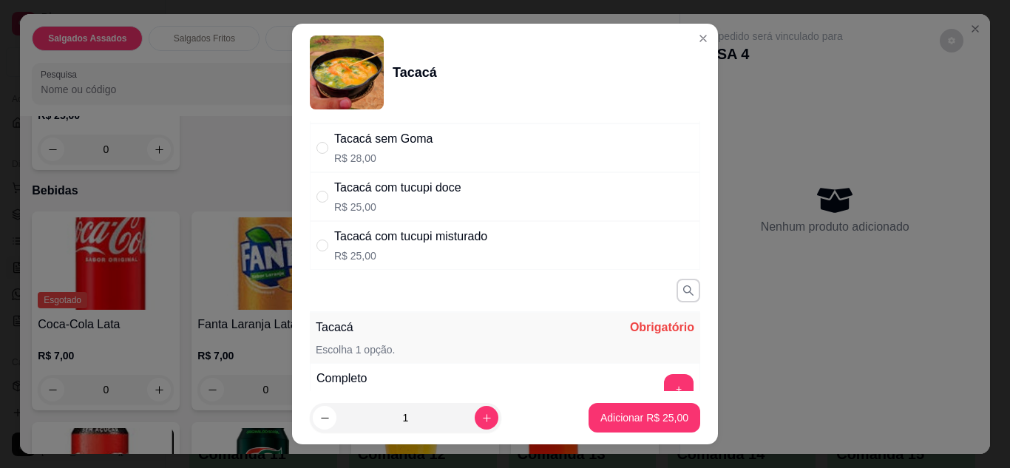
scroll to position [148, 0]
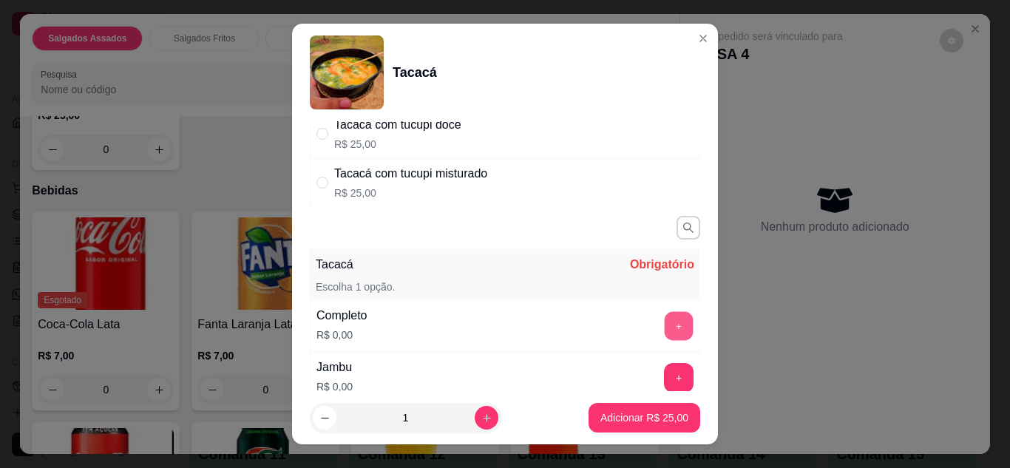
click at [665, 319] on button "+" at bounding box center [679, 325] width 29 height 29
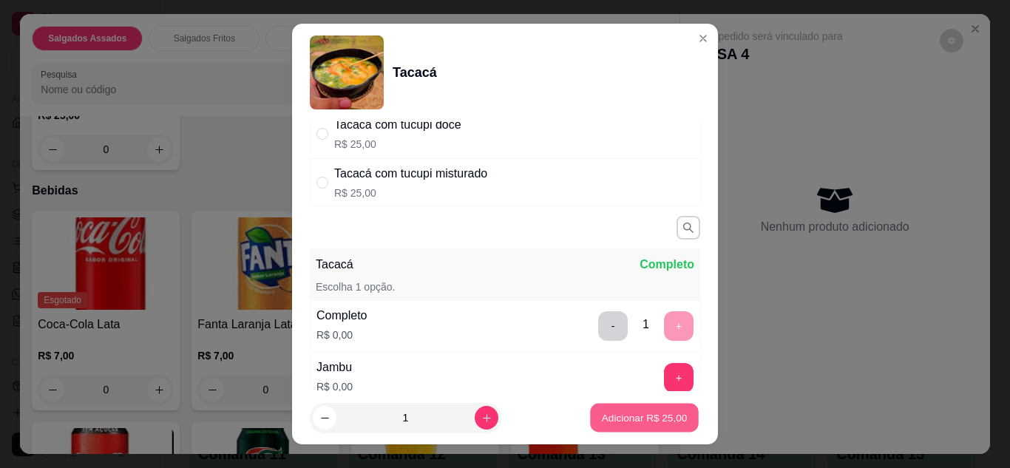
click at [604, 420] on p "Adicionar R$ 25,00" at bounding box center [645, 418] width 86 height 14
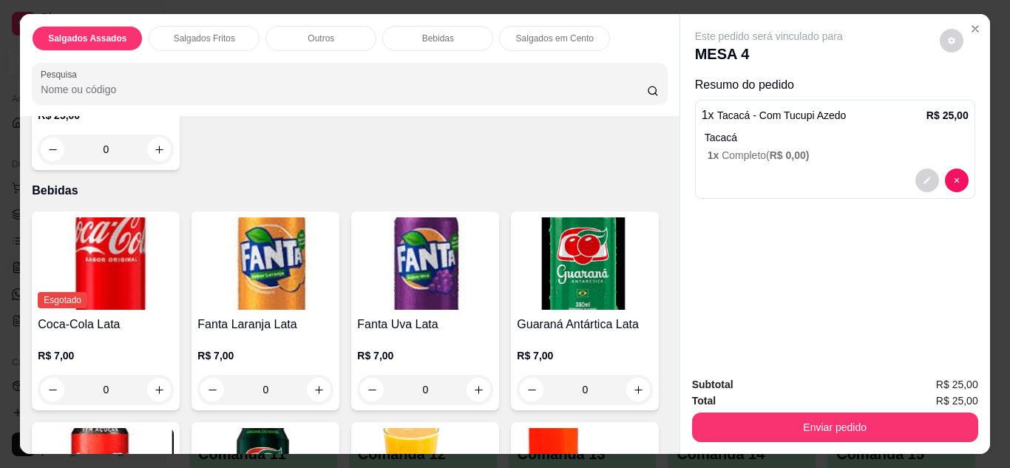
click at [149, 164] on div "0" at bounding box center [106, 150] width 136 height 30
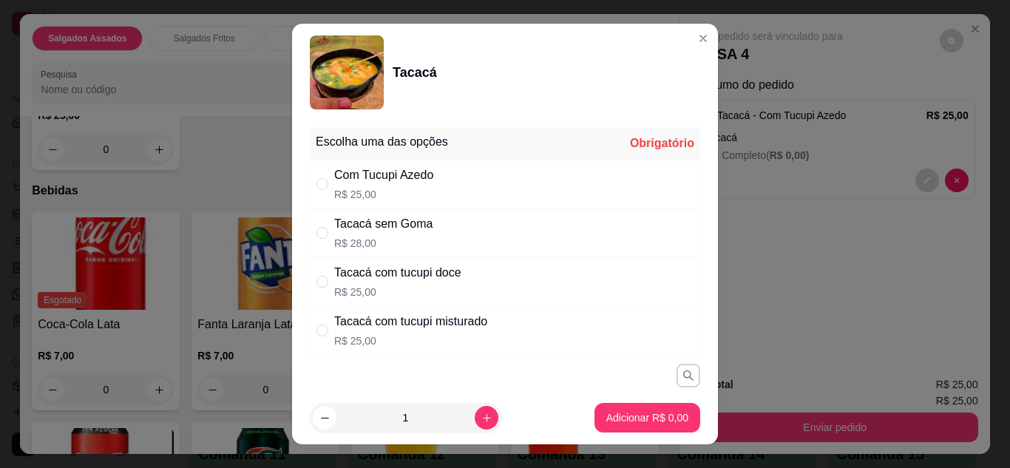
click at [457, 322] on div "Tacacá com tucupi misturado" at bounding box center [410, 322] width 153 height 18
radio input "true"
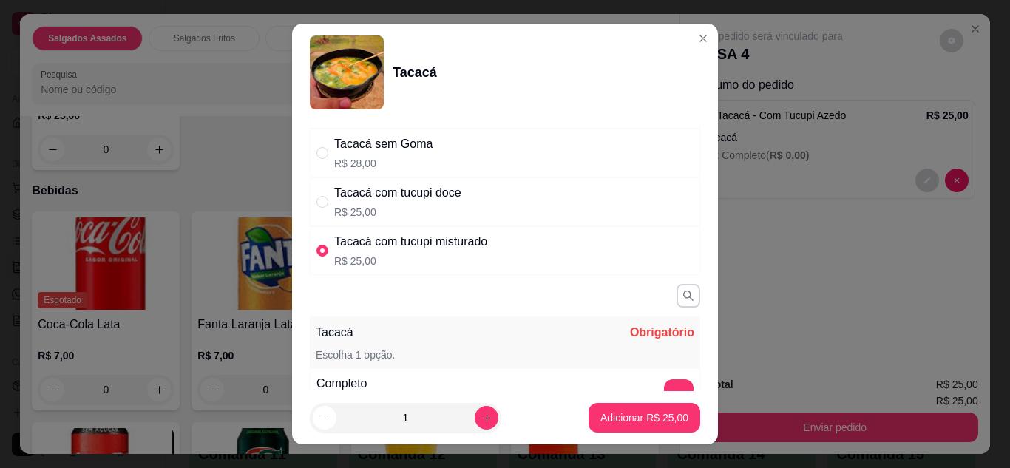
scroll to position [89, 0]
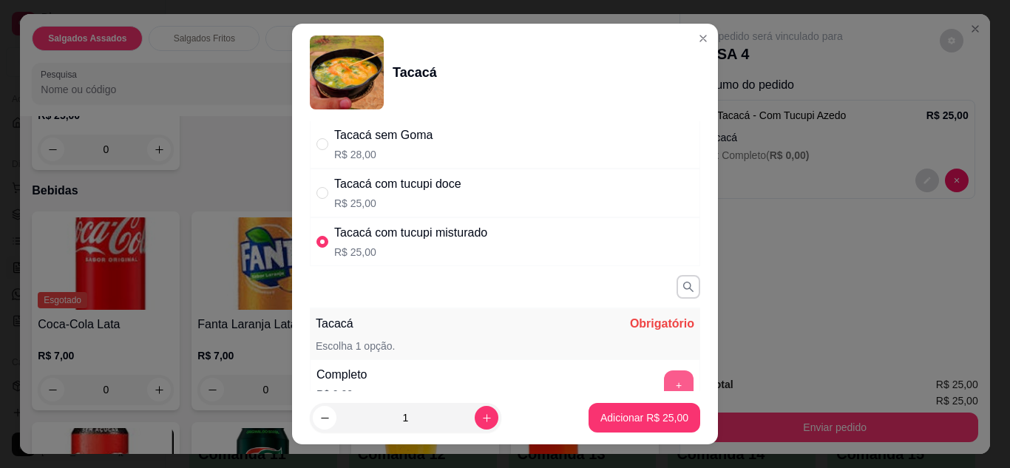
click at [664, 374] on button "+" at bounding box center [679, 385] width 30 height 30
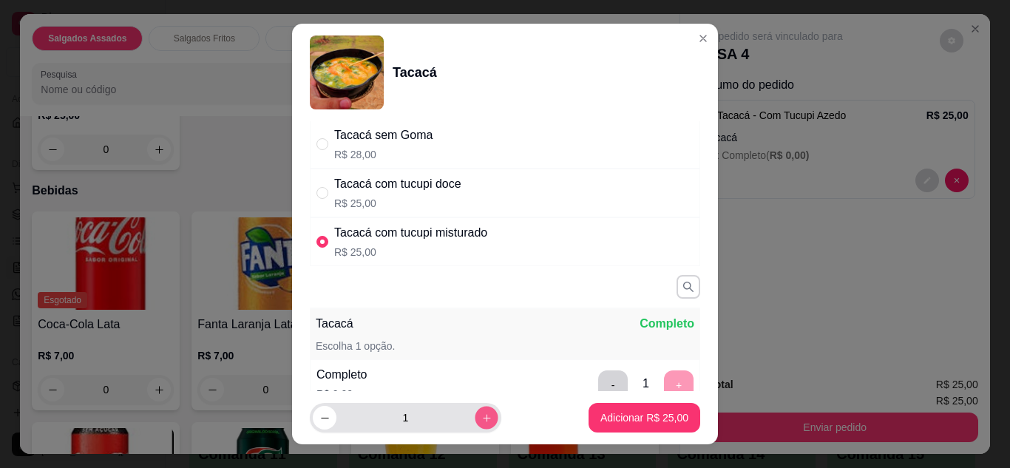
click at [481, 416] on icon "increase-product-quantity" at bounding box center [486, 418] width 11 height 11
type input "2"
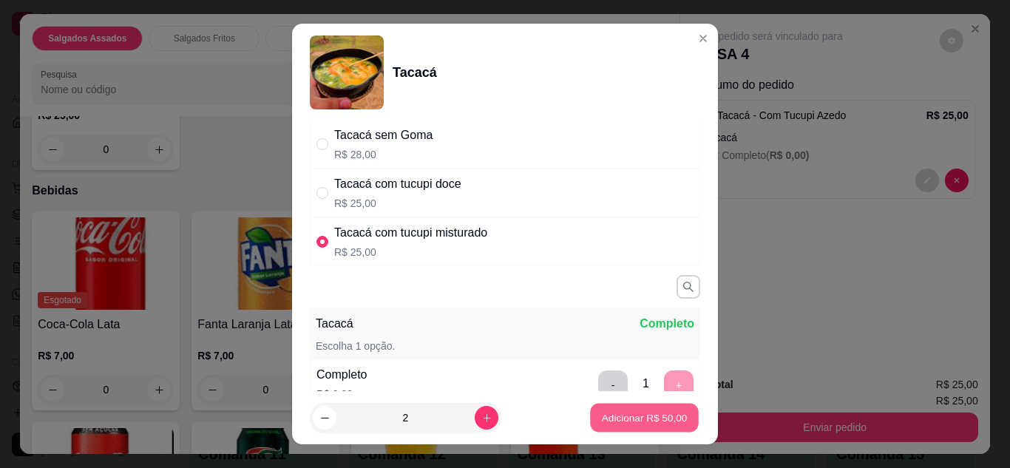
click at [605, 413] on p "Adicionar R$ 50,00" at bounding box center [645, 418] width 86 height 14
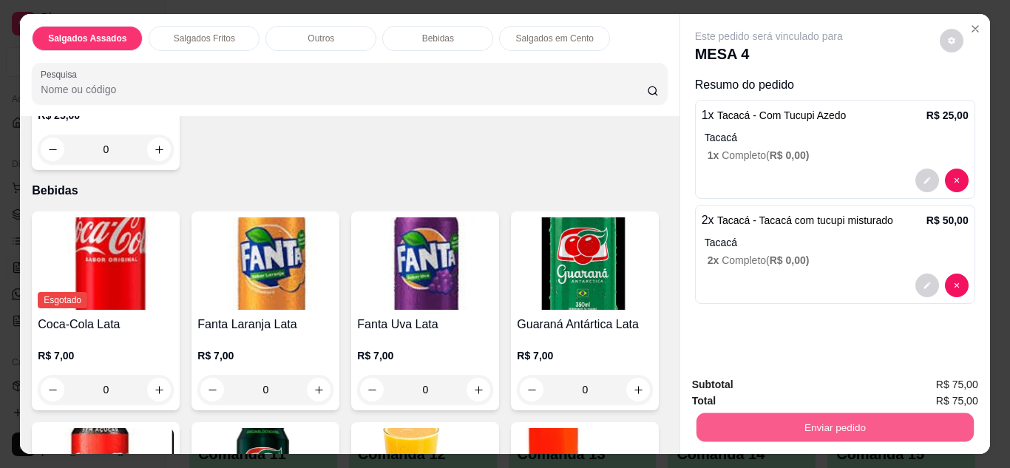
click at [720, 415] on button "Enviar pedido" at bounding box center [834, 427] width 277 height 29
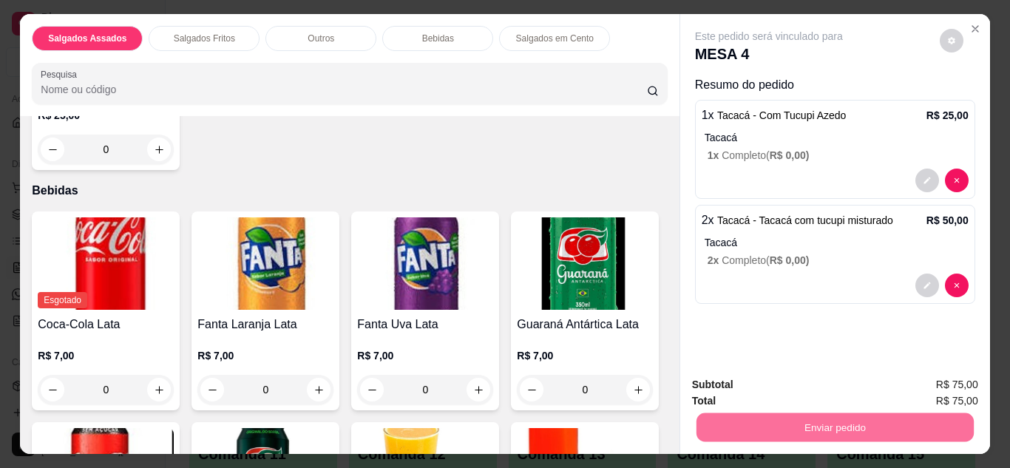
click at [952, 378] on button "Enviar pedido" at bounding box center [939, 385] width 81 height 27
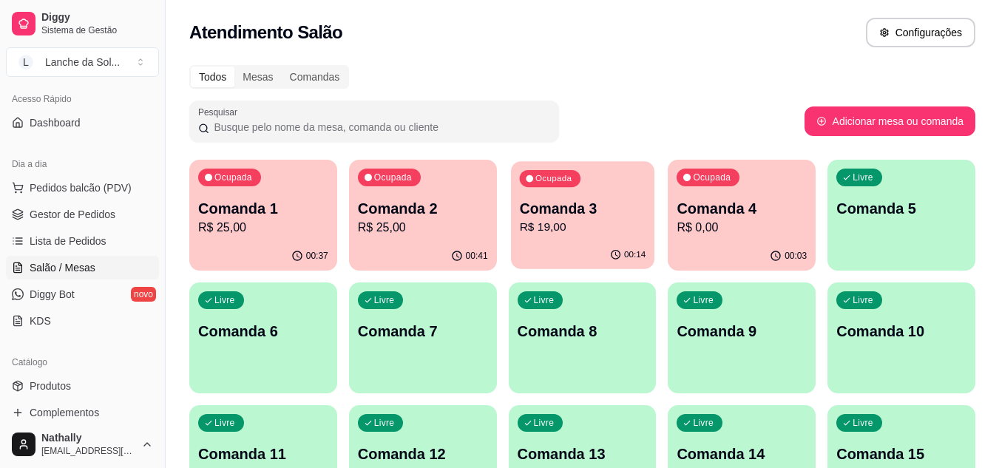
click at [635, 214] on p "Comanda 3" at bounding box center [582, 209] width 126 height 20
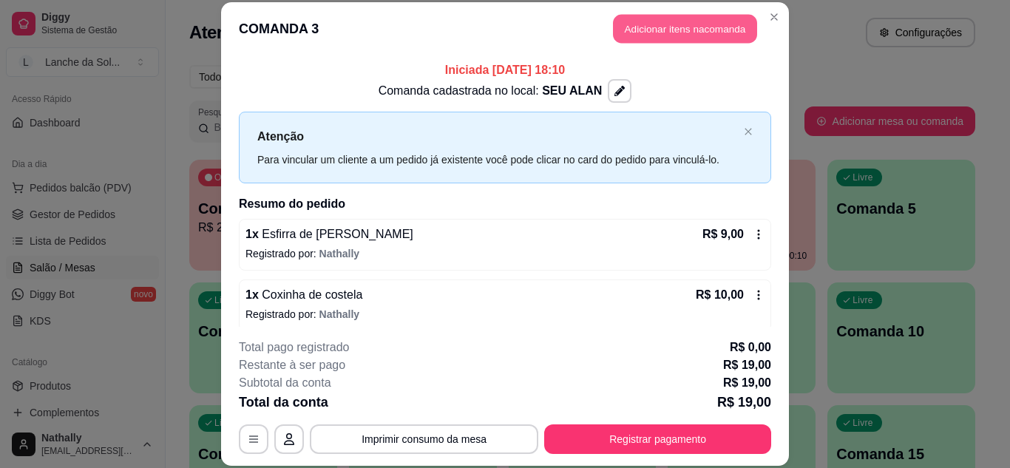
click at [628, 36] on button "Adicionar itens na comanda" at bounding box center [685, 29] width 144 height 29
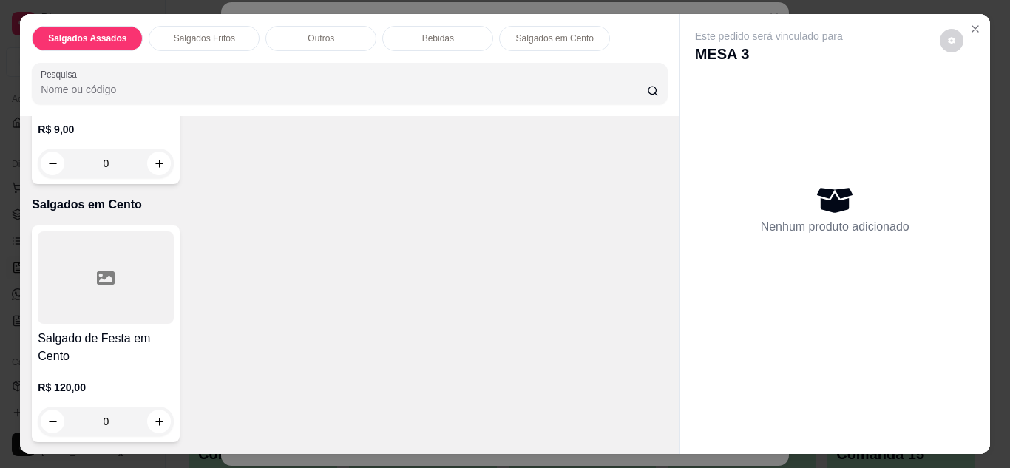
scroll to position [1479, 0]
type input "1"
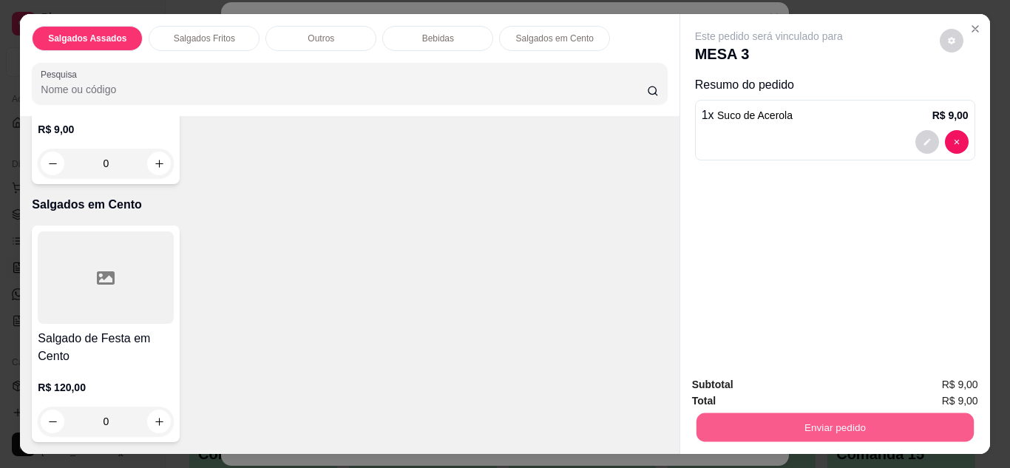
click at [793, 413] on button "Enviar pedido" at bounding box center [834, 427] width 277 height 29
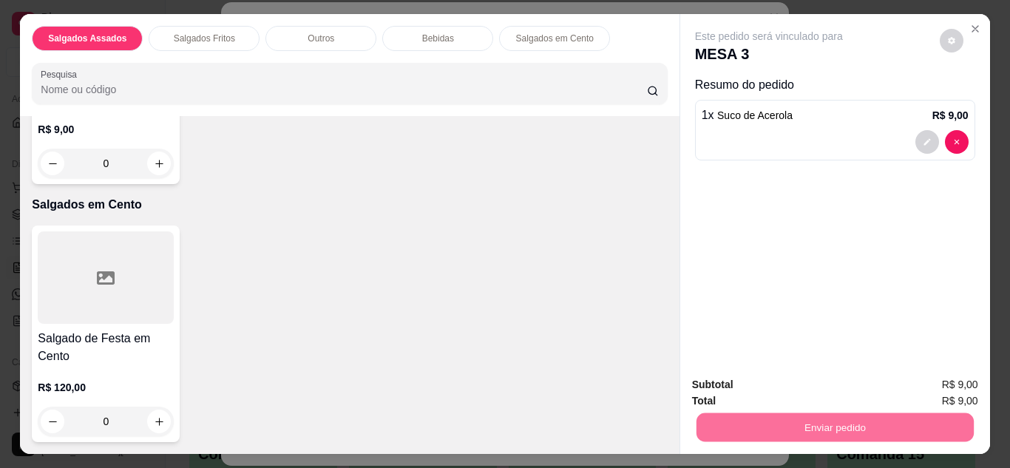
click at [923, 391] on button "Enviar pedido" at bounding box center [939, 385] width 81 height 27
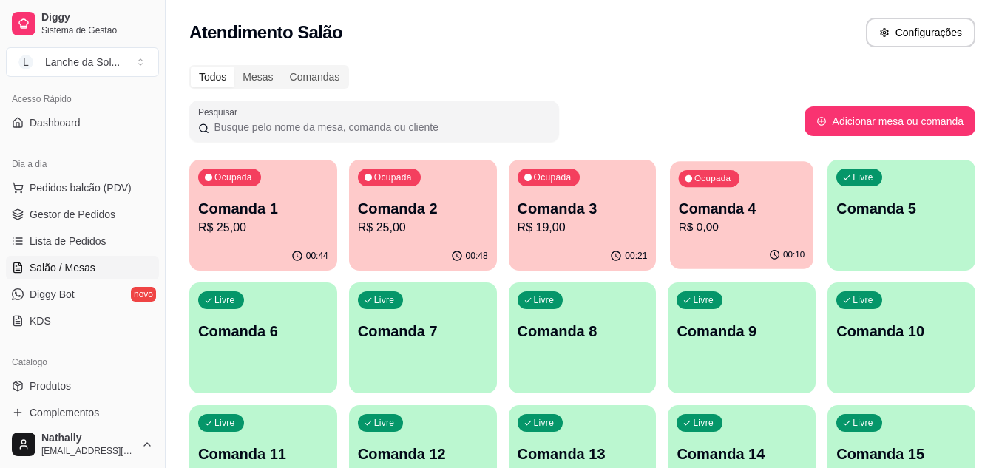
click at [766, 216] on p "Comanda 4" at bounding box center [742, 209] width 126 height 20
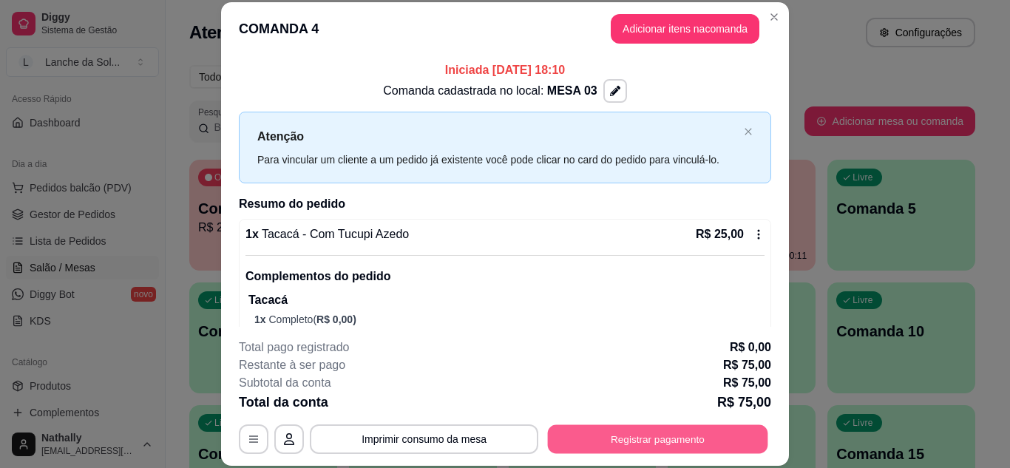
click at [690, 447] on button "Registrar pagamento" at bounding box center [658, 438] width 220 height 29
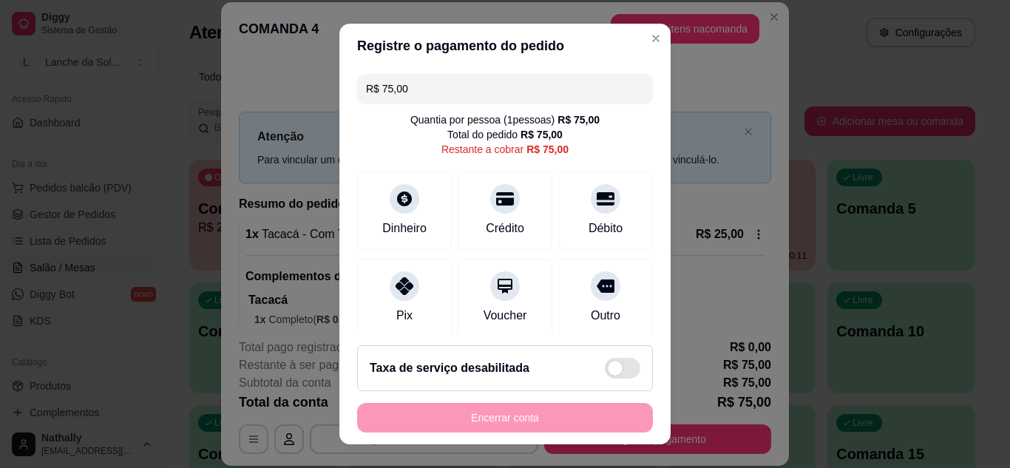
click at [382, 232] on div "Dinheiro" at bounding box center [404, 229] width 44 height 18
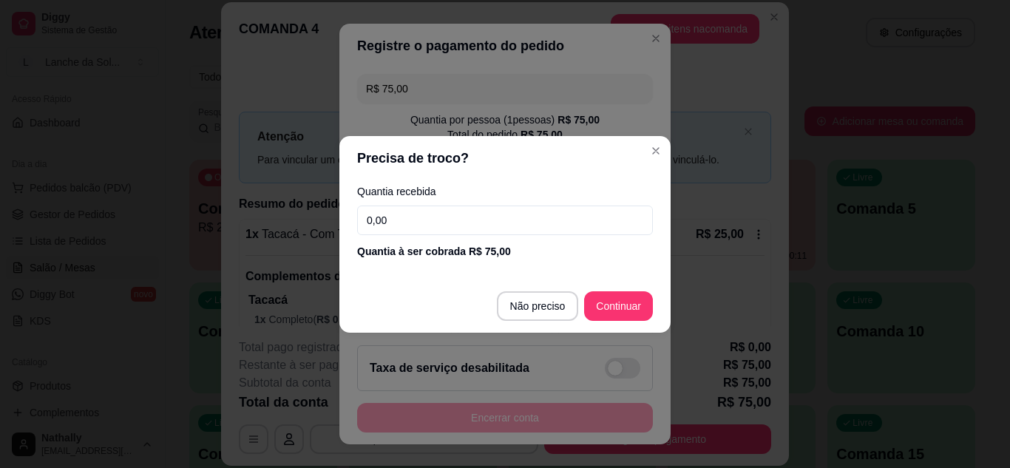
click at [430, 225] on input "0,00" at bounding box center [505, 221] width 296 height 30
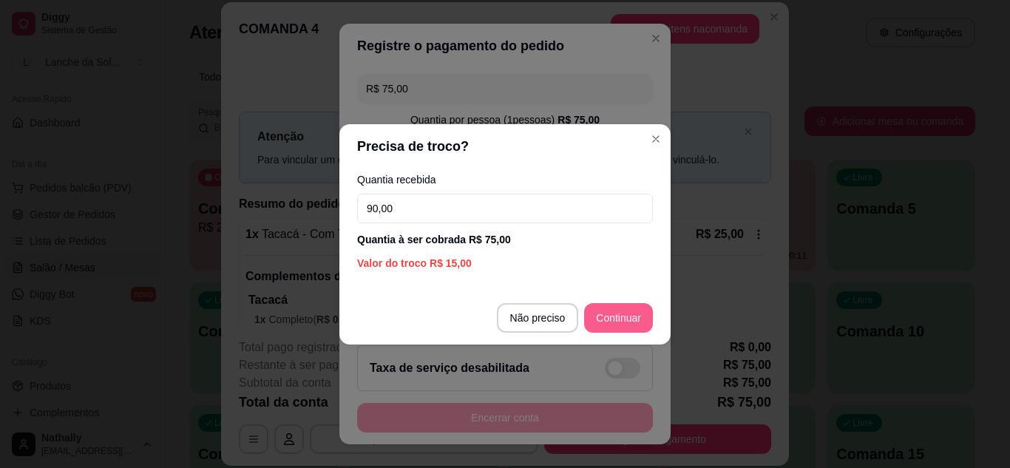
type input "90,00"
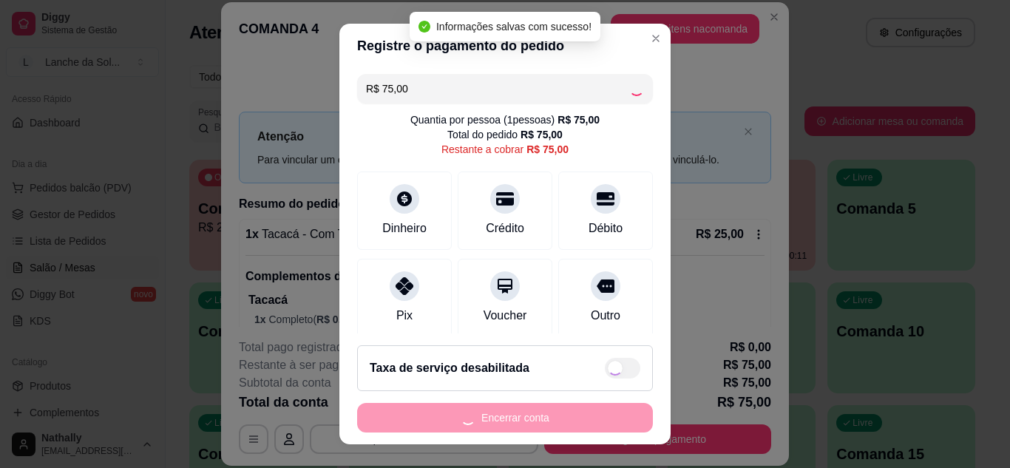
type input "R$ 0,00"
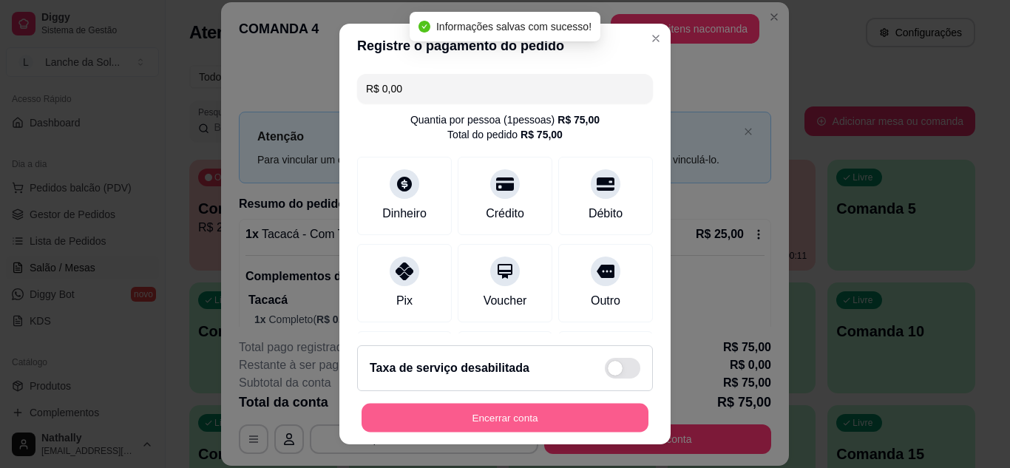
click at [576, 419] on button "Encerrar conta" at bounding box center [505, 418] width 287 height 29
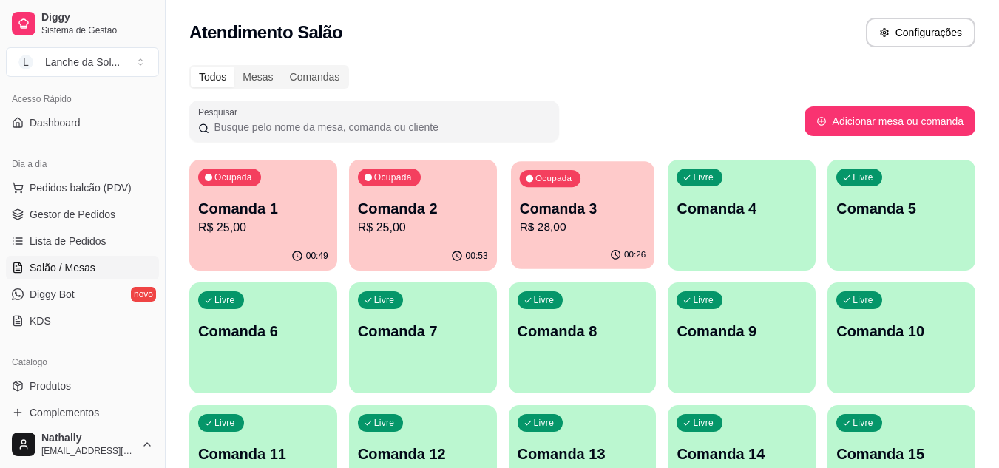
click at [551, 225] on p "R$ 28,00" at bounding box center [582, 227] width 126 height 17
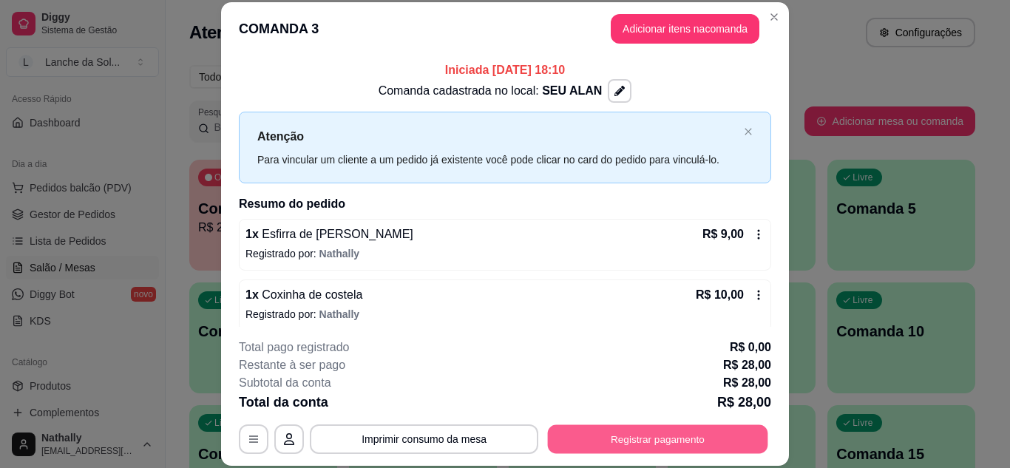
click at [637, 439] on button "Registrar pagamento" at bounding box center [658, 438] width 220 height 29
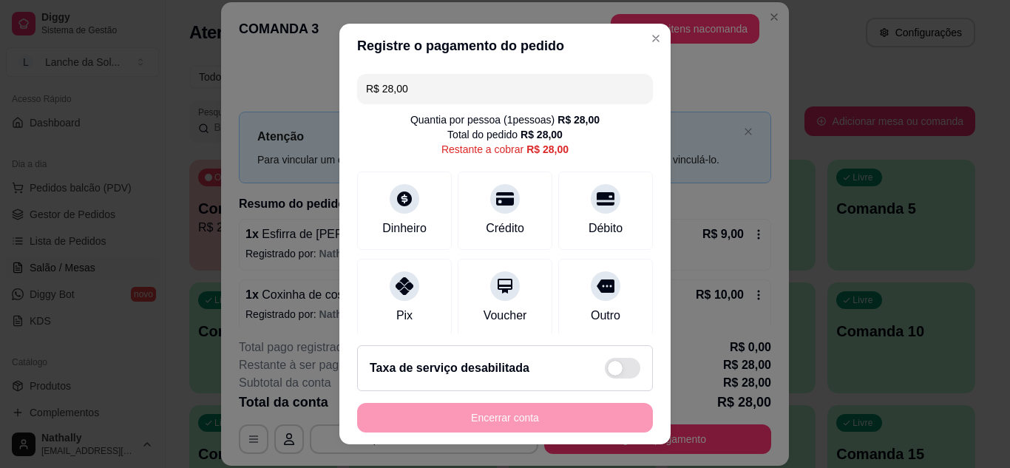
click at [389, 220] on div "Dinheiro" at bounding box center [404, 229] width 44 height 18
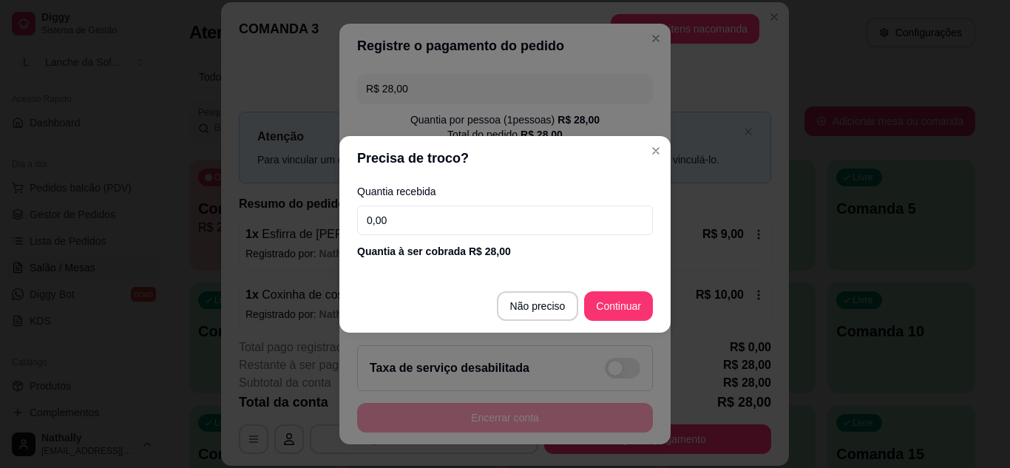
click at [432, 225] on input "0,00" at bounding box center [505, 221] width 296 height 30
type input "27,00"
drag, startPoint x: 621, startPoint y: 325, endPoint x: 613, endPoint y: 296, distance: 30.0
click at [613, 296] on footer "Não preciso Continuar" at bounding box center [504, 305] width 331 height 53
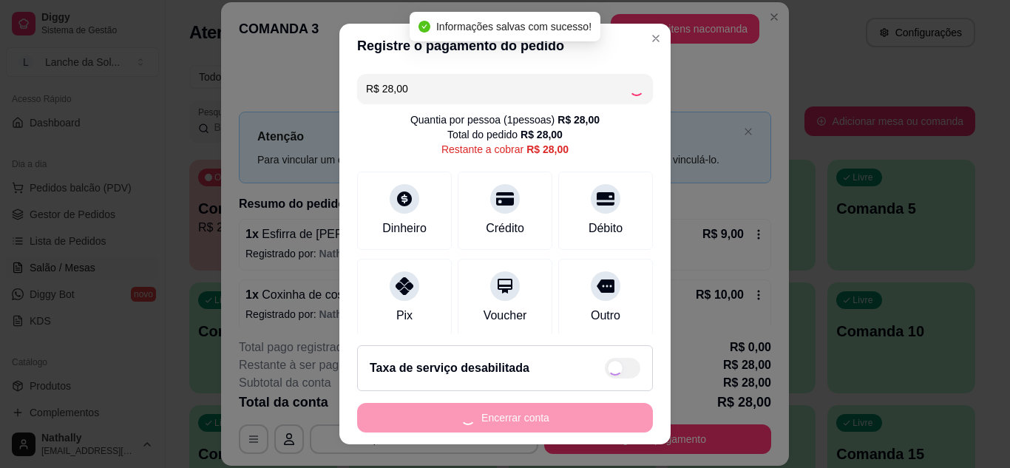
type input "R$ 0,00"
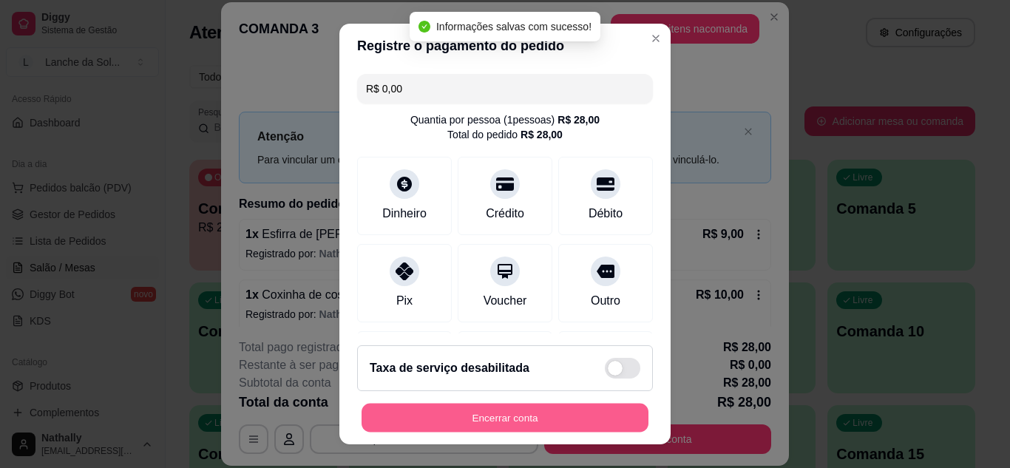
click at [585, 418] on button "Encerrar conta" at bounding box center [505, 418] width 287 height 29
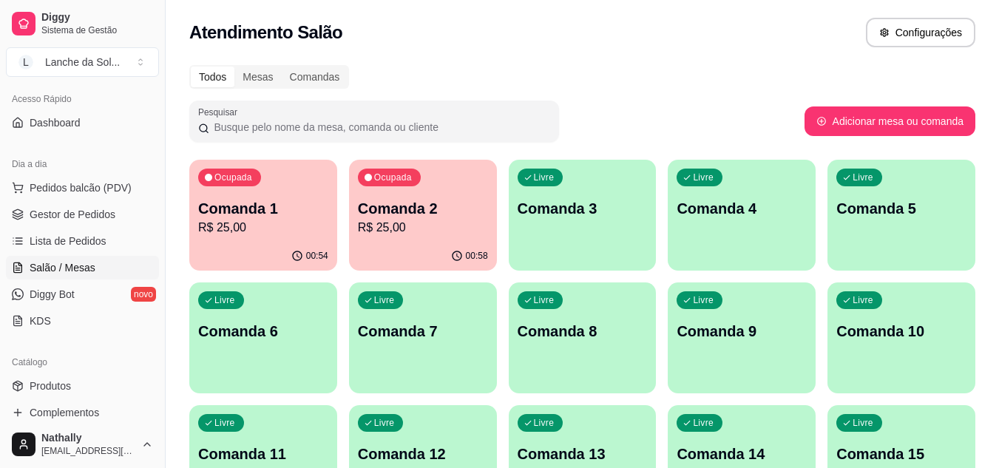
click at [562, 227] on div "Livre Comanda 3" at bounding box center [583, 206] width 148 height 93
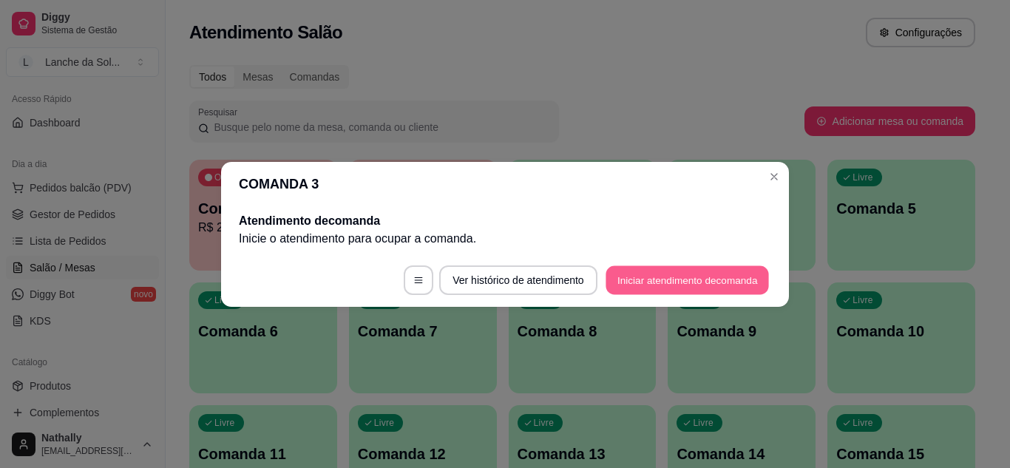
click at [628, 271] on button "Iniciar atendimento de comanda" at bounding box center [687, 279] width 163 height 29
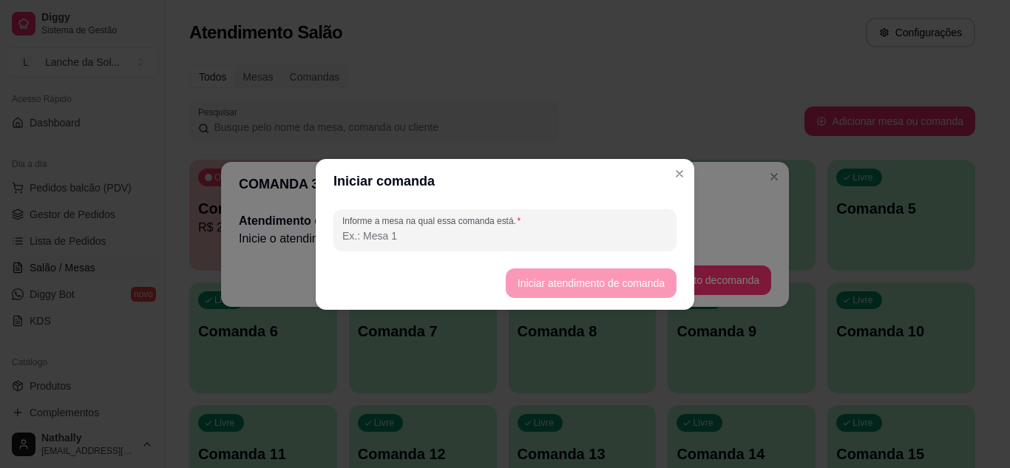
click at [585, 228] on input "Informe a mesa na qual essa comanda está." at bounding box center [504, 235] width 325 height 15
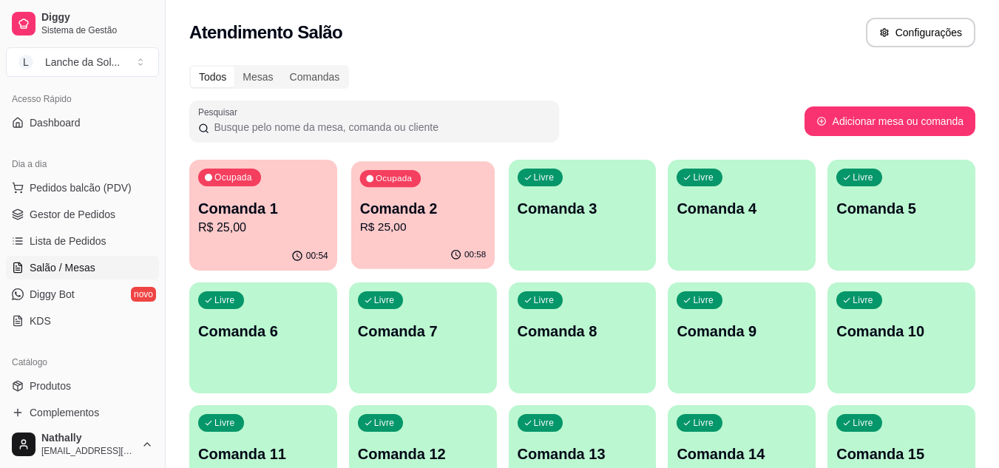
click at [412, 217] on p "Comanda 2" at bounding box center [422, 209] width 126 height 20
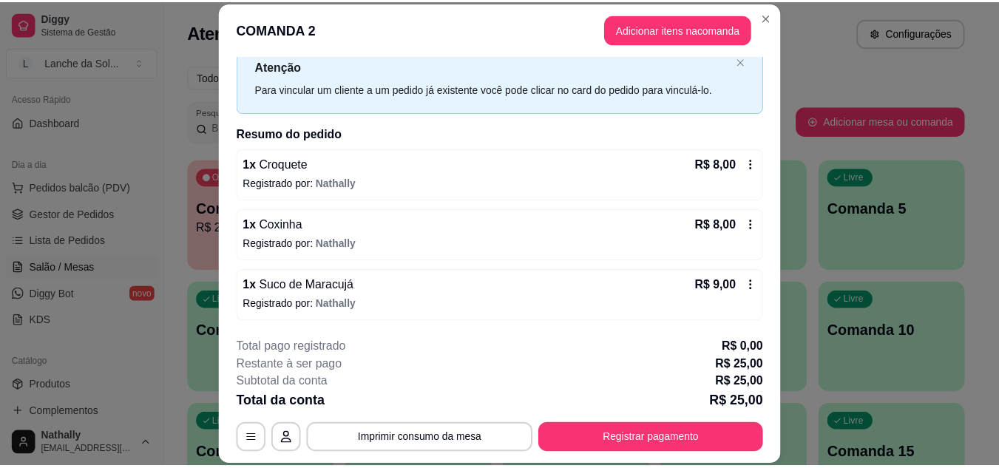
scroll to position [71, 0]
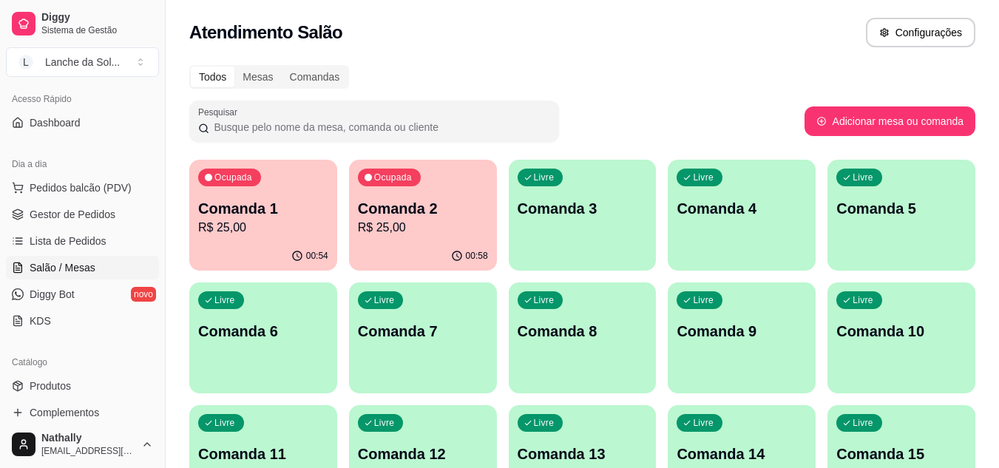
click at [95, 251] on link "Lista de Pedidos" at bounding box center [82, 241] width 153 height 24
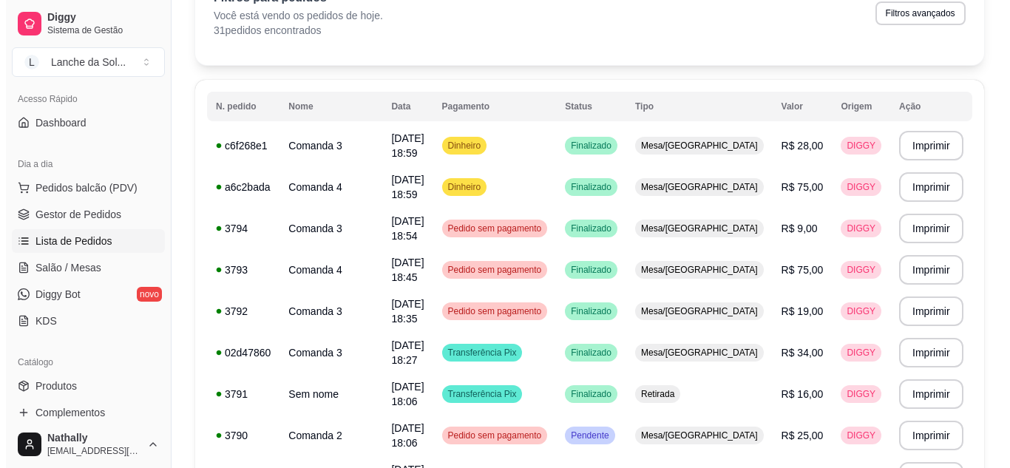
scroll to position [118, 0]
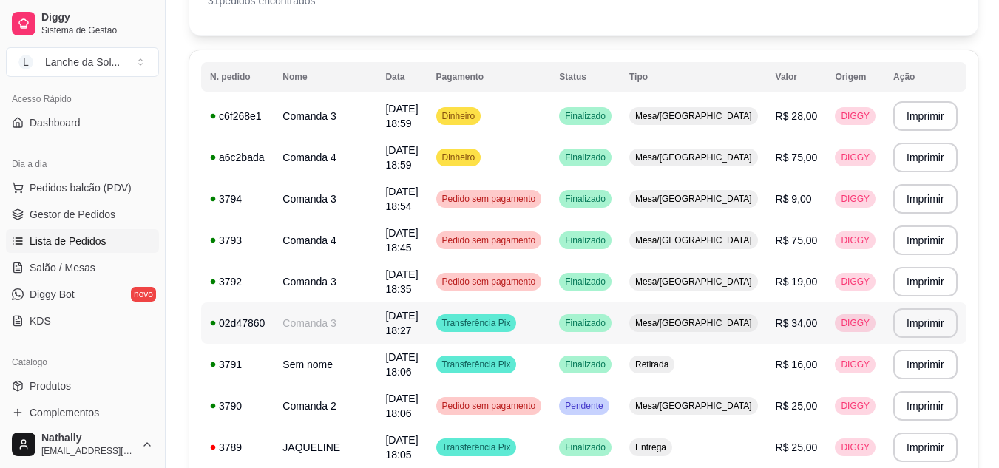
click at [727, 315] on div "Mesa/[GEOGRAPHIC_DATA]" at bounding box center [693, 323] width 129 height 18
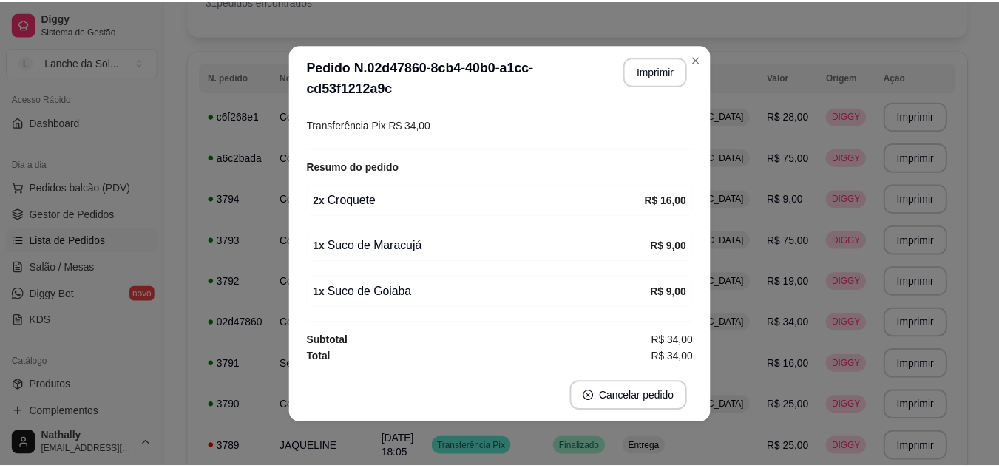
scroll to position [179, 0]
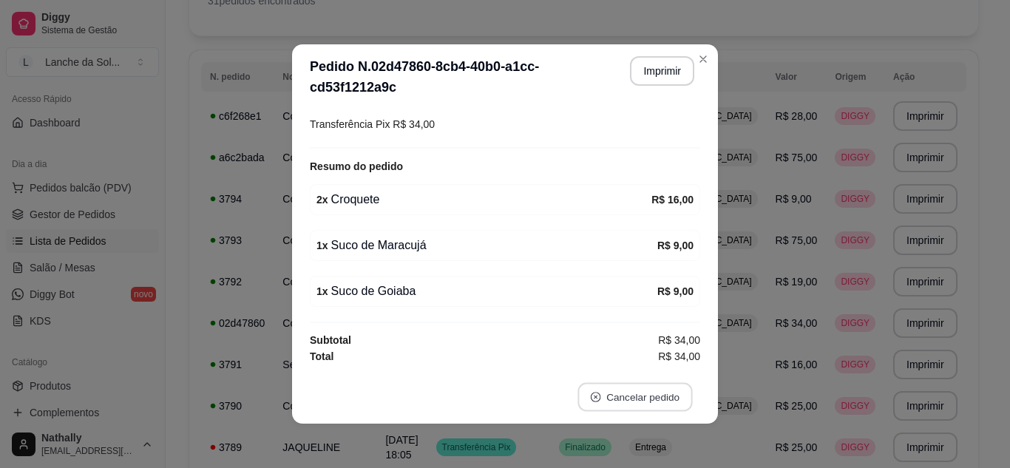
click at [671, 392] on button "Cancelar pedido" at bounding box center [634, 397] width 115 height 29
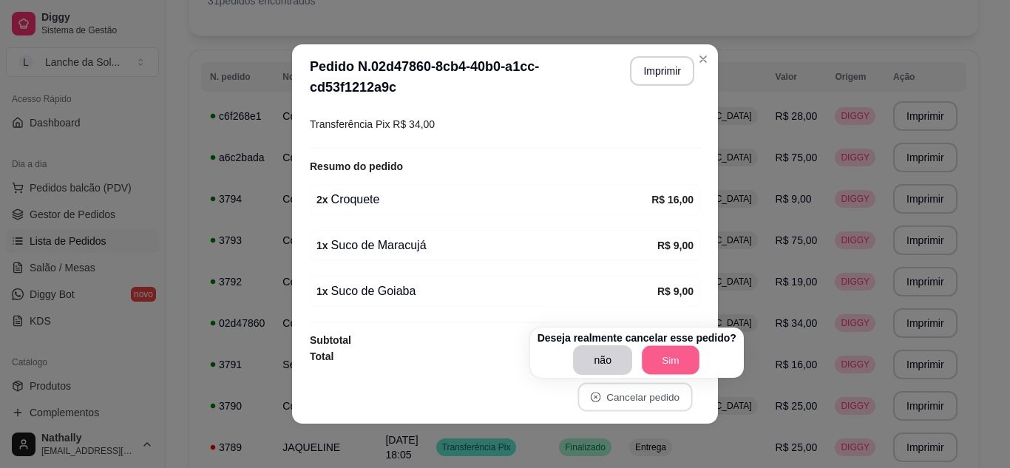
click at [667, 359] on button "Sim" at bounding box center [671, 360] width 58 height 29
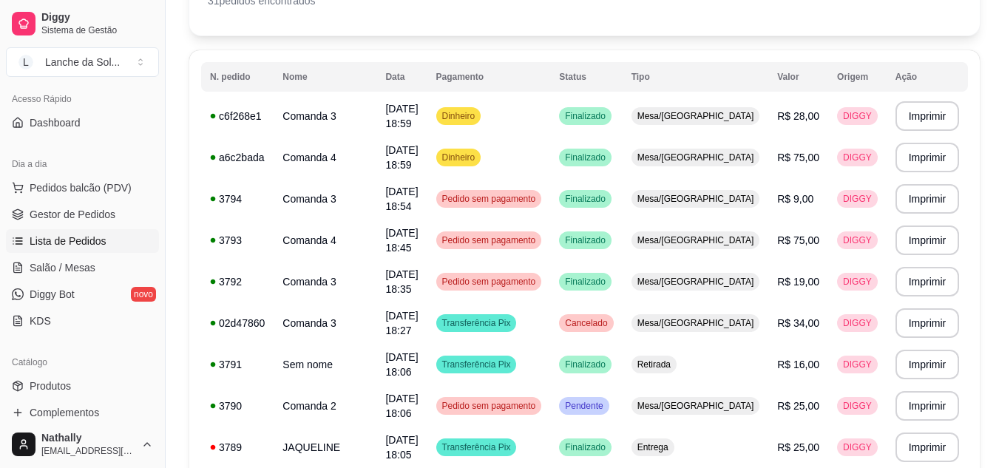
click at [87, 275] on link "Salão / Mesas" at bounding box center [82, 268] width 153 height 24
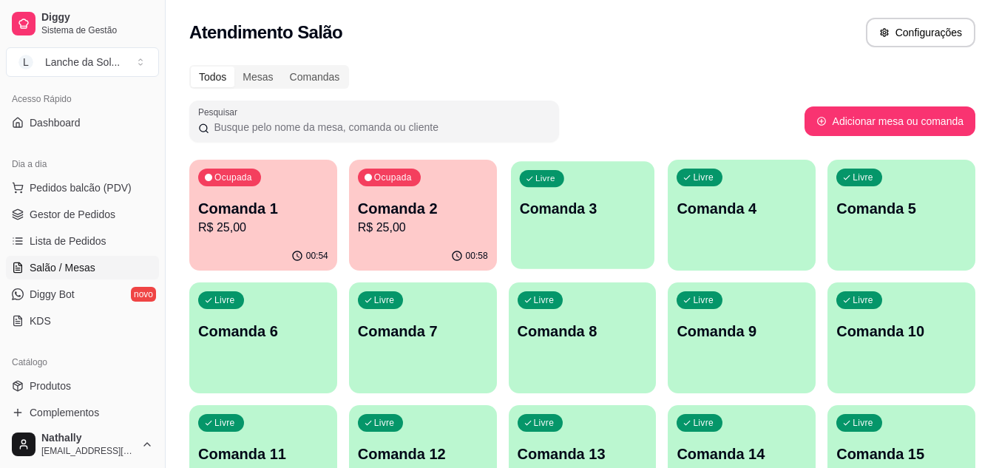
click at [513, 251] on div "Livre Comanda 3" at bounding box center [582, 206] width 143 height 90
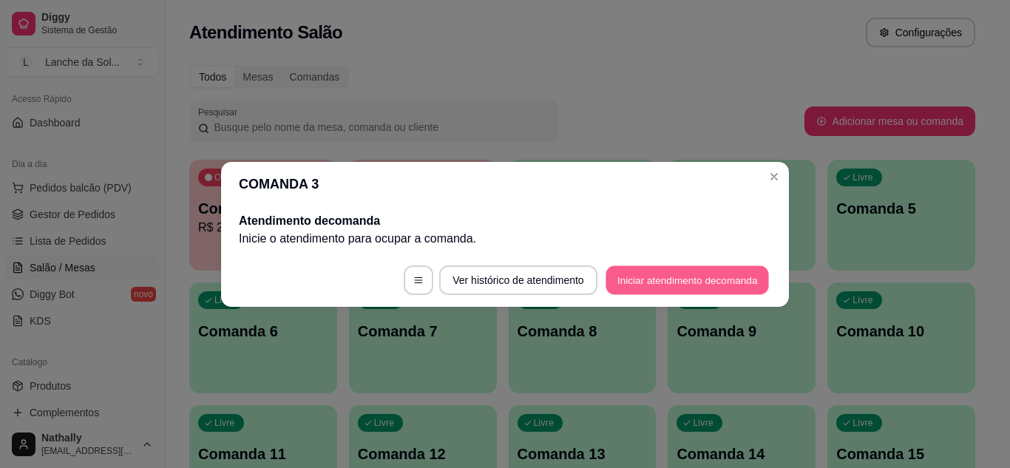
click at [635, 279] on button "Iniciar atendimento de comanda" at bounding box center [687, 279] width 163 height 29
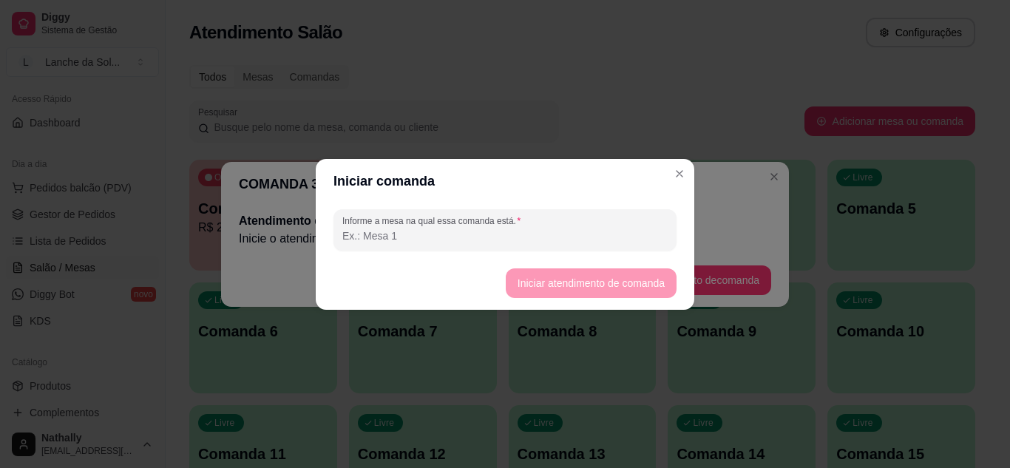
click at [567, 237] on input "Informe a mesa na qual essa comanda está." at bounding box center [504, 235] width 325 height 15
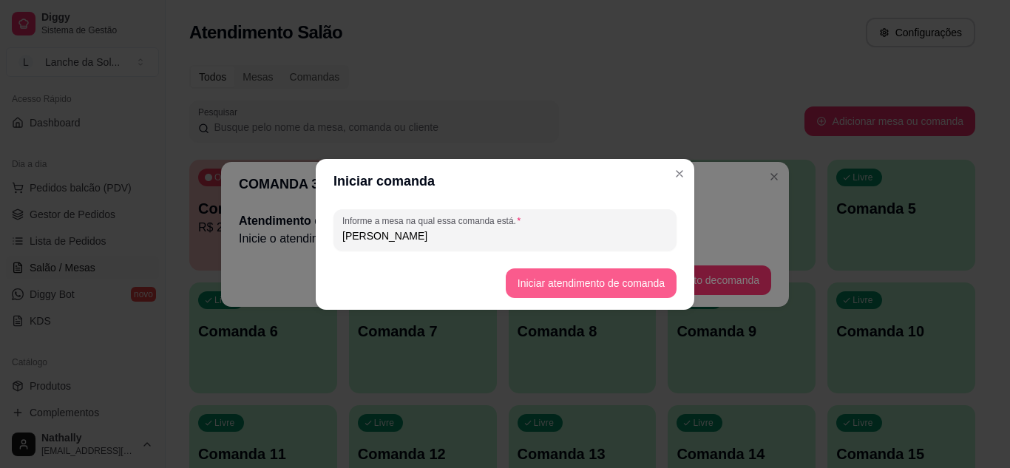
type input "JAIME"
click at [526, 278] on button "Iniciar atendimento de comanda" at bounding box center [591, 282] width 166 height 29
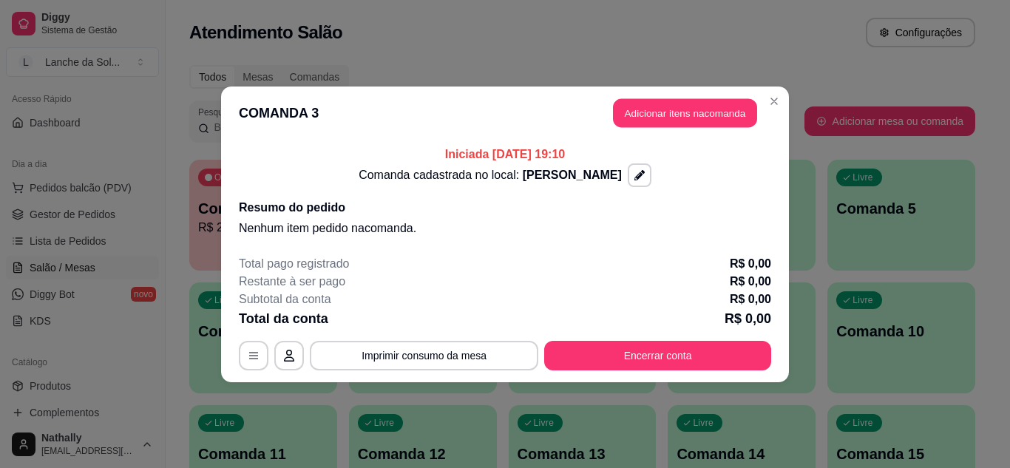
click at [653, 109] on button "Adicionar itens na comanda" at bounding box center [685, 112] width 144 height 29
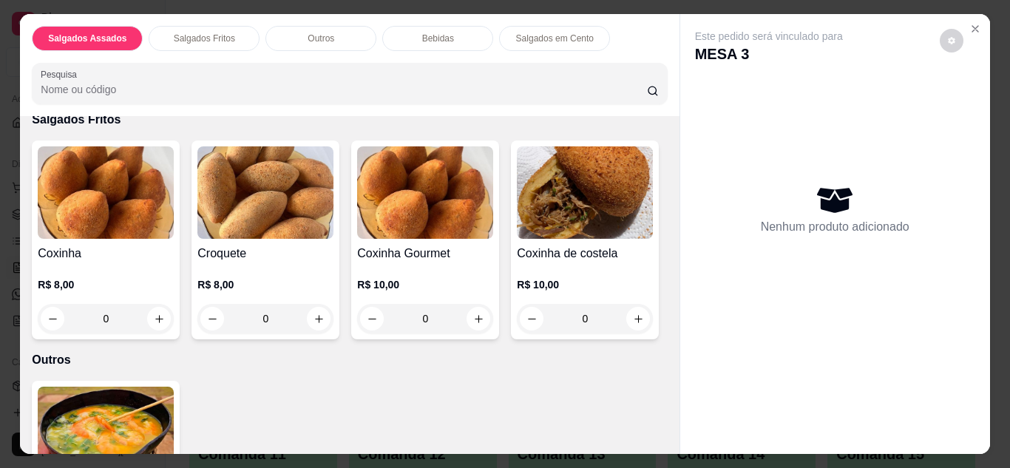
scroll to position [355, 0]
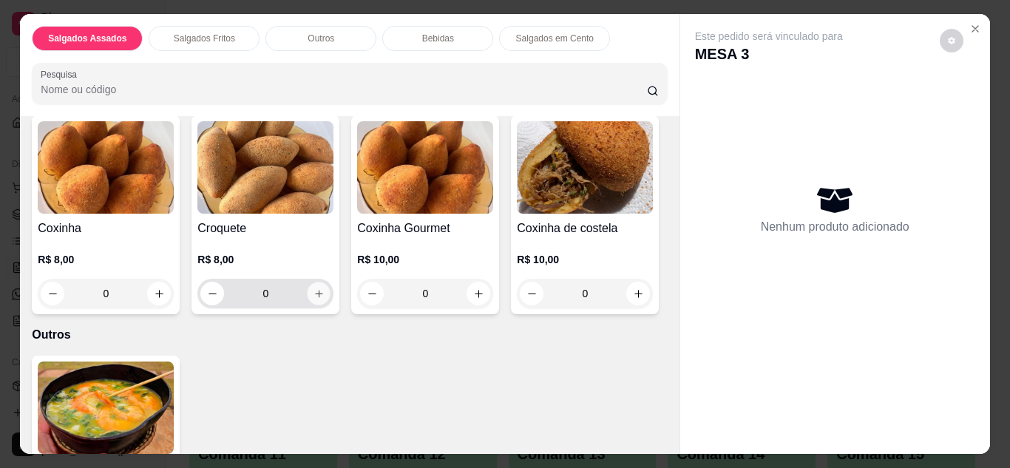
click at [316, 288] on icon "increase-product-quantity" at bounding box center [318, 293] width 11 height 11
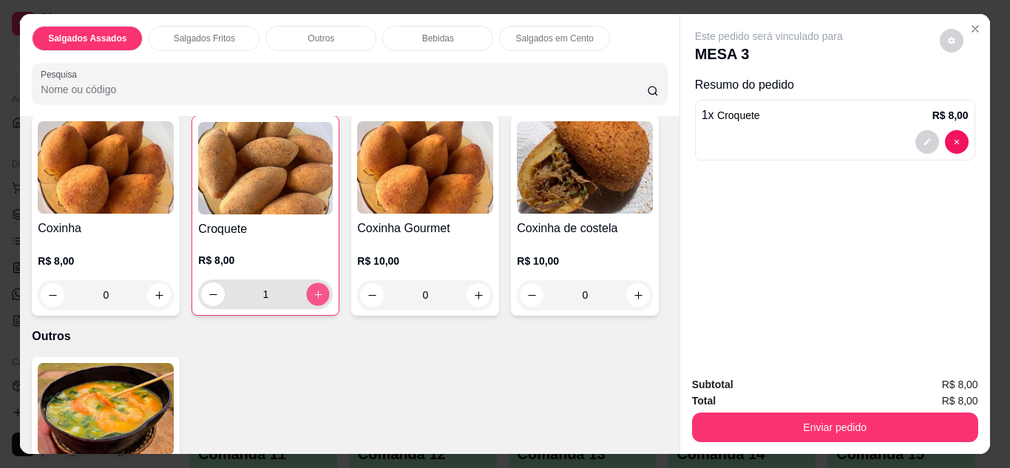
click at [318, 289] on icon "increase-product-quantity" at bounding box center [318, 294] width 11 height 11
type input "2"
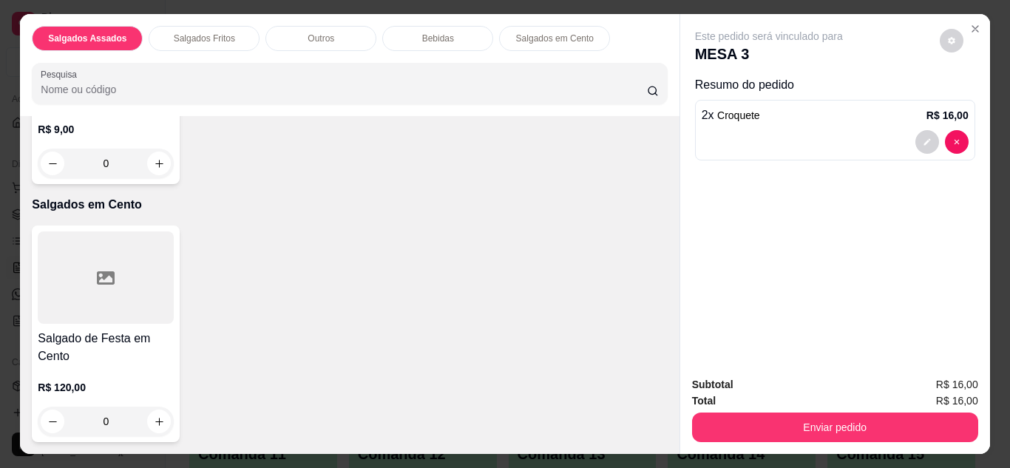
scroll to position [1449, 0]
click at [165, 169] on icon "increase-product-quantity" at bounding box center [159, 163] width 11 height 11
type input "1"
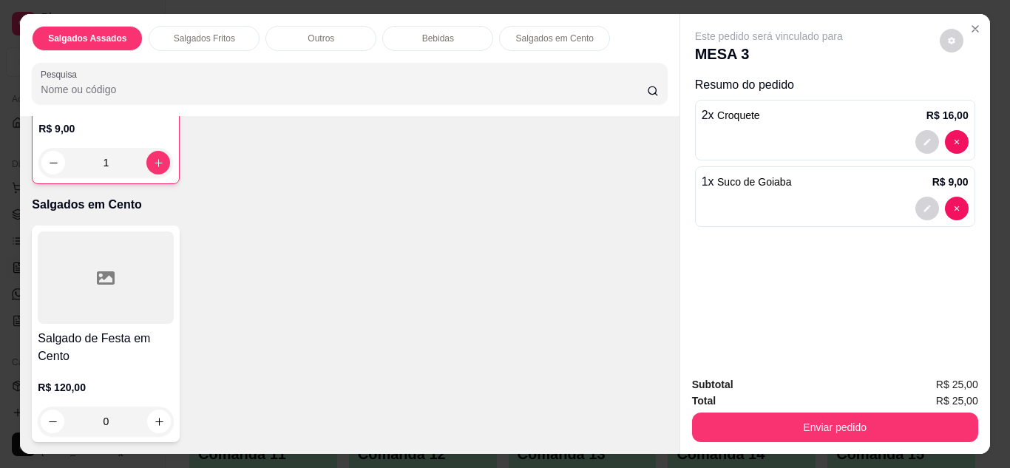
type input "1"
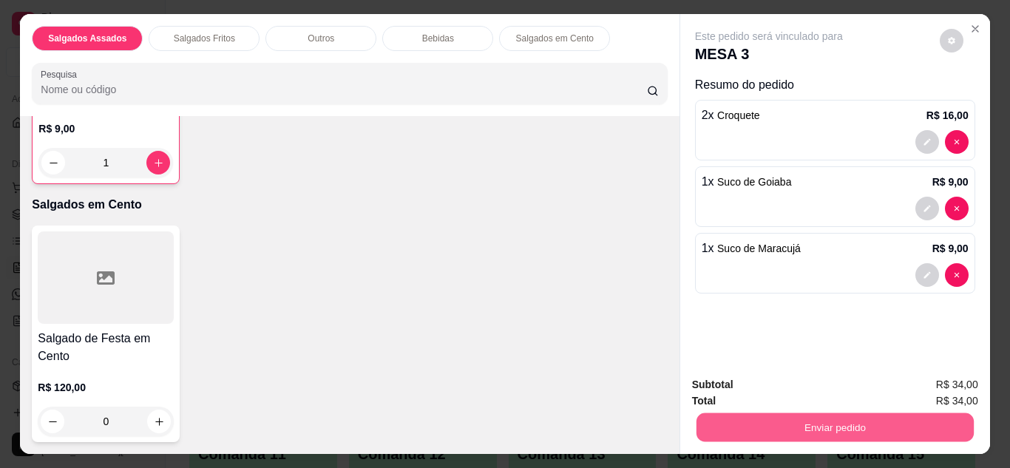
click at [770, 415] on button "Enviar pedido" at bounding box center [834, 427] width 277 height 29
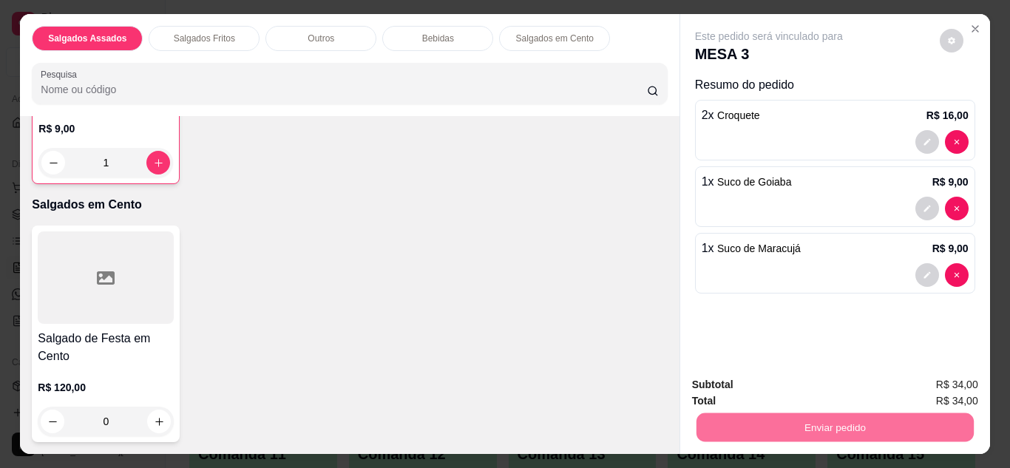
click at [950, 381] on button "Enviar pedido" at bounding box center [939, 385] width 81 height 27
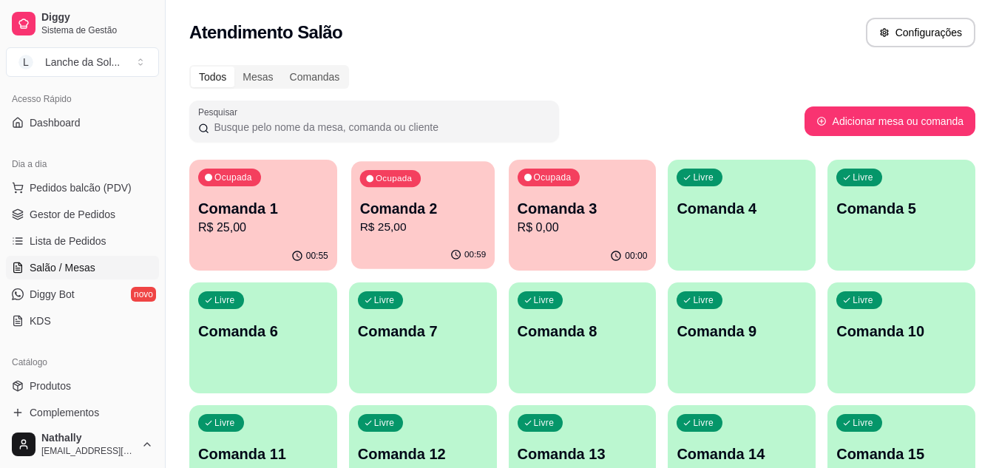
click at [430, 225] on p "R$ 25,00" at bounding box center [422, 227] width 126 height 17
click at [388, 225] on p "R$ 25,00" at bounding box center [422, 227] width 126 height 17
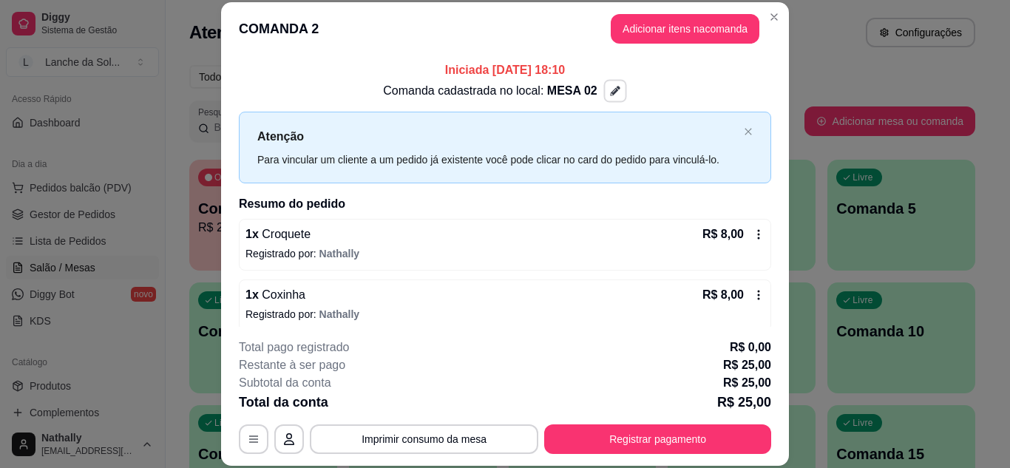
click at [606, 88] on button "button" at bounding box center [614, 91] width 23 height 23
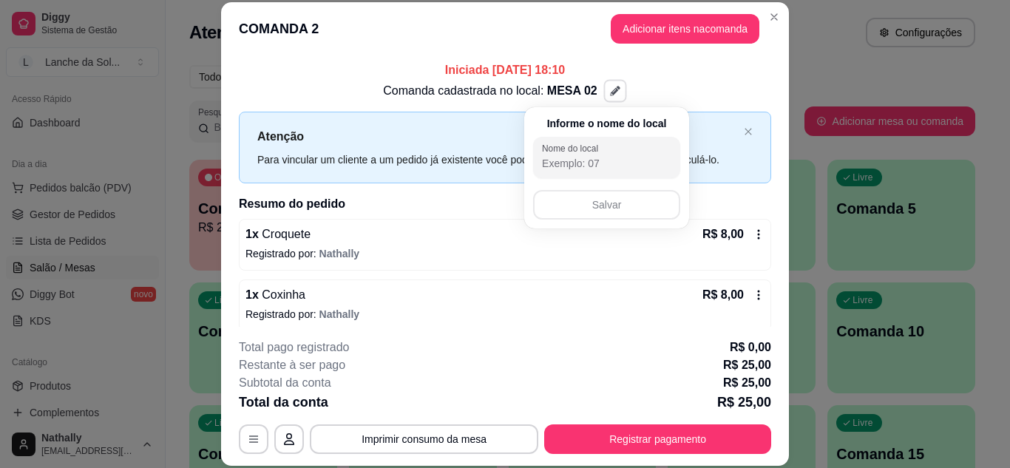
click at [617, 160] on input "Nome do local" at bounding box center [606, 163] width 129 height 15
type input "KAIO"
click at [617, 204] on button "Salvar" at bounding box center [606, 205] width 143 height 29
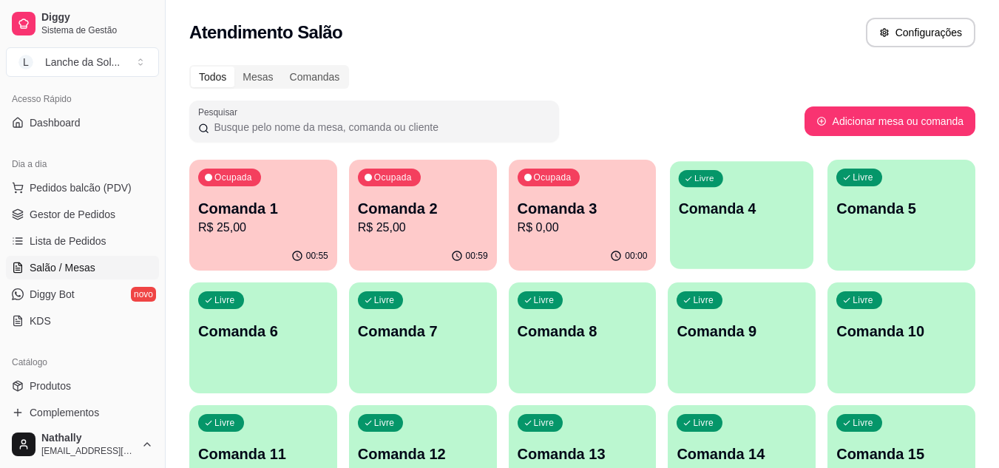
click at [709, 240] on div "Livre Comanda 4" at bounding box center [741, 206] width 143 height 90
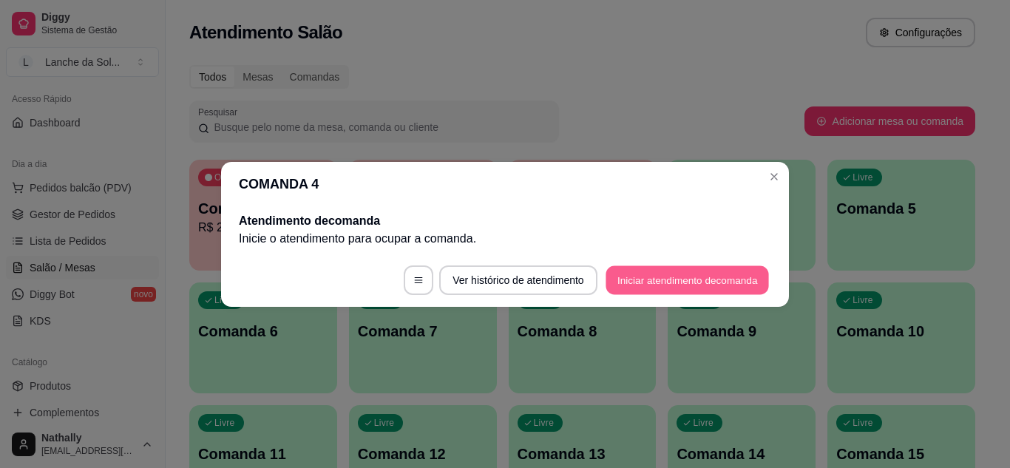
click at [652, 275] on button "Iniciar atendimento de comanda" at bounding box center [687, 279] width 163 height 29
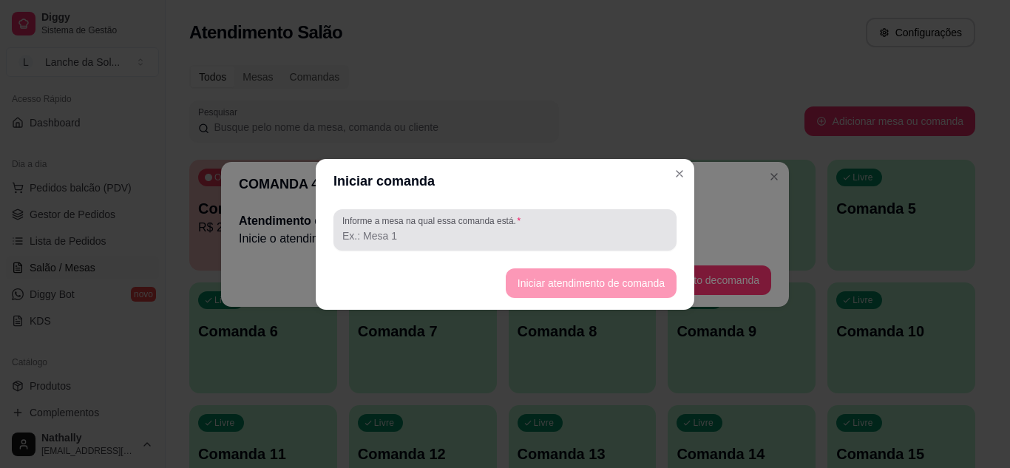
click at [603, 233] on input "Informe a mesa na qual essa comanda está." at bounding box center [504, 235] width 325 height 15
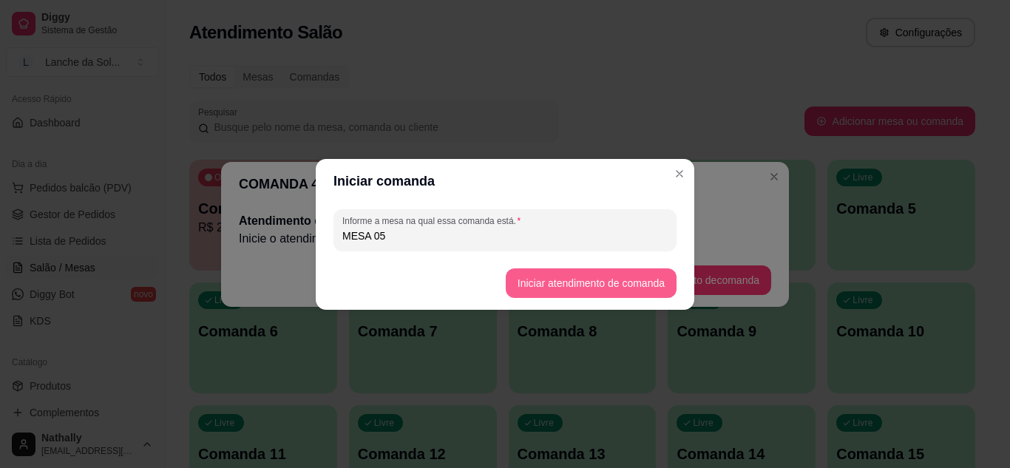
type input "MESA 05"
click at [519, 277] on button "Iniciar atendimento de comanda" at bounding box center [591, 282] width 166 height 29
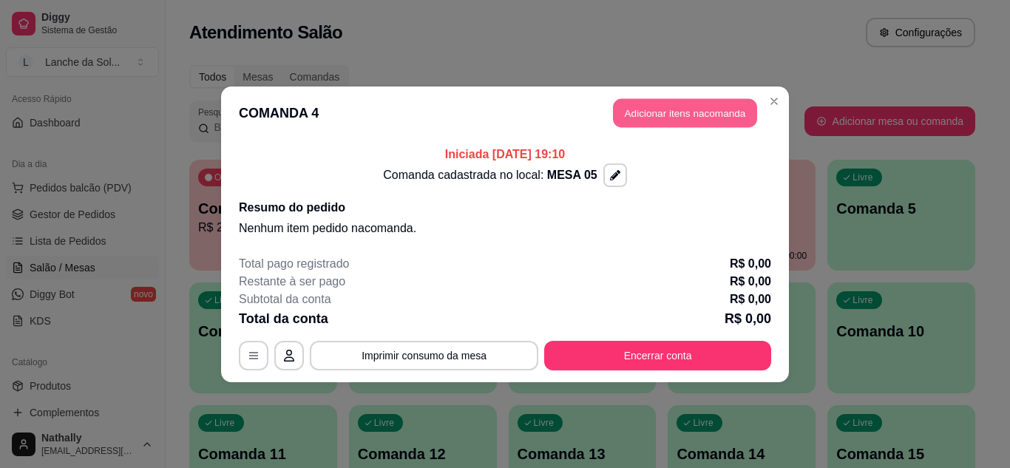
click at [638, 104] on button "Adicionar itens na comanda" at bounding box center [685, 112] width 144 height 29
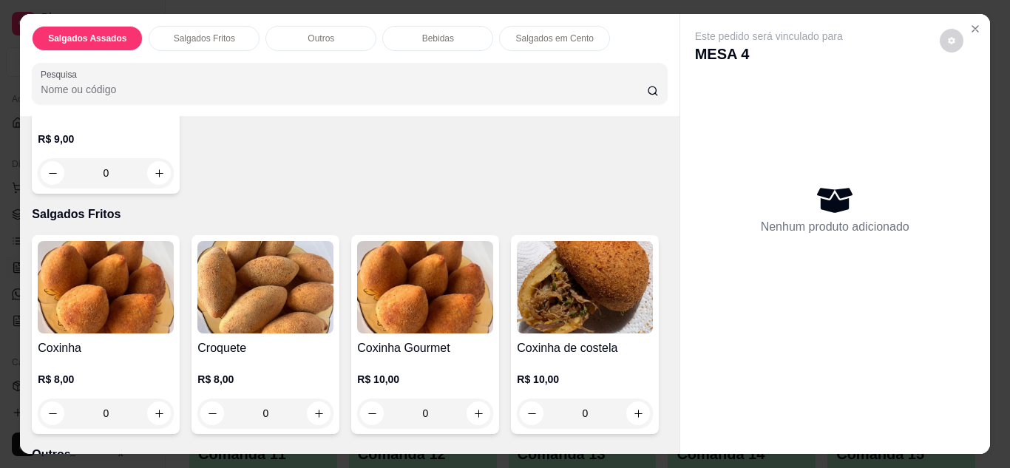
scroll to position [237, 0]
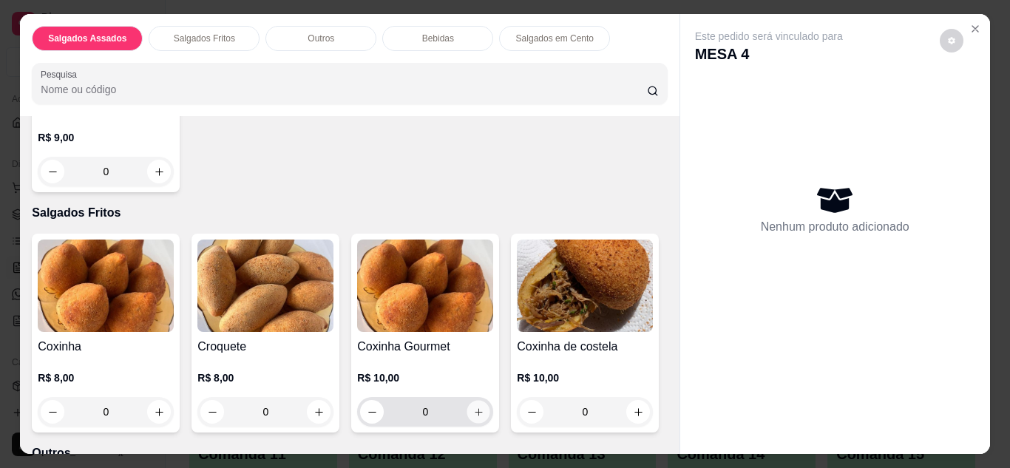
click at [475, 400] on button "increase-product-quantity" at bounding box center [478, 411] width 23 height 23
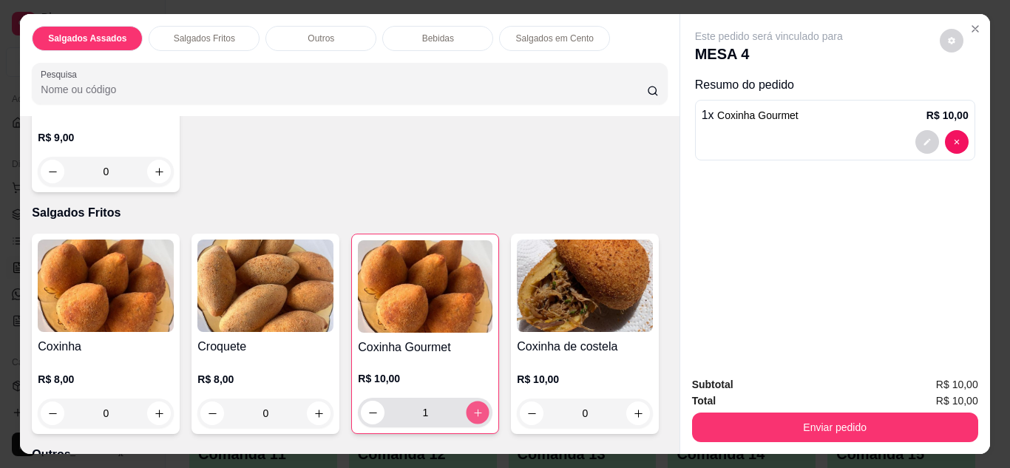
click at [475, 401] on button "increase-product-quantity" at bounding box center [478, 412] width 23 height 23
type input "4"
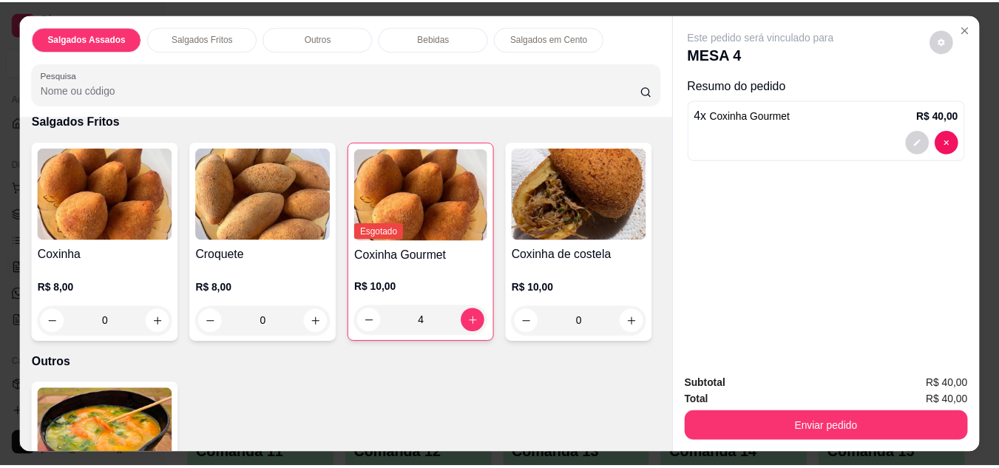
scroll to position [414, 0]
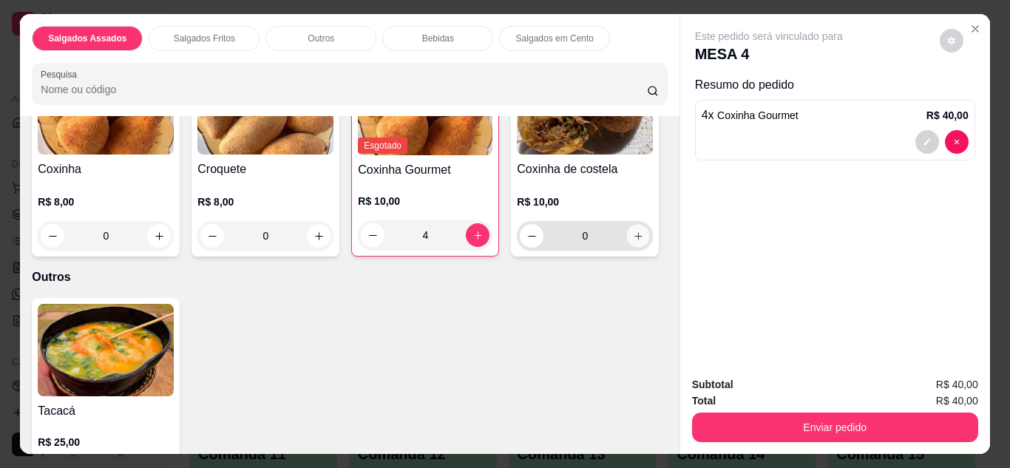
click at [627, 247] on button "increase-product-quantity" at bounding box center [638, 235] width 23 height 23
type input "1"
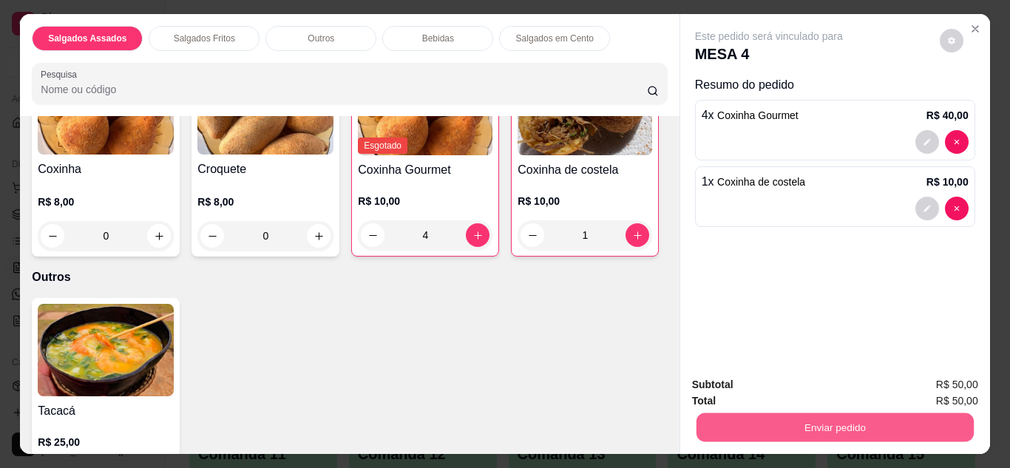
click at [712, 427] on button "Enviar pedido" at bounding box center [834, 427] width 277 height 29
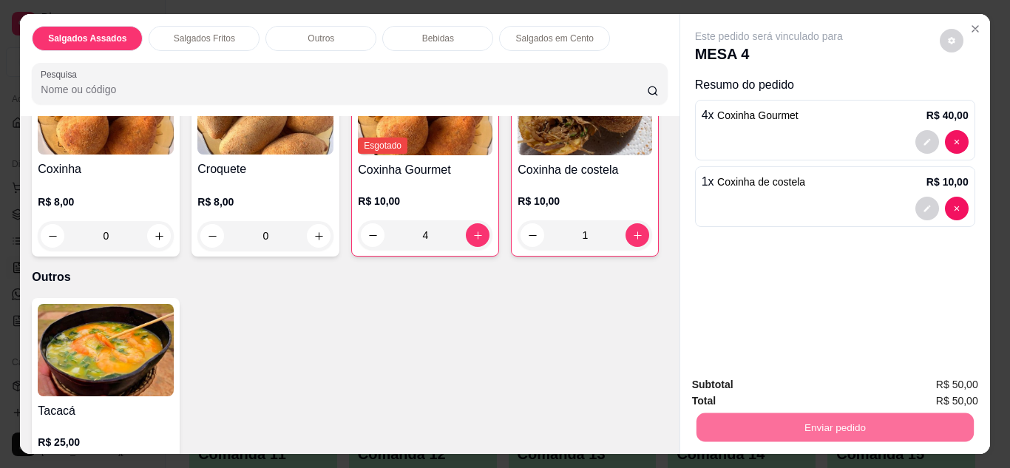
click at [946, 374] on button "Enviar pedido" at bounding box center [940, 386] width 84 height 28
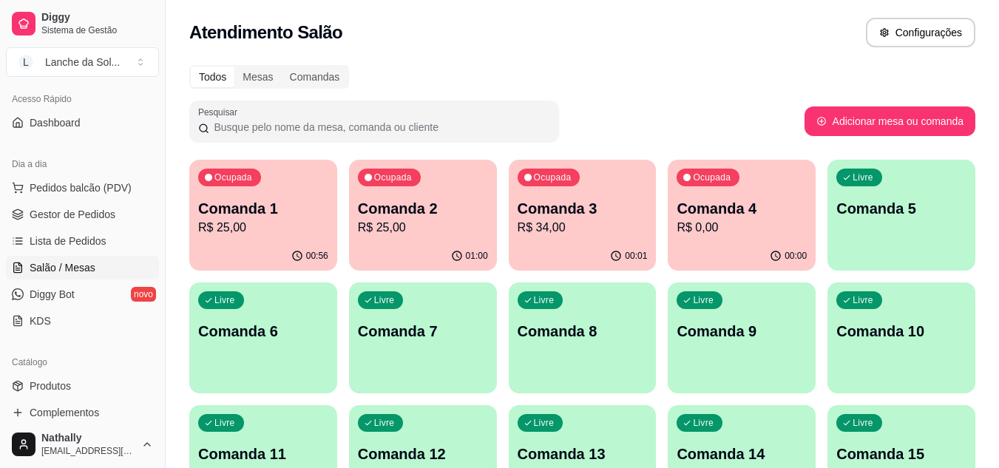
click at [92, 185] on span "Pedidos balcão (PDV)" at bounding box center [81, 187] width 102 height 15
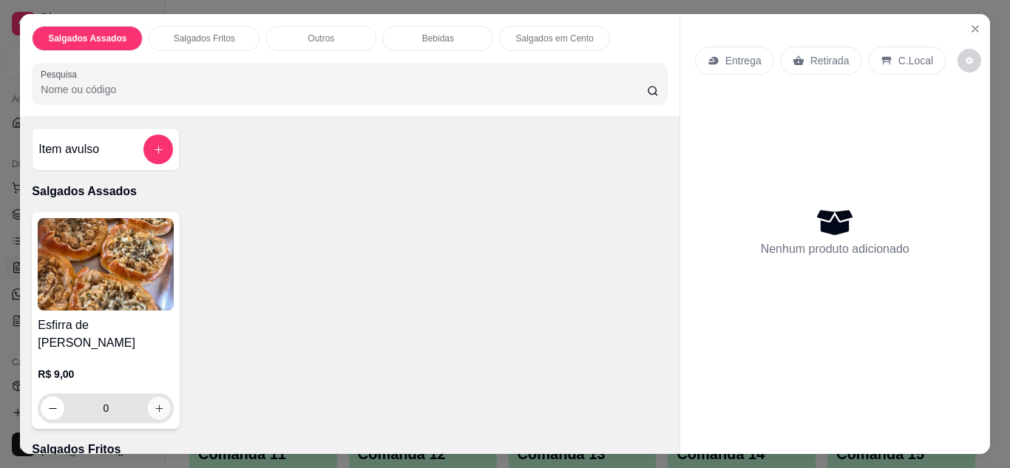
click at [155, 403] on icon "increase-product-quantity" at bounding box center [159, 408] width 11 height 11
type input "1"
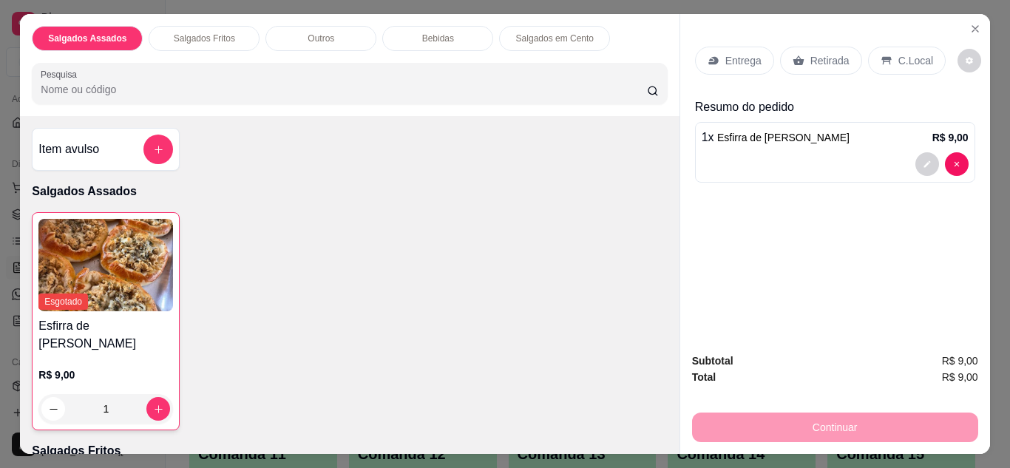
click at [813, 58] on p "Retirada" at bounding box center [829, 60] width 39 height 15
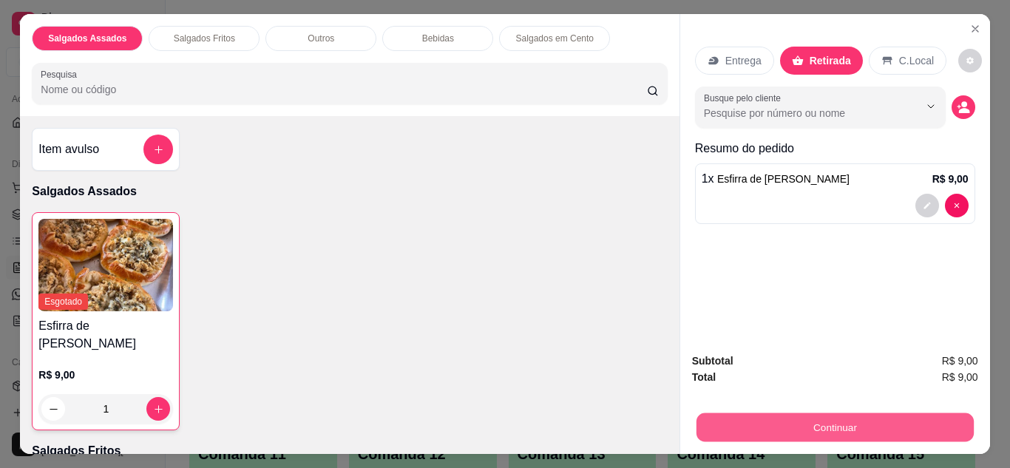
click at [784, 421] on button "Continuar" at bounding box center [834, 427] width 277 height 29
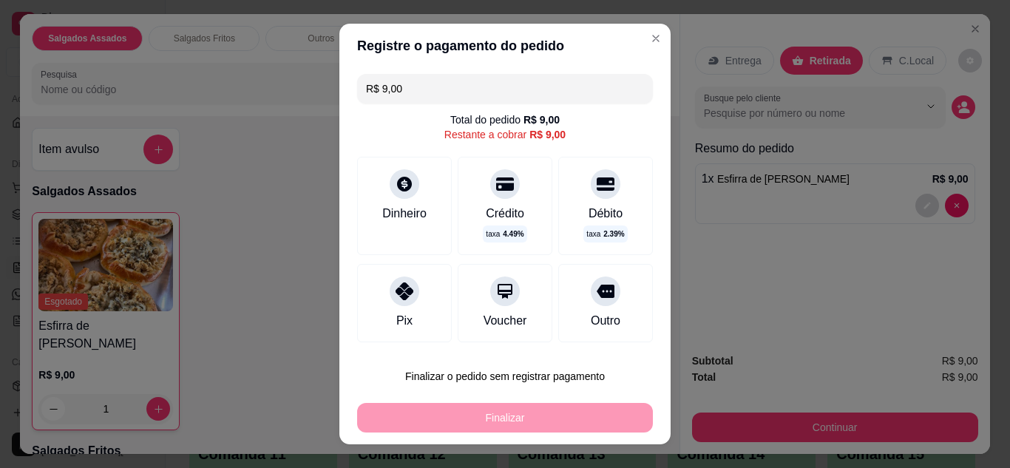
click at [434, 308] on div "Pix" at bounding box center [404, 303] width 95 height 78
type input "R$ 0,00"
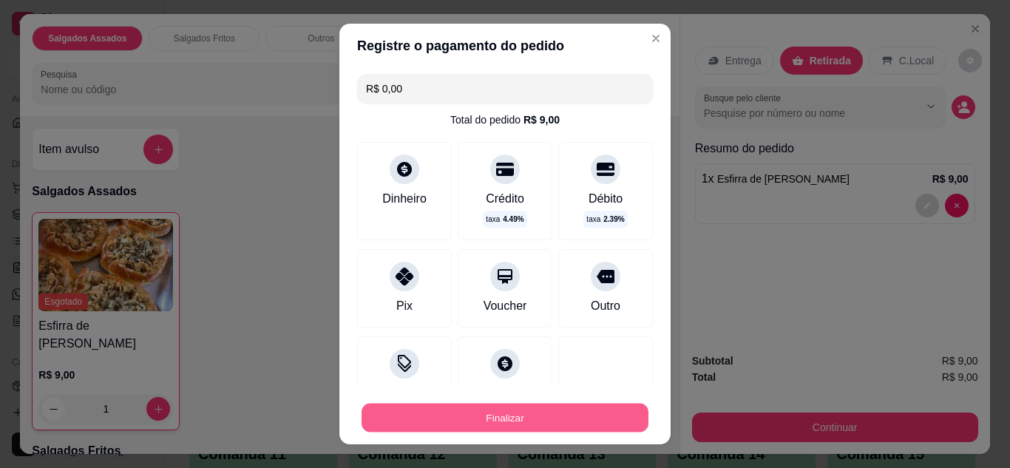
click at [471, 414] on button "Finalizar" at bounding box center [505, 418] width 287 height 29
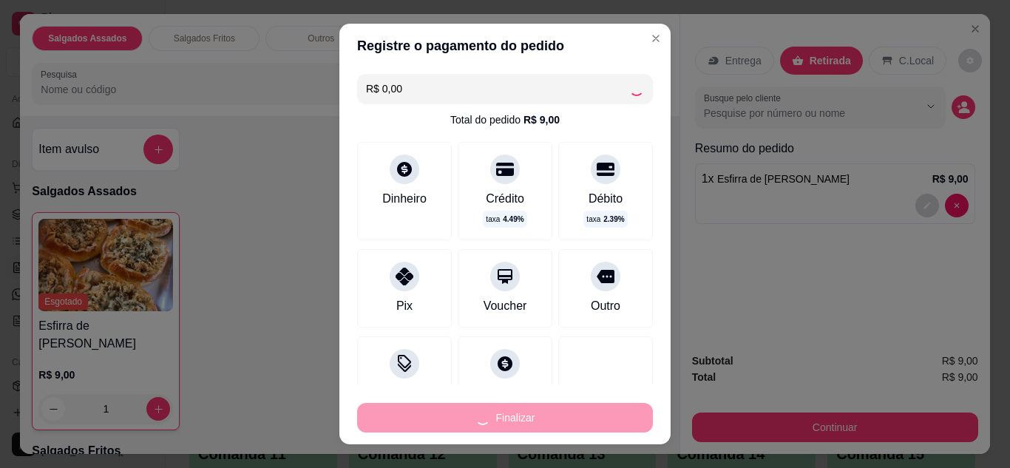
type input "0"
type input "-R$ 9,00"
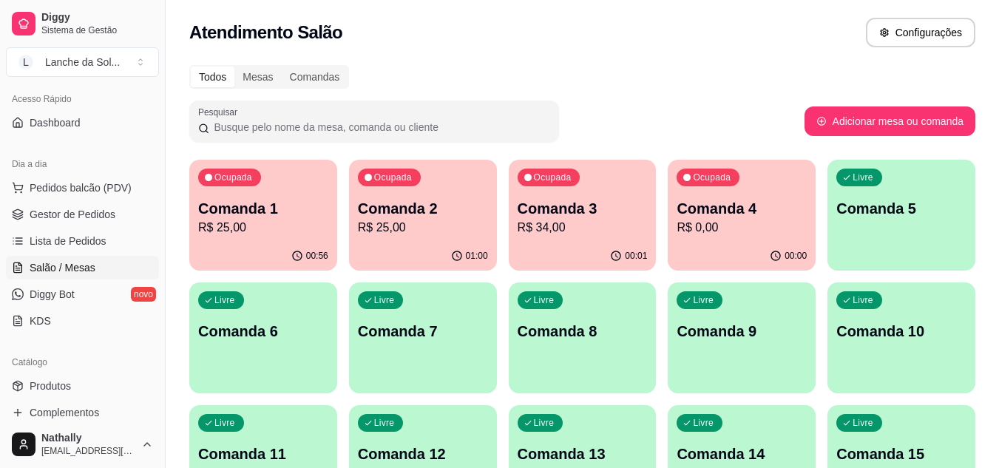
click at [77, 221] on span "Gestor de Pedidos" at bounding box center [73, 214] width 86 height 15
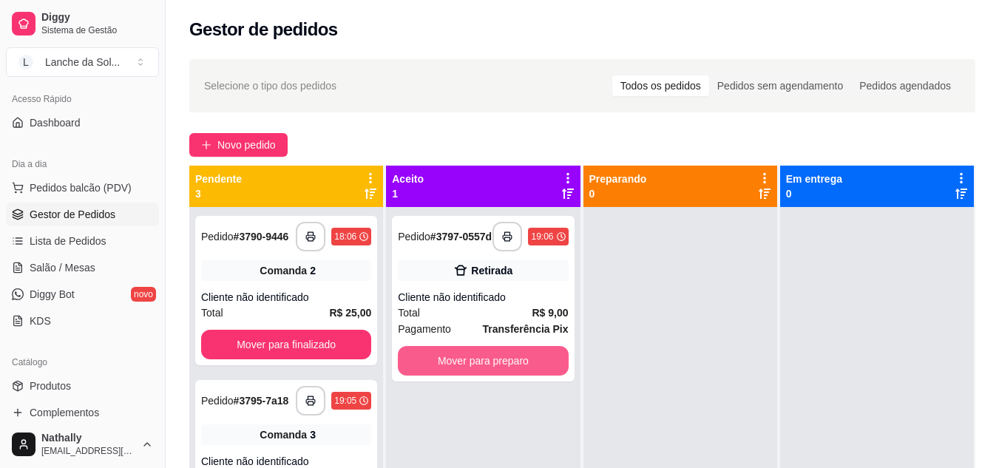
click at [499, 362] on button "Mover para preparo" at bounding box center [483, 361] width 170 height 30
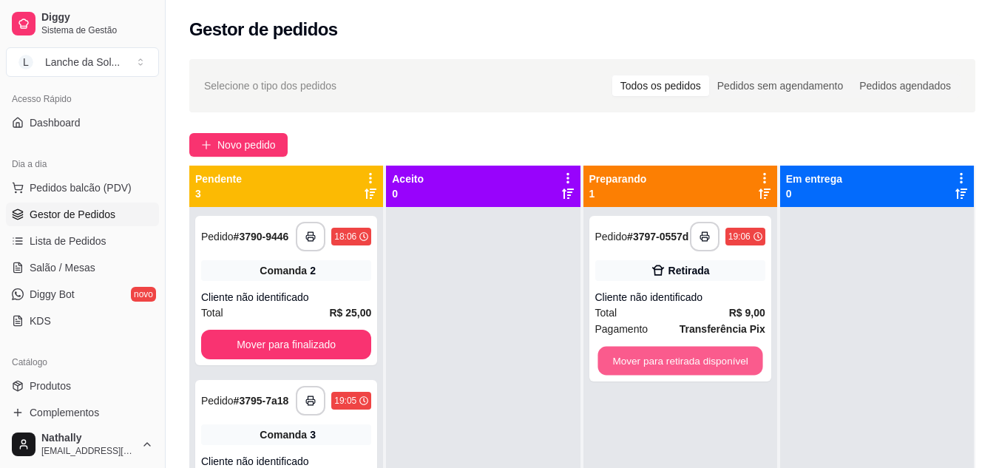
click at [726, 366] on button "Mover para retirada disponível" at bounding box center [679, 361] width 165 height 29
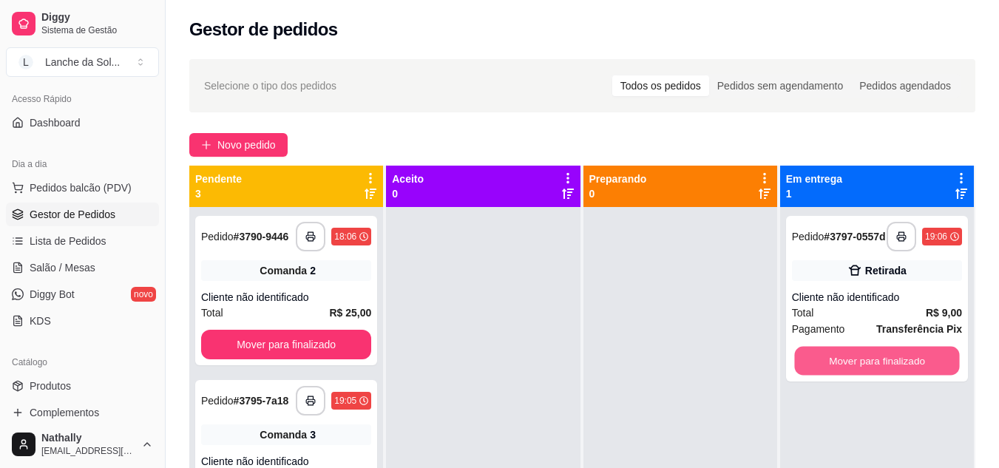
click at [832, 359] on button "Mover para finalizado" at bounding box center [876, 361] width 165 height 29
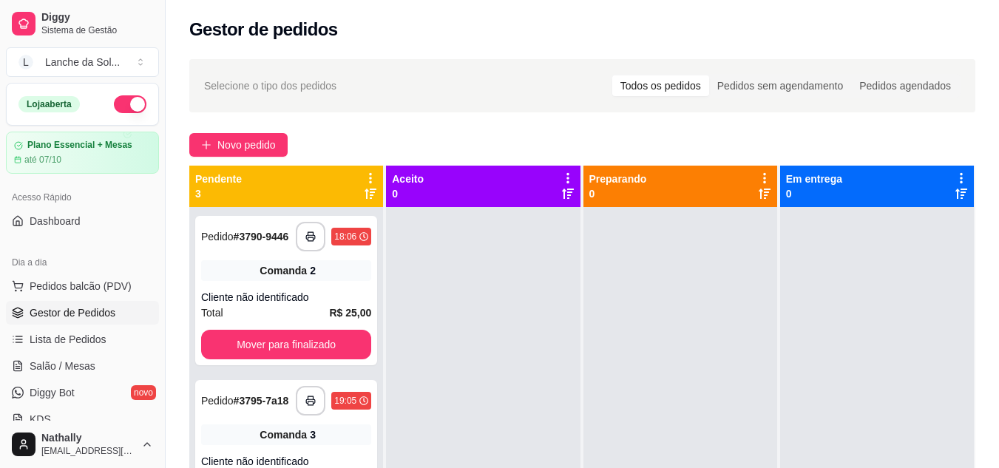
click at [123, 99] on button "button" at bounding box center [130, 104] width 33 height 18
